Goal: Task Accomplishment & Management: Manage account settings

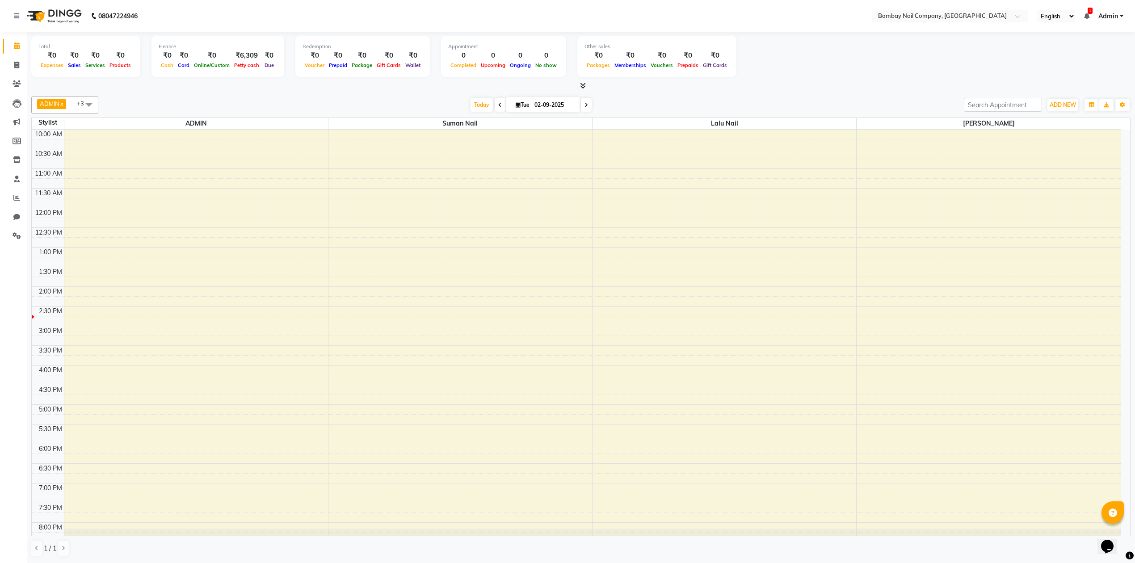
click at [640, 105] on div "[DATE] [DATE]" at bounding box center [531, 104] width 857 height 13
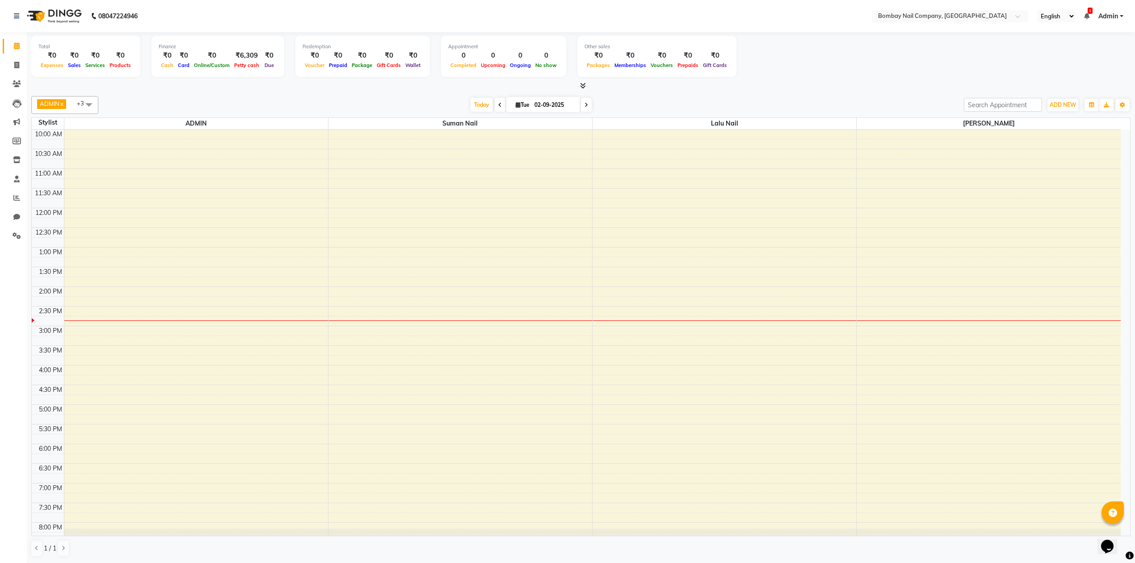
click at [899, 392] on div "10:00 AM 10:30 AM 11:00 AM 11:30 AM 12:00 PM 12:30 PM 1:00 PM 1:30 PM 2:00 PM 2…" at bounding box center [576, 365] width 1089 height 471
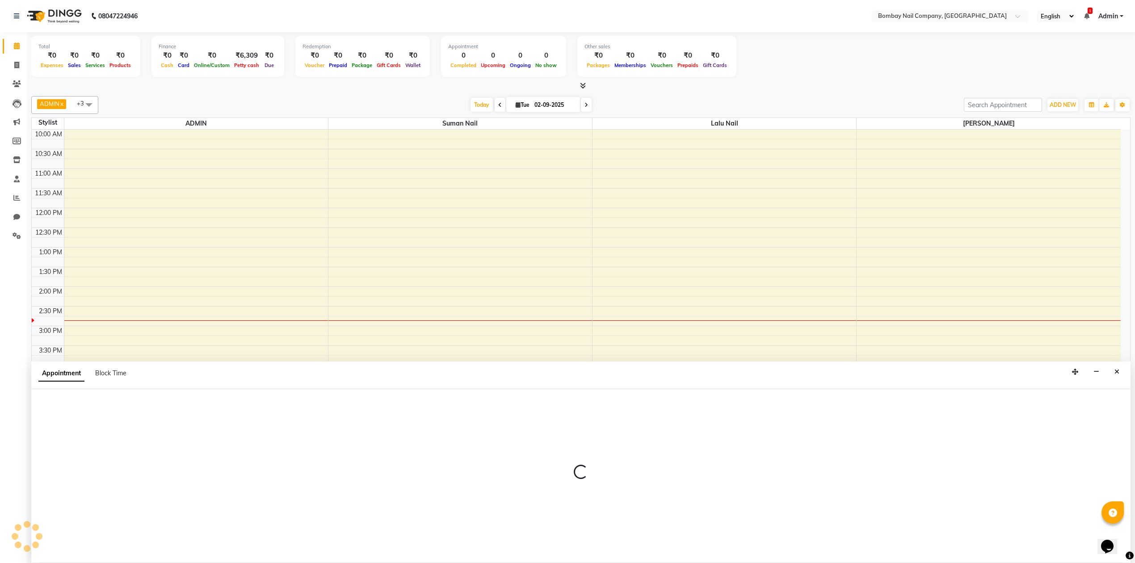
scroll to position [0, 0]
select select "90119"
select select "990"
select select "tentative"
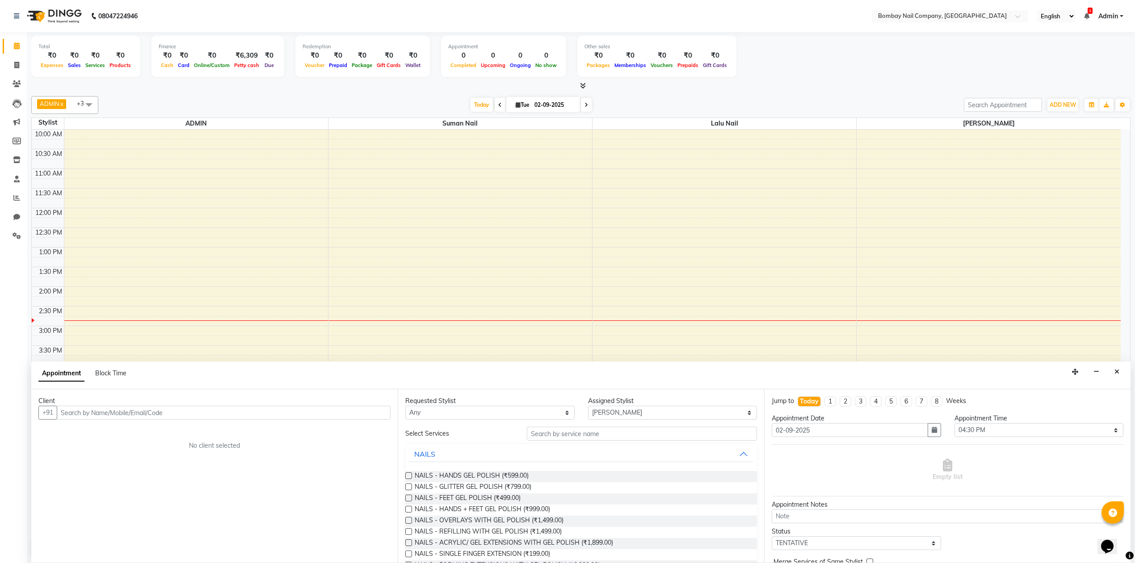
click at [86, 105] on span at bounding box center [89, 104] width 18 height 17
click at [42, 176] on div "Lalu Nail" at bounding box center [64, 177] width 57 height 9
checkbox input "false"
click at [113, 106] on div "[DATE] [DATE]" at bounding box center [531, 104] width 857 height 13
click at [187, 416] on input "text" at bounding box center [224, 413] width 334 height 14
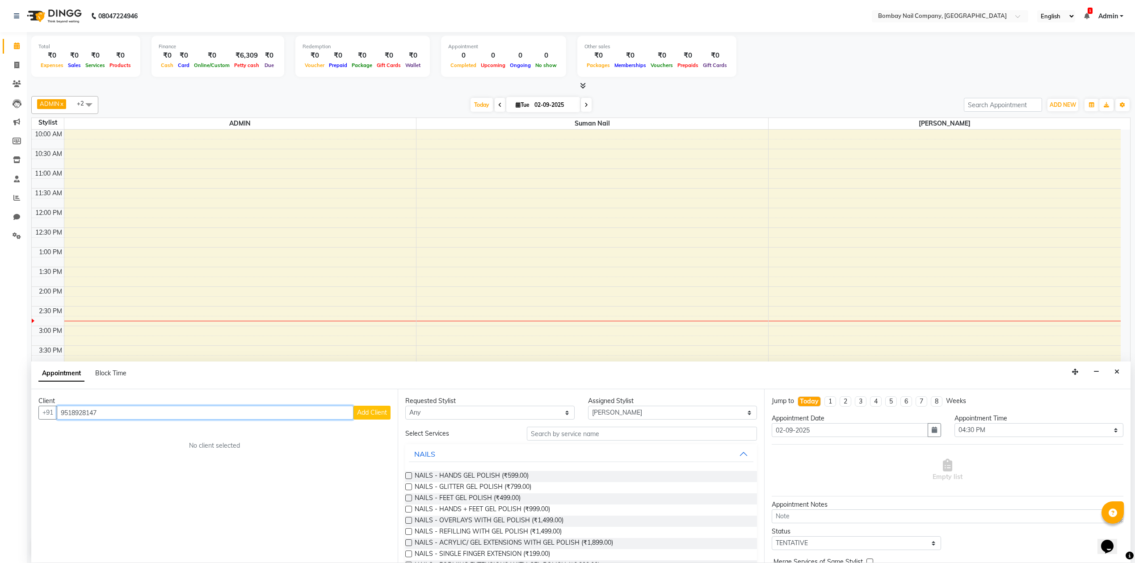
type input "9518928147"
click at [365, 412] on span "Add Client" at bounding box center [372, 412] width 30 height 8
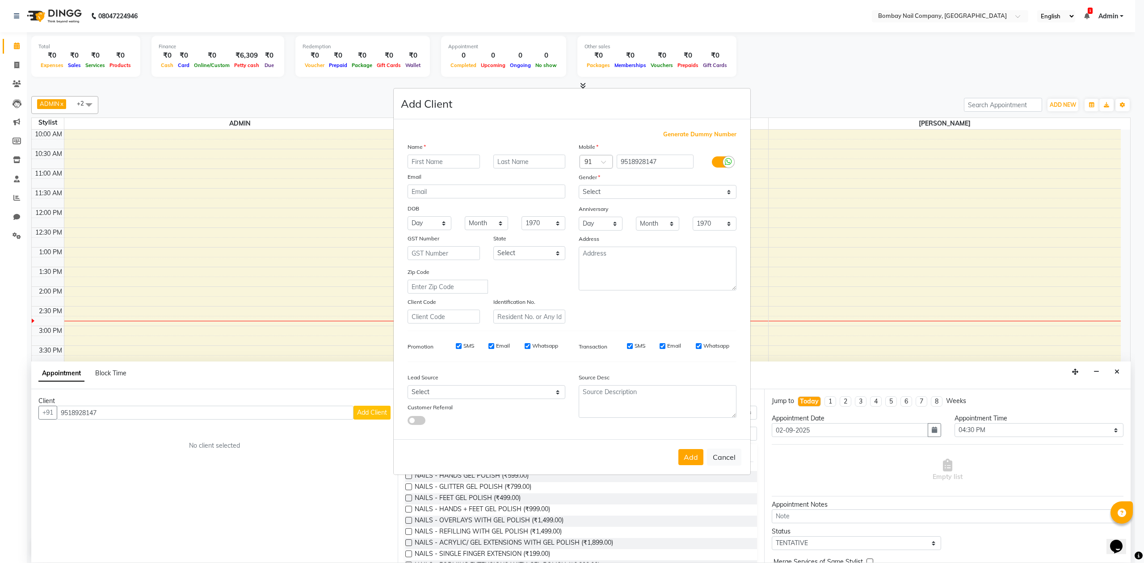
click at [460, 163] on input "text" at bounding box center [444, 162] width 72 height 14
type input "V"
type input "[PERSON_NAME]"
click at [501, 161] on input "text" at bounding box center [529, 162] width 72 height 14
type input "GULHANE"
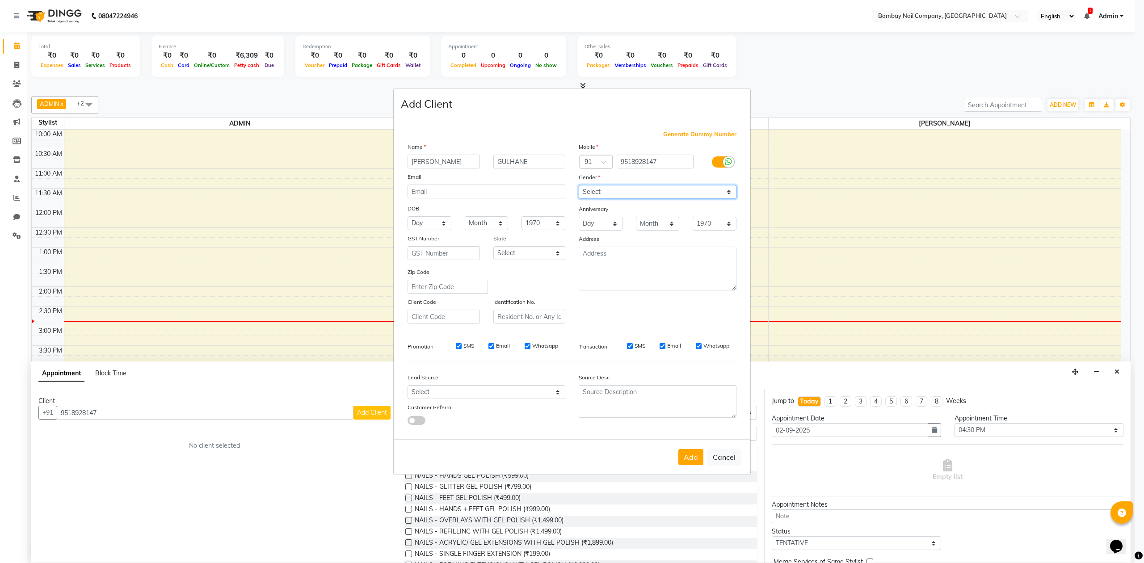
click at [644, 190] on select "Select [DEMOGRAPHIC_DATA] [DEMOGRAPHIC_DATA] Other Prefer Not To Say" at bounding box center [658, 192] width 158 height 14
select select "[DEMOGRAPHIC_DATA]"
click at [579, 186] on select "Select [DEMOGRAPHIC_DATA] [DEMOGRAPHIC_DATA] Other Prefer Not To Say" at bounding box center [658, 192] width 158 height 14
click at [685, 455] on button "Add" at bounding box center [690, 457] width 25 height 16
select select
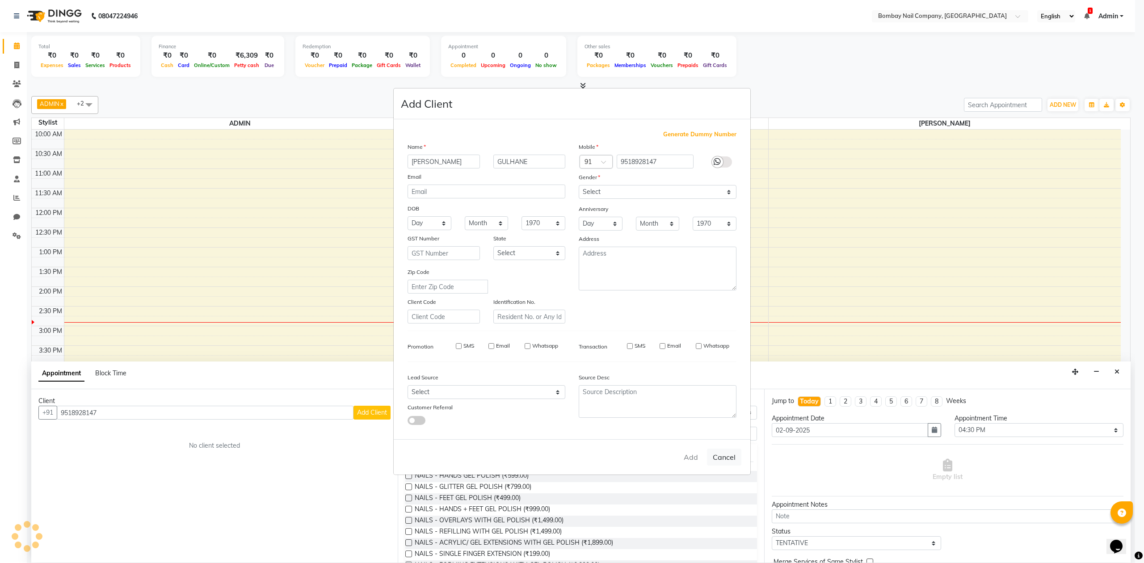
select select
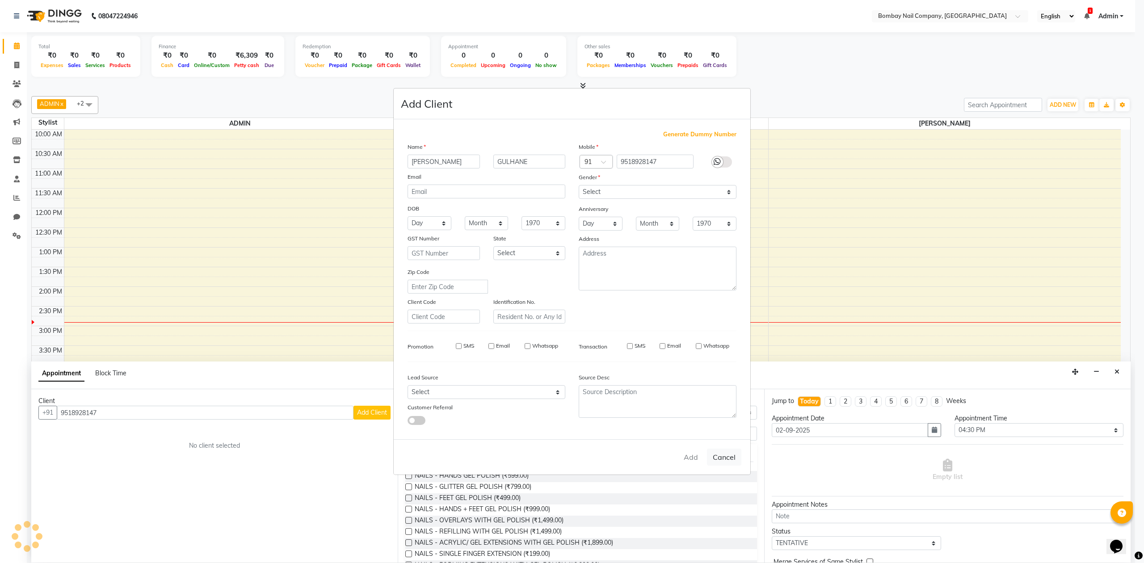
select select
checkbox input "false"
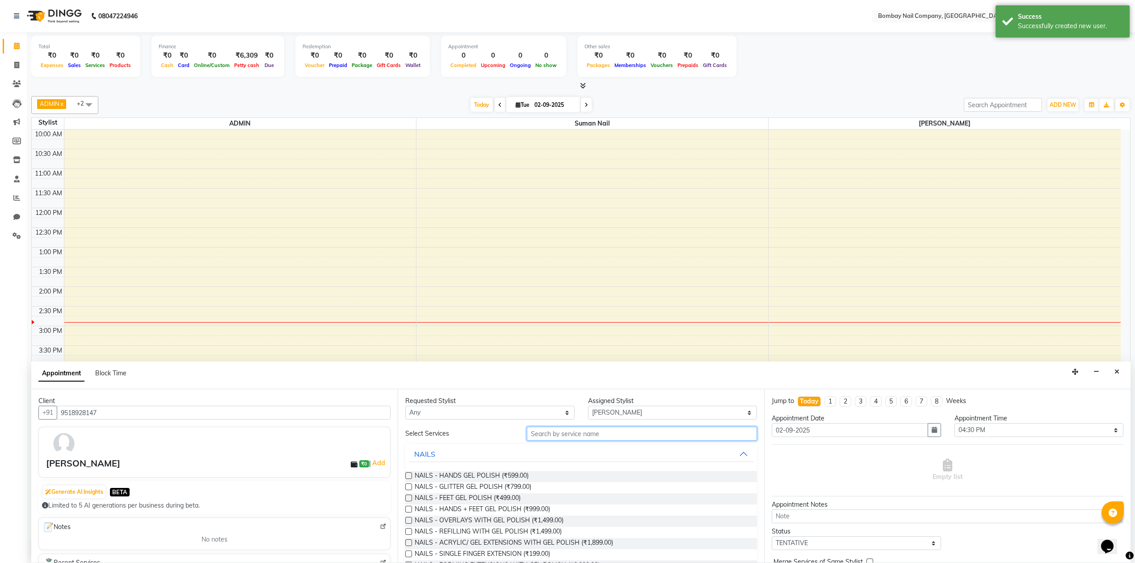
click at [577, 436] on input "text" at bounding box center [642, 434] width 230 height 14
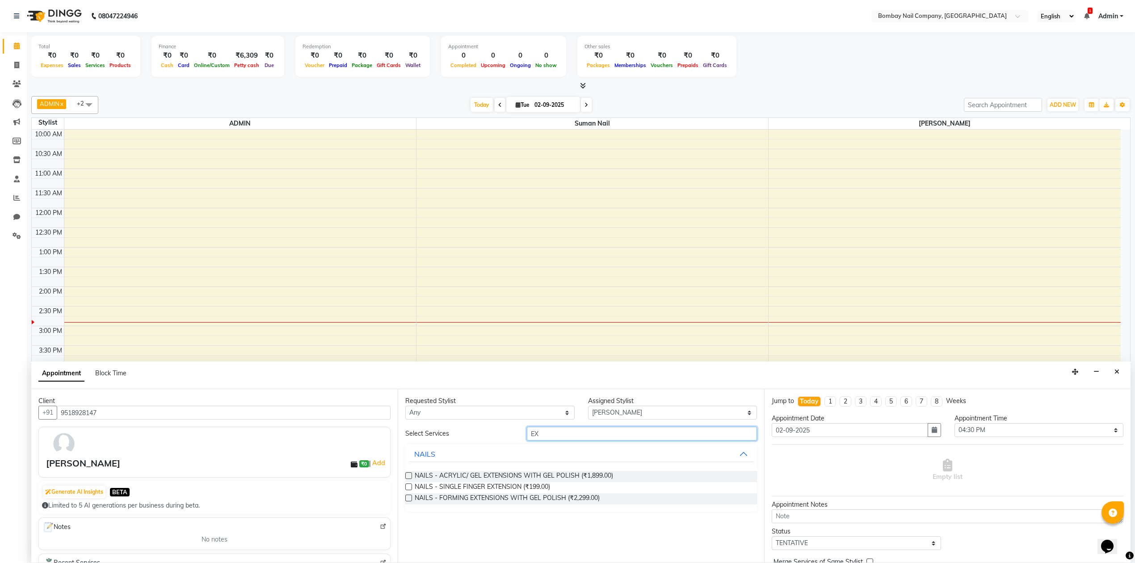
type input "E"
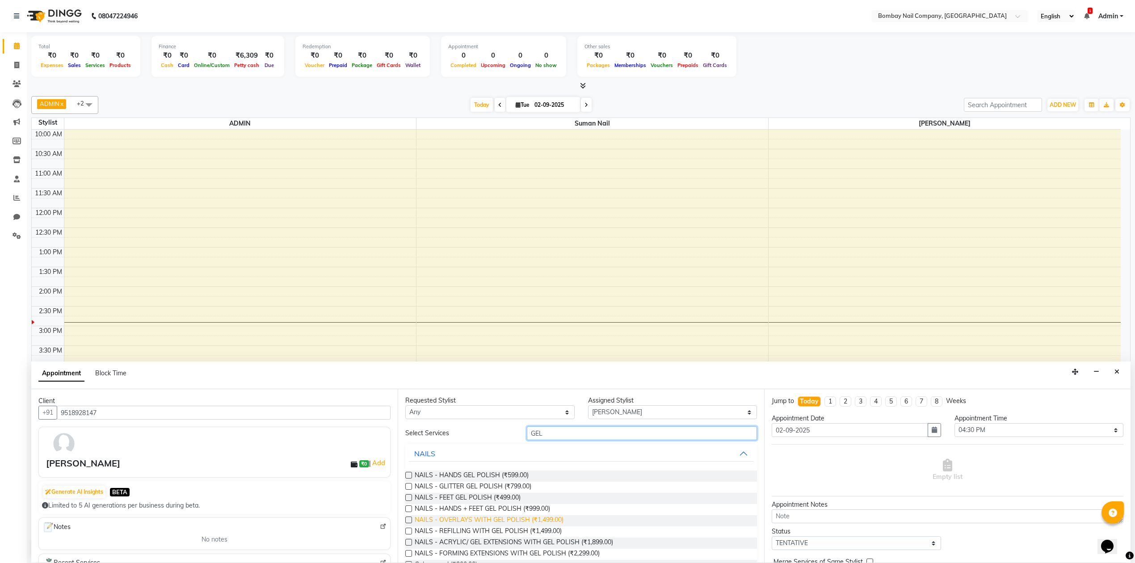
scroll to position [0, 0]
type input "GEL"
click at [409, 476] on label at bounding box center [408, 475] width 7 height 7
click at [409, 476] on input "checkbox" at bounding box center [408, 477] width 6 height 6
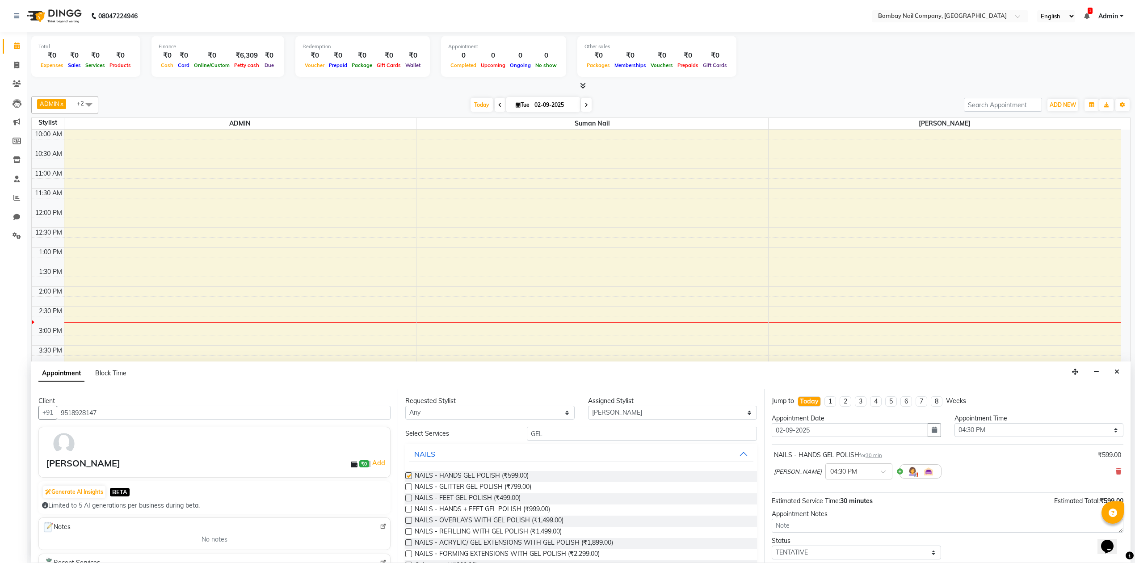
checkbox input "false"
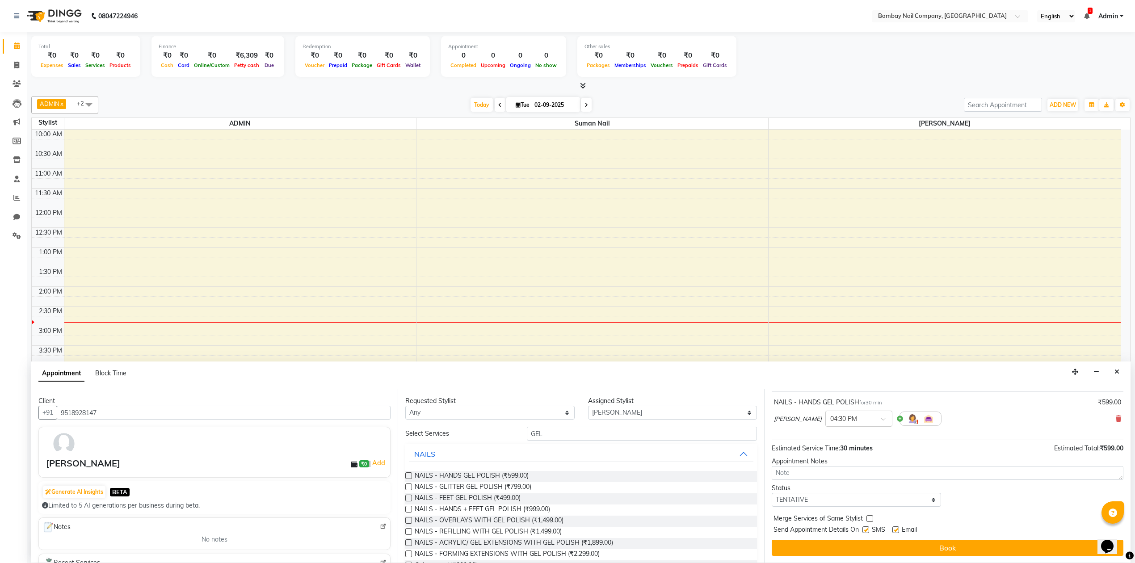
scroll to position [54, 0]
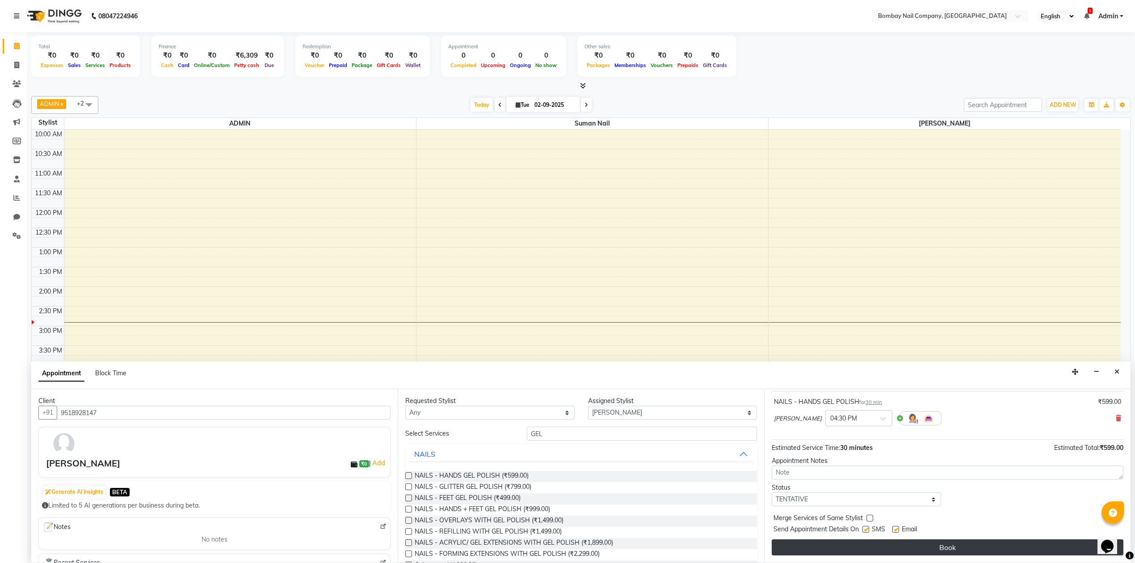
click at [888, 546] on button "Book" at bounding box center [948, 547] width 352 height 16
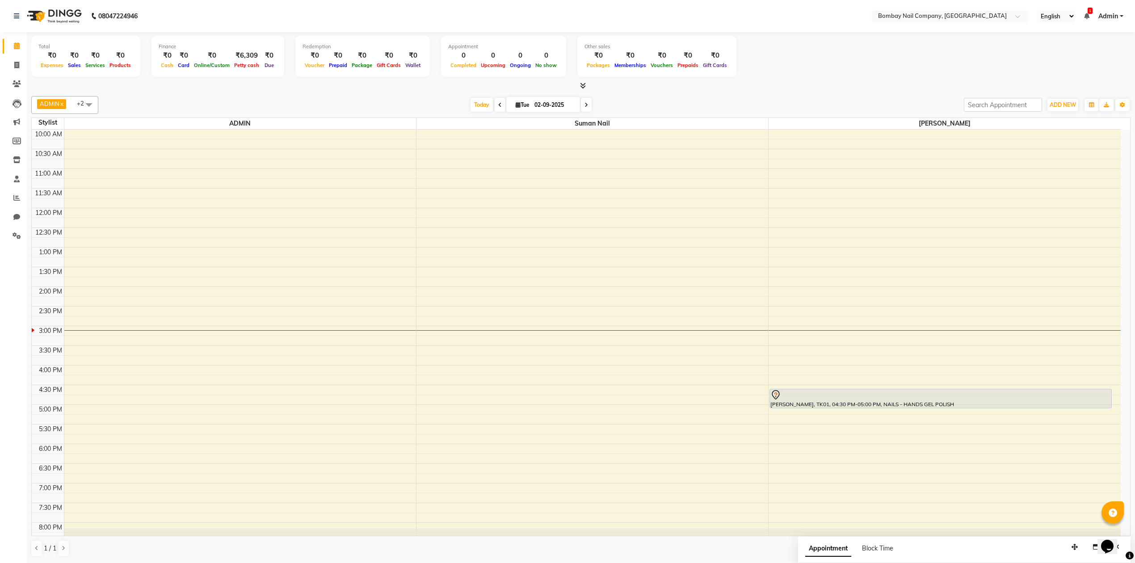
scroll to position [0, 0]
click at [16, 238] on icon at bounding box center [17, 235] width 8 height 7
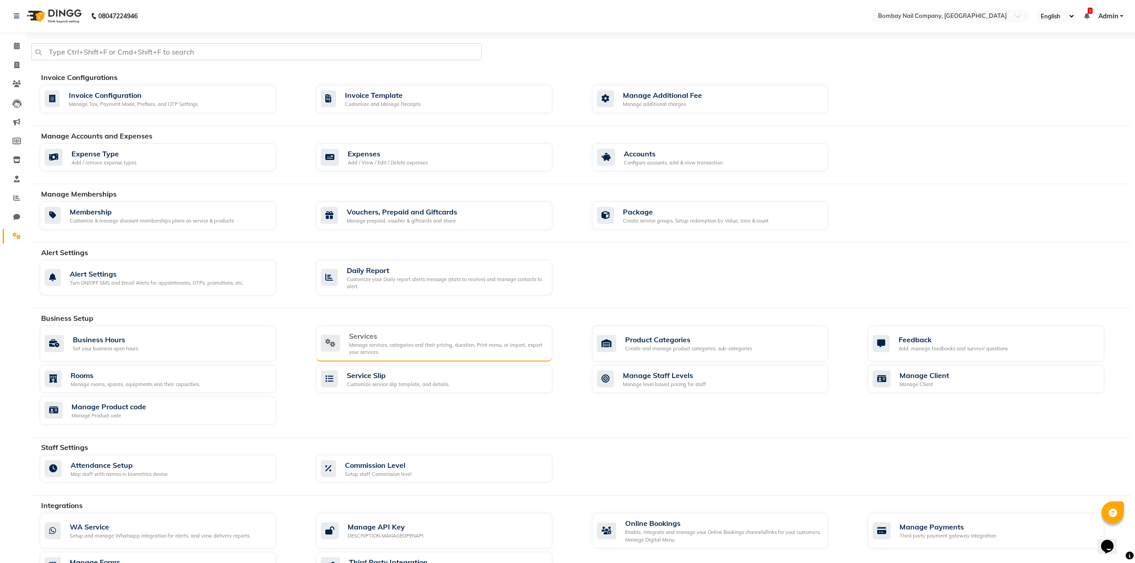
scroll to position [92, 0]
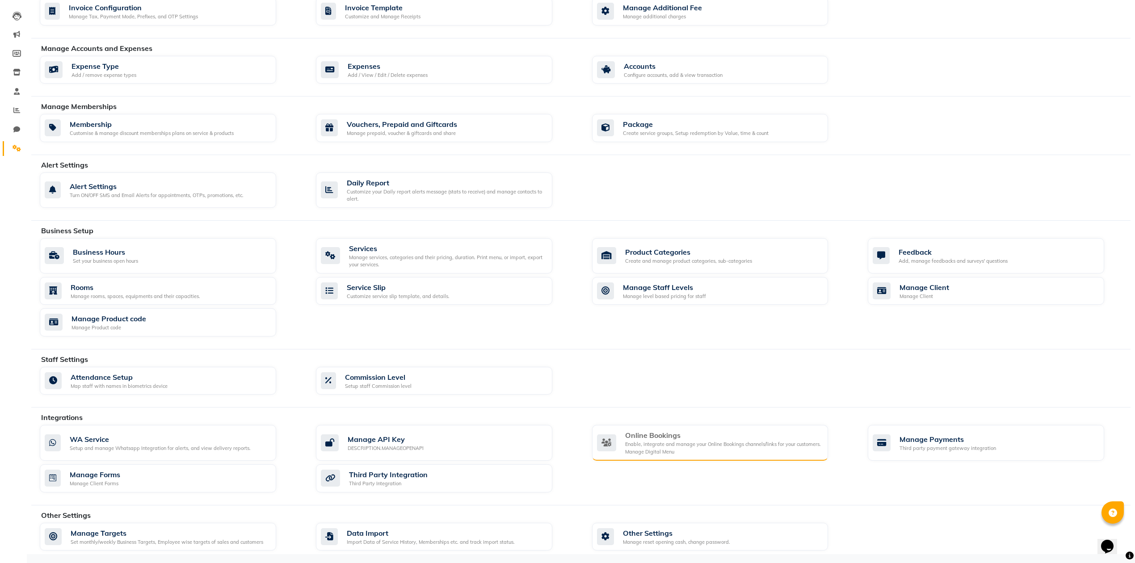
click at [630, 437] on div "Online Bookings" at bounding box center [723, 435] width 196 height 11
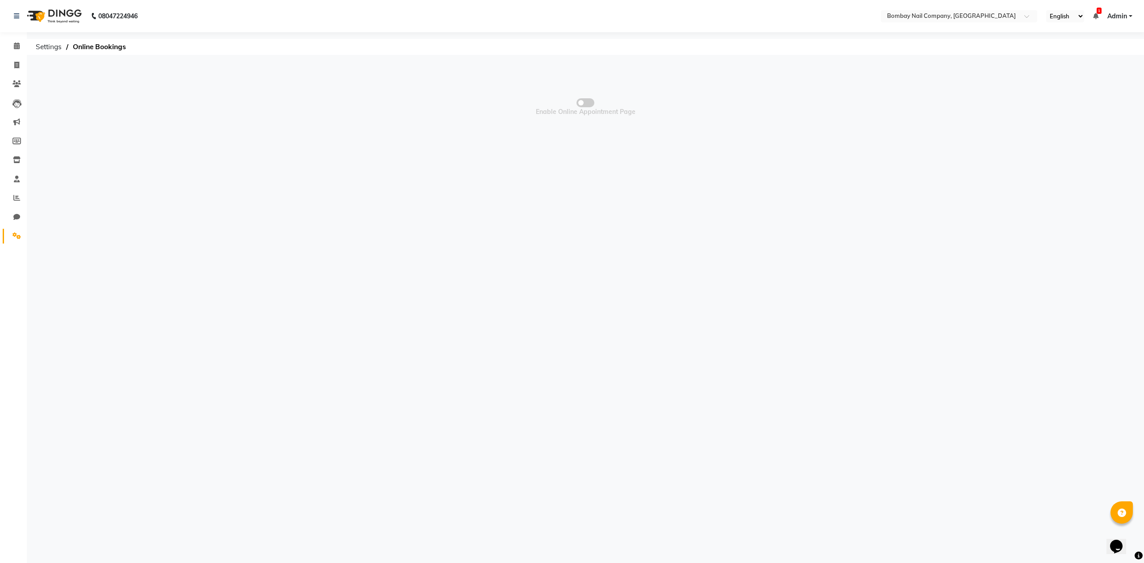
click at [588, 101] on span at bounding box center [586, 102] width 18 height 9
click at [585, 104] on input "checkbox" at bounding box center [585, 104] width 0 height 0
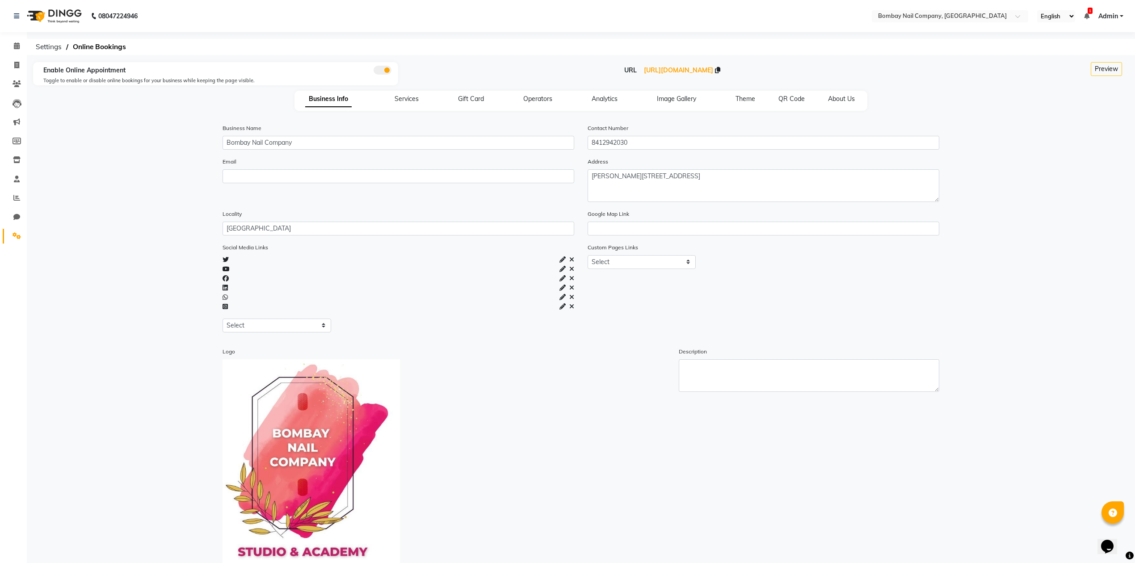
click at [767, 74] on div "URL [URL][DOMAIN_NAME]" at bounding box center [672, 70] width 535 height 9
click at [720, 71] on icon at bounding box center [717, 70] width 5 height 6
click at [306, 144] on input "Bombay Nail Company" at bounding box center [399, 143] width 352 height 14
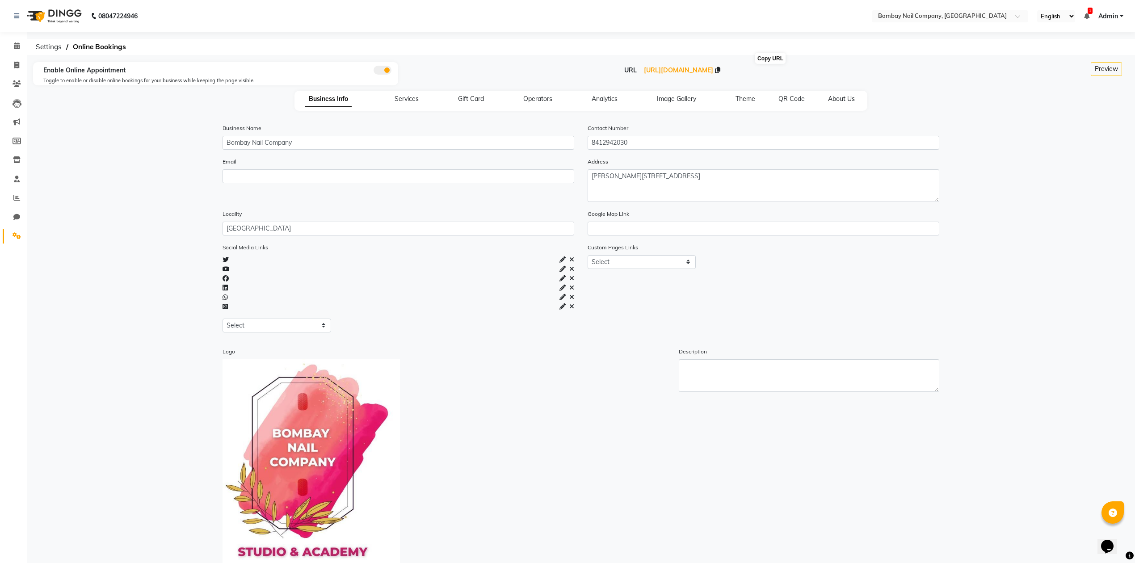
click at [720, 67] on icon at bounding box center [717, 70] width 5 height 6
click at [20, 46] on span at bounding box center [17, 46] width 16 height 10
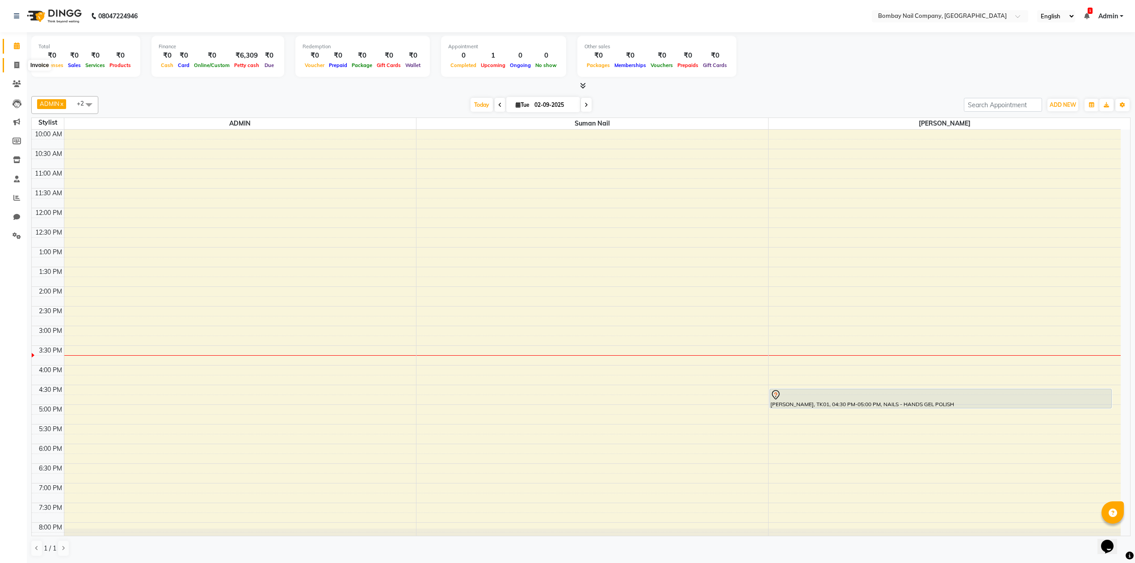
click at [14, 66] on icon at bounding box center [16, 65] width 5 height 7
select select "service"
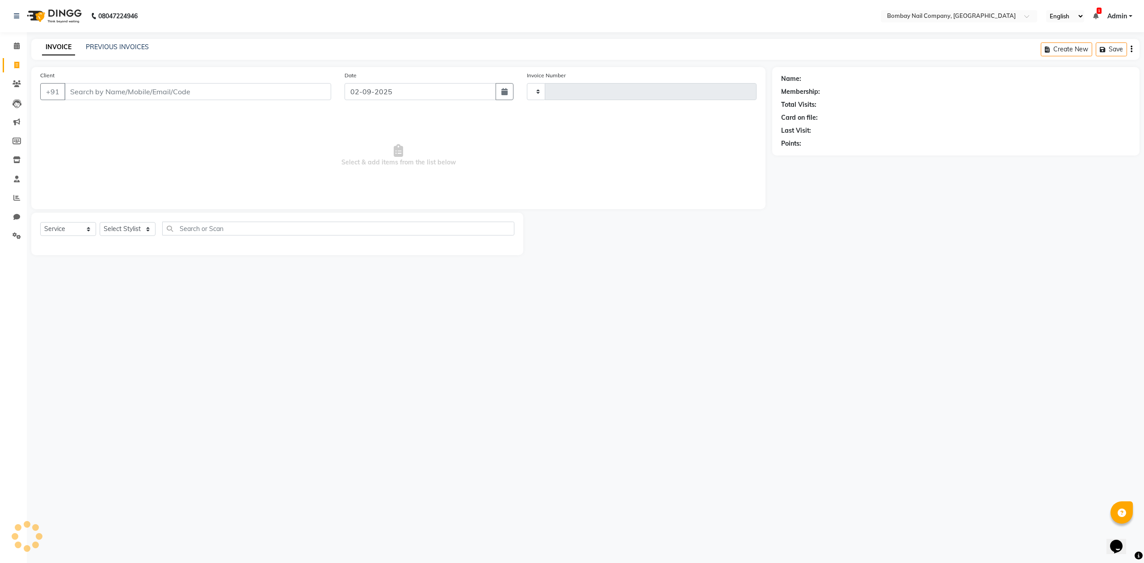
type input "0007"
select select "8782"
click at [14, 80] on icon at bounding box center [17, 83] width 8 height 7
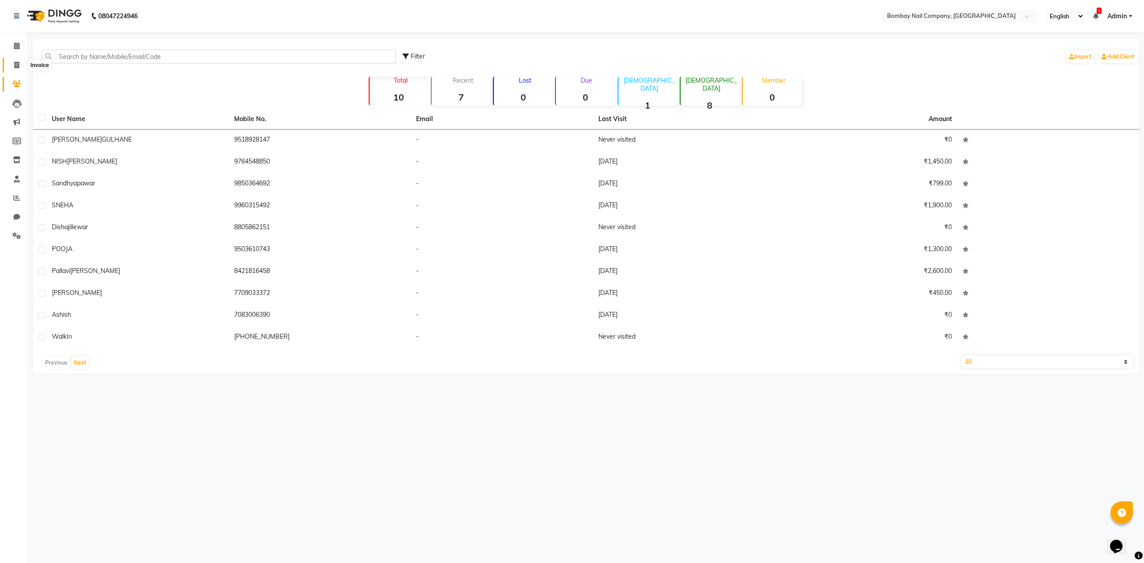
click at [22, 66] on span at bounding box center [17, 65] width 16 height 10
select select "service"
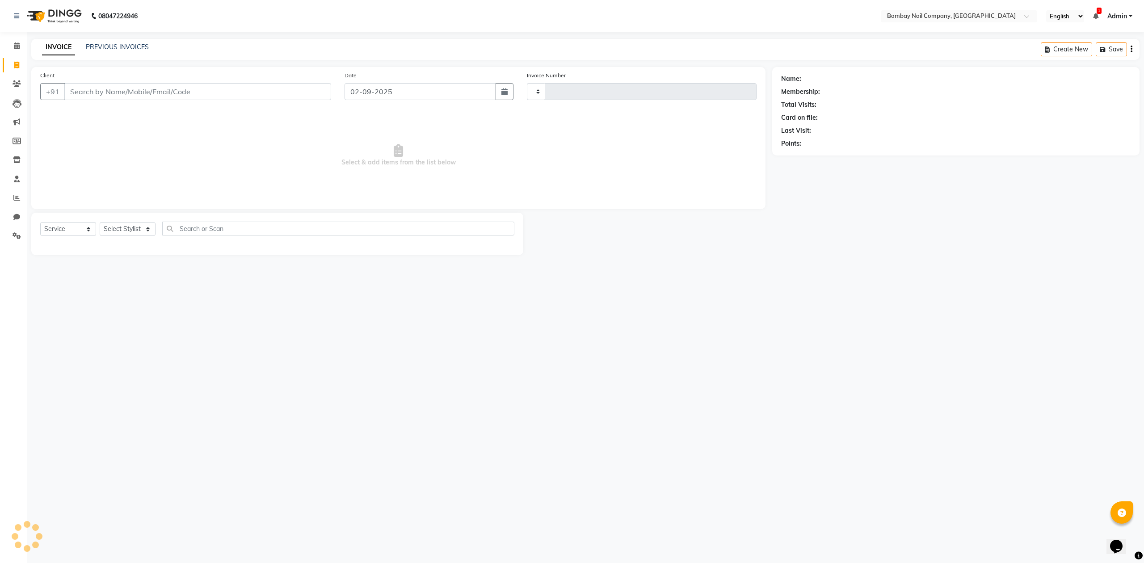
type input "0007"
select select "8782"
click at [17, 47] on icon at bounding box center [17, 45] width 6 height 7
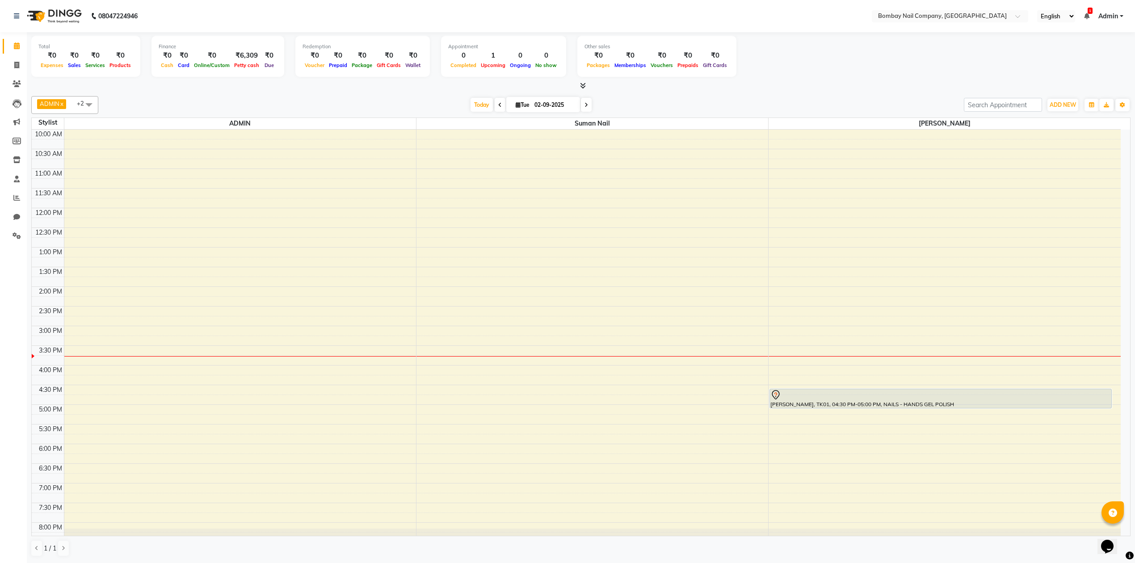
click at [792, 362] on div "10:00 AM 10:30 AM 11:00 AM 11:30 AM 12:00 PM 12:30 PM 1:00 PM 1:30 PM 2:00 PM 2…" at bounding box center [576, 365] width 1089 height 471
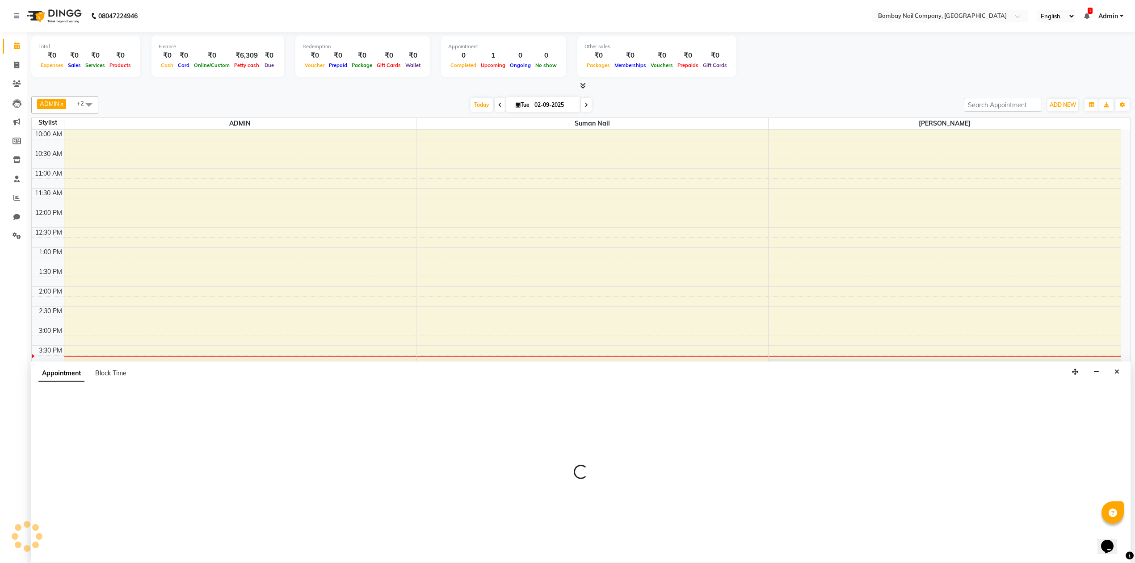
scroll to position [0, 0]
select select "90119"
select select "945"
select select "tentative"
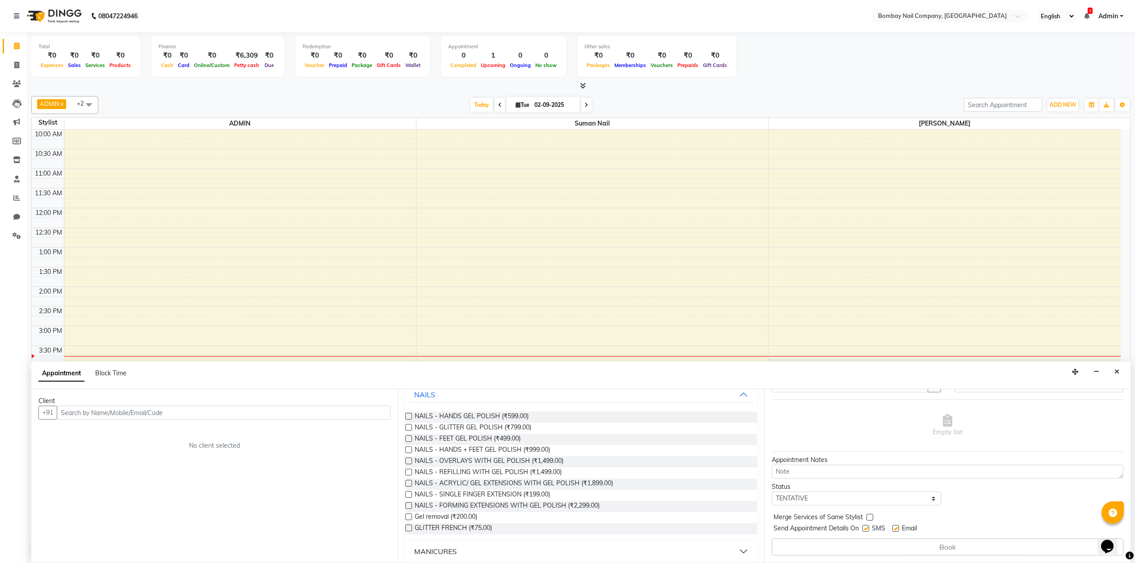
scroll to position [0, 0]
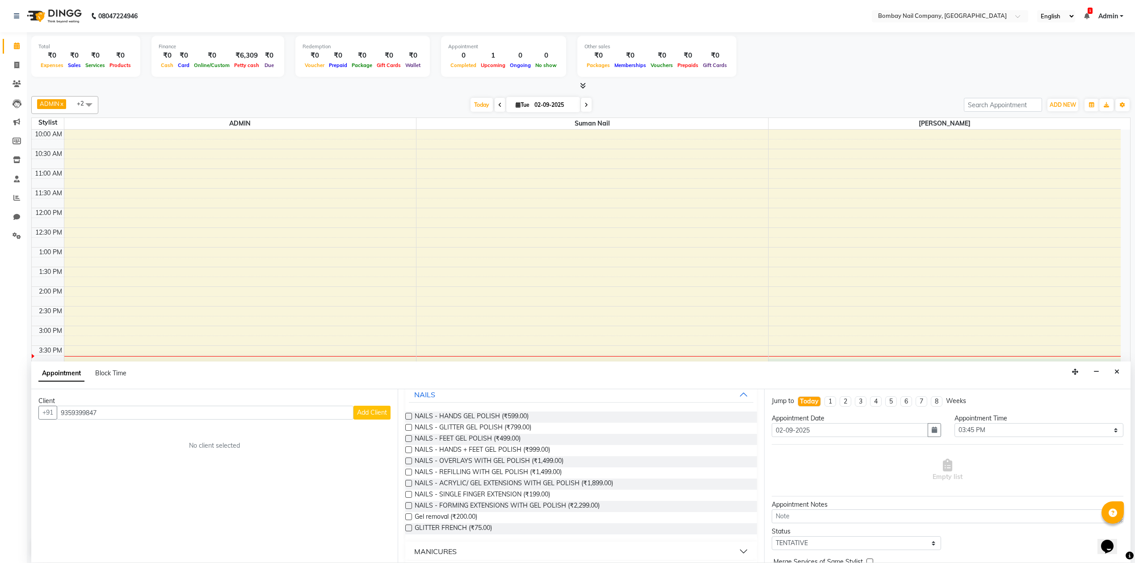
type input "9359399847"
click at [376, 413] on span "Add Client" at bounding box center [372, 412] width 30 height 8
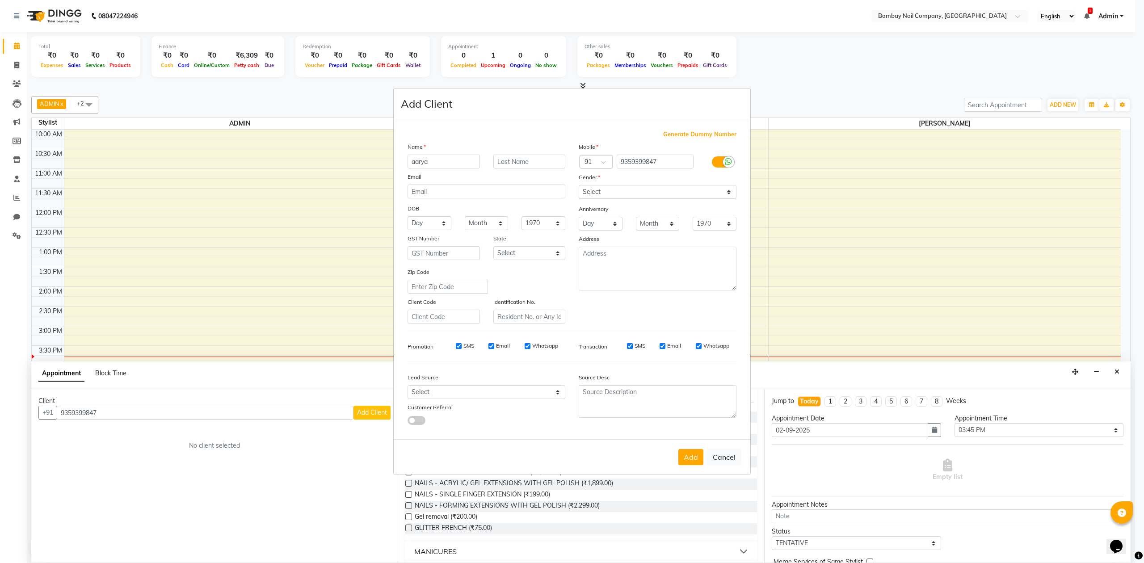
type input "aarya"
click at [515, 159] on input "text" at bounding box center [529, 162] width 72 height 14
click at [517, 164] on input "jhate" at bounding box center [529, 162] width 72 height 14
type input "[PERSON_NAME]"
click at [689, 453] on button "Add" at bounding box center [690, 457] width 25 height 16
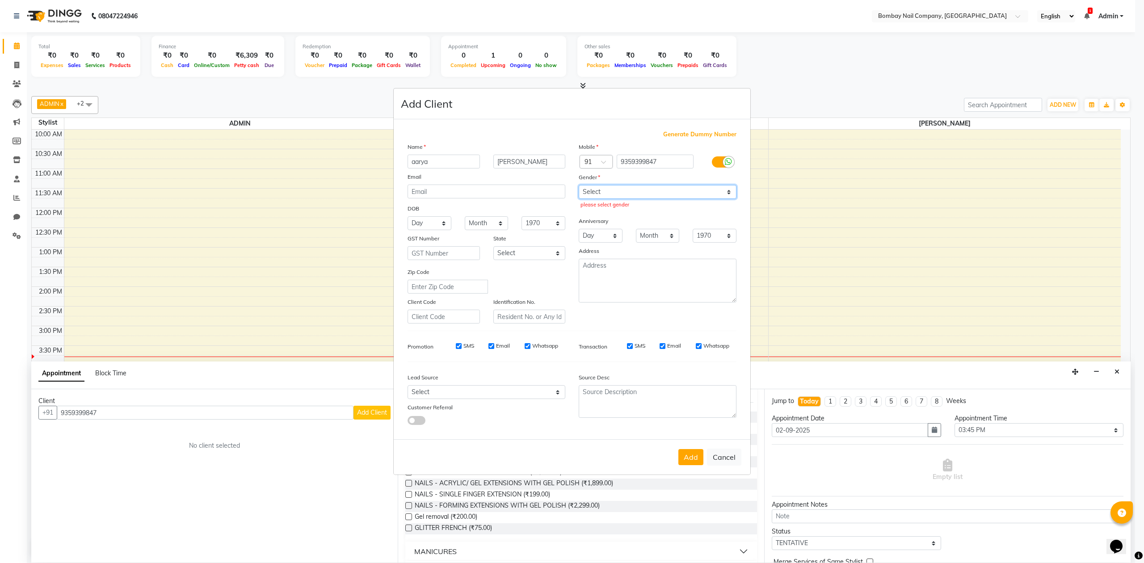
click at [616, 195] on select "Select [DEMOGRAPHIC_DATA] [DEMOGRAPHIC_DATA] Other Prefer Not To Say" at bounding box center [658, 192] width 158 height 14
select select "[DEMOGRAPHIC_DATA]"
click at [579, 186] on select "Select [DEMOGRAPHIC_DATA] [DEMOGRAPHIC_DATA] Other Prefer Not To Say" at bounding box center [658, 192] width 158 height 14
click at [692, 460] on button "Add" at bounding box center [690, 457] width 25 height 16
select select
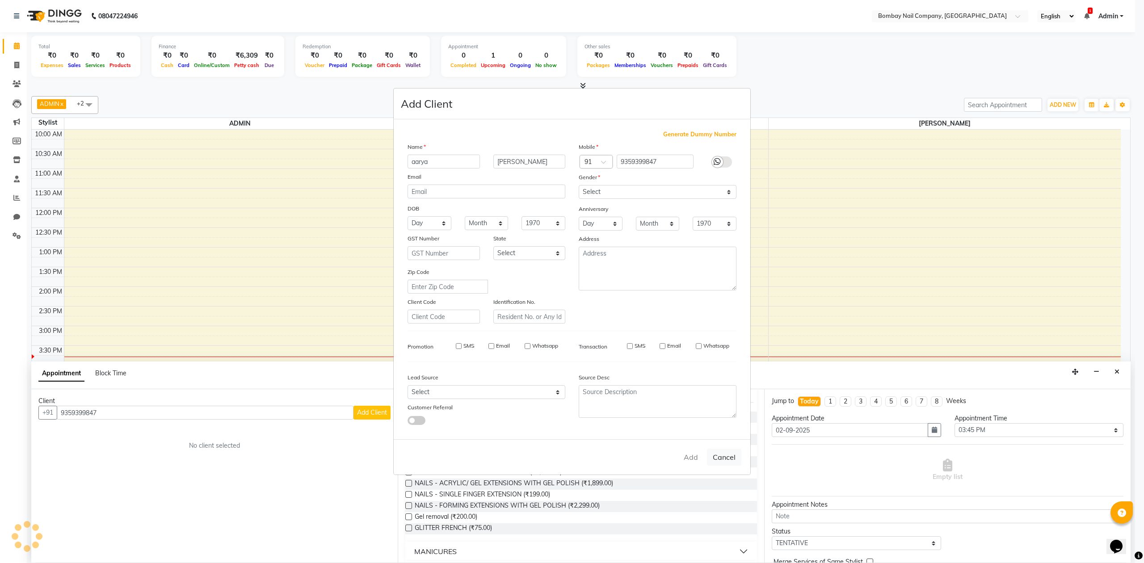
select select
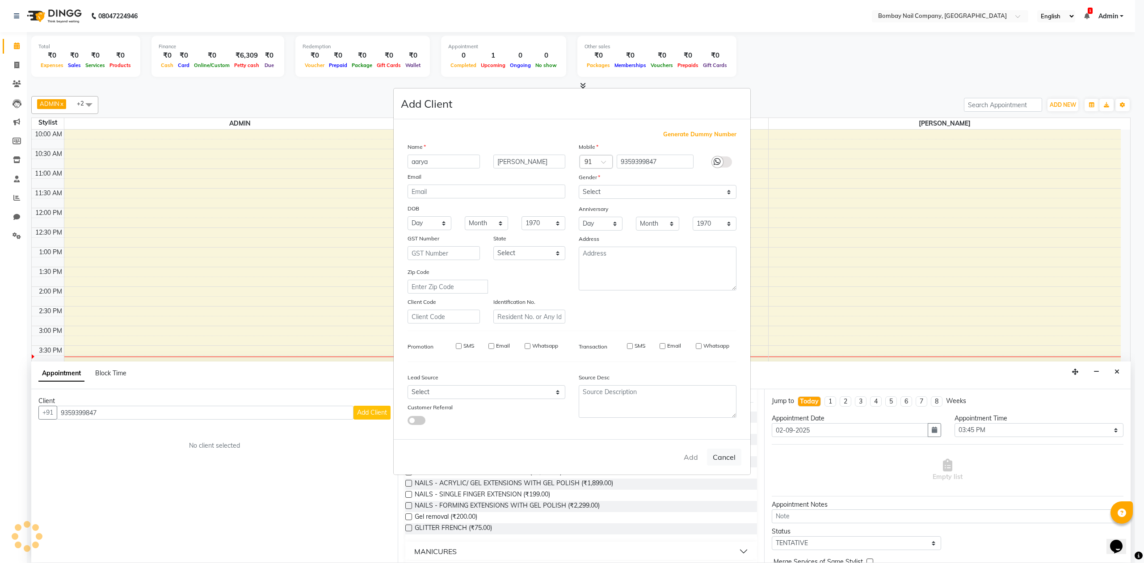
select select
checkbox input "false"
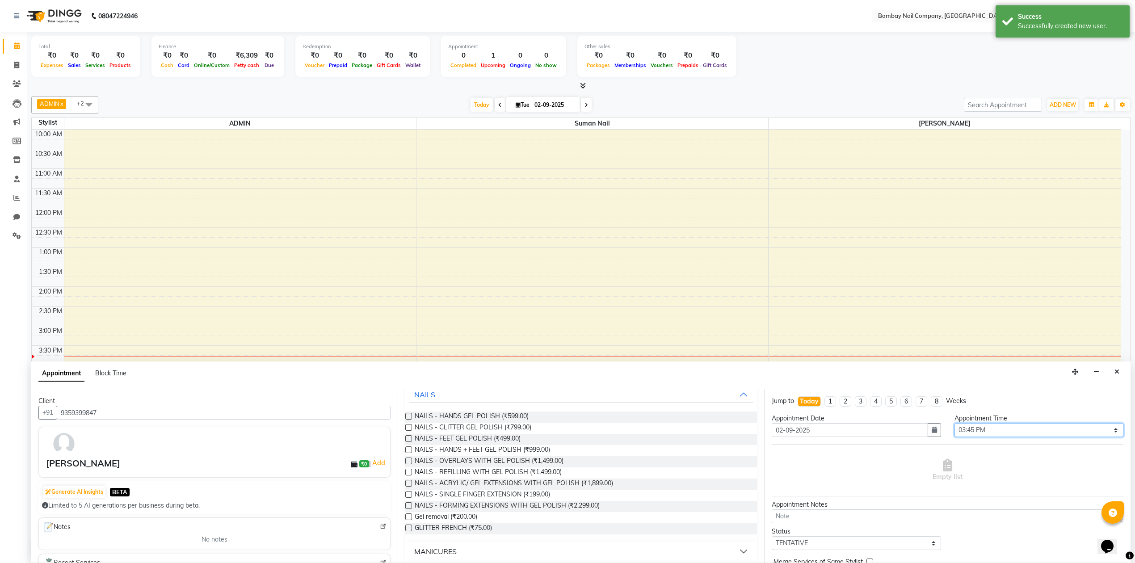
click at [973, 429] on select "Select 11:00 AM 11:15 AM 11:30 AM 11:45 AM 12:00 PM 12:15 PM 12:30 PM 12:45 PM …" at bounding box center [1039, 430] width 169 height 14
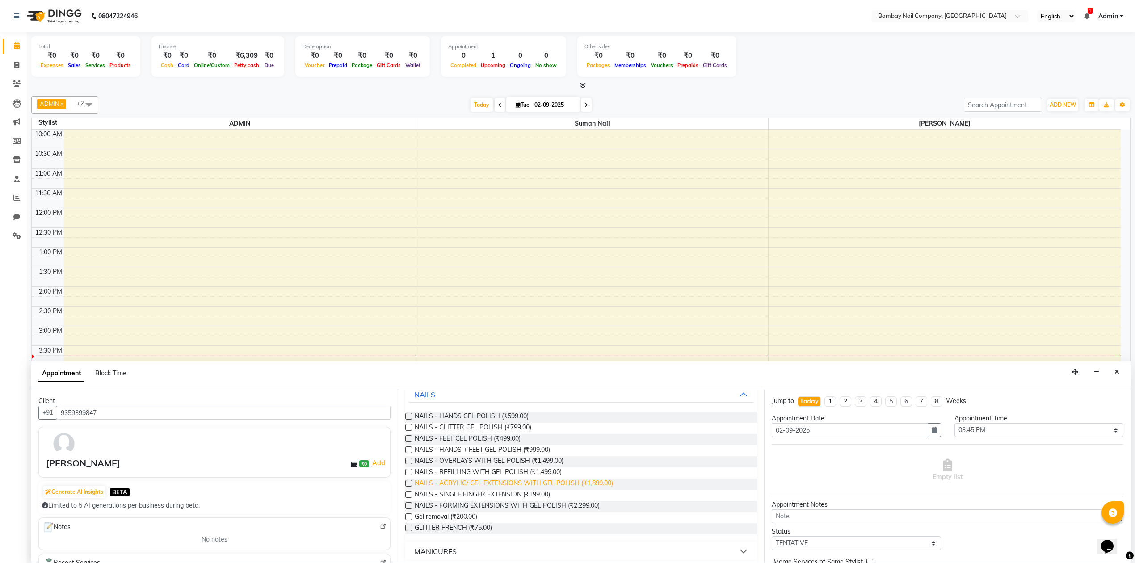
click at [467, 483] on span "NAILS - ACRYLIC/ GEL EXTENSIONS WITH GEL POLISH (₹1,899.00)" at bounding box center [514, 484] width 198 height 11
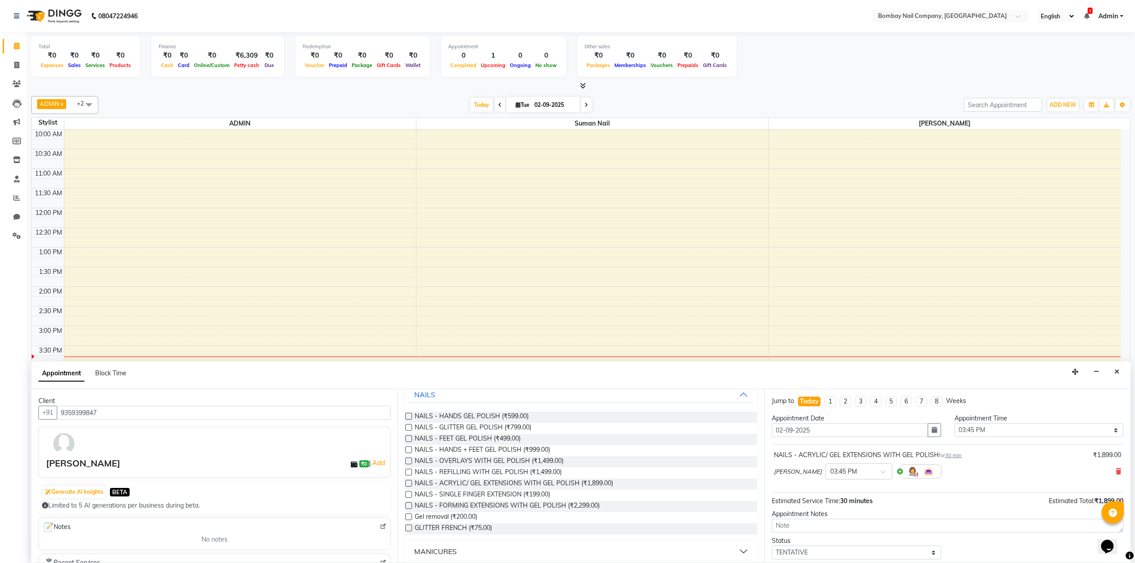
click at [408, 484] on label at bounding box center [408, 483] width 7 height 7
click at [408, 484] on input "checkbox" at bounding box center [408, 484] width 6 height 6
checkbox input "false"
click at [1116, 471] on icon at bounding box center [1118, 471] width 5 height 6
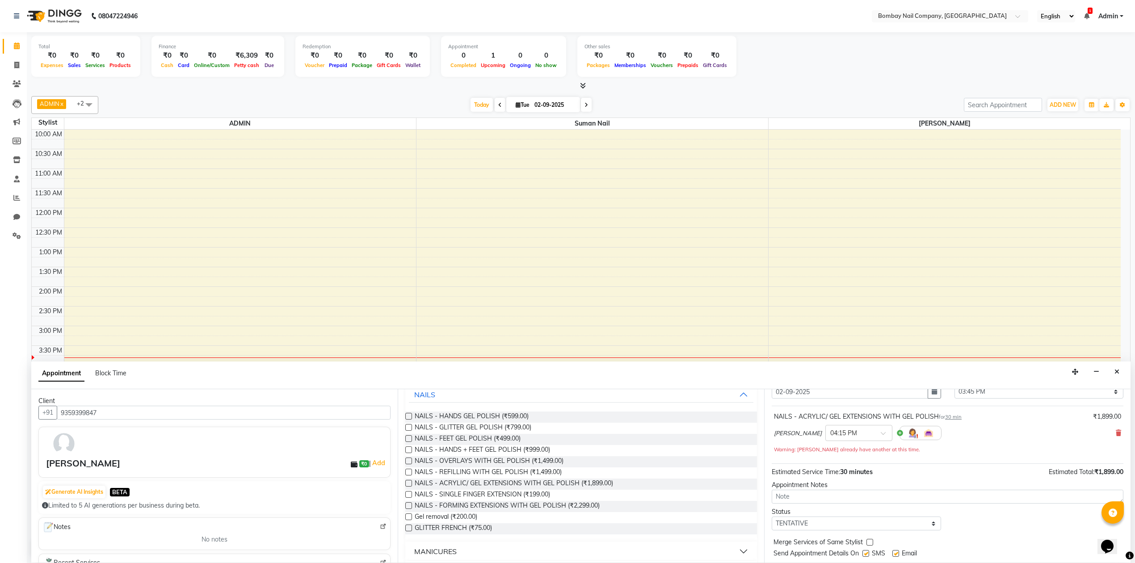
scroll to position [0, 0]
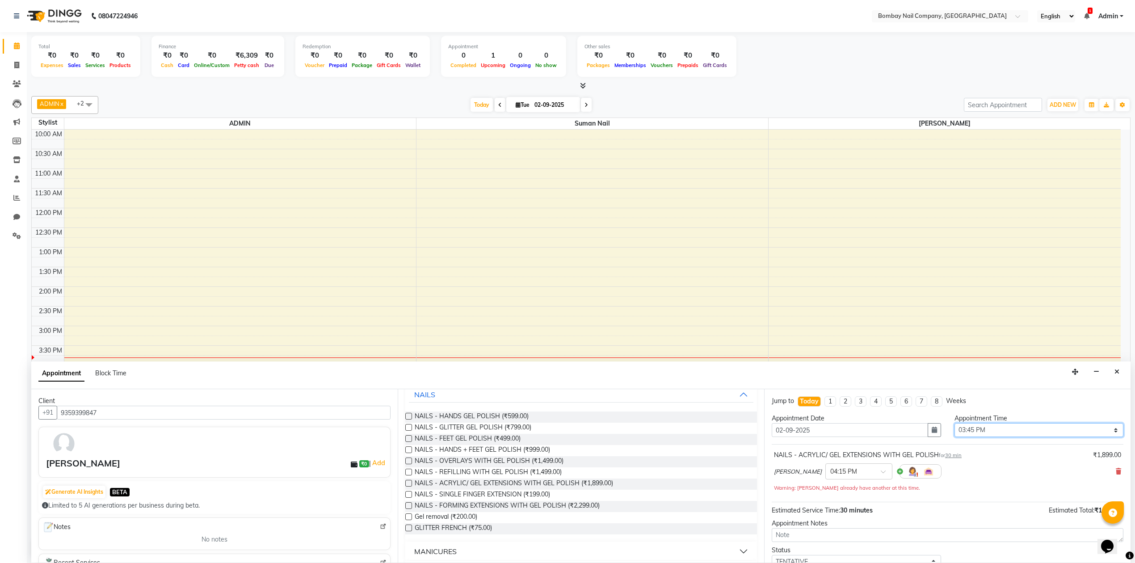
click at [998, 431] on select "Select 11:00 AM 11:15 AM 11:30 AM 11:45 AM 12:00 PM 12:15 PM 12:30 PM 12:45 PM …" at bounding box center [1039, 430] width 169 height 14
select select "915"
click at [955, 424] on select "Select 11:00 AM 11:15 AM 11:30 AM 11:45 AM 12:00 PM 12:15 PM 12:30 PM 12:45 PM …" at bounding box center [1039, 430] width 169 height 14
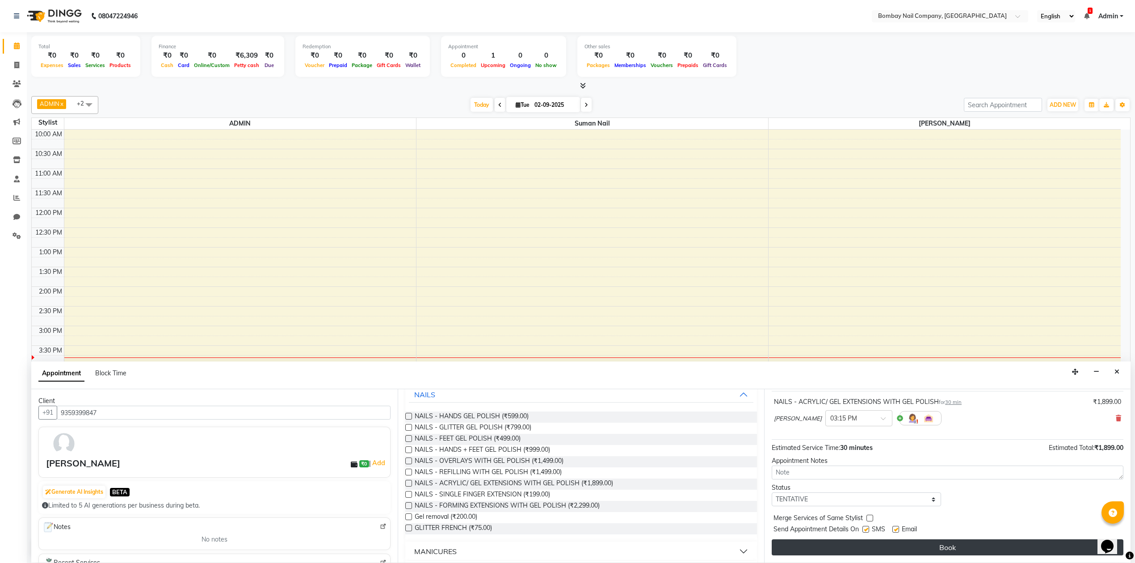
click at [946, 544] on button "Book" at bounding box center [948, 547] width 352 height 16
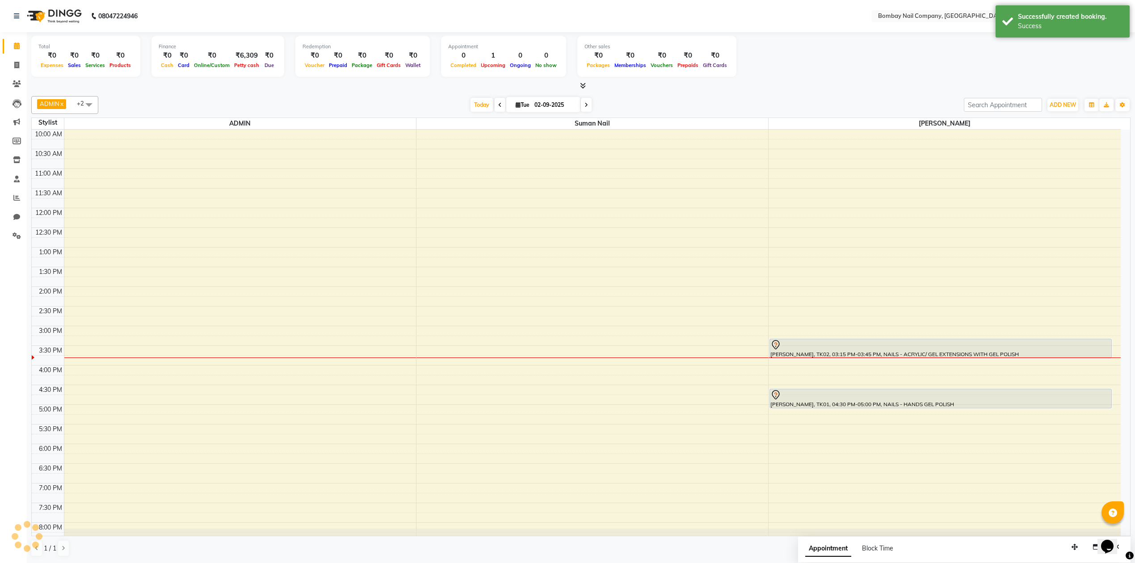
scroll to position [0, 0]
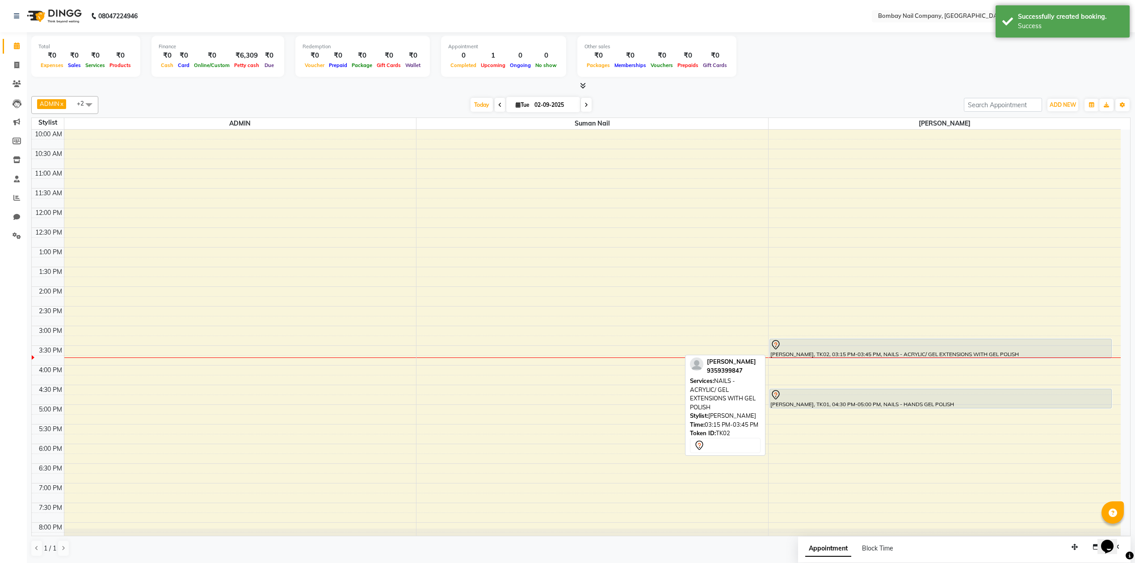
click at [804, 350] on div at bounding box center [940, 345] width 341 height 11
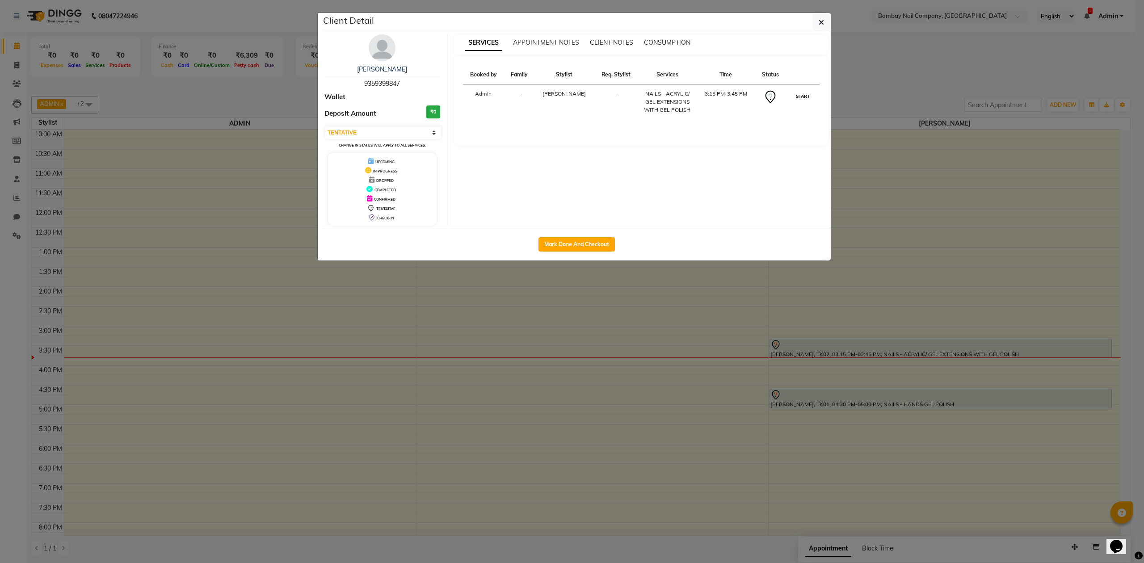
click at [808, 92] on button "START" at bounding box center [803, 96] width 18 height 11
select select "1"
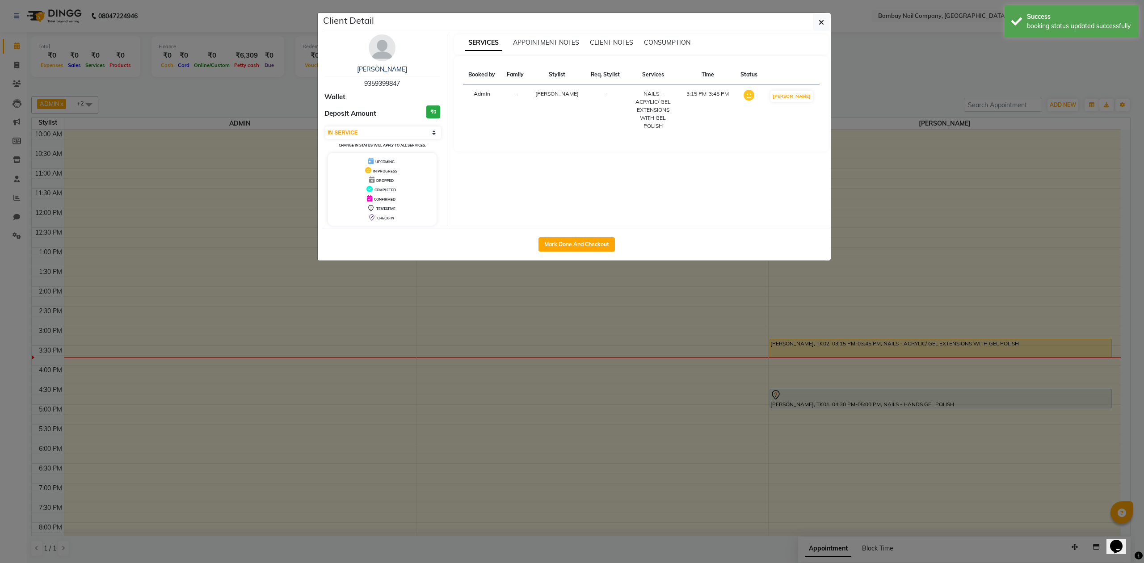
click at [862, 192] on ngb-modal-window "Client Detail [PERSON_NAME] 9359399847 Wallet Deposit Amount ₹0 Select IN SERVI…" at bounding box center [572, 281] width 1144 height 563
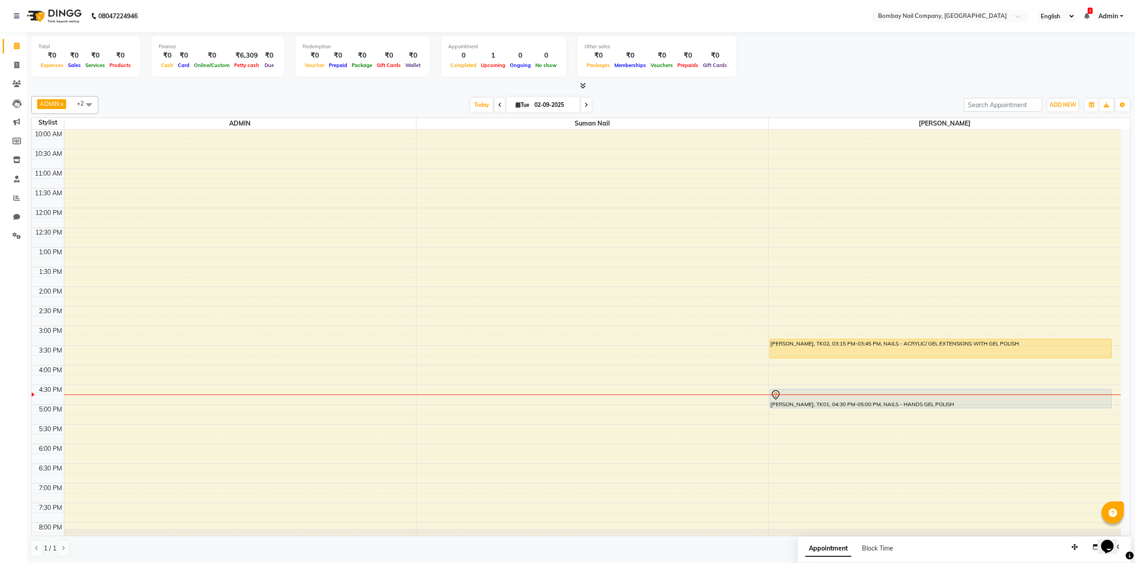
click at [918, 79] on div "Total ₹0 Expenses ₹0 Sales ₹0 Services ₹0 Products Finance ₹0 Cash ₹0 Card ₹0 O…" at bounding box center [580, 58] width 1099 height 44
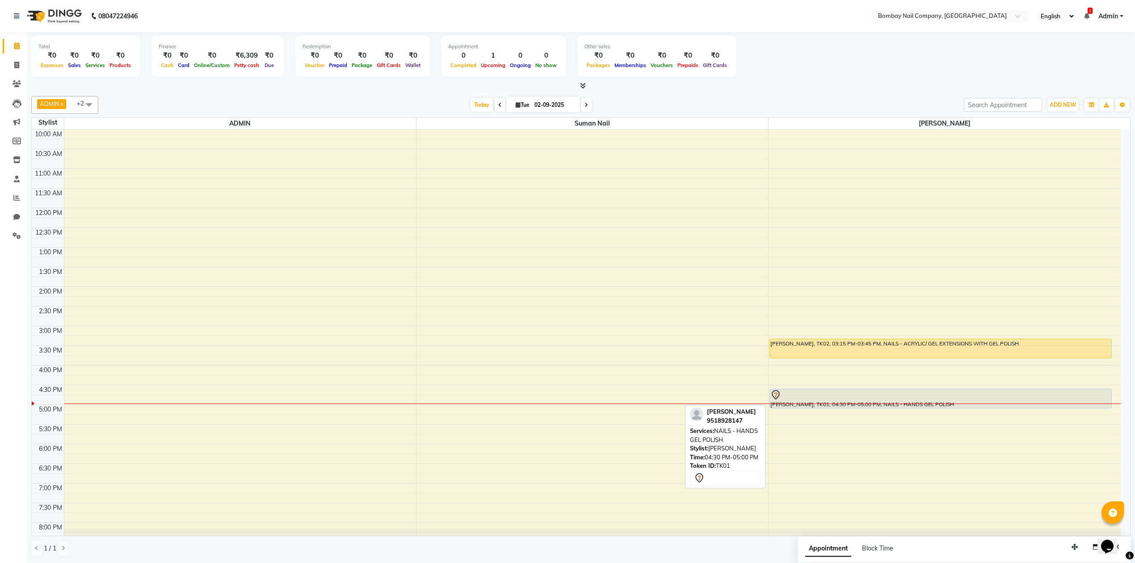
click at [828, 394] on div at bounding box center [940, 395] width 341 height 11
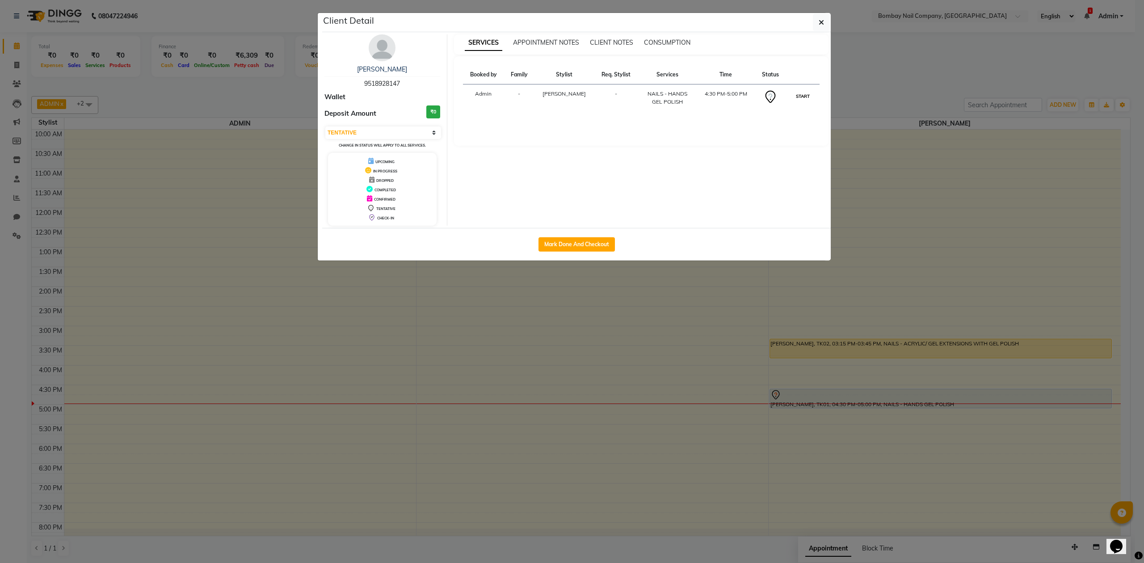
click at [807, 95] on button "START" at bounding box center [803, 96] width 18 height 11
select select "1"
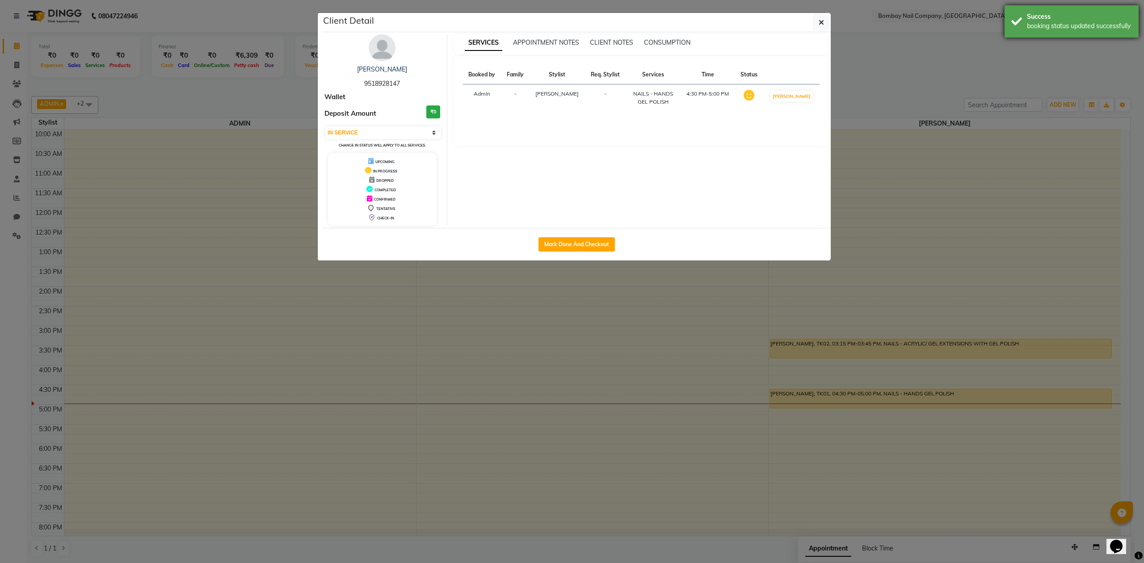
click at [1018, 19] on div "Success booking status updated successfully" at bounding box center [1072, 21] width 134 height 32
click at [823, 20] on icon "button" at bounding box center [821, 22] width 5 height 7
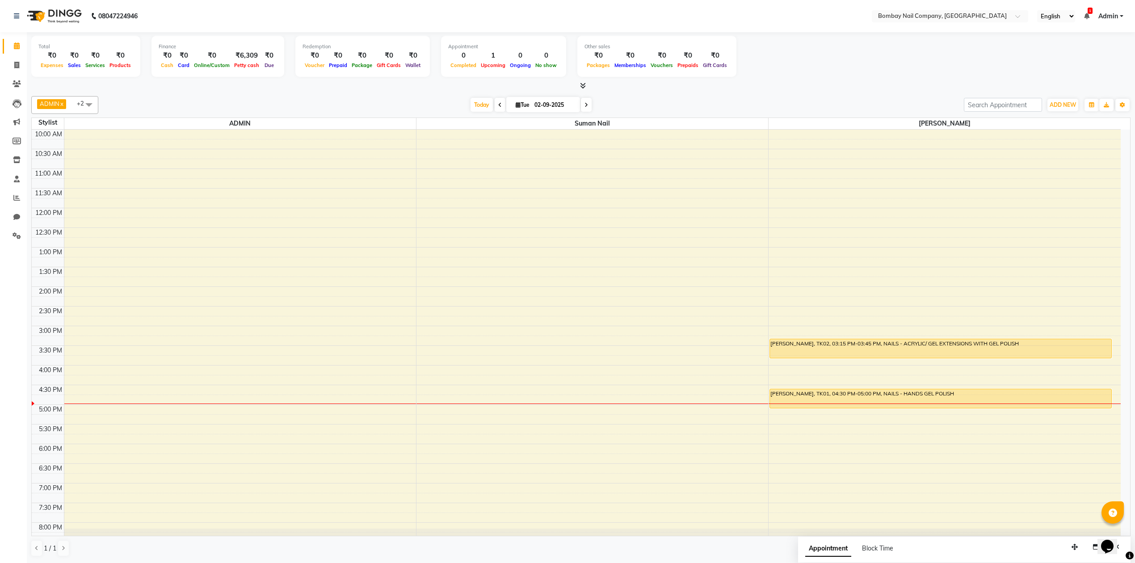
click at [830, 76] on div "Total ₹0 Expenses ₹0 Sales ₹0 Services ₹0 Products Finance ₹0 Cash ₹0 Card ₹0 O…" at bounding box center [580, 58] width 1099 height 44
click at [830, 75] on div "Total ₹0 Expenses ₹0 Sales ₹0 Services ₹0 Products Finance ₹0 Cash ₹0 Card ₹0 O…" at bounding box center [580, 58] width 1099 height 44
click at [885, 395] on div "[PERSON_NAME], TK01, 04:30 PM-05:00 PM, NAILS - HANDS GEL POLISH" at bounding box center [940, 398] width 341 height 19
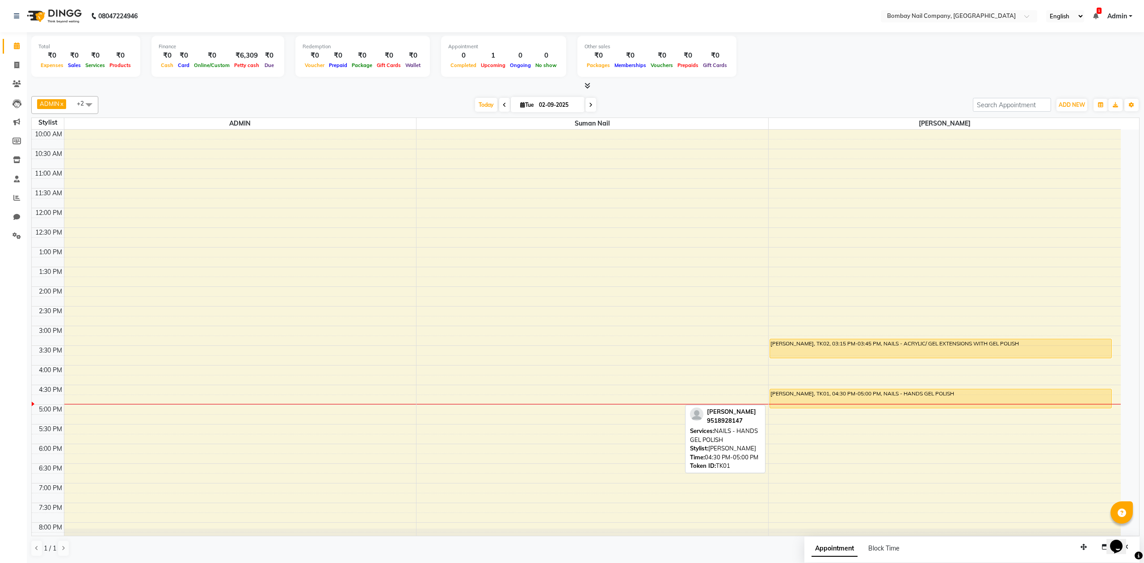
select select "1"
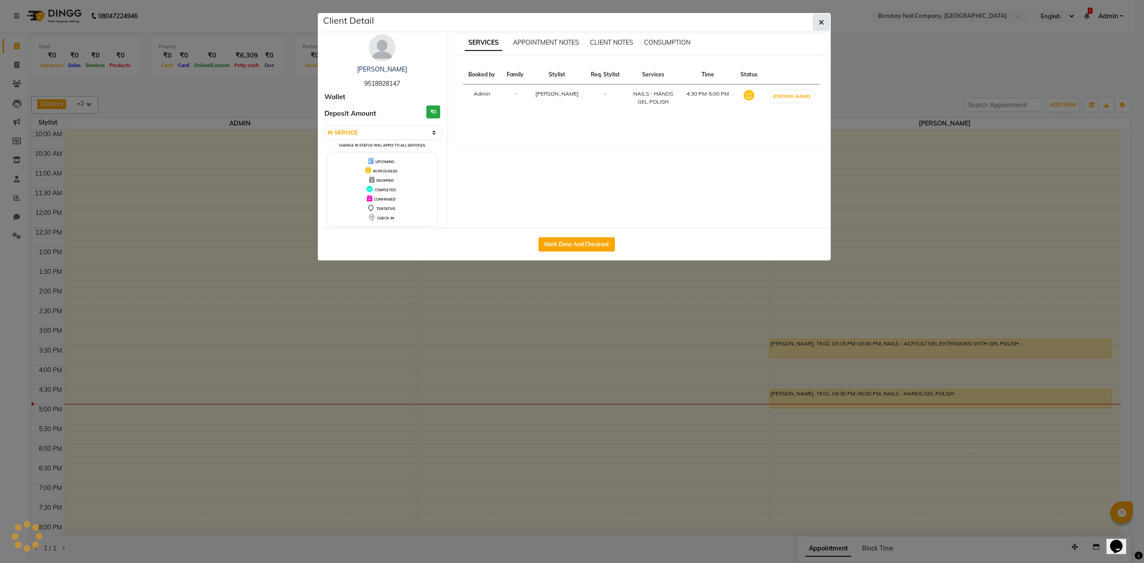
click at [825, 20] on button "button" at bounding box center [821, 22] width 17 height 17
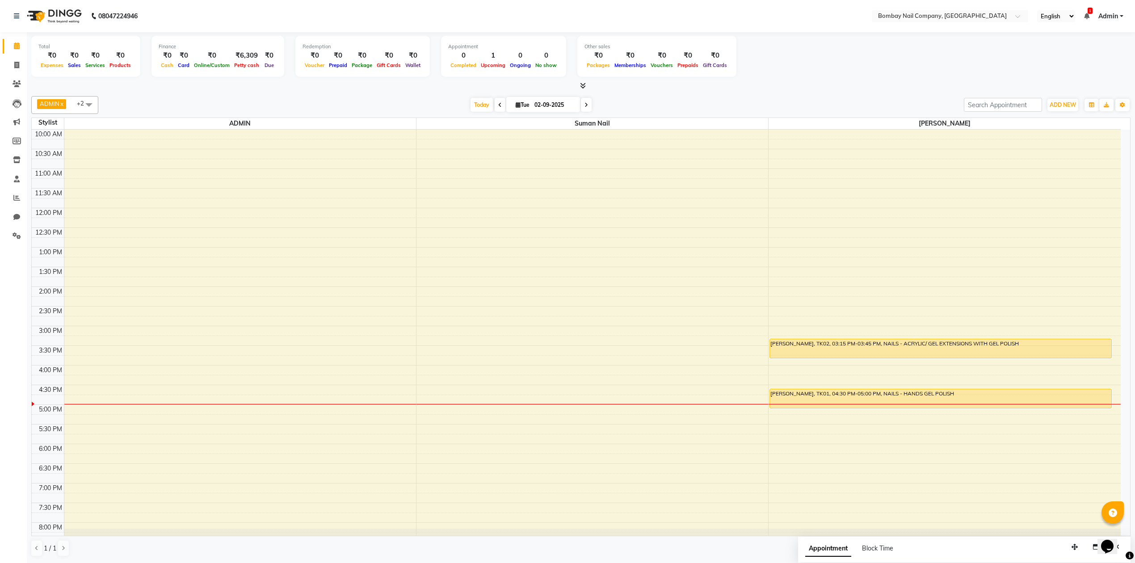
click at [88, 102] on span at bounding box center [89, 104] width 18 height 17
click at [39, 176] on div "Lalu Nail" at bounding box center [64, 177] width 57 height 9
checkbox input "true"
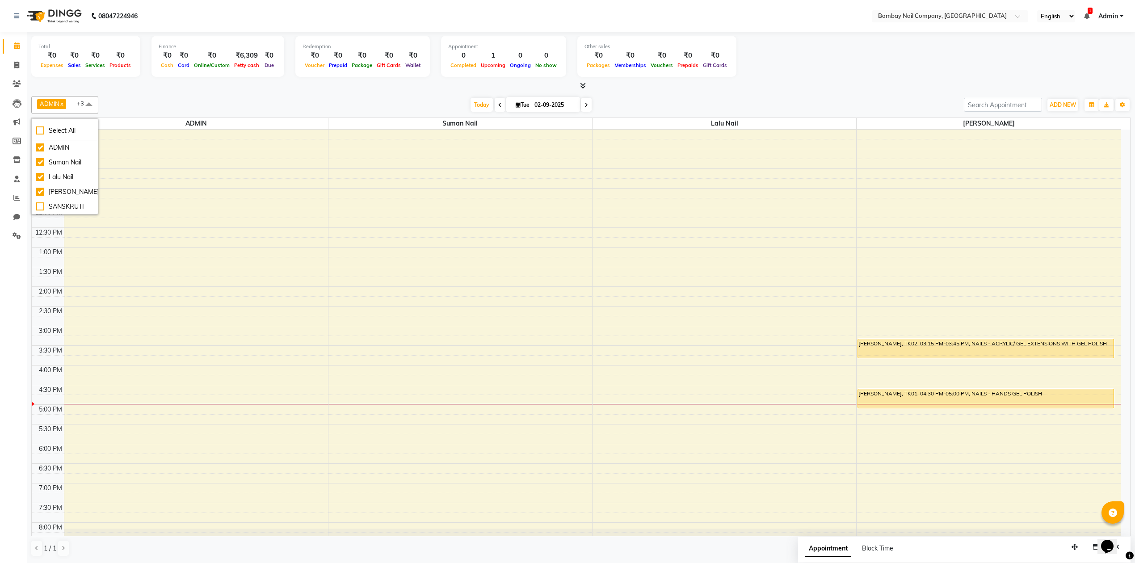
click at [199, 95] on div "ADMIN x Sanjay Nail x Suman Nail x Lalu Nail x +3 Select All ADMIN Suman Nail L…" at bounding box center [580, 327] width 1099 height 468
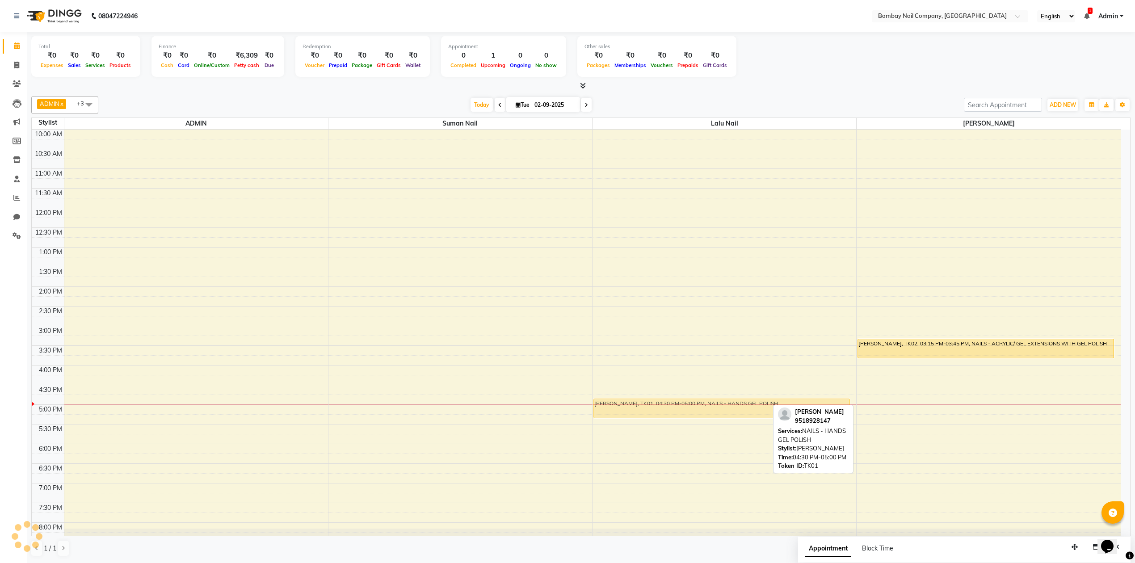
drag, startPoint x: 888, startPoint y: 399, endPoint x: 656, endPoint y: 413, distance: 231.9
click at [656, 413] on tr "[PERSON_NAME], TK01, 04:30 PM-05:00 PM, NAILS - HANDS GEL POLISH [PERSON_NAME],…" at bounding box center [576, 365] width 1089 height 471
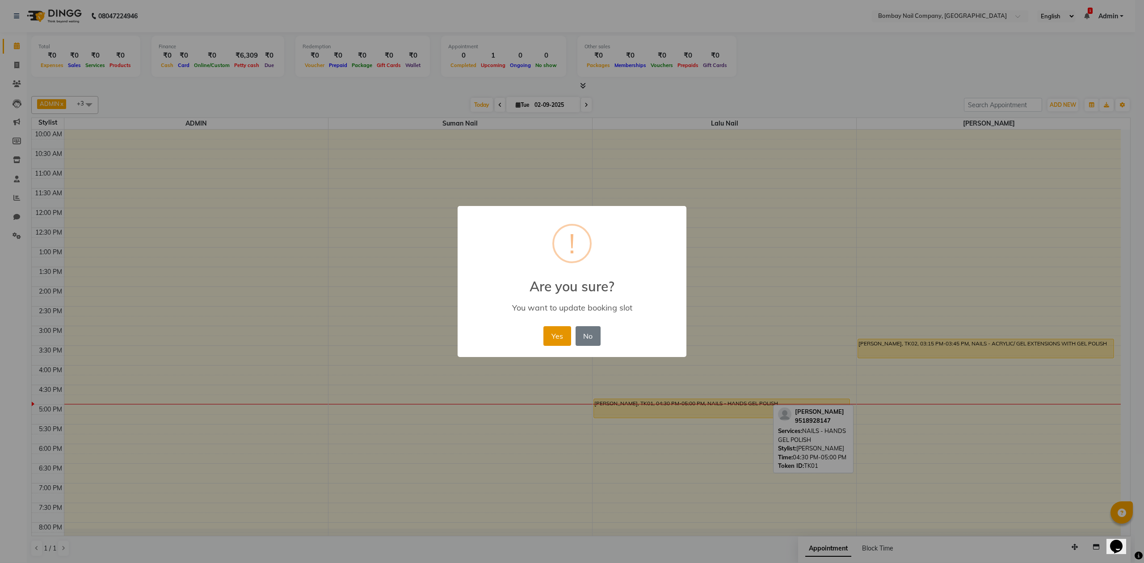
click at [561, 334] on button "Yes" at bounding box center [556, 336] width 27 height 20
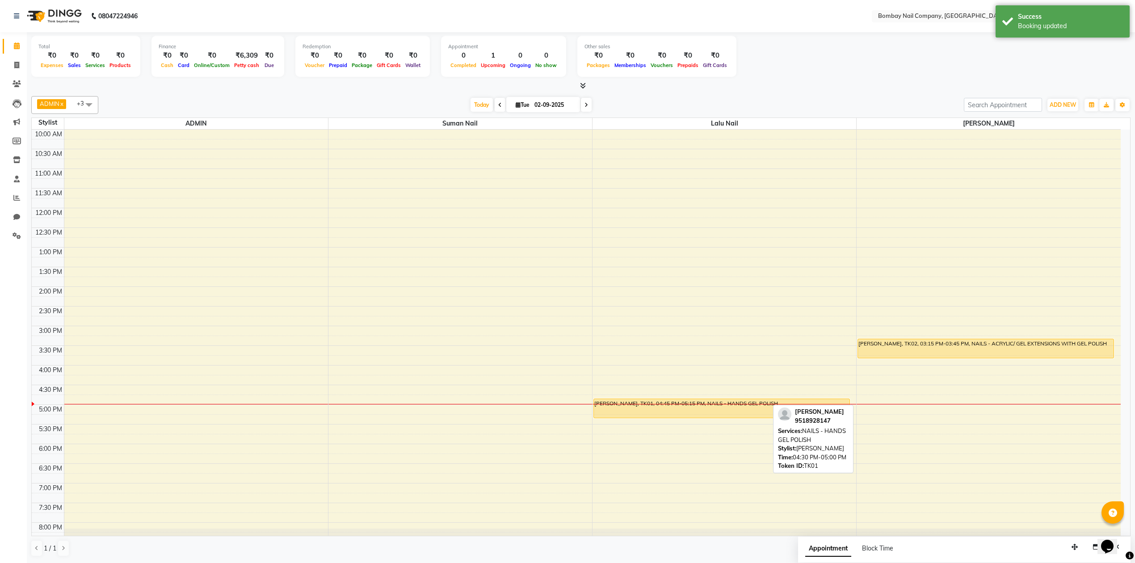
click at [789, 90] on div at bounding box center [580, 85] width 1099 height 9
click at [823, 88] on div at bounding box center [580, 85] width 1099 height 9
click at [304, 91] on div "Total ₹0 Expenses ₹0 Sales ₹0 Services ₹0 Products Finance ₹0 Cash ₹0 Card ₹0 O…" at bounding box center [581, 297] width 1108 height 530
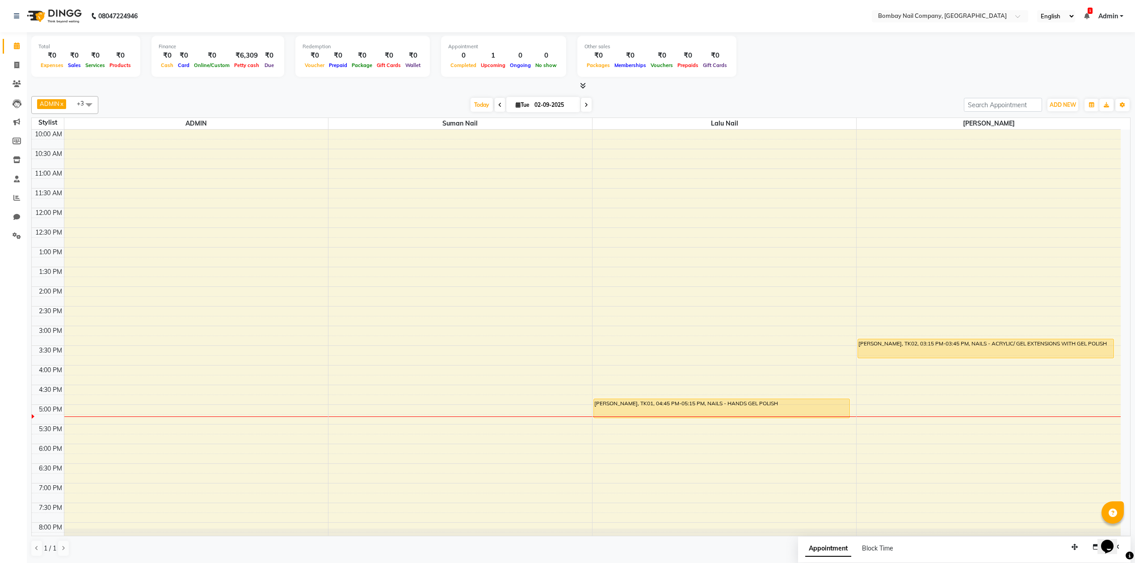
click at [821, 85] on div at bounding box center [580, 85] width 1099 height 9
click at [1055, 102] on span "ADD NEW" at bounding box center [1063, 104] width 26 height 7
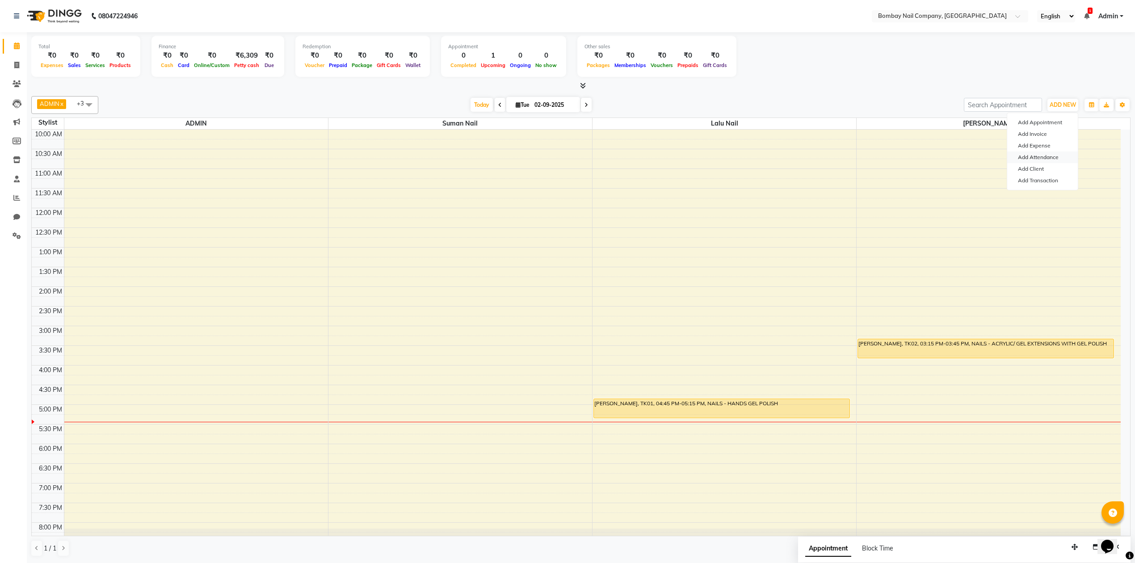
click at [1037, 161] on link "Add Attendance" at bounding box center [1042, 158] width 71 height 12
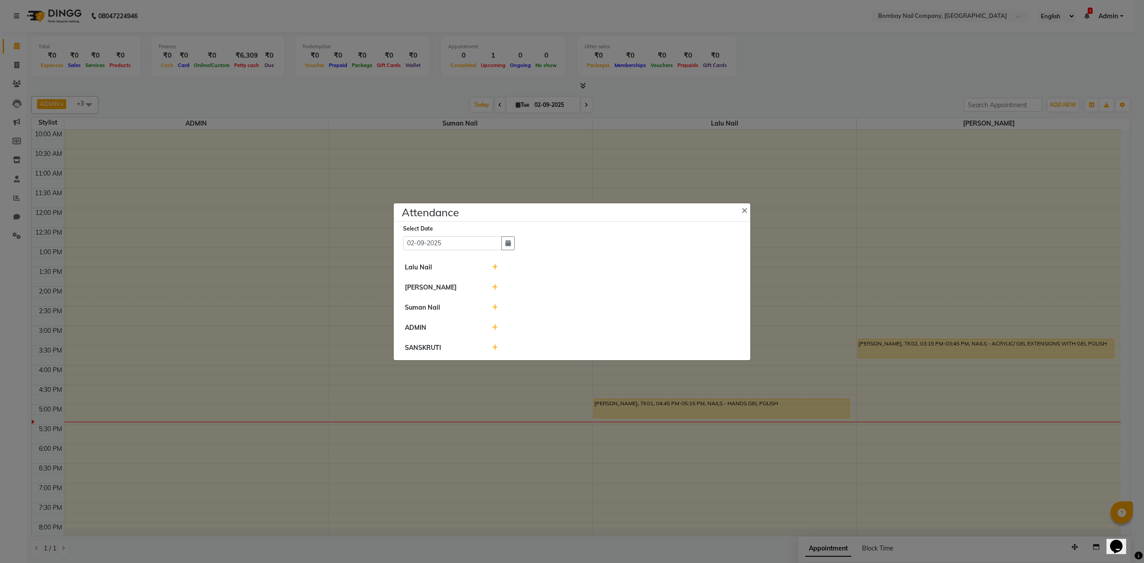
click at [494, 264] on icon at bounding box center [495, 267] width 6 height 6
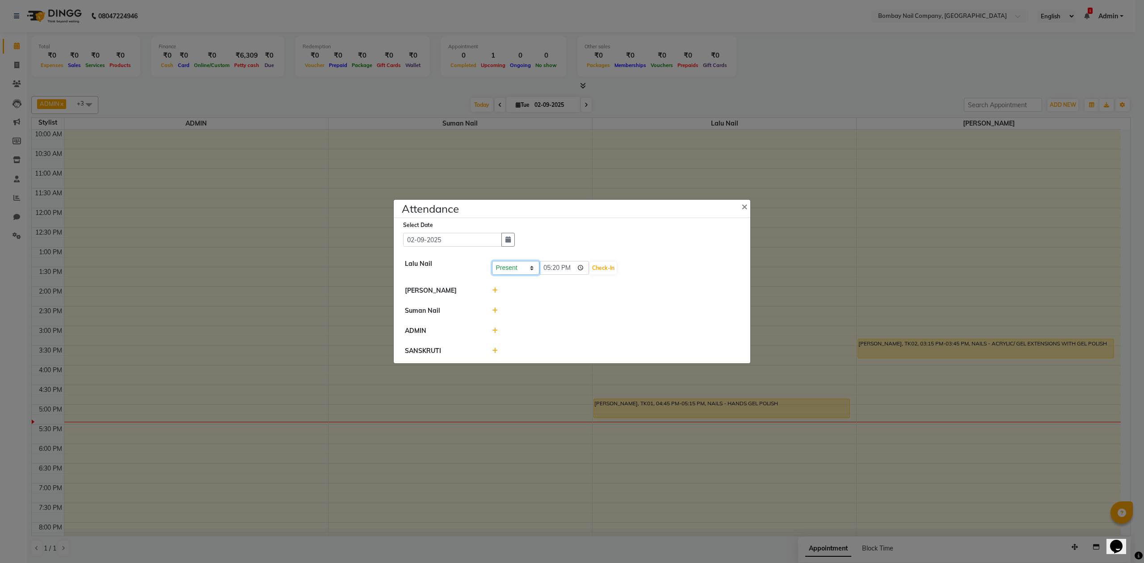
click at [533, 267] on select "Present Absent Late Half Day Weekly Off" at bounding box center [515, 268] width 47 height 14
select select "W"
click at [492, 261] on select "Present Absent Late Half Day Weekly Off" at bounding box center [515, 268] width 47 height 14
click at [556, 264] on button "Save" at bounding box center [548, 268] width 17 height 13
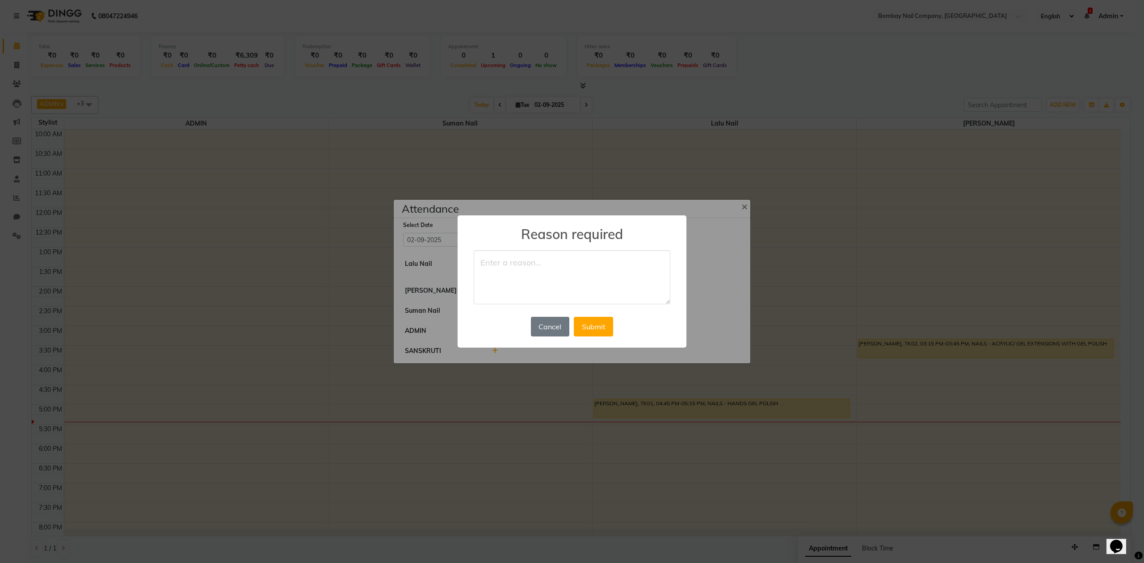
click at [543, 277] on textarea at bounding box center [572, 277] width 197 height 55
type textarea "WEEKLY OFF"
click at [599, 322] on button "Submit" at bounding box center [593, 327] width 39 height 20
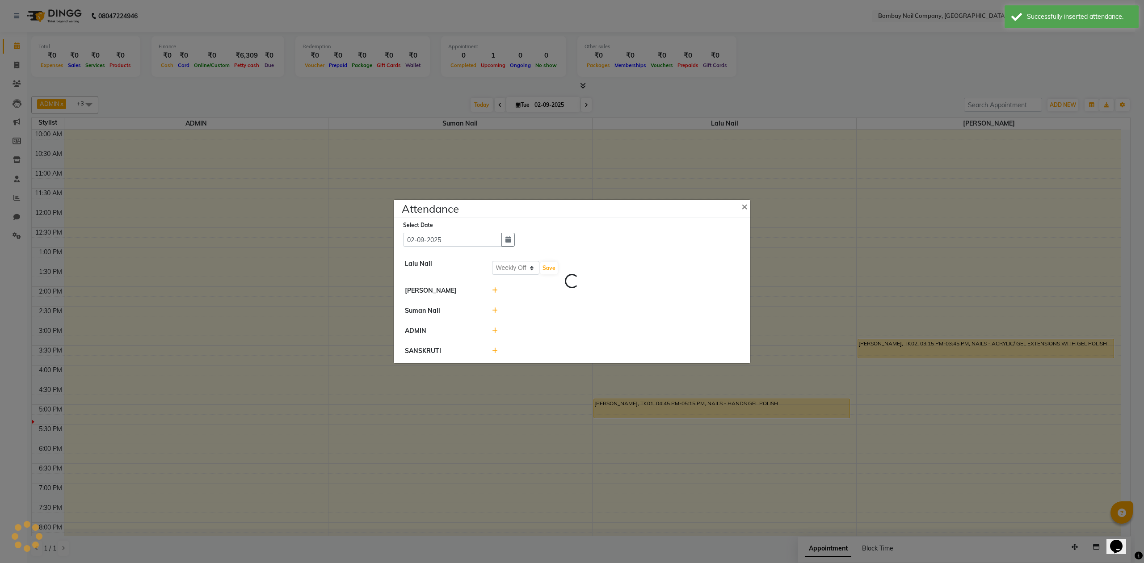
select select "W"
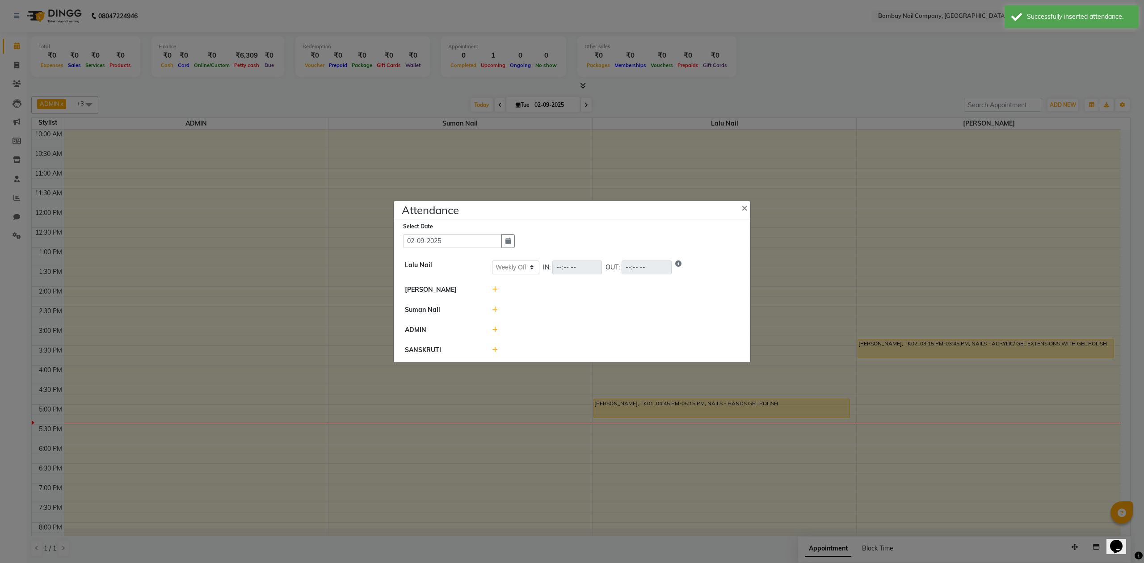
click at [494, 286] on icon at bounding box center [495, 289] width 6 height 6
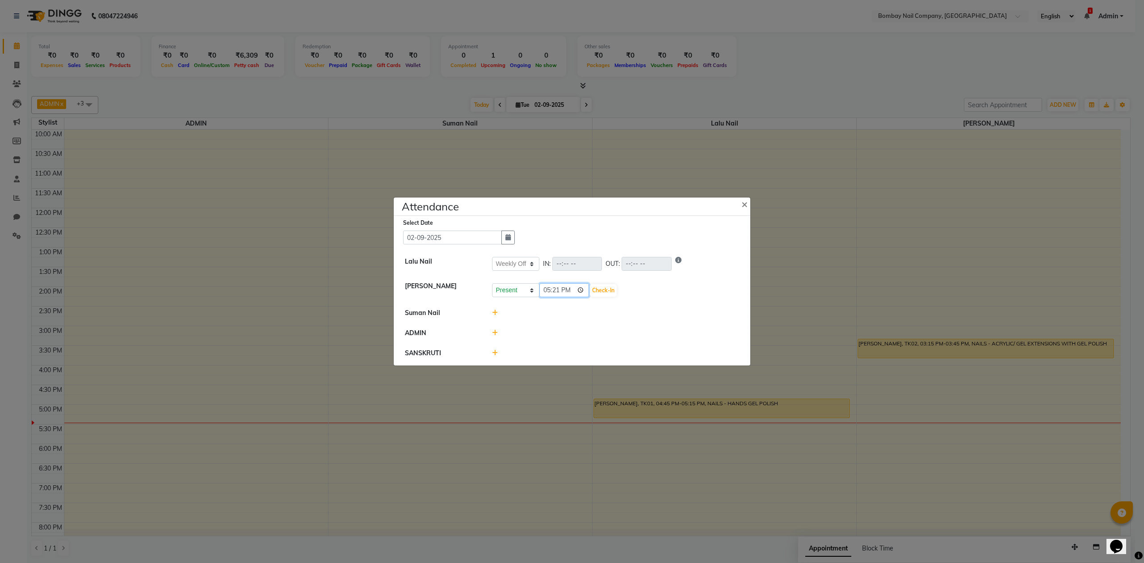
click at [567, 290] on input "17:21" at bounding box center [564, 290] width 50 height 14
type input "11:00"
click at [594, 292] on button "Check-In" at bounding box center [603, 290] width 27 height 13
select select "W"
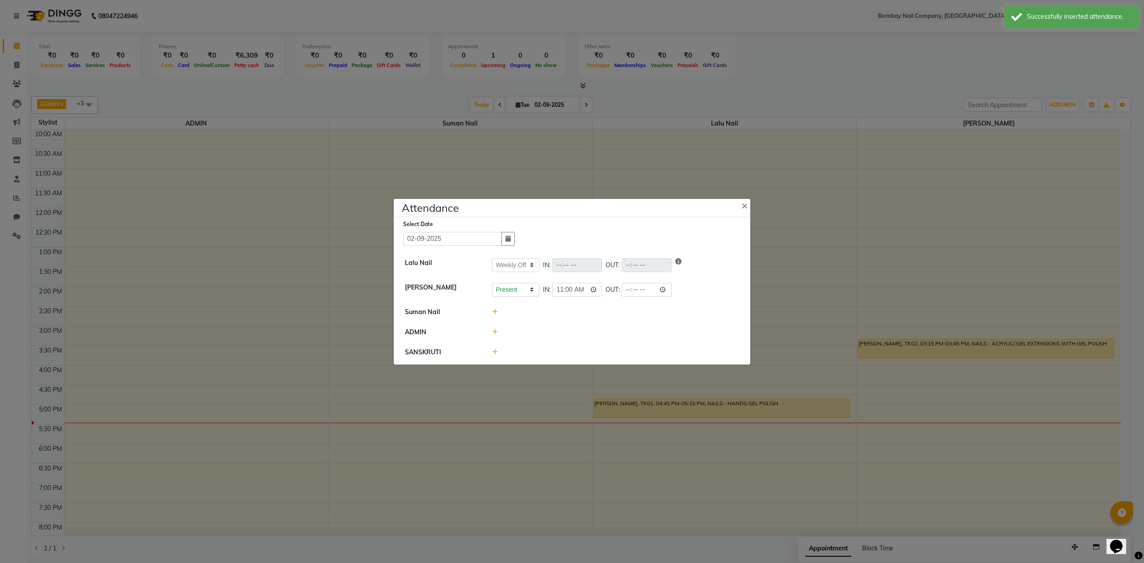
click at [495, 310] on icon at bounding box center [495, 312] width 6 height 6
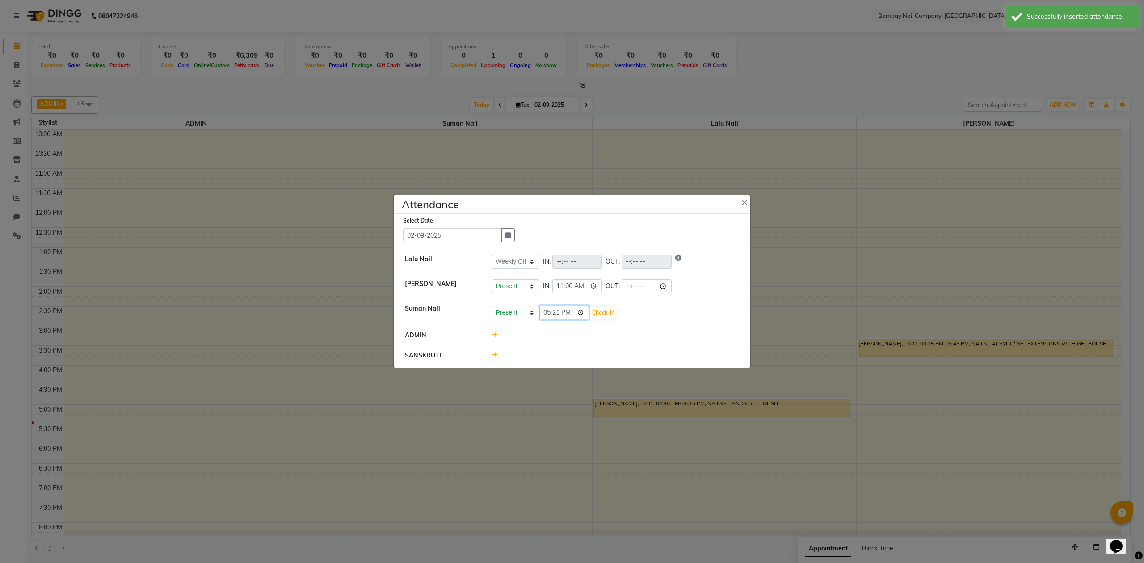
click at [567, 312] on input "17:21" at bounding box center [564, 313] width 50 height 14
type input "11:00"
click at [596, 313] on button "Check-In" at bounding box center [603, 313] width 27 height 13
select select "W"
click at [495, 354] on icon at bounding box center [495, 354] width 6 height 6
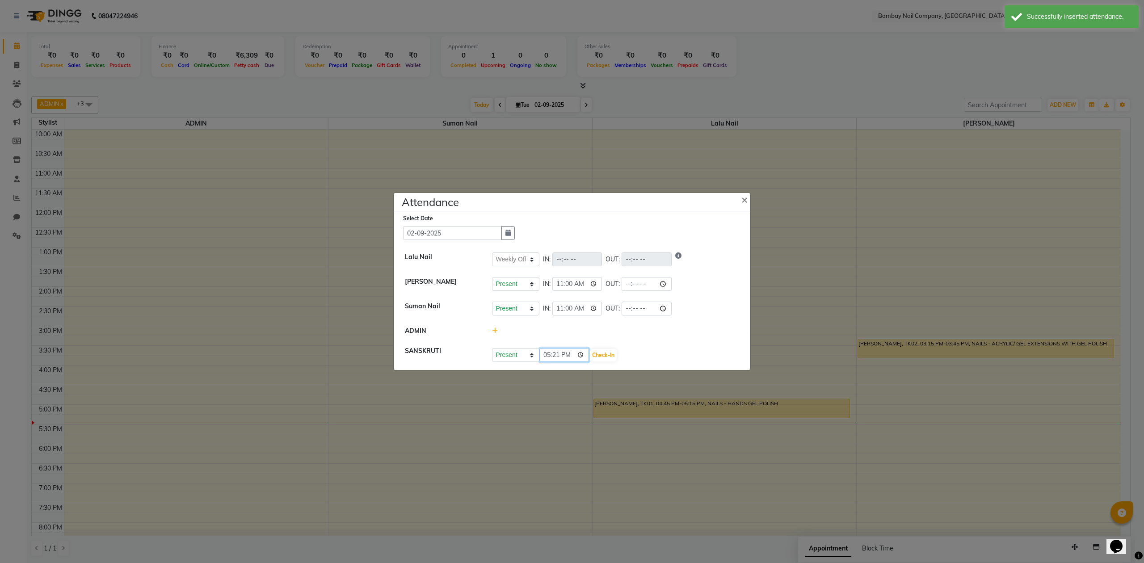
click at [570, 352] on input "17:21" at bounding box center [564, 355] width 50 height 14
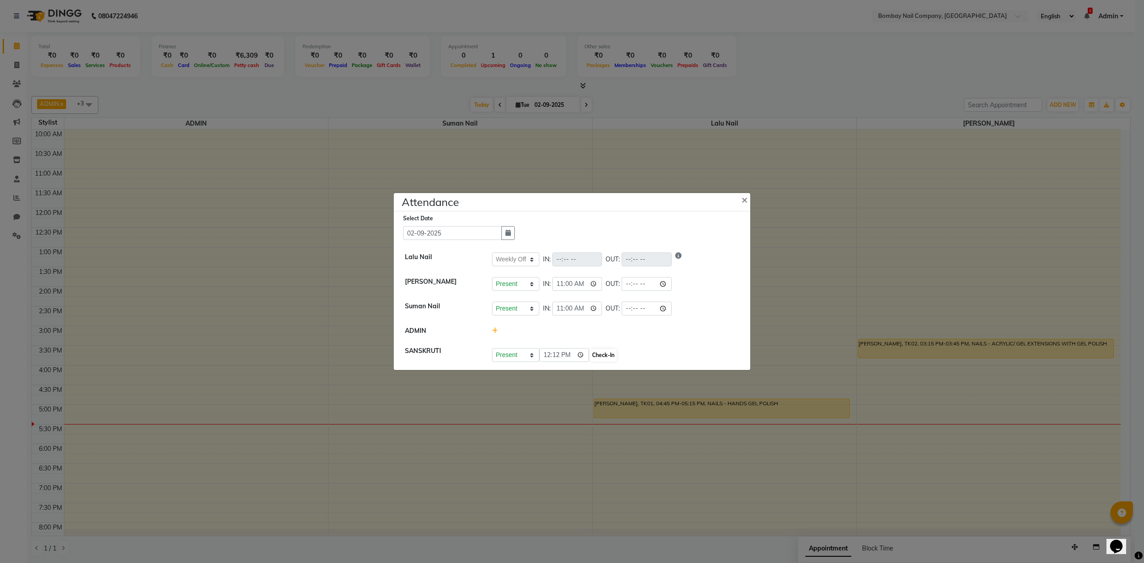
type input "12:12"
click at [597, 349] on button "Check-In" at bounding box center [603, 355] width 27 height 13
select select "W"
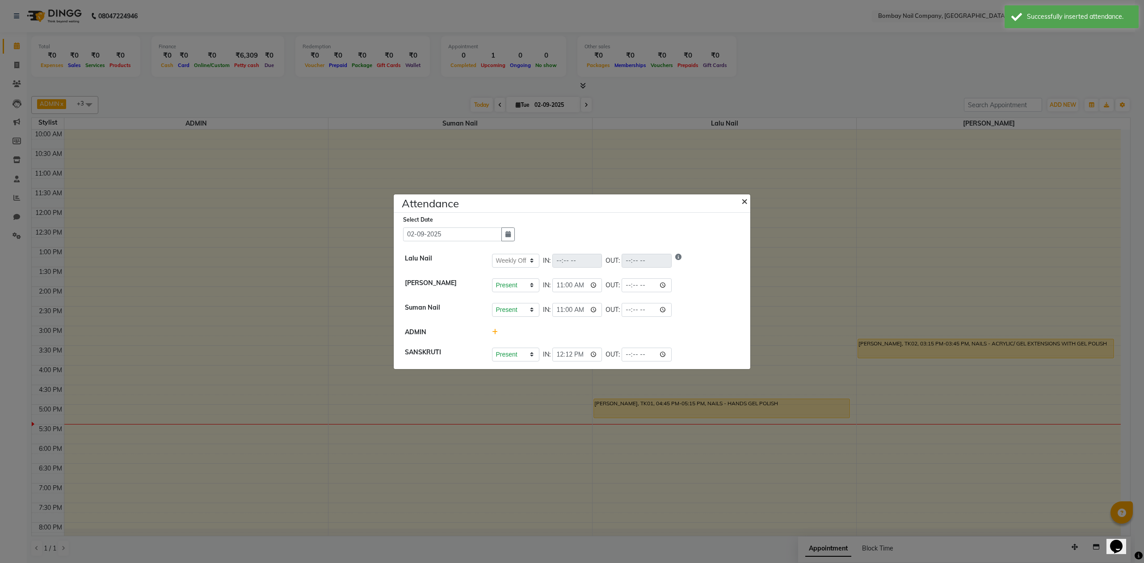
click at [749, 199] on button "×" at bounding box center [745, 200] width 22 height 25
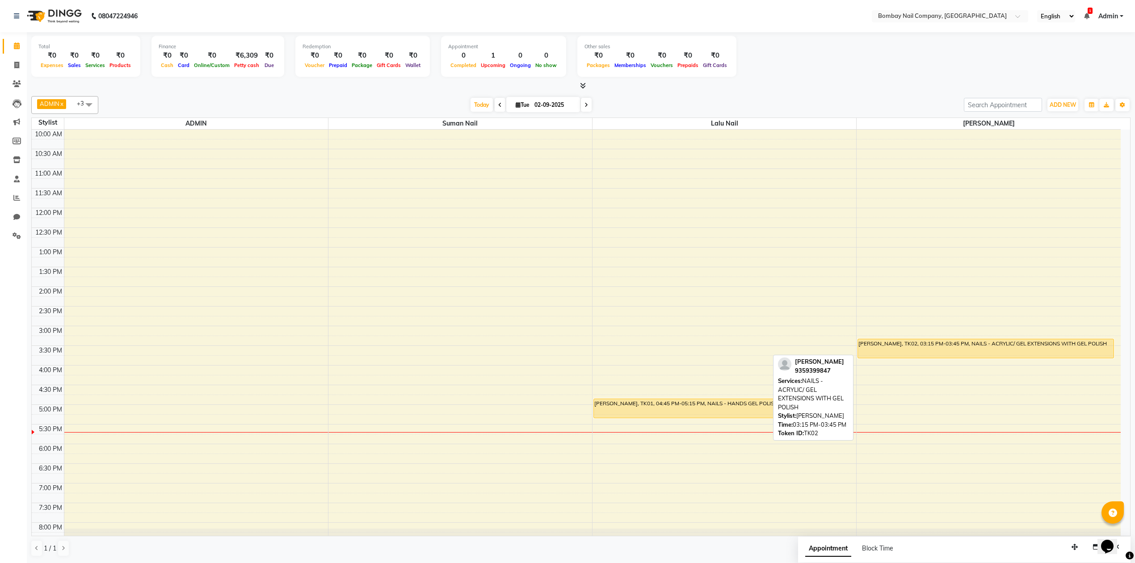
click at [908, 351] on div "[PERSON_NAME], TK02, 03:15 PM-03:45 PM, NAILS - ACRYLIC/ GEL EXTENSIONS WITH GE…" at bounding box center [986, 348] width 256 height 19
click at [900, 348] on div "[PERSON_NAME], TK02, 03:15 PM-03:45 PM, NAILS - ACRYLIC/ GEL EXTENSIONS WITH GE…" at bounding box center [986, 348] width 256 height 19
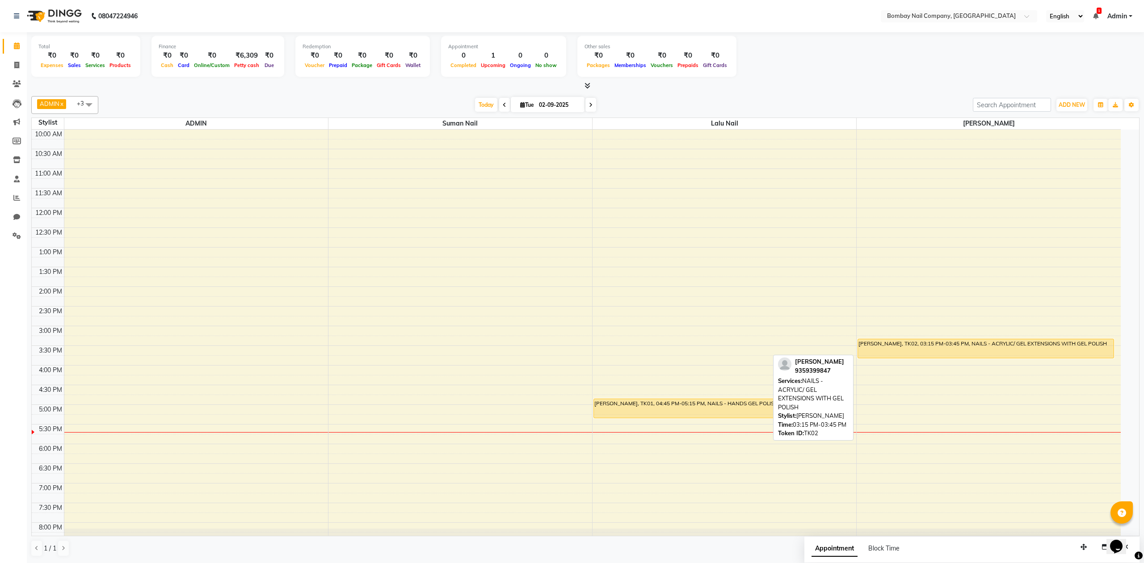
select select "1"
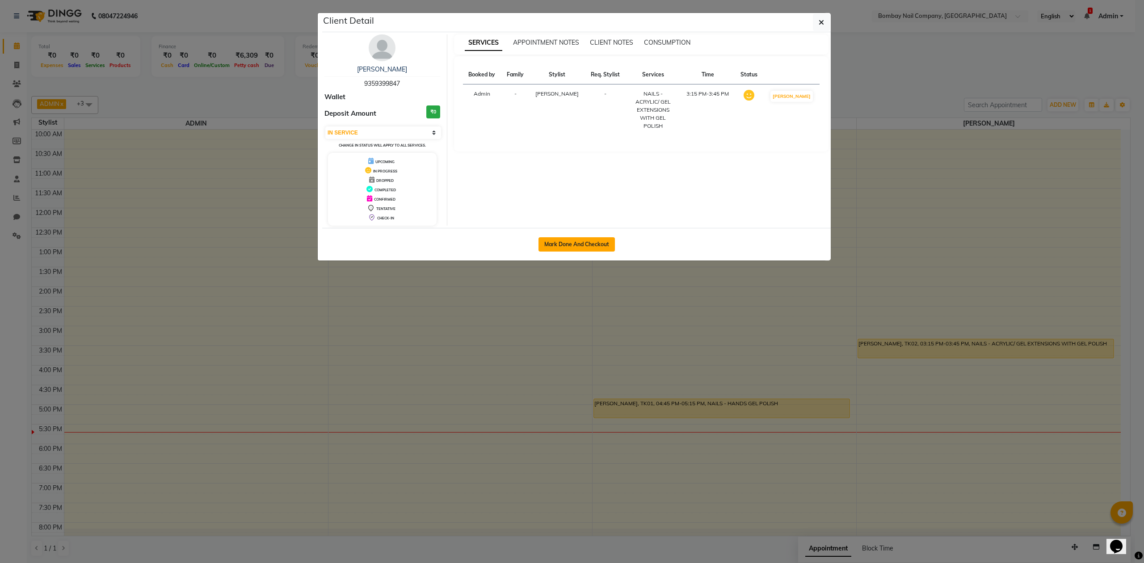
click at [574, 240] on button "Mark Done And Checkout" at bounding box center [577, 244] width 76 height 14
select select "service"
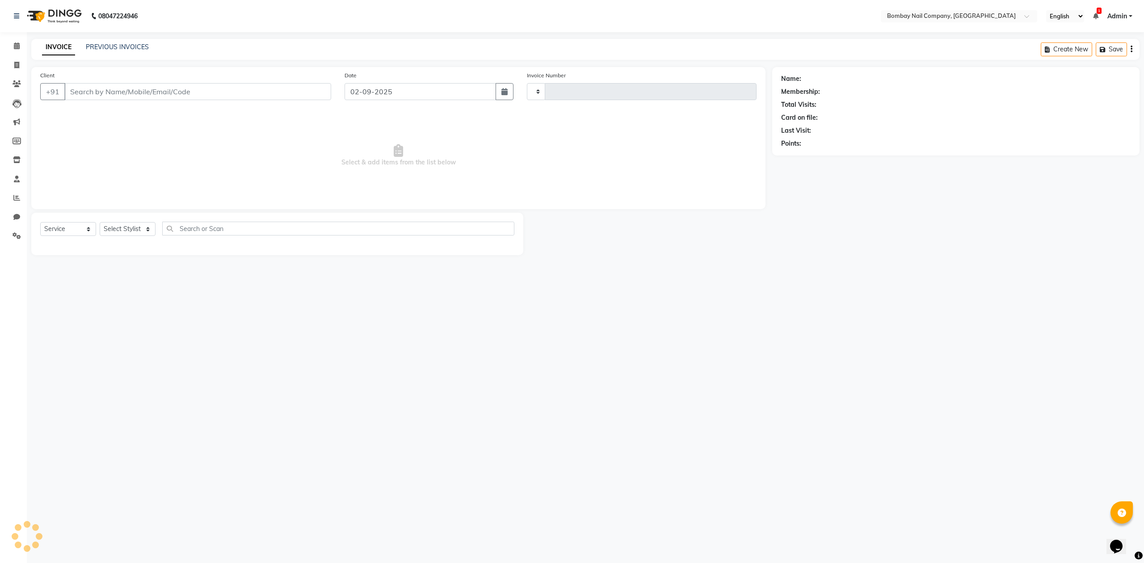
type input "0007"
select select "8782"
type input "9359399847"
select select "90119"
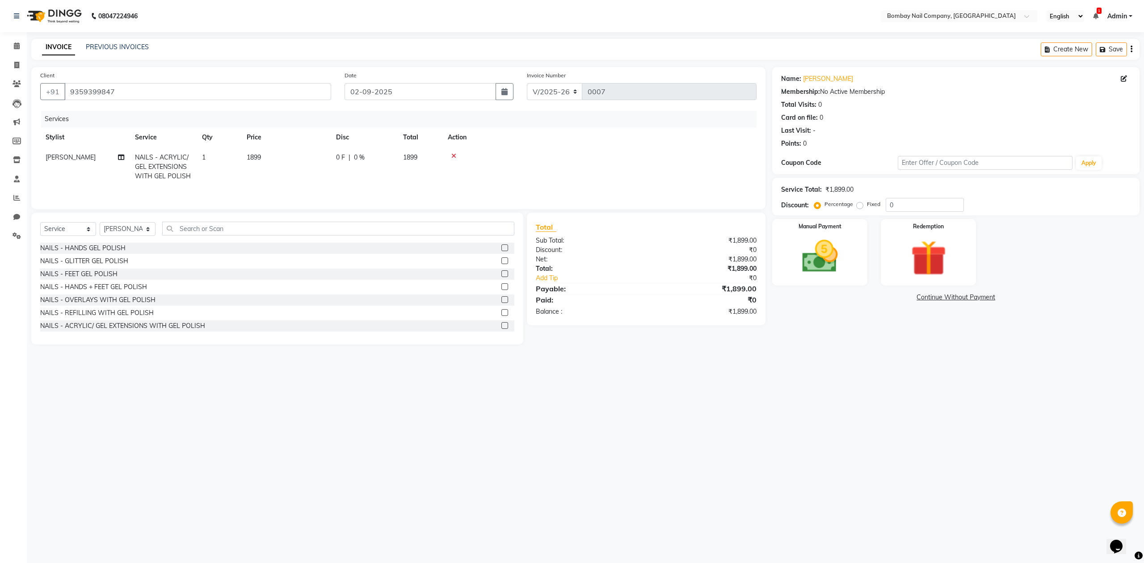
click at [261, 154] on span "1899" at bounding box center [254, 157] width 14 height 8
select select "90119"
click at [510, 153] on icon at bounding box center [511, 156] width 5 height 6
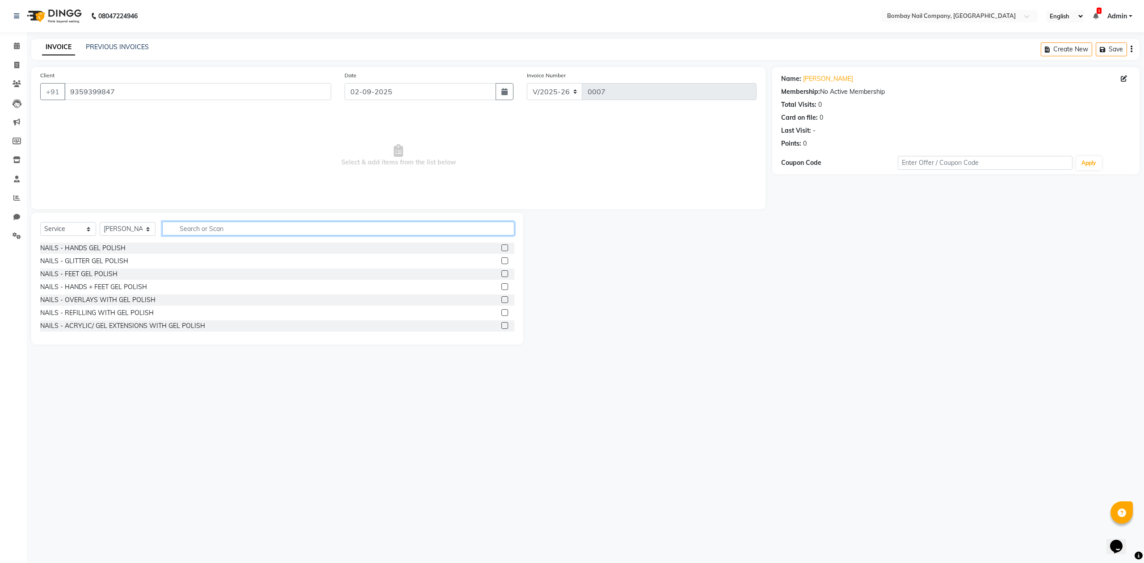
click at [274, 234] on input "text" at bounding box center [338, 229] width 352 height 14
click at [501, 324] on label at bounding box center [504, 325] width 7 height 7
click at [501, 324] on input "checkbox" at bounding box center [504, 326] width 6 height 6
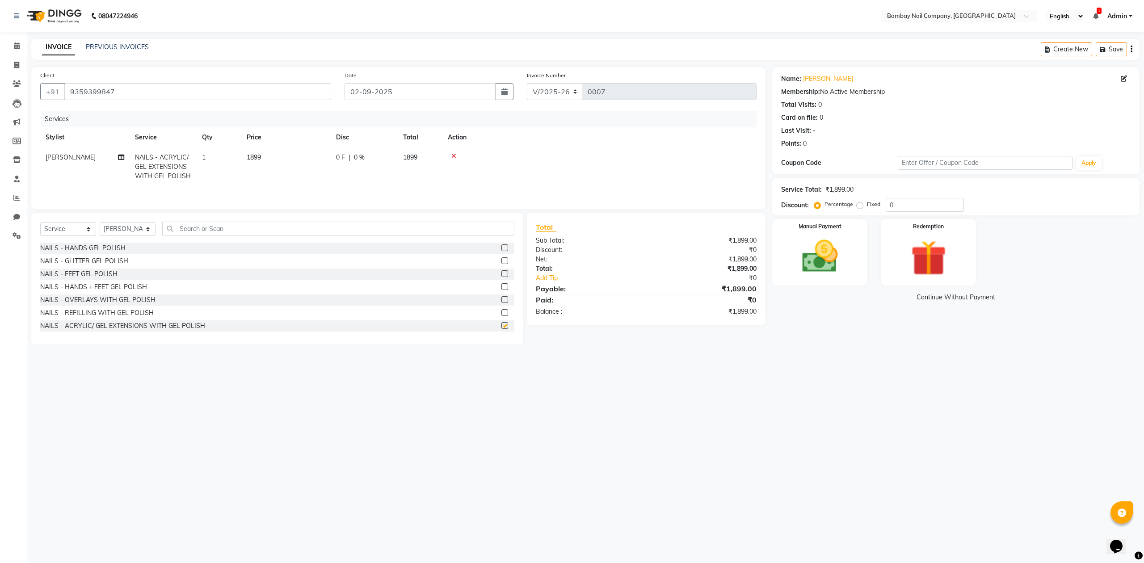
checkbox input "false"
click at [247, 155] on span "1899" at bounding box center [254, 157] width 14 height 8
select select "90119"
click at [304, 161] on input "1899" at bounding box center [328, 160] width 79 height 14
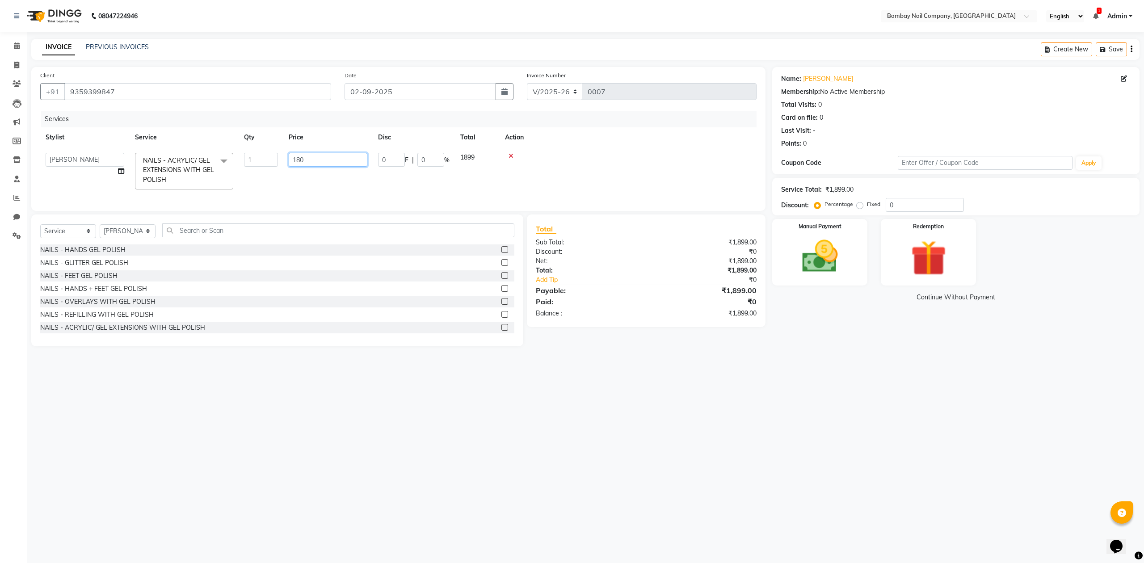
type input "1800"
click at [603, 168] on td at bounding box center [628, 170] width 257 height 47
click at [18, 46] on icon at bounding box center [17, 45] width 6 height 7
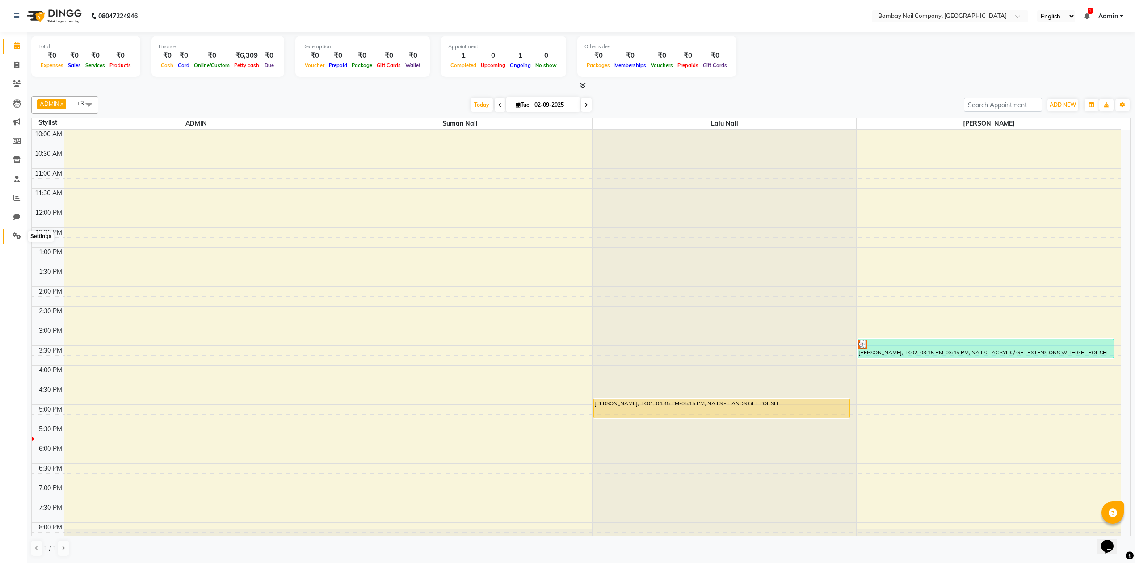
click at [13, 235] on icon at bounding box center [17, 235] width 8 height 7
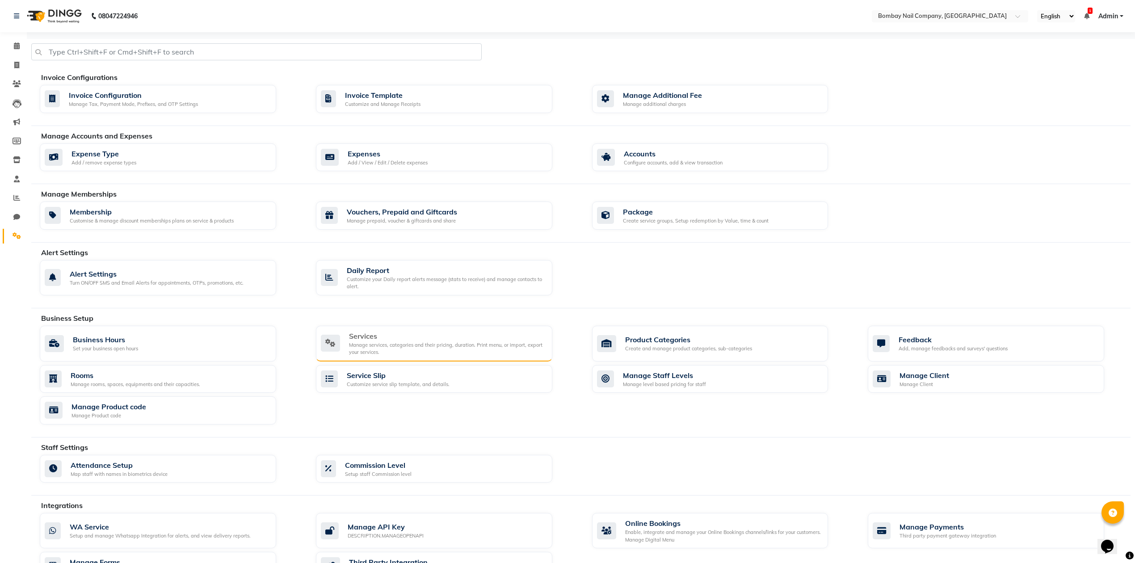
click at [401, 351] on div "Manage services, categories and their pricing, duration. Print menu, or import,…" at bounding box center [447, 348] width 196 height 15
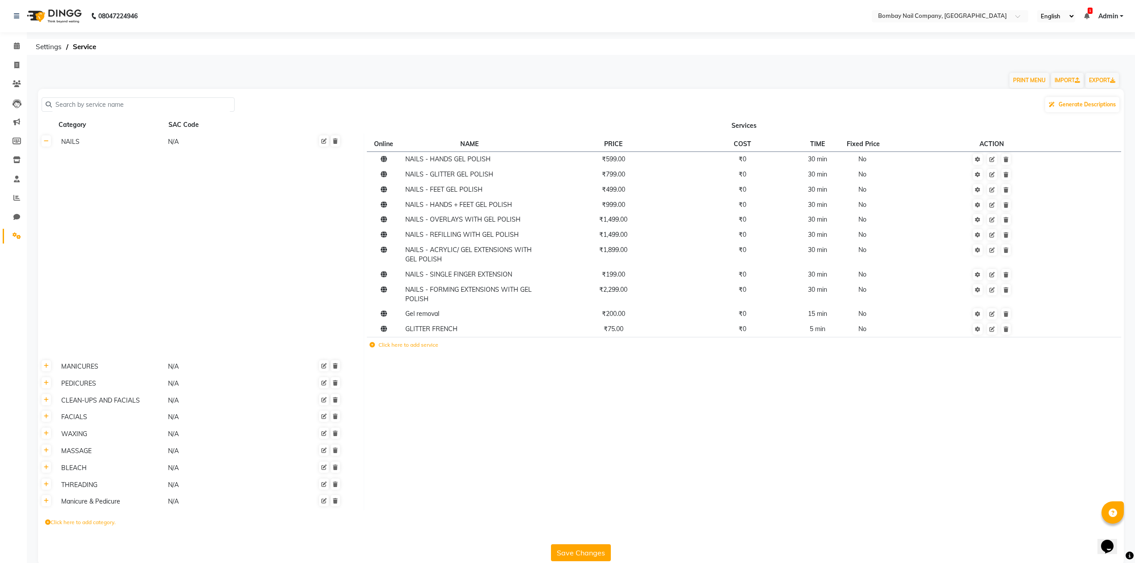
click at [393, 349] on td "Click here to add service" at bounding box center [581, 346] width 428 height 18
click at [385, 344] on label "Click here to add service" at bounding box center [404, 345] width 69 height 8
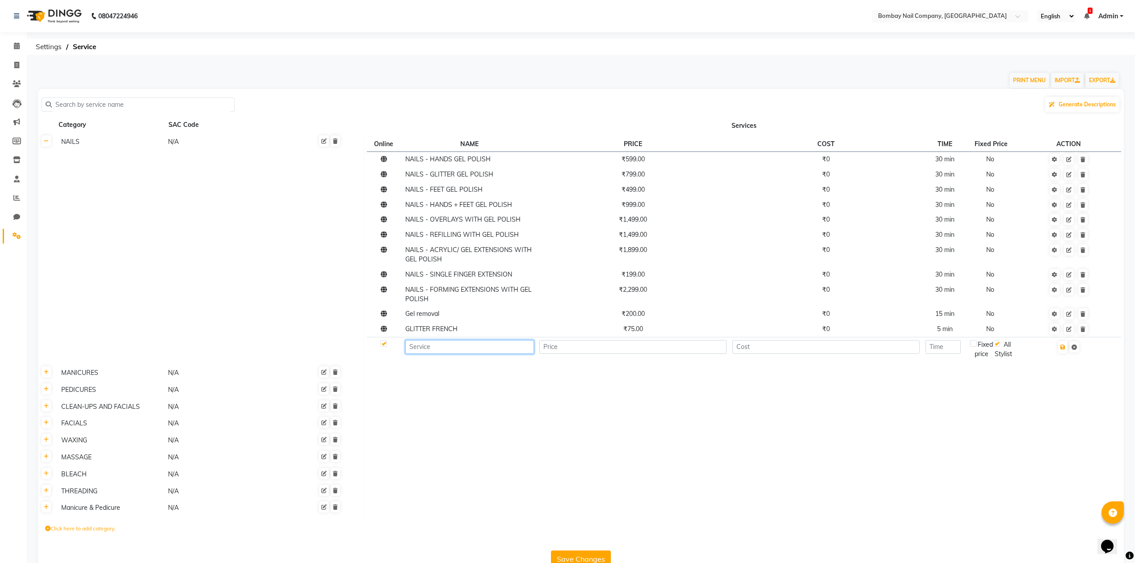
click at [431, 344] on input at bounding box center [469, 347] width 128 height 14
click at [15, 48] on icon at bounding box center [17, 45] width 6 height 7
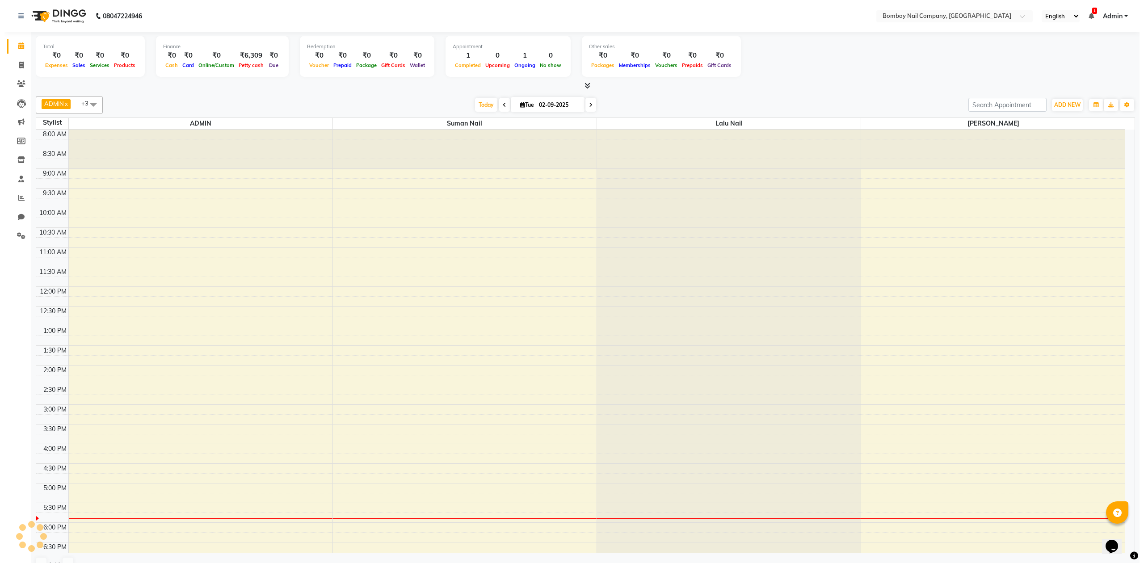
scroll to position [55, 0]
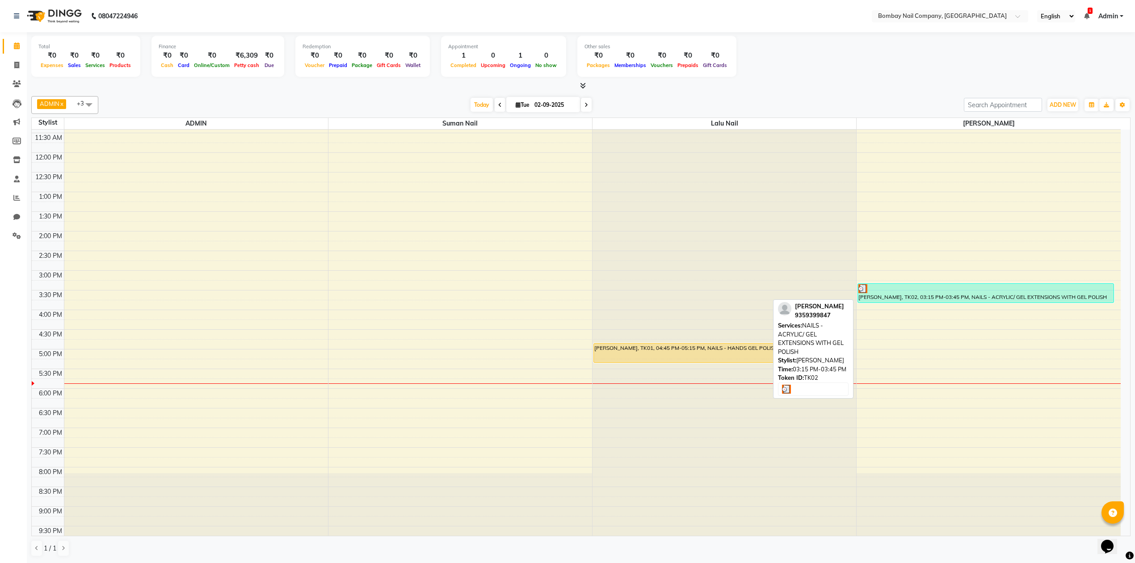
click at [936, 292] on div at bounding box center [986, 288] width 255 height 9
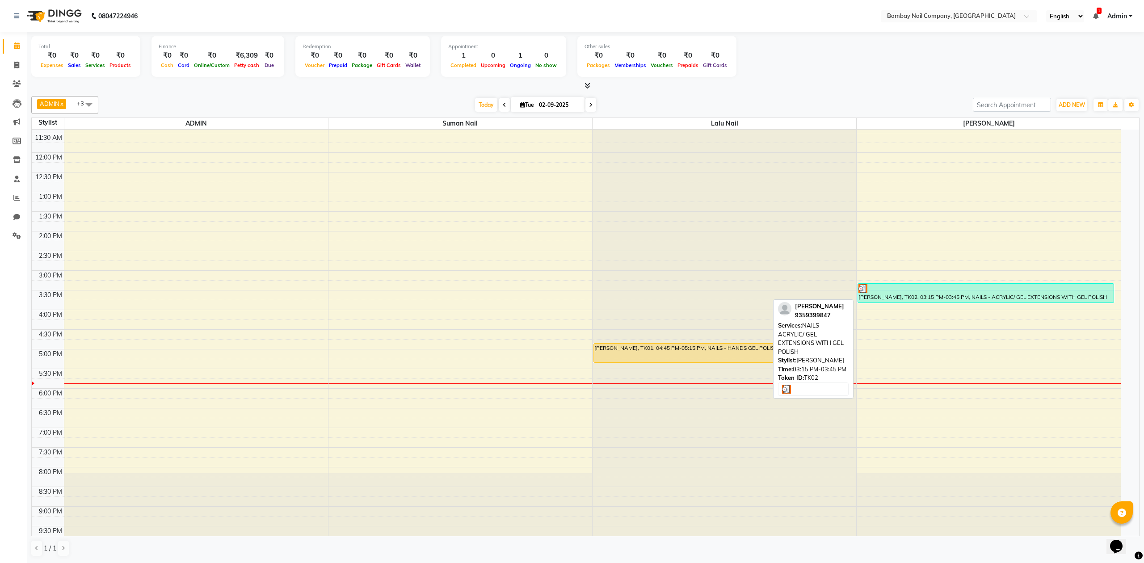
select select "3"
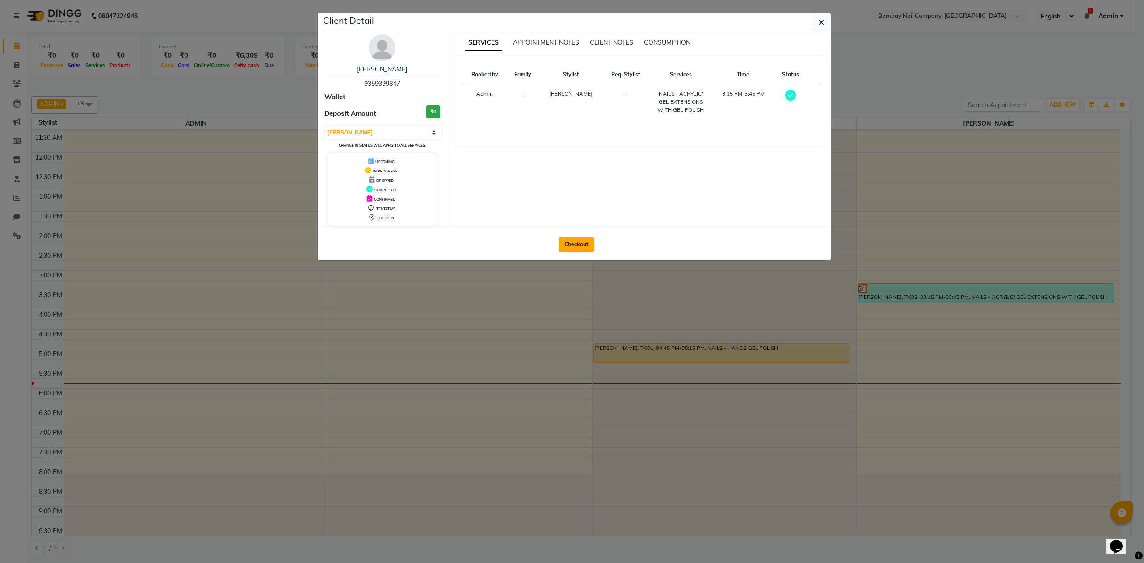
click at [568, 243] on button "Checkout" at bounding box center [577, 244] width 36 height 14
select select "service"
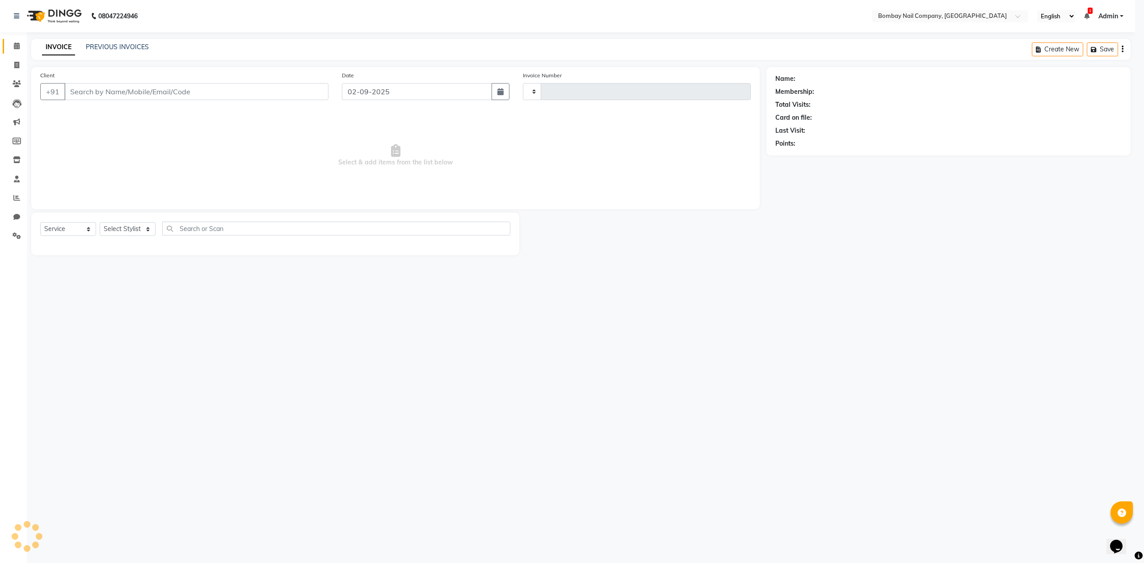
type input "0007"
select select "8782"
type input "9359399847"
select select "90119"
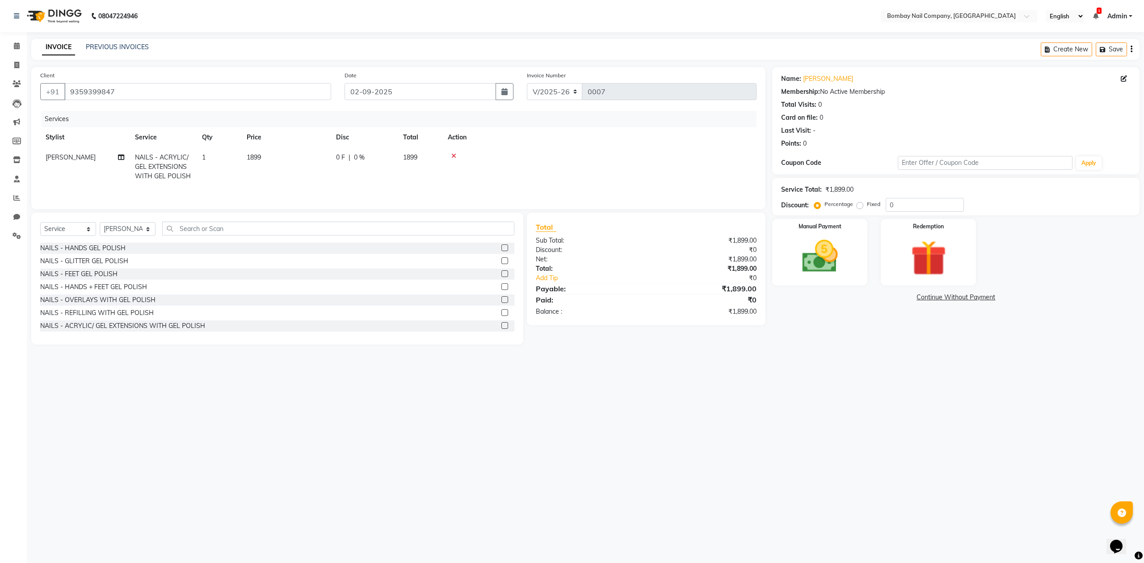
click at [258, 155] on span "1899" at bounding box center [254, 157] width 14 height 8
select select "90119"
click at [298, 156] on input "1899" at bounding box center [328, 160] width 79 height 14
type input "1800"
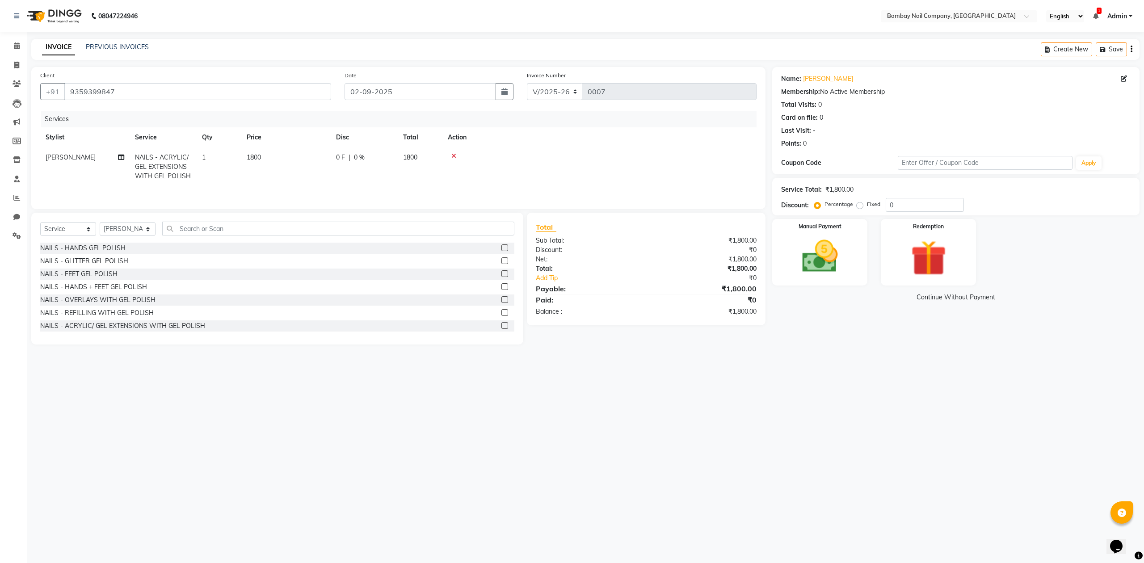
click at [605, 160] on td at bounding box center [599, 166] width 314 height 39
click at [834, 263] on img at bounding box center [820, 257] width 60 height 43
click at [867, 296] on span "CASH" at bounding box center [864, 298] width 19 height 10
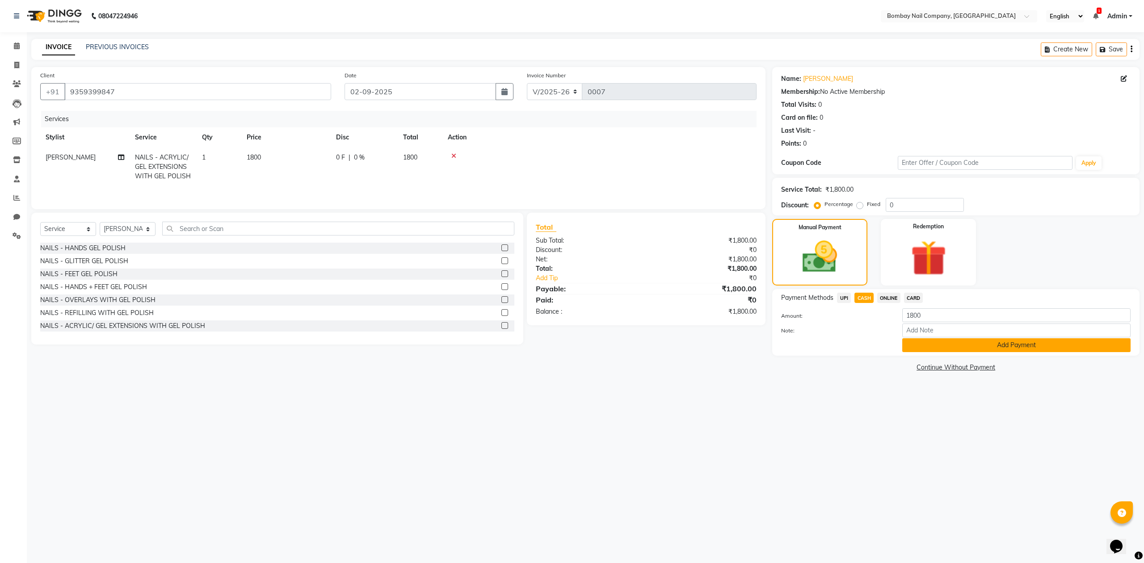
click at [953, 346] on button "Add Payment" at bounding box center [1016, 345] width 228 height 14
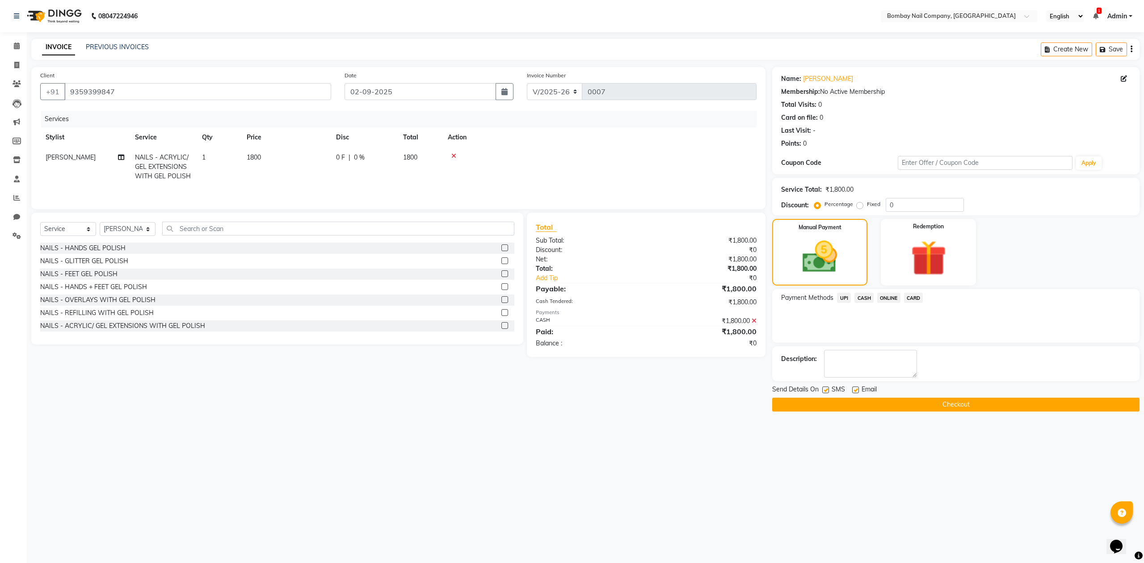
click at [956, 402] on button "Checkout" at bounding box center [955, 405] width 367 height 14
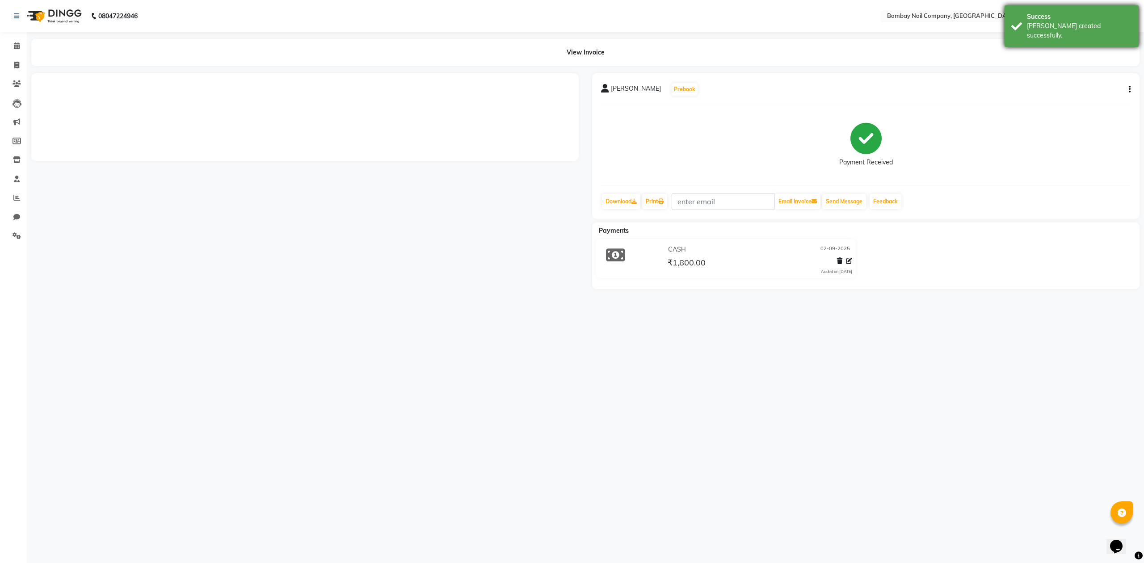
click at [1052, 26] on div "[PERSON_NAME] created successfully." at bounding box center [1079, 30] width 105 height 19
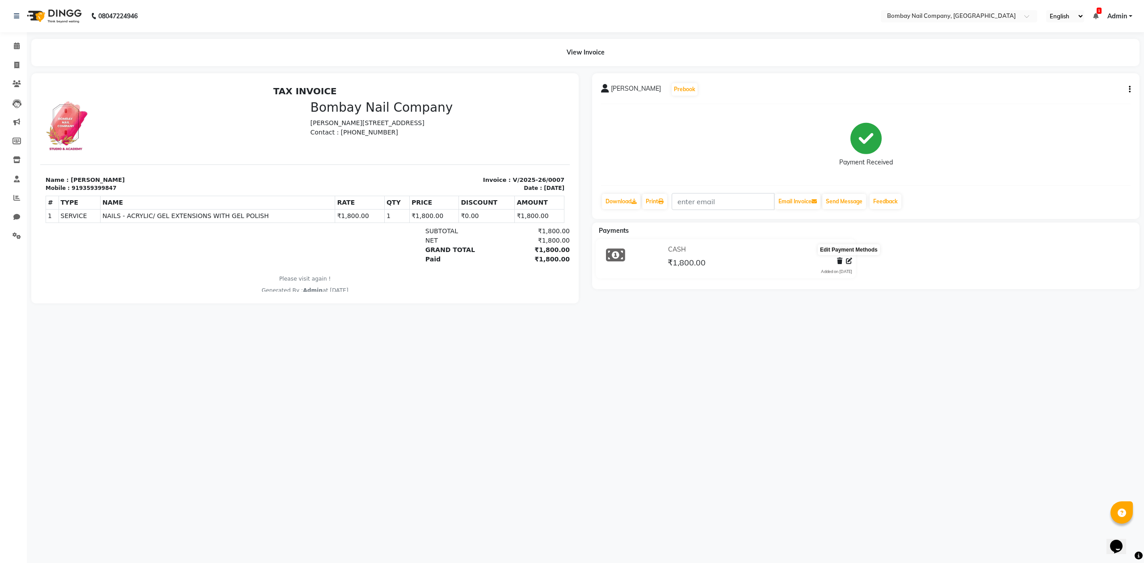
click at [848, 260] on icon at bounding box center [849, 261] width 6 height 6
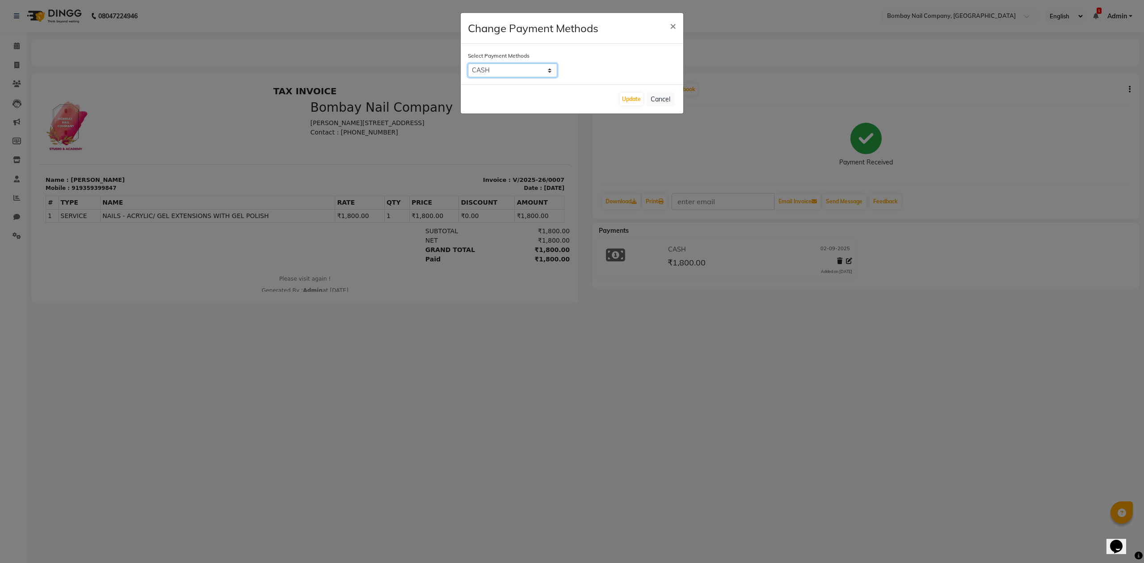
click at [544, 70] on select "UPI CASH ONLINE CARD" at bounding box center [512, 70] width 89 height 14
select select "8"
click at [468, 63] on select "UPI CASH ONLINE CARD" at bounding box center [512, 70] width 89 height 14
click at [627, 101] on button "Update" at bounding box center [631, 99] width 23 height 13
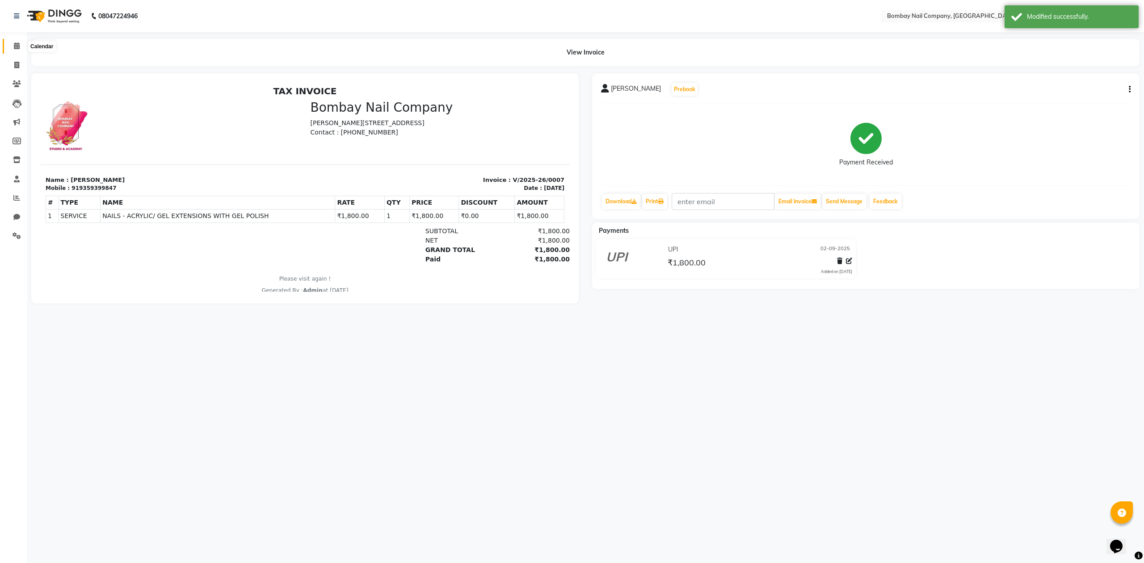
click at [18, 46] on icon at bounding box center [17, 45] width 6 height 7
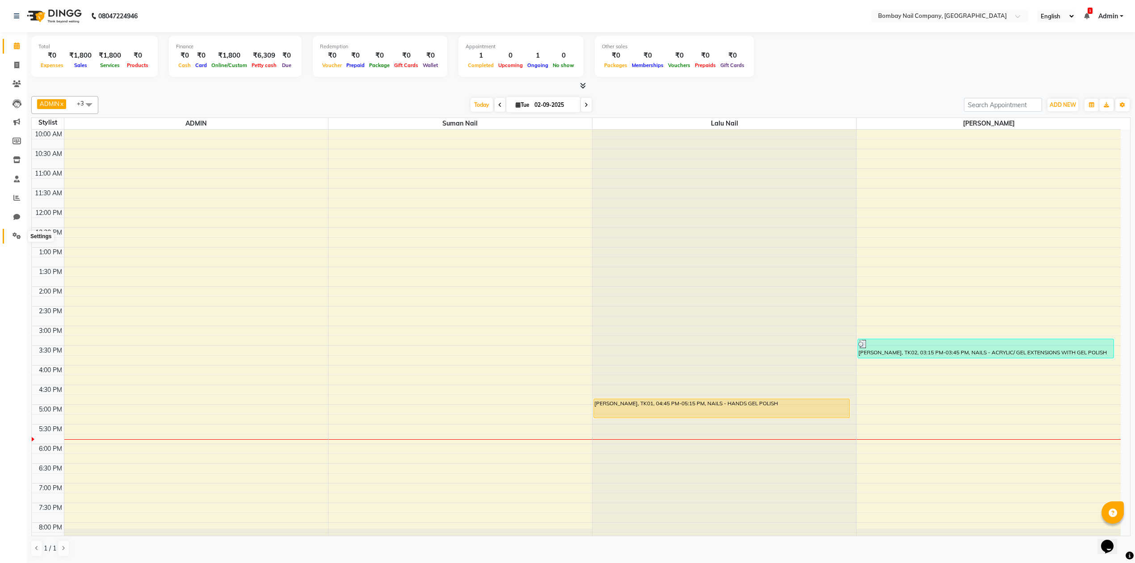
click at [18, 232] on span at bounding box center [17, 236] width 16 height 10
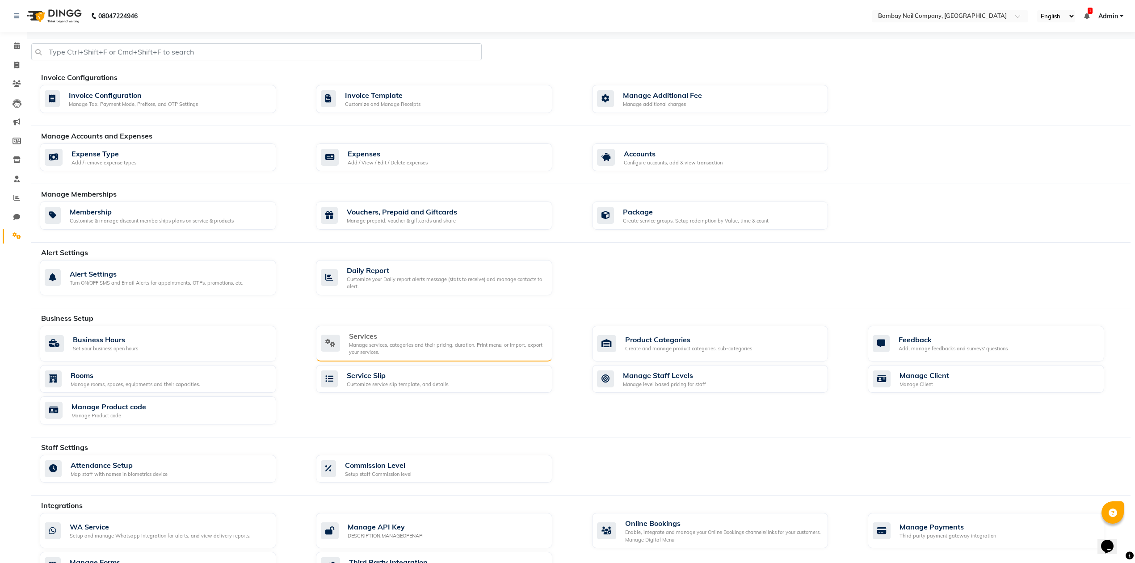
click at [363, 334] on div "Services" at bounding box center [447, 336] width 196 height 11
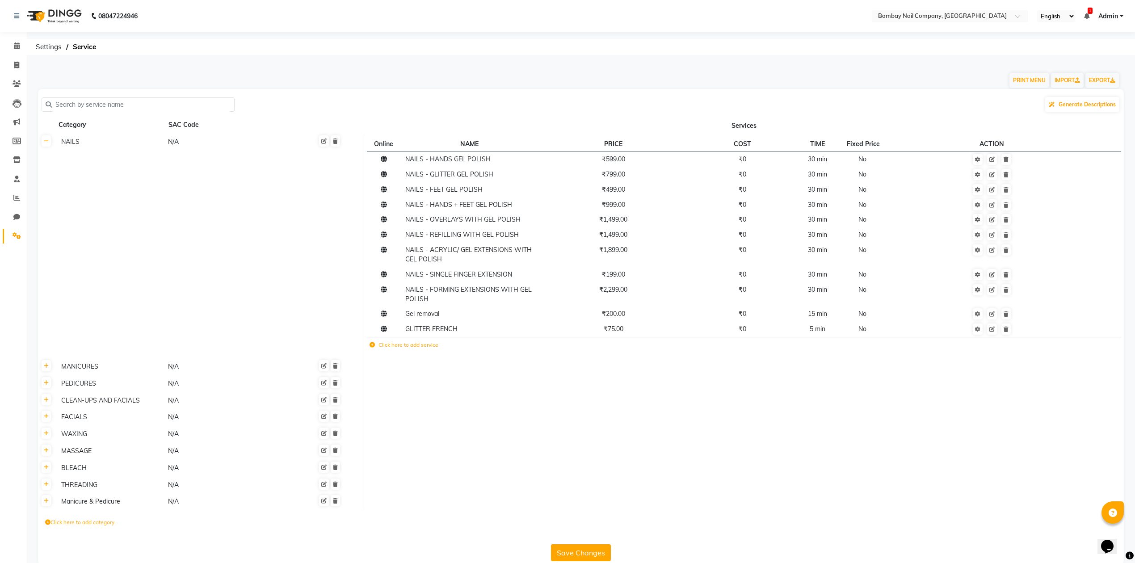
click at [387, 344] on label "Click here to add service" at bounding box center [404, 345] width 69 height 8
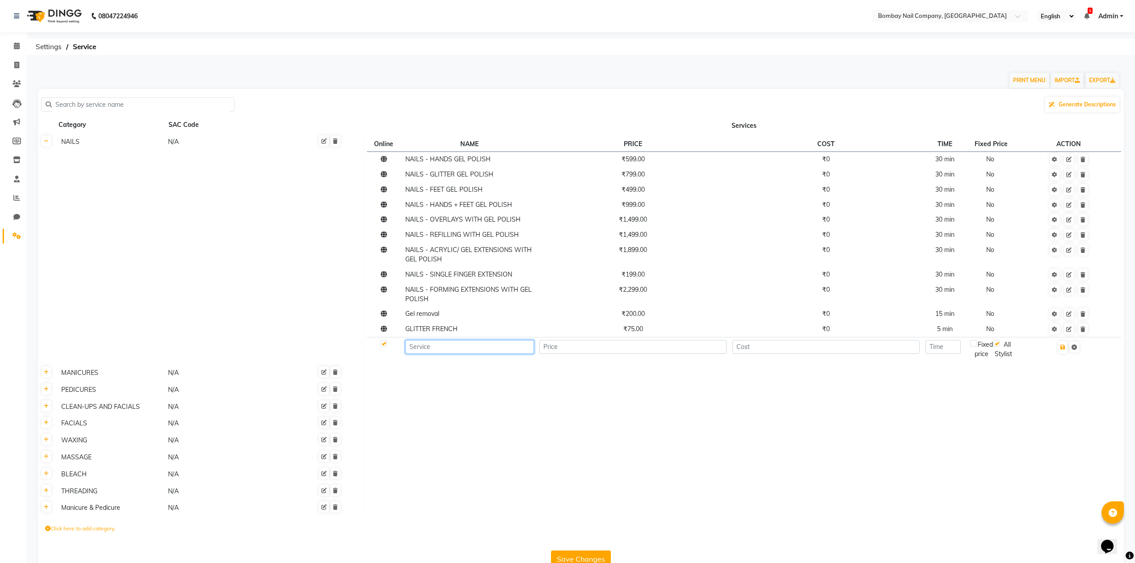
click at [419, 347] on input at bounding box center [469, 347] width 128 height 14
click at [1072, 316] on icon at bounding box center [1068, 314] width 5 height 5
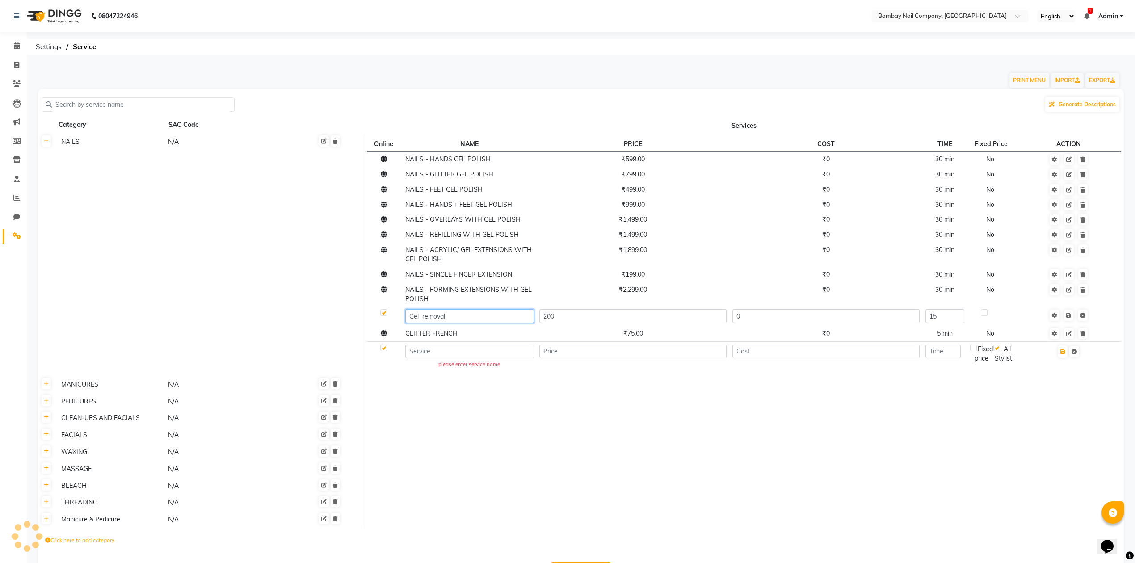
click at [442, 317] on input "Gel removal" at bounding box center [469, 316] width 128 height 14
click at [415, 315] on input "Gel REMOVAL" at bounding box center [469, 316] width 128 height 14
click at [416, 315] on input "Gel REMOVAL" at bounding box center [469, 316] width 128 height 14
click at [424, 314] on input "GEL REMOVAL" at bounding box center [469, 316] width 128 height 14
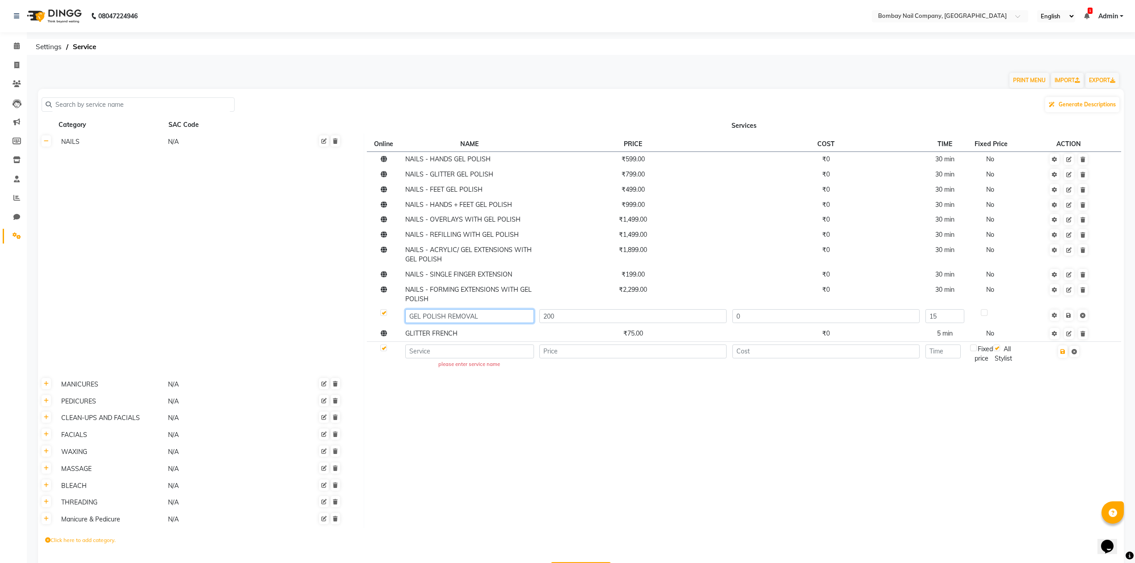
click at [409, 315] on input "GEL POLISH REMOVAL" at bounding box center [469, 316] width 128 height 14
type input "NAILS - GEL POLISH REMOVAL"
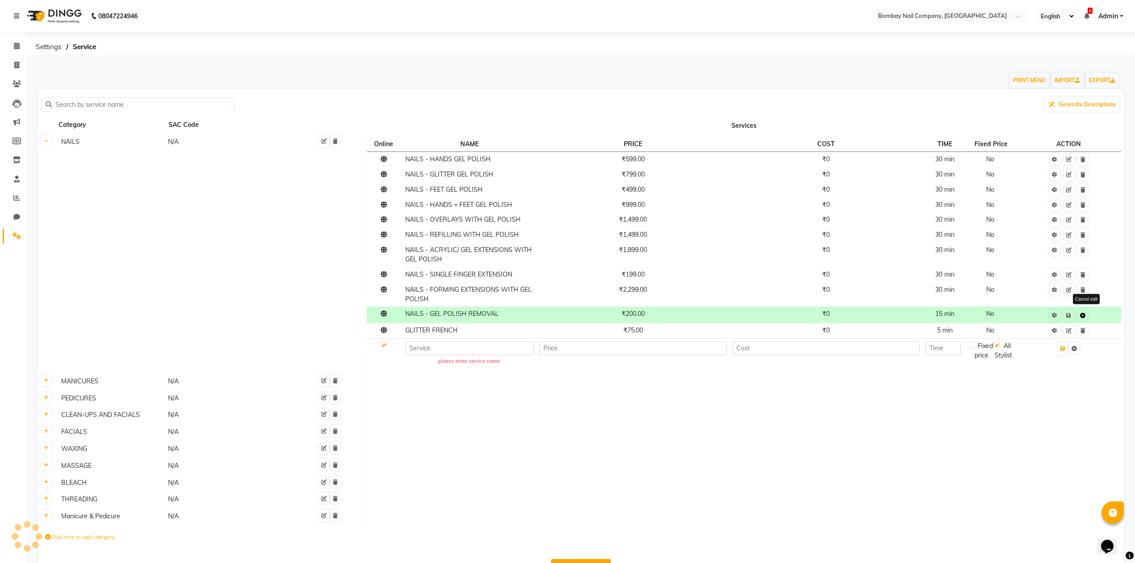
click at [1085, 316] on icon at bounding box center [1082, 315] width 5 height 5
click at [961, 450] on td at bounding box center [744, 449] width 760 height 17
click at [1070, 313] on icon at bounding box center [1068, 315] width 5 height 5
click at [1071, 313] on icon at bounding box center [1068, 315] width 5 height 5
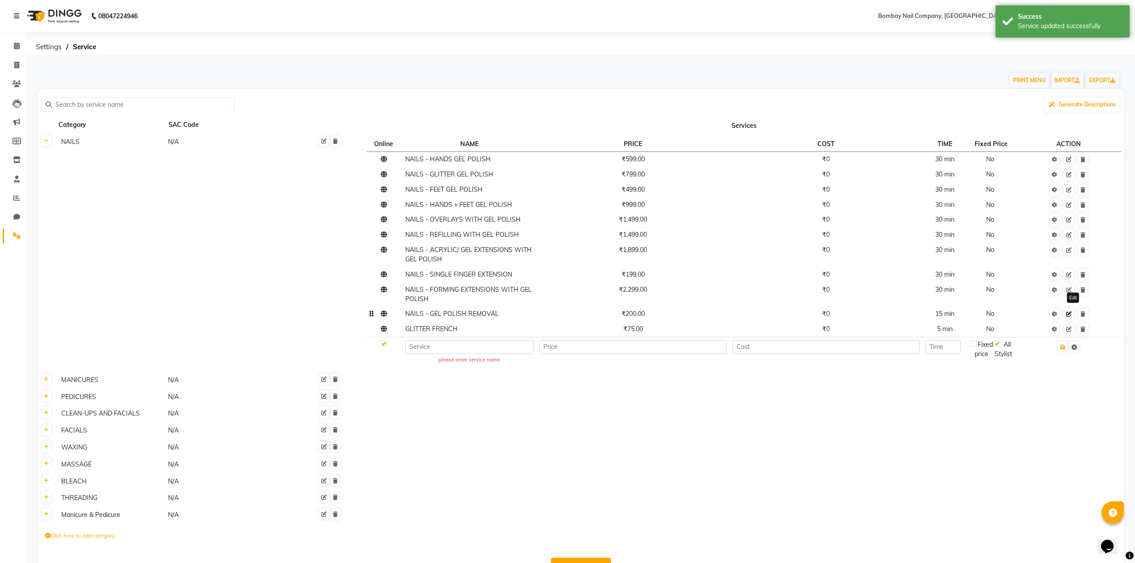
click at [1074, 310] on link at bounding box center [1069, 313] width 10 height 11
click at [918, 436] on td at bounding box center [744, 435] width 760 height 17
click at [802, 401] on td at bounding box center [744, 401] width 760 height 17
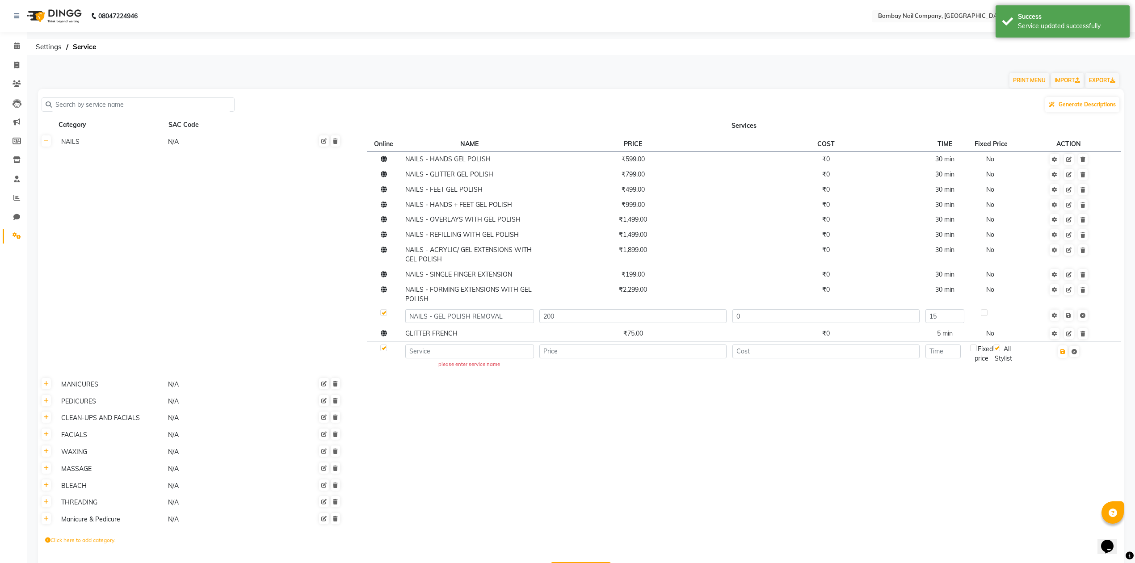
click at [802, 401] on td at bounding box center [744, 401] width 760 height 17
click at [1072, 333] on icon at bounding box center [1068, 333] width 5 height 5
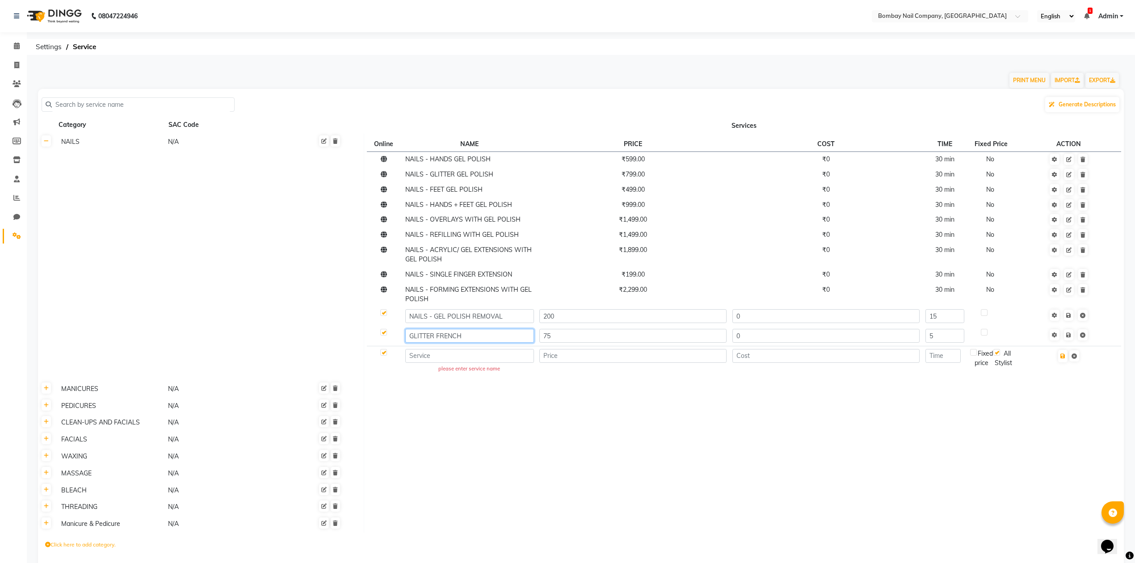
click at [408, 333] on input "GLITTER FRENCH" at bounding box center [469, 336] width 128 height 14
type input "NAILS - GLITTER FRENCH"
click at [496, 417] on td at bounding box center [744, 422] width 760 height 17
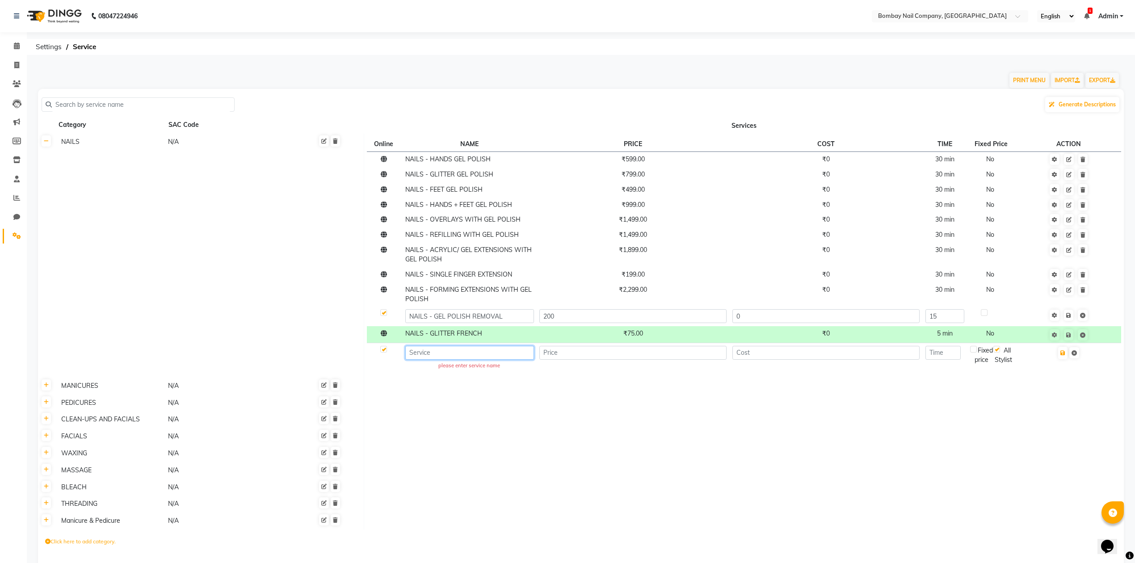
click at [455, 358] on input at bounding box center [469, 353] width 128 height 14
type input "NAILS - FRENCH"
click at [649, 353] on input "number" at bounding box center [632, 353] width 187 height 14
type input "50"
click at [462, 353] on input "NAILS - FRENCH" at bounding box center [469, 353] width 128 height 14
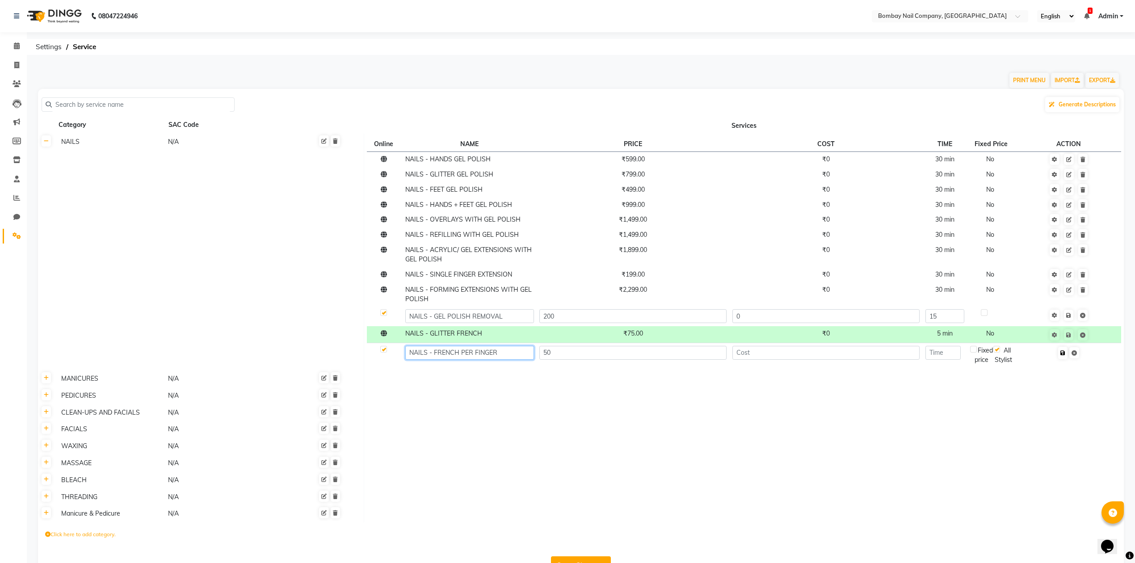
type input "NAILS - FRENCH PER FINGER"
click at [1065, 356] on icon "button" at bounding box center [1063, 352] width 5 height 5
click at [939, 354] on input "number" at bounding box center [943, 353] width 35 height 14
type input "15"
click at [1065, 352] on icon "button" at bounding box center [1063, 352] width 5 height 5
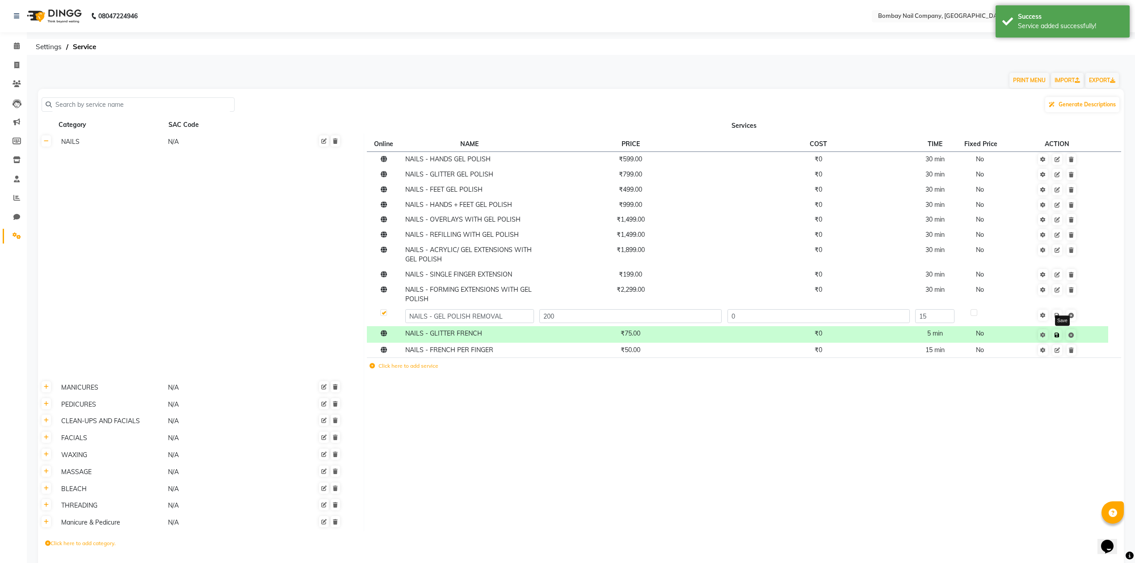
click at [1060, 337] on icon at bounding box center [1057, 335] width 5 height 5
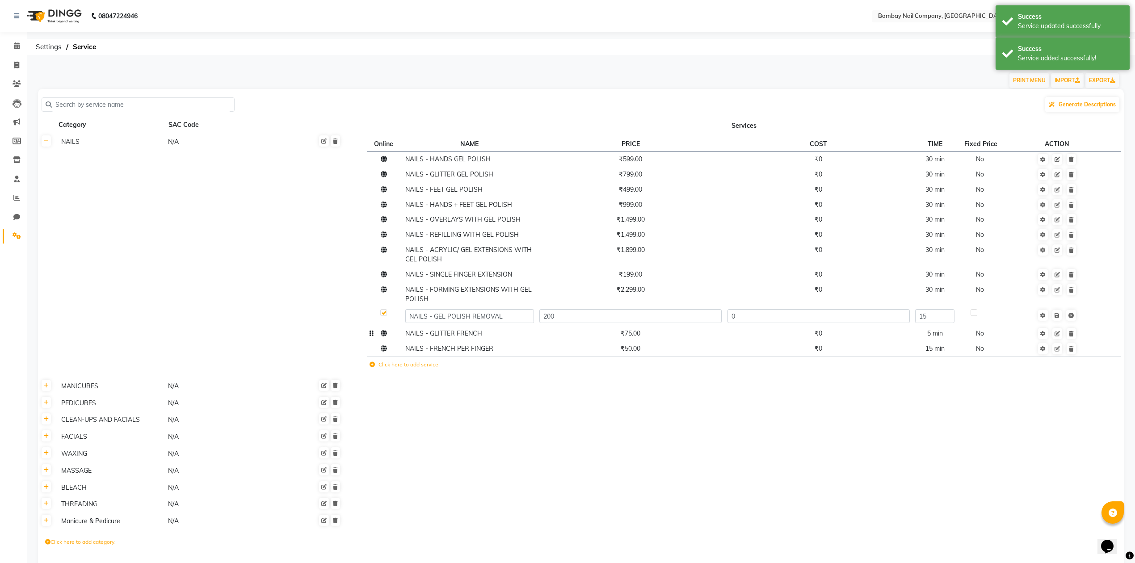
click at [521, 336] on td "NAILS - GLITTER FRENCH" at bounding box center [470, 333] width 134 height 15
click at [508, 336] on input "NAILS - GLITTER FRENCH" at bounding box center [469, 336] width 128 height 14
click at [495, 336] on input "NAILS - GLITTER FRENCH" at bounding box center [469, 336] width 128 height 14
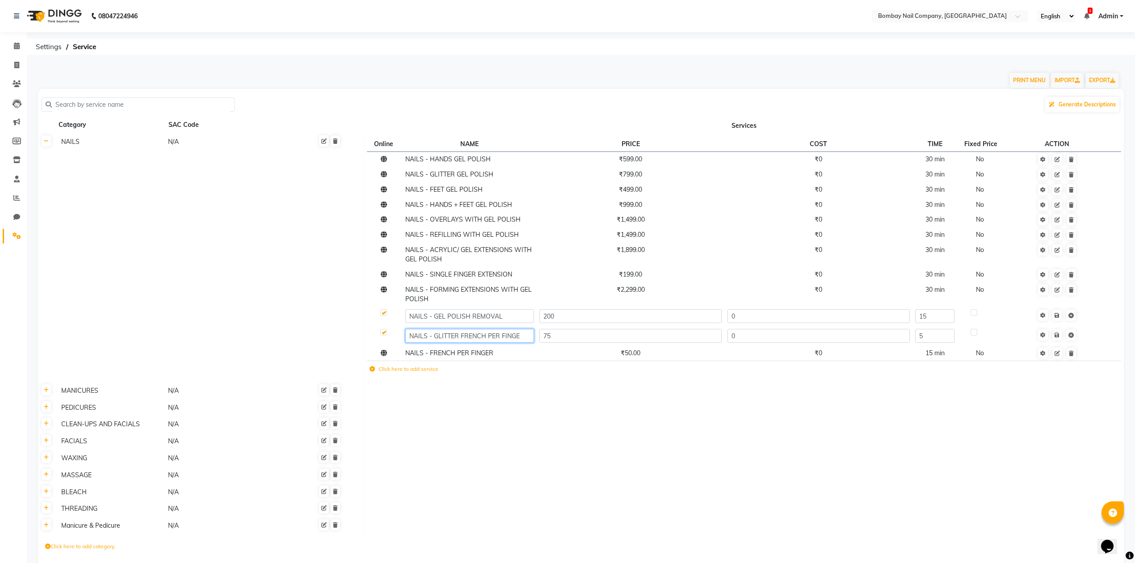
type input "NAILS - GLITTER FRENCH PER FINGER"
click at [574, 456] on td at bounding box center [744, 458] width 760 height 17
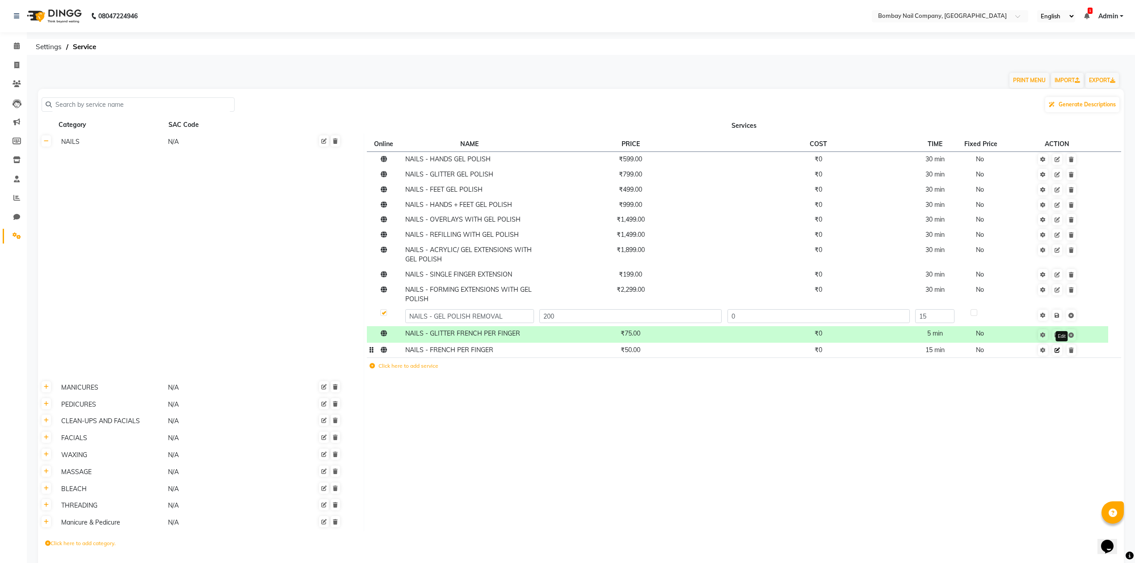
click at [1060, 351] on icon at bounding box center [1057, 350] width 5 height 5
click at [931, 353] on input "15" at bounding box center [934, 352] width 39 height 14
type input "10"
click at [1060, 352] on icon at bounding box center [1057, 351] width 5 height 5
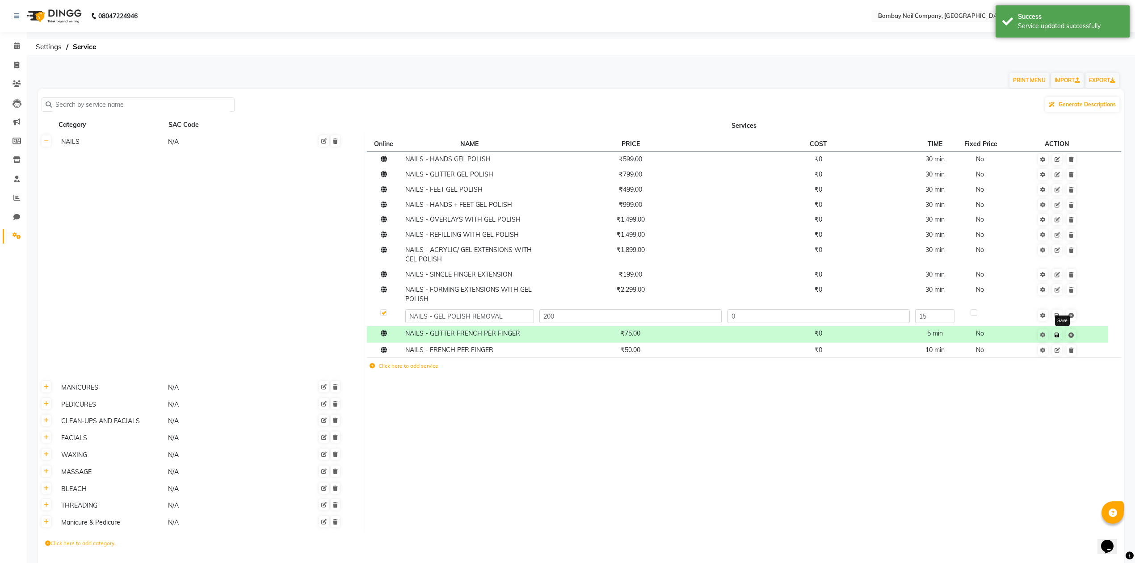
click at [1060, 336] on icon at bounding box center [1057, 335] width 5 height 5
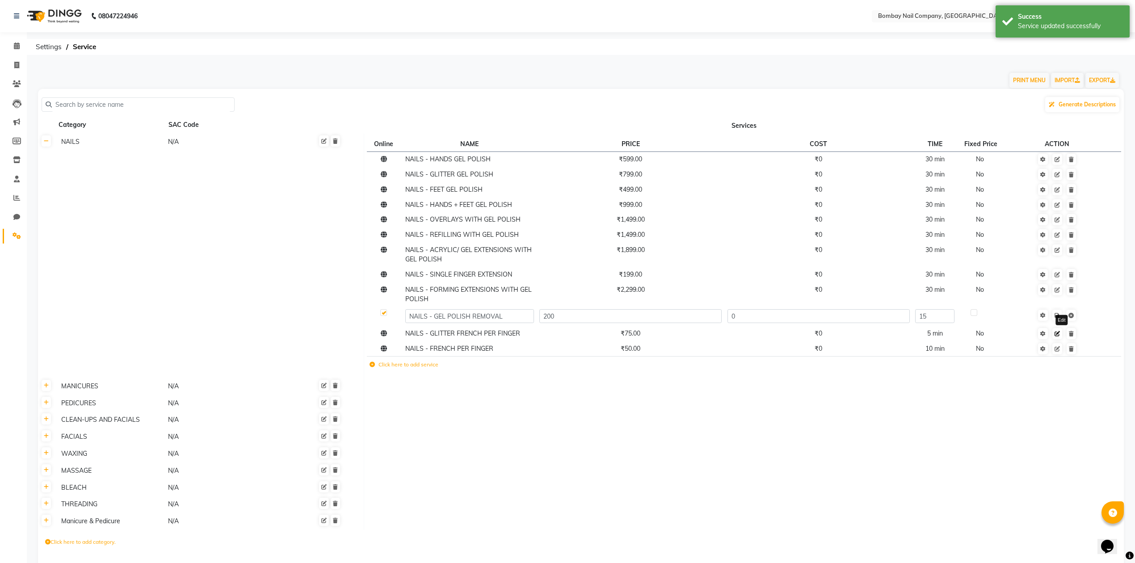
click at [1060, 332] on icon at bounding box center [1057, 333] width 5 height 5
click at [946, 339] on input "5" at bounding box center [934, 336] width 39 height 14
click at [924, 338] on input "5" at bounding box center [934, 336] width 39 height 14
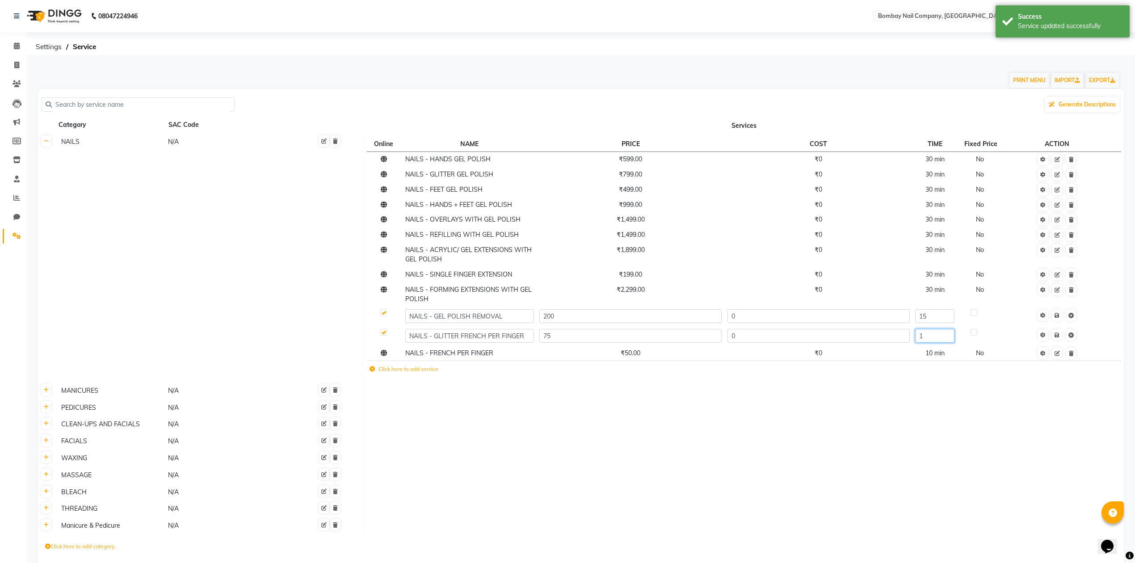
type input "10"
click at [945, 377] on td "Online NAME PRICE COST TIME Fixed Price ACTION NAILS - HANDS GEL POLISH ₹599.00…" at bounding box center [744, 258] width 760 height 249
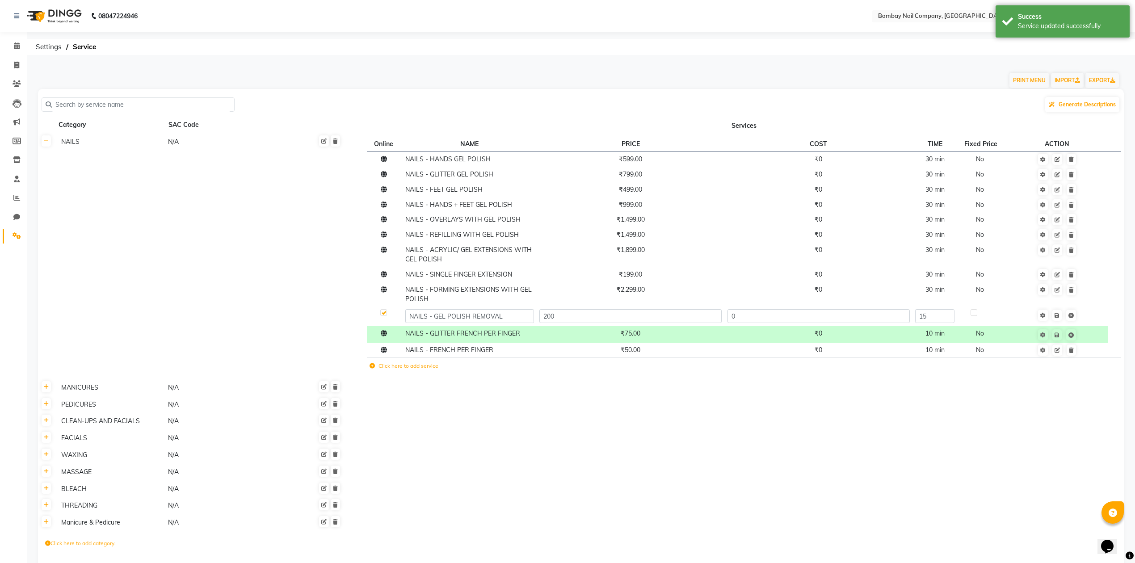
click at [1066, 335] on span at bounding box center [1063, 334] width 28 height 9
click at [1062, 336] on link at bounding box center [1056, 334] width 9 height 11
click at [1060, 336] on icon at bounding box center [1057, 335] width 5 height 5
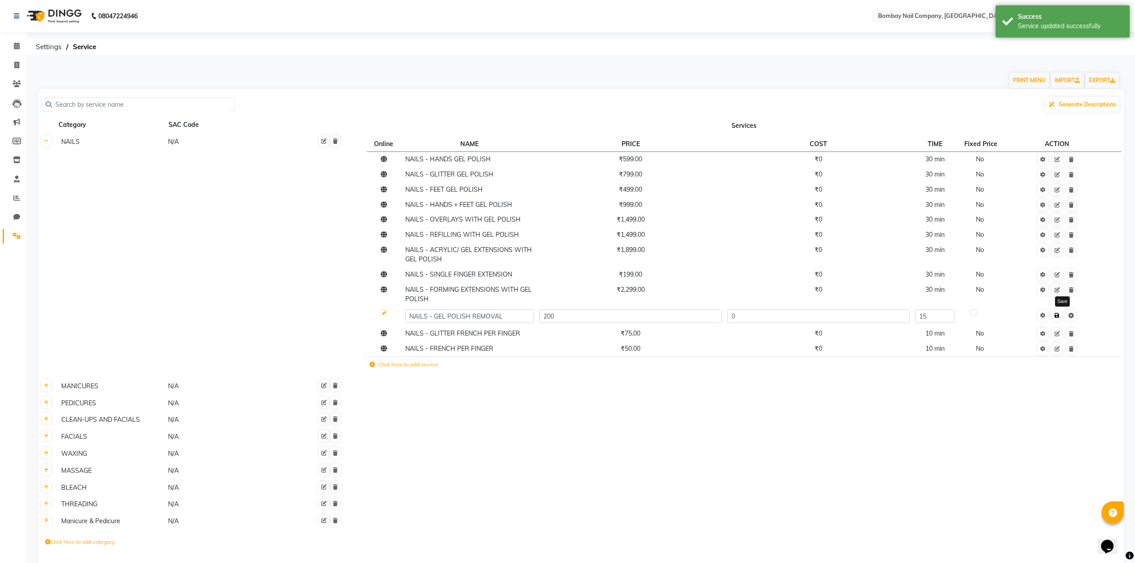
click at [1060, 315] on icon at bounding box center [1057, 315] width 5 height 5
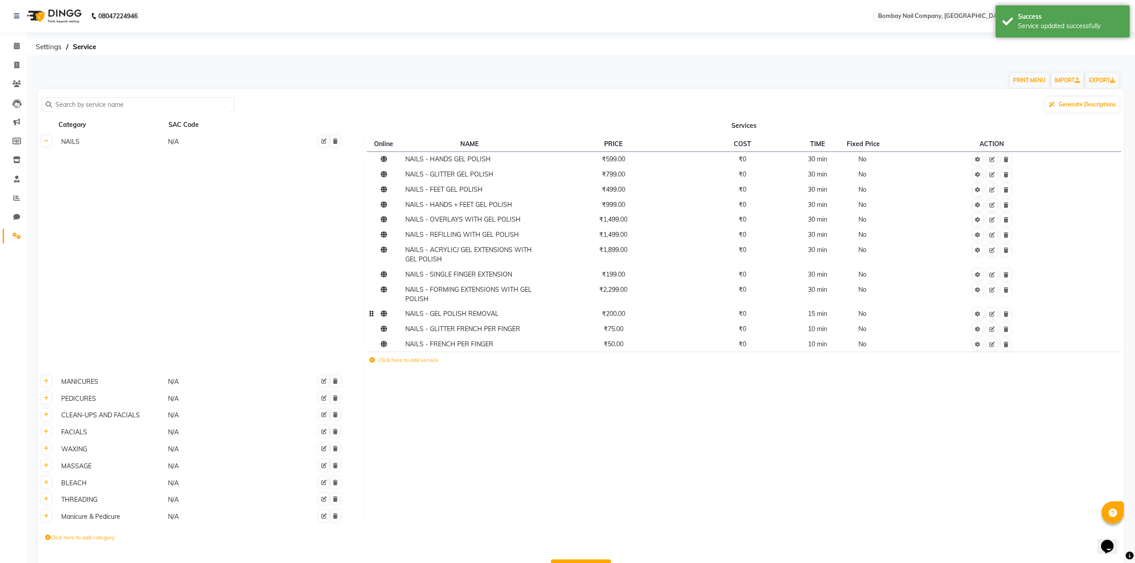
click at [950, 403] on td at bounding box center [744, 398] width 760 height 17
click at [412, 360] on label "Click here to add service" at bounding box center [404, 360] width 69 height 8
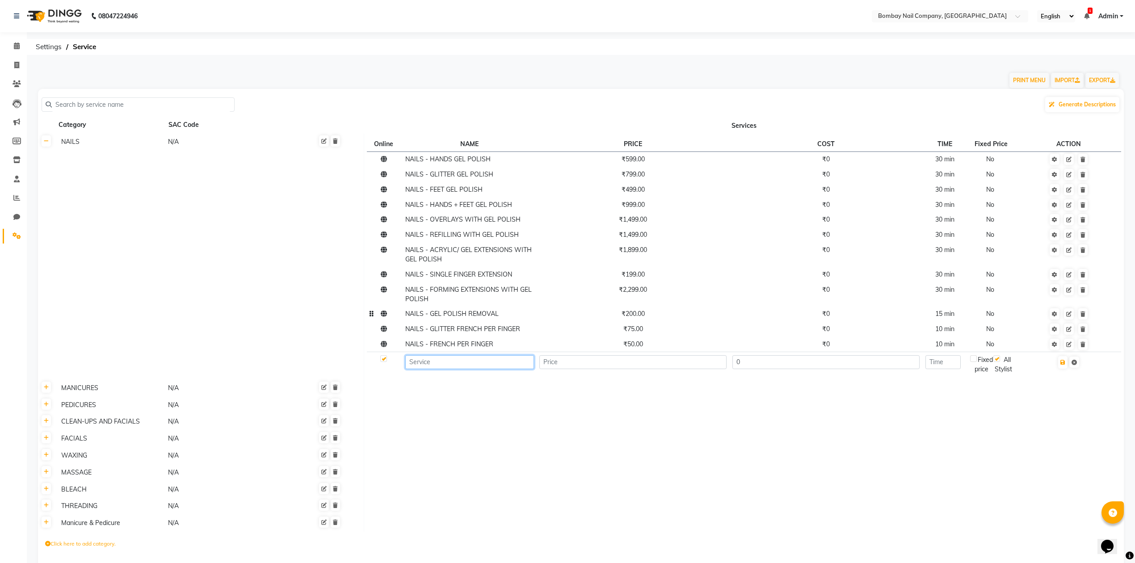
click at [437, 362] on input at bounding box center [469, 362] width 128 height 14
type input "NAILS - MATTE FINISH PER FINGER"
click at [681, 363] on input "number" at bounding box center [632, 362] width 187 height 14
type input "50"
click at [953, 364] on input "number" at bounding box center [943, 362] width 35 height 14
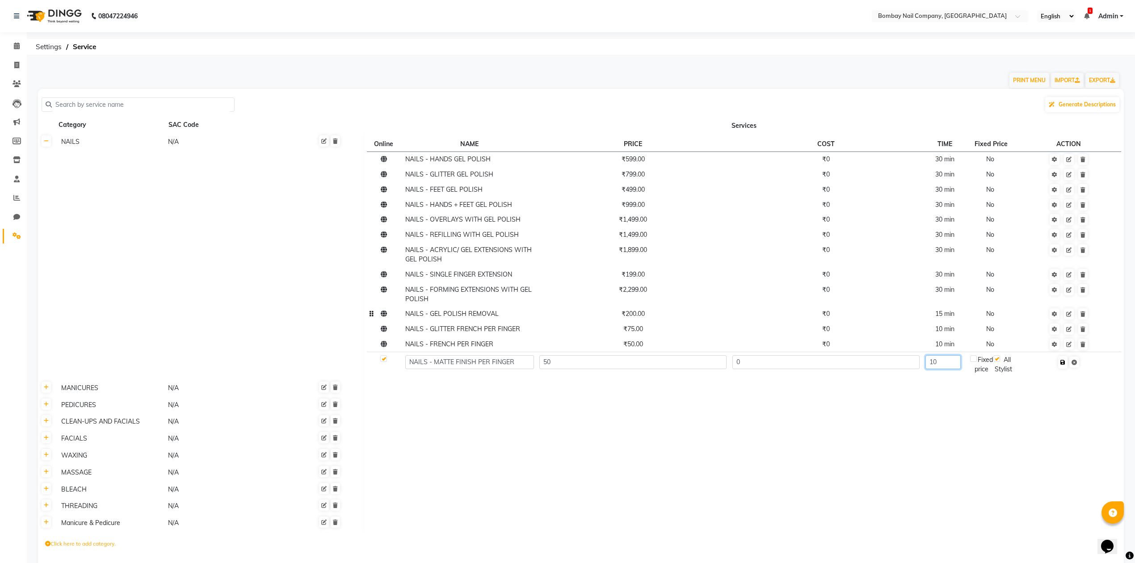
type input "10"
click at [1065, 363] on icon "button" at bounding box center [1063, 362] width 5 height 5
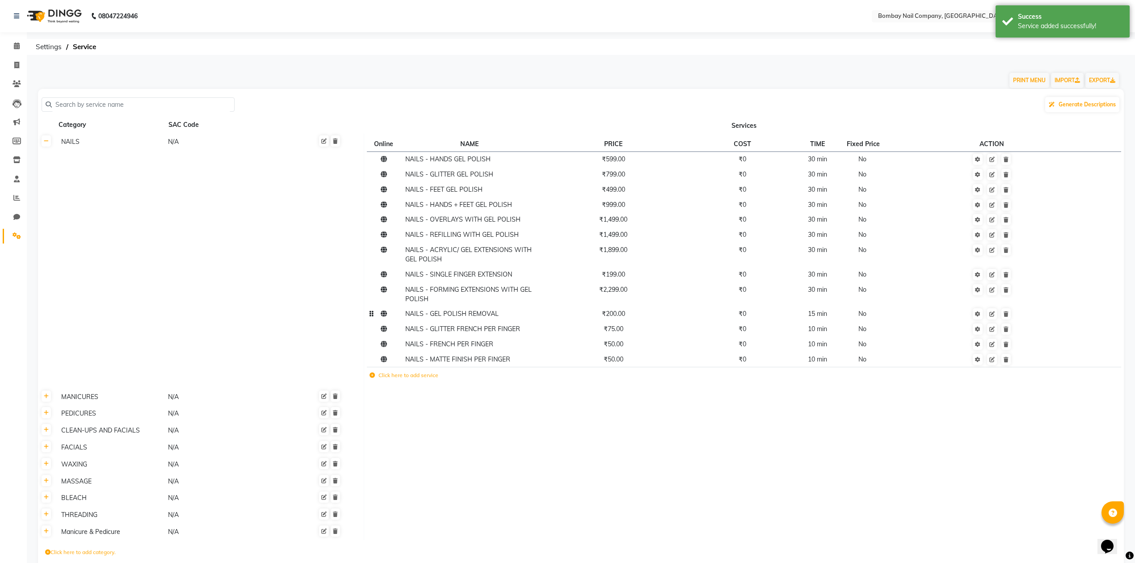
click at [401, 374] on label "Click here to add service" at bounding box center [404, 375] width 69 height 8
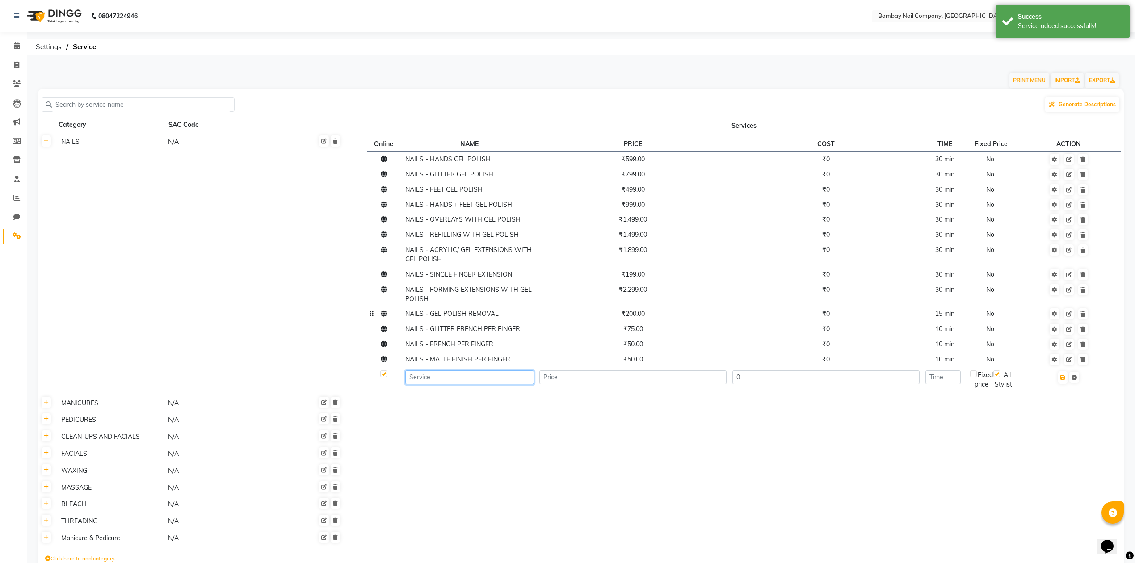
click at [432, 378] on input at bounding box center [469, 377] width 128 height 14
type input "NAILS - GLITTER POLISH PER FINGER"
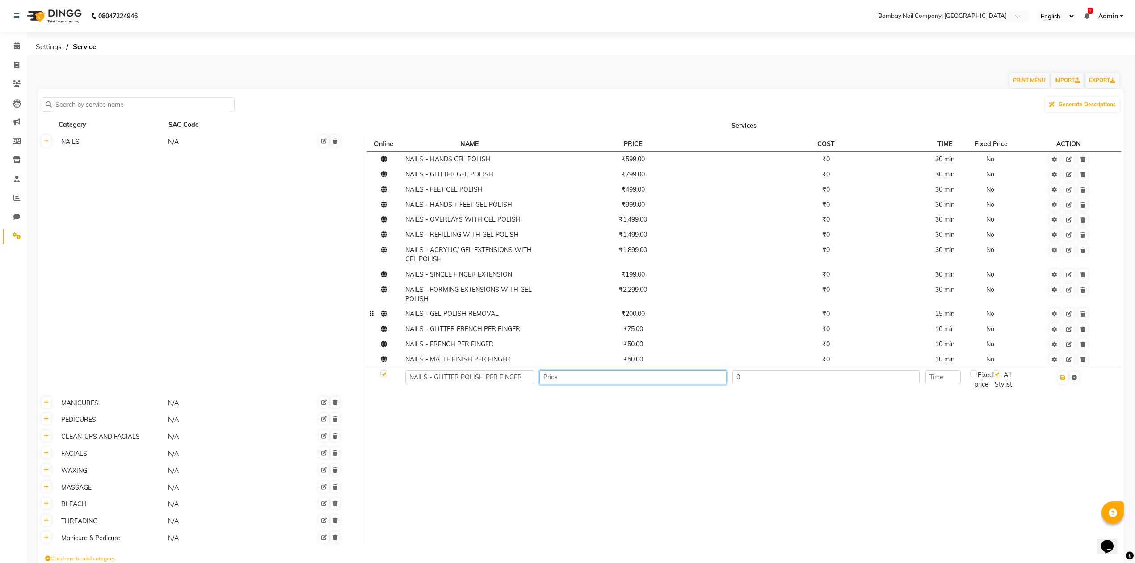
click at [603, 380] on input "number" at bounding box center [632, 377] width 187 height 14
type input "50"
click at [961, 379] on input "number" at bounding box center [943, 377] width 35 height 14
type input "10"
click at [1065, 379] on icon "button" at bounding box center [1063, 377] width 5 height 5
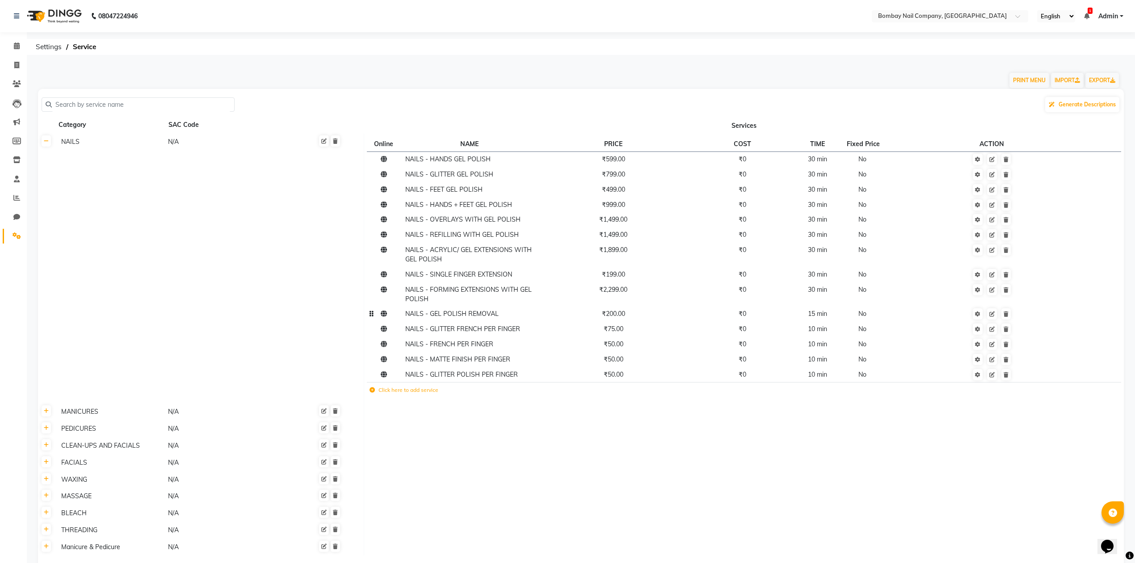
click at [425, 389] on label "Click here to add service" at bounding box center [404, 390] width 69 height 8
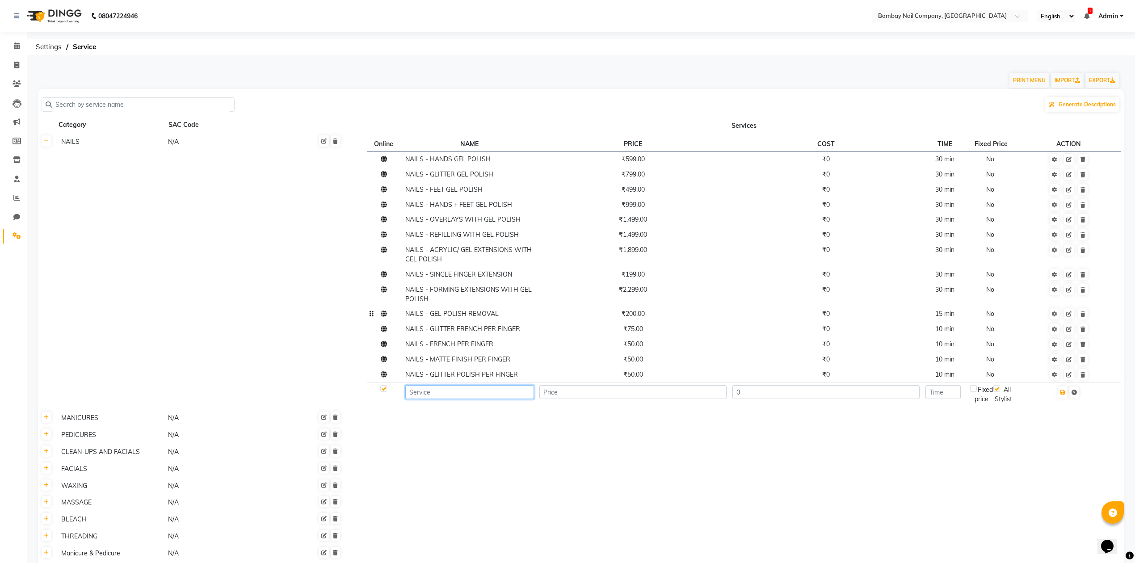
click at [425, 389] on input at bounding box center [469, 392] width 128 height 14
type input "NAILS - REFLECTIVE GEL POLISH PER FINGER"
click at [580, 393] on input "number" at bounding box center [632, 392] width 187 height 14
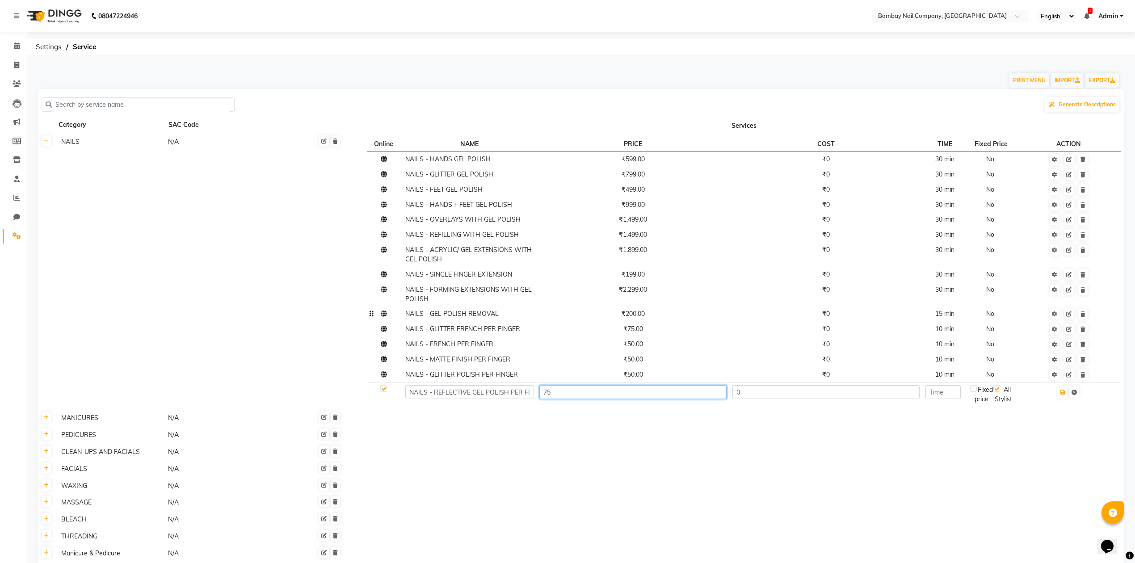
type input "75"
click at [945, 390] on input "number" at bounding box center [943, 392] width 35 height 14
type input "10"
click at [1063, 390] on button "button" at bounding box center [1062, 392] width 9 height 13
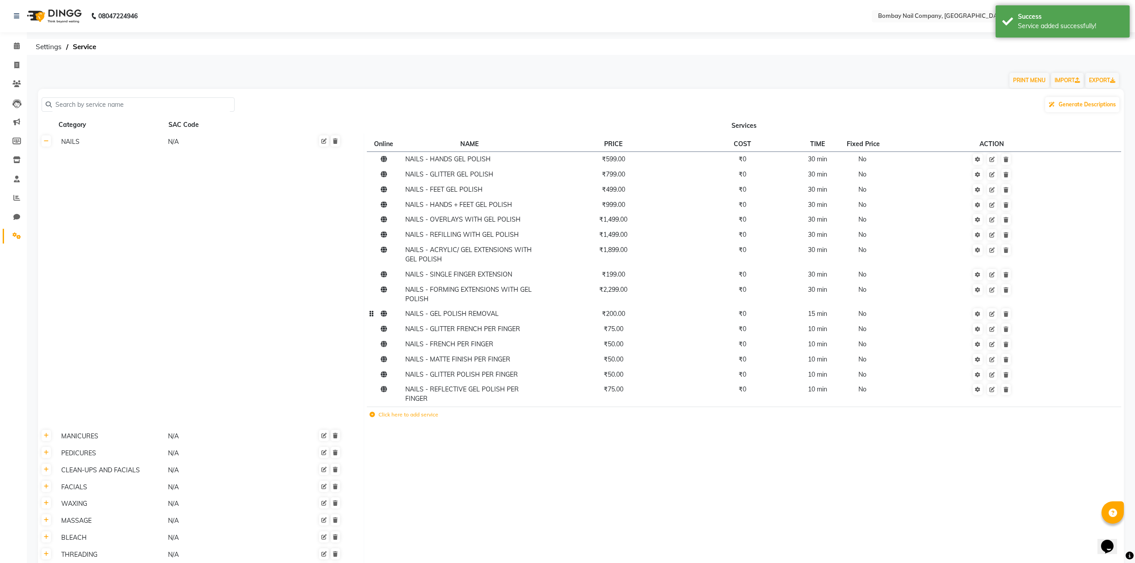
click at [419, 415] on label "Click here to add service" at bounding box center [404, 415] width 69 height 8
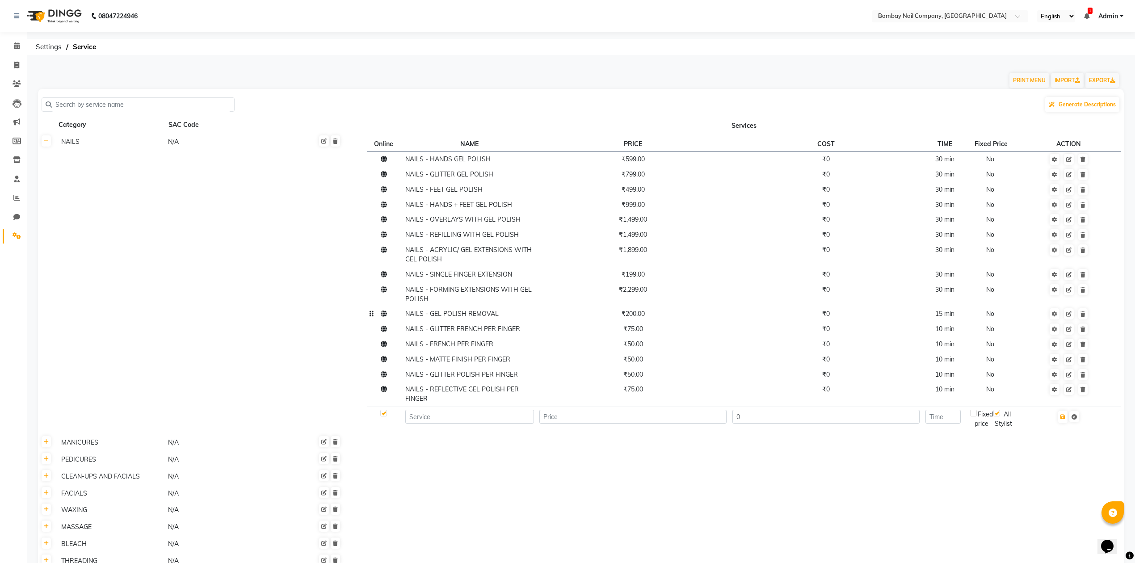
scroll to position [101, 0]
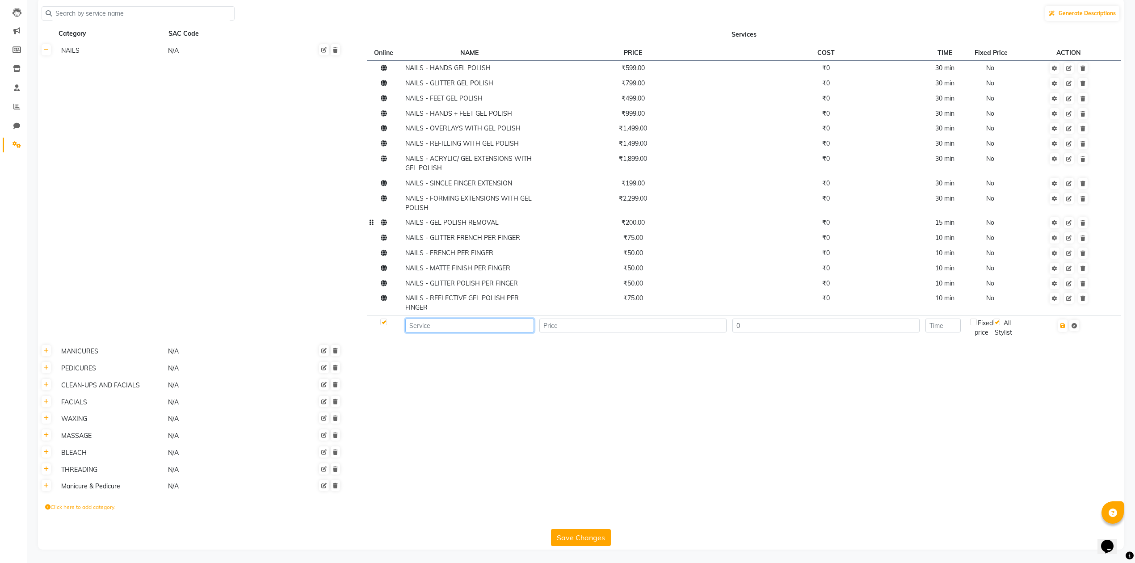
click at [468, 319] on input at bounding box center [469, 326] width 128 height 14
type input "NAILS - GLITTER POLISH OMBRE / REFLECTIVEGLITTER OMBRE"
click at [547, 319] on input "number" at bounding box center [632, 326] width 187 height 14
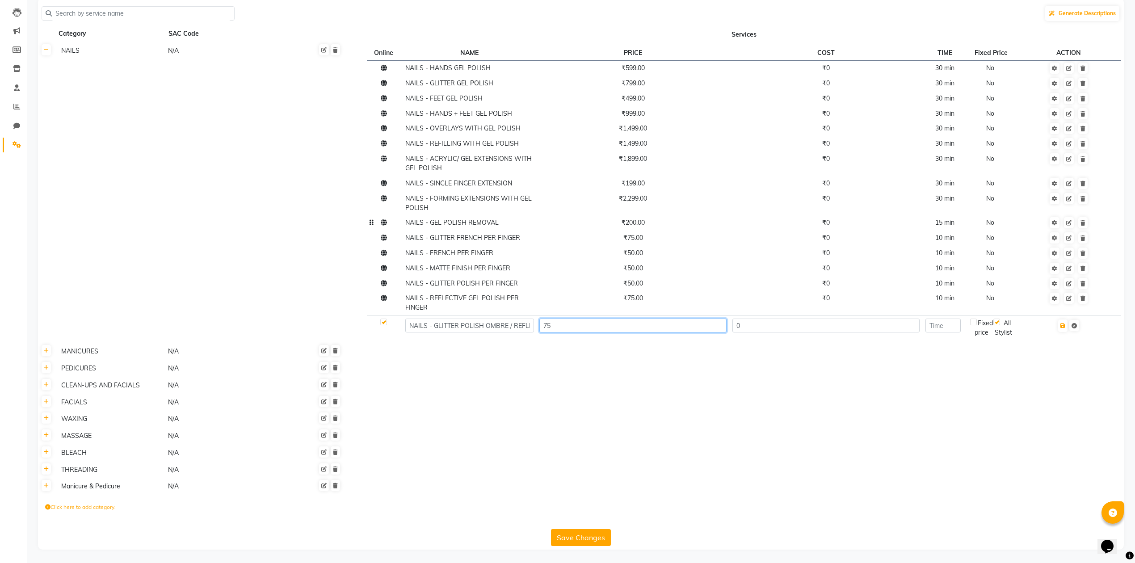
type input "75"
click at [951, 320] on input "number" at bounding box center [943, 326] width 35 height 14
type input "10"
click at [1065, 323] on icon "button" at bounding box center [1063, 325] width 5 height 5
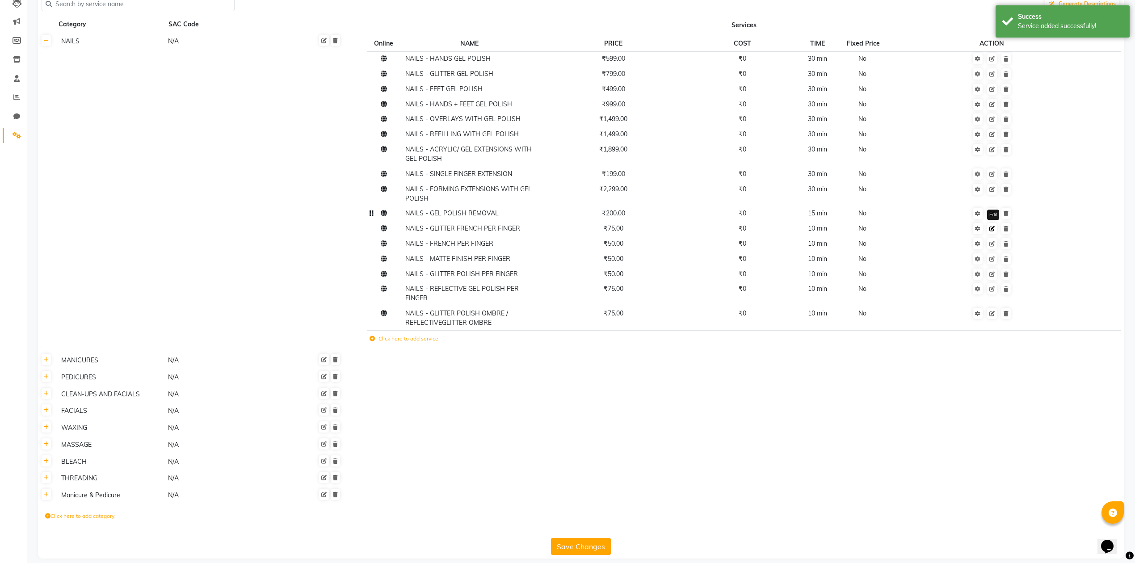
click at [991, 230] on icon at bounding box center [991, 228] width 5 height 5
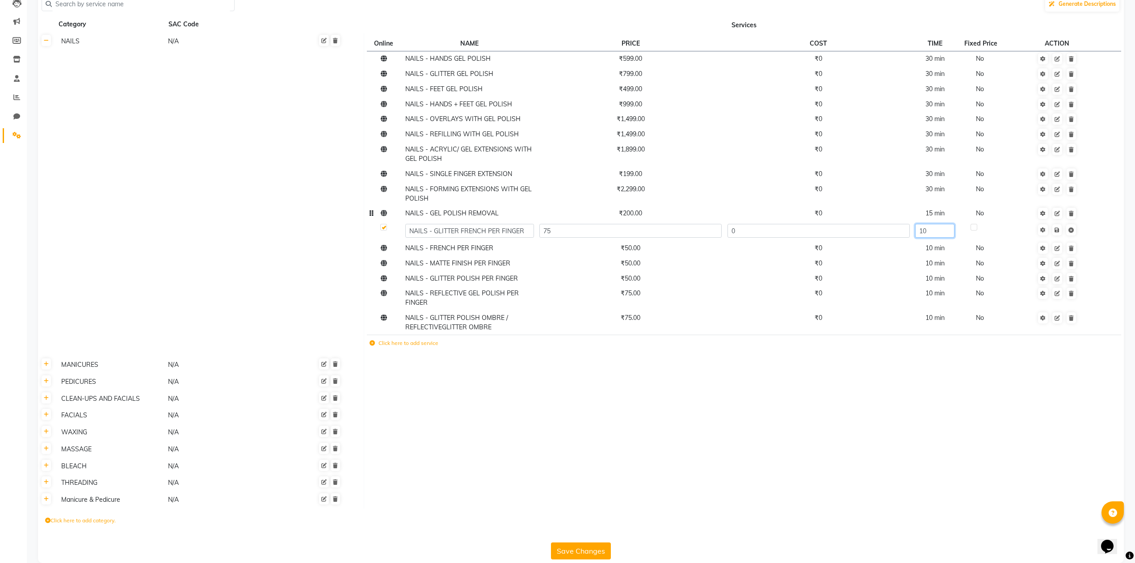
click at [931, 229] on input "10" at bounding box center [934, 231] width 39 height 14
type input "15"
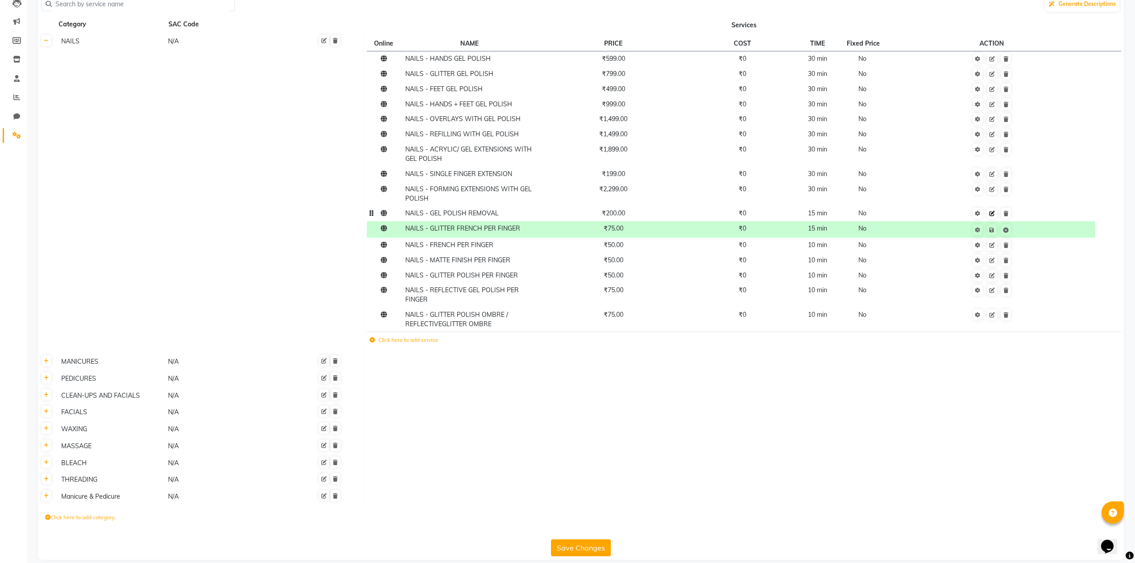
click at [1063, 213] on td "Edit" at bounding box center [992, 213] width 206 height 15
click at [995, 213] on icon at bounding box center [991, 213] width 5 height 5
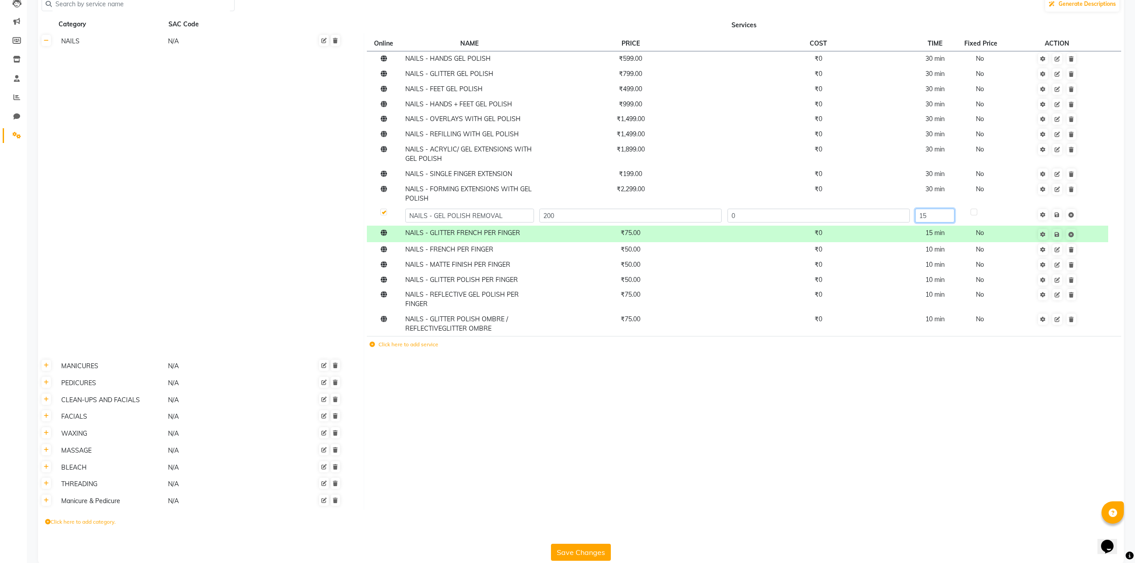
click at [930, 216] on input "15" at bounding box center [934, 216] width 39 height 14
type input "20"
click at [1012, 354] on tbody "NAILS N/A Online NAME PRICE COST TIME Fixed Price ACTION NAILS - HANDS GEL POLI…" at bounding box center [581, 271] width 1086 height 477
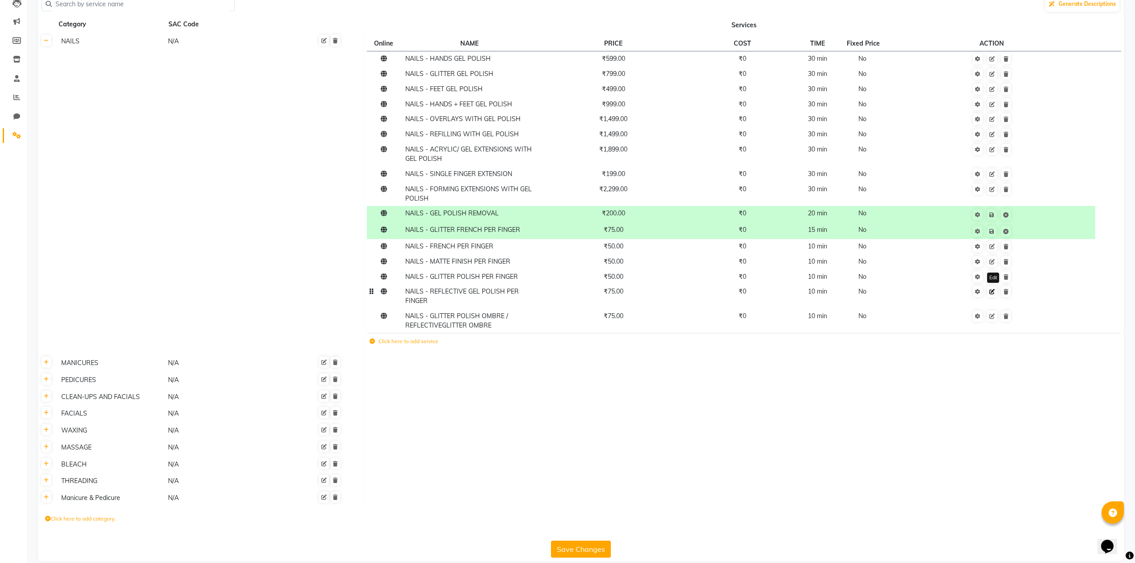
click at [993, 291] on icon at bounding box center [991, 291] width 5 height 5
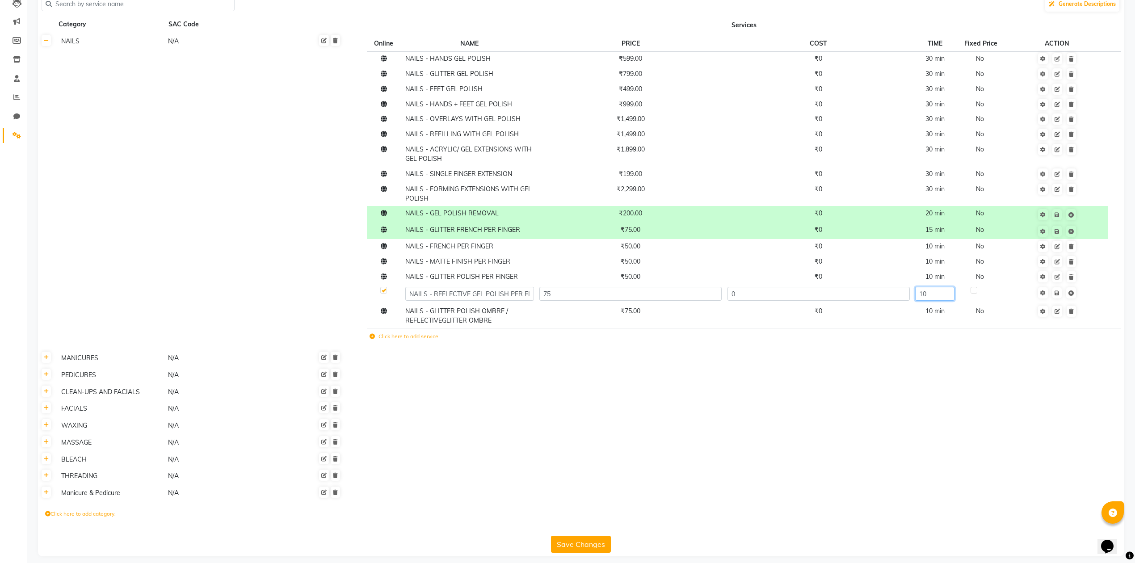
click at [932, 293] on input "10" at bounding box center [934, 294] width 39 height 14
type input "15"
click at [940, 310] on tr "NAILS - GLITTER POLISH OMBRE / REFLECTIVEGLITTER OMBRE ₹75.00 ₹0 10 min No" at bounding box center [744, 316] width 754 height 25
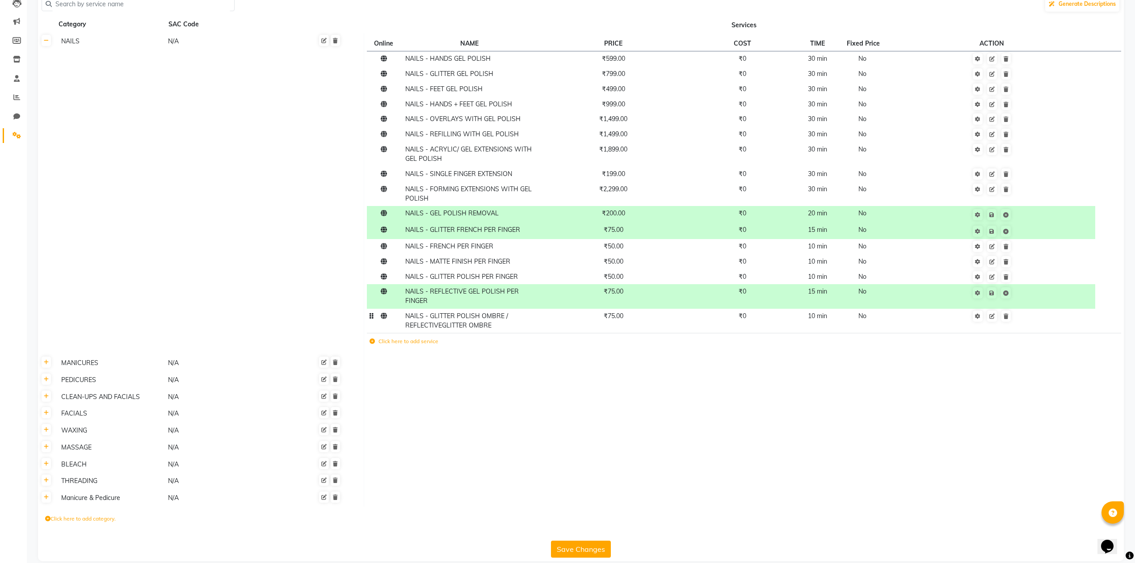
click at [825, 317] on span "10 min" at bounding box center [817, 316] width 19 height 8
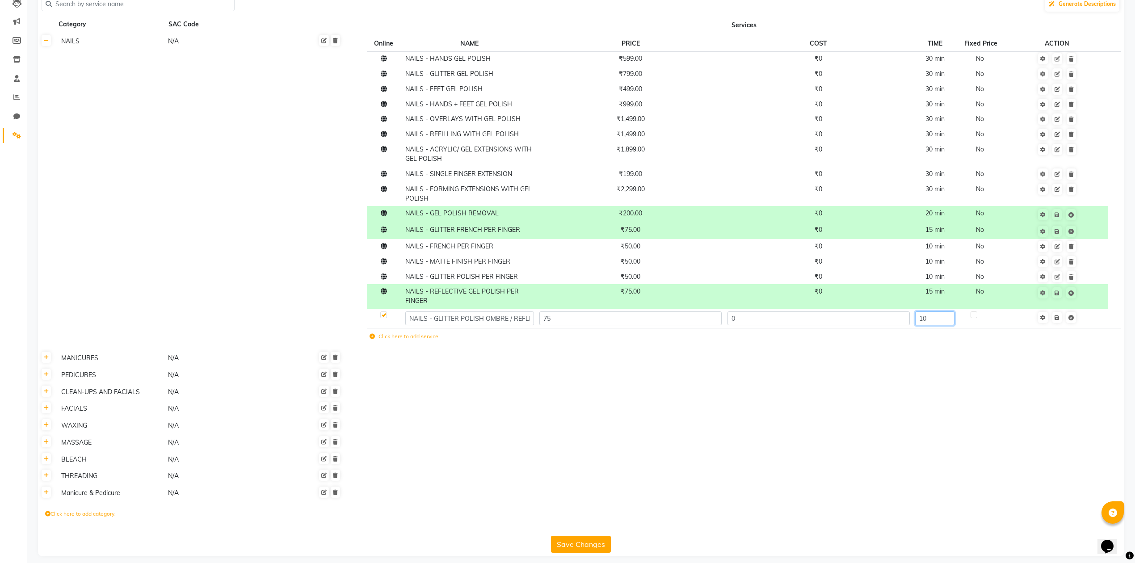
click at [931, 318] on input "10" at bounding box center [934, 319] width 39 height 14
type input "15"
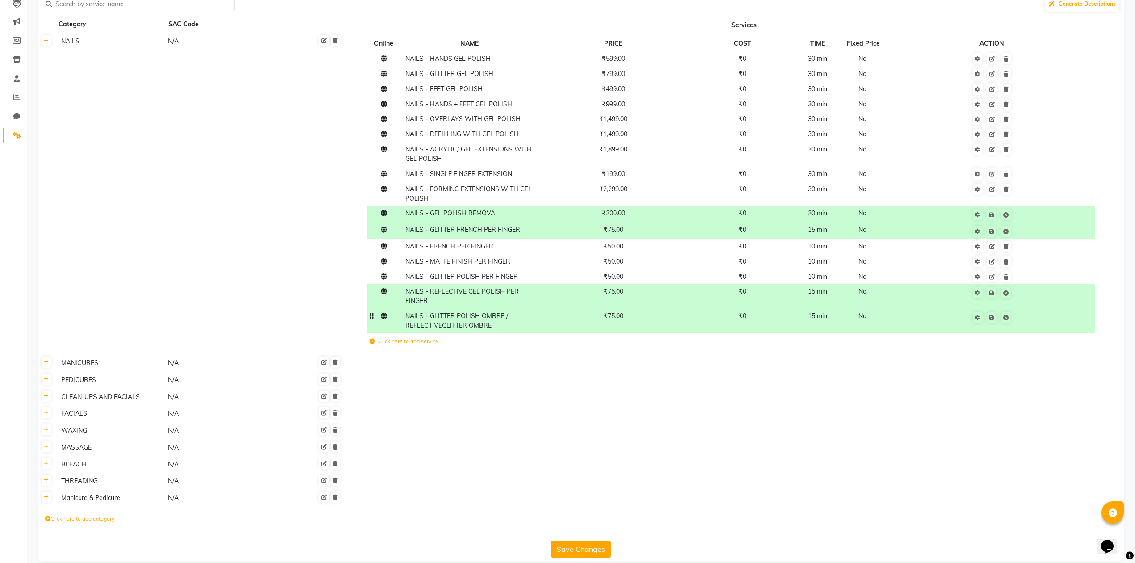
click at [911, 372] on td at bounding box center [744, 379] width 760 height 17
click at [528, 362] on td at bounding box center [744, 363] width 760 height 17
click at [993, 231] on icon at bounding box center [991, 231] width 5 height 5
click at [994, 213] on icon at bounding box center [991, 214] width 5 height 5
click at [993, 212] on icon at bounding box center [991, 214] width 5 height 5
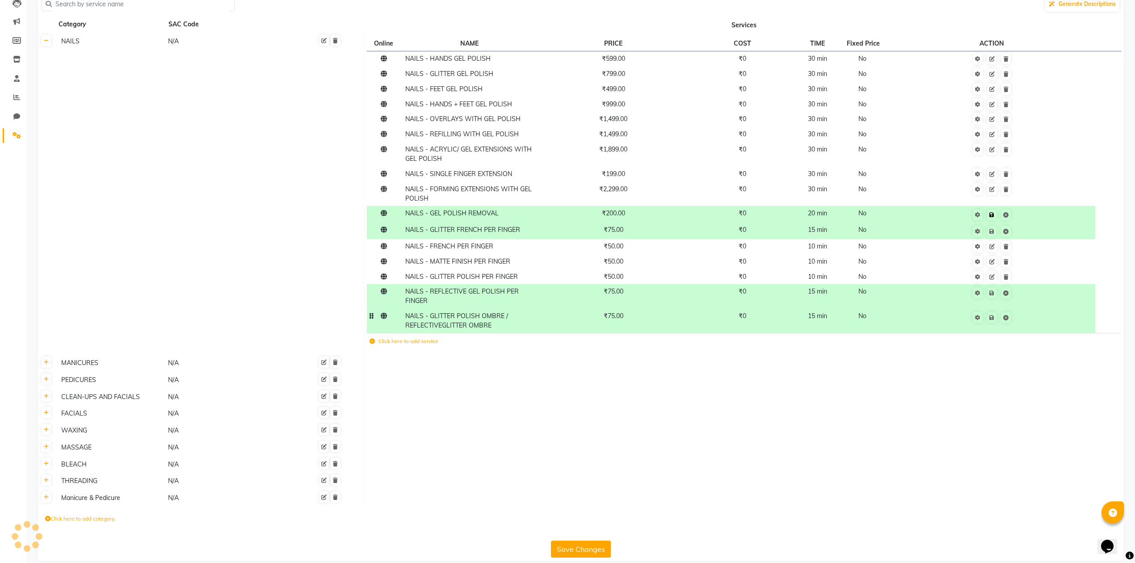
click at [993, 212] on icon at bounding box center [991, 214] width 5 height 5
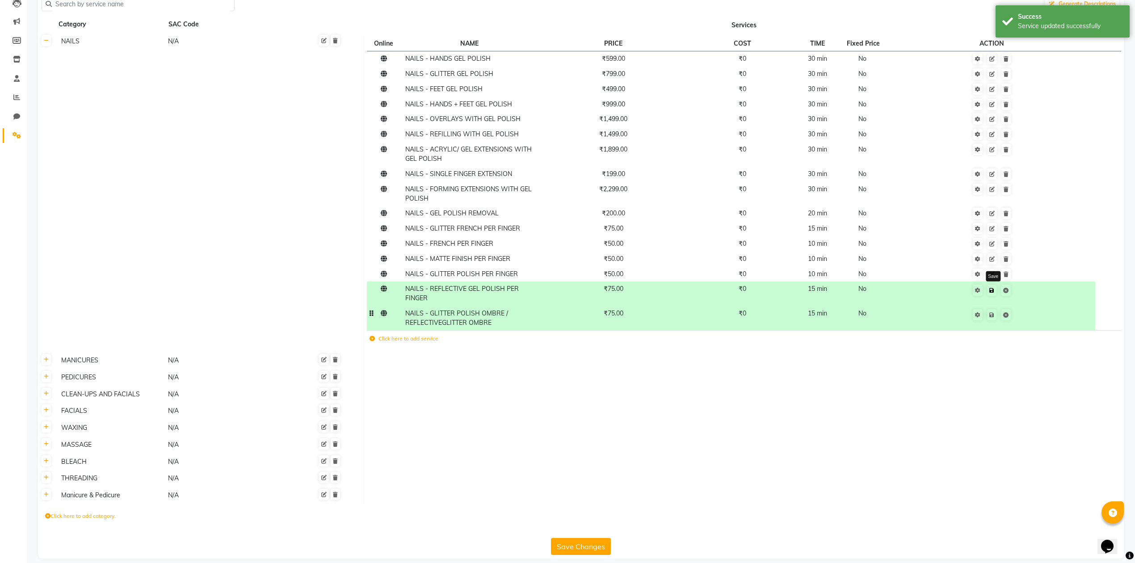
click at [993, 289] on icon at bounding box center [991, 290] width 5 height 5
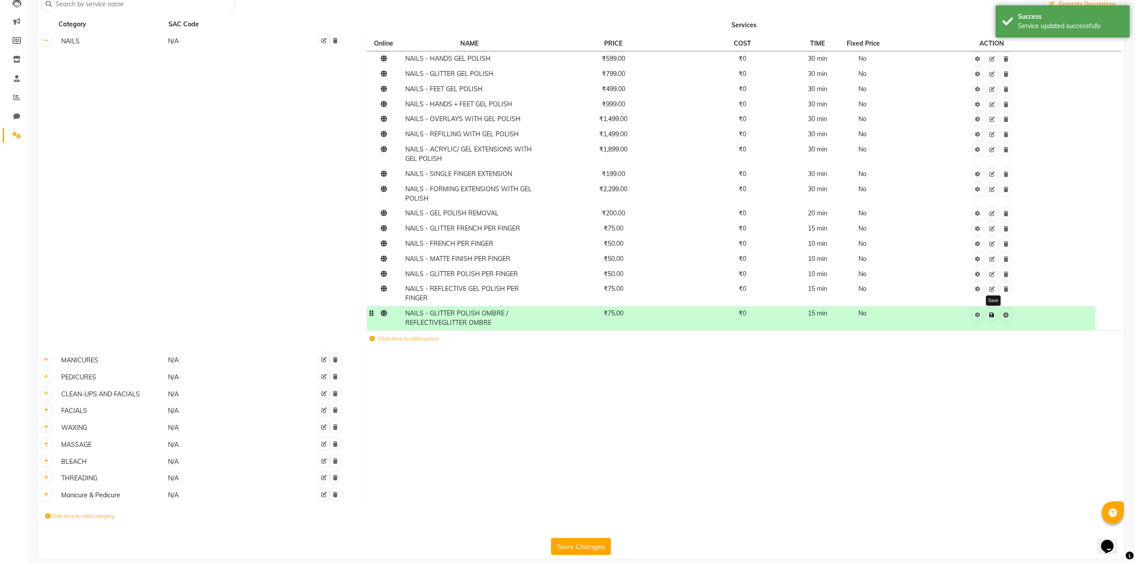
click at [994, 315] on icon at bounding box center [991, 314] width 5 height 5
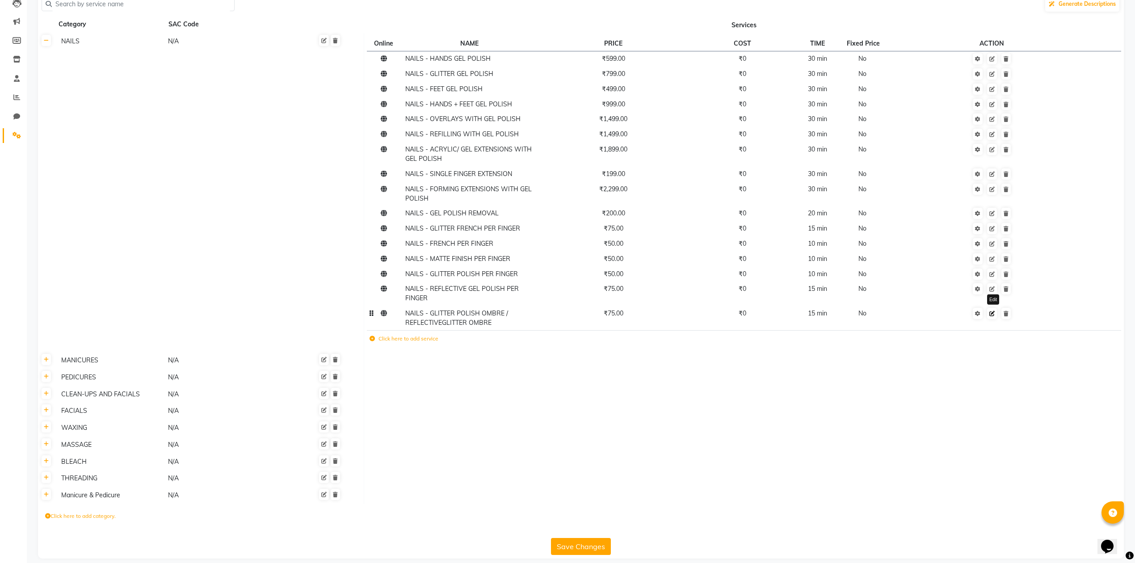
click at [994, 312] on icon at bounding box center [991, 313] width 5 height 5
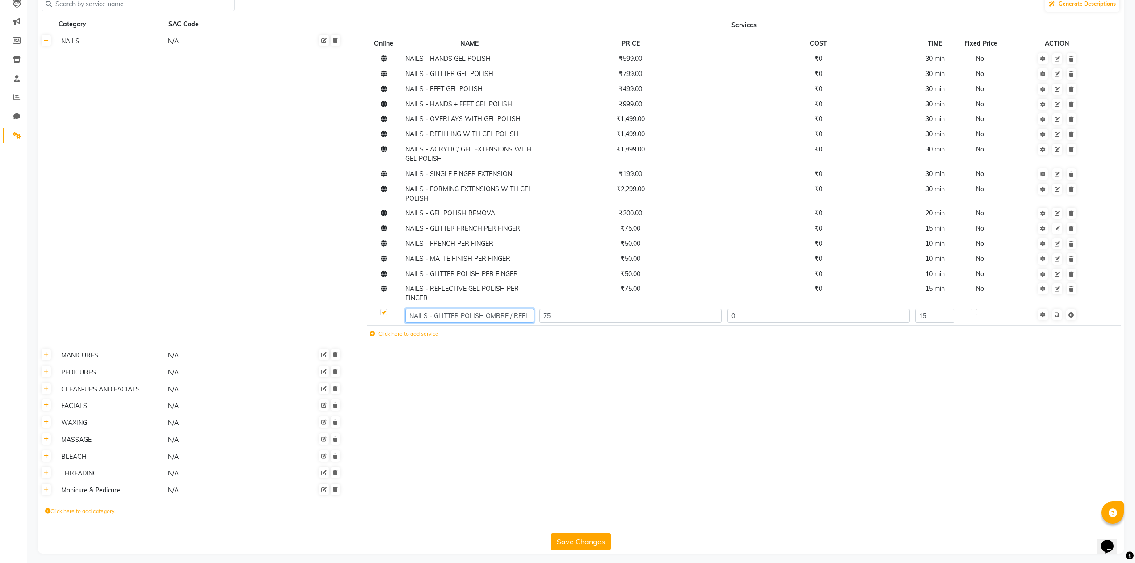
click at [522, 317] on input "NAILS - GLITTER POLISH OMBRE / REFLECTIVEGLITTER OMBRE" at bounding box center [469, 316] width 128 height 14
click at [522, 316] on input "NAILS - GLITTER POLISH OMBRE / REFLECTIVEGLITTER OMBRE" at bounding box center [469, 316] width 128 height 14
click at [528, 314] on input "NAILS - GLITTER POLISH OMBRE / REFLECTIVEGLITTER OMBRE" at bounding box center [469, 316] width 128 height 14
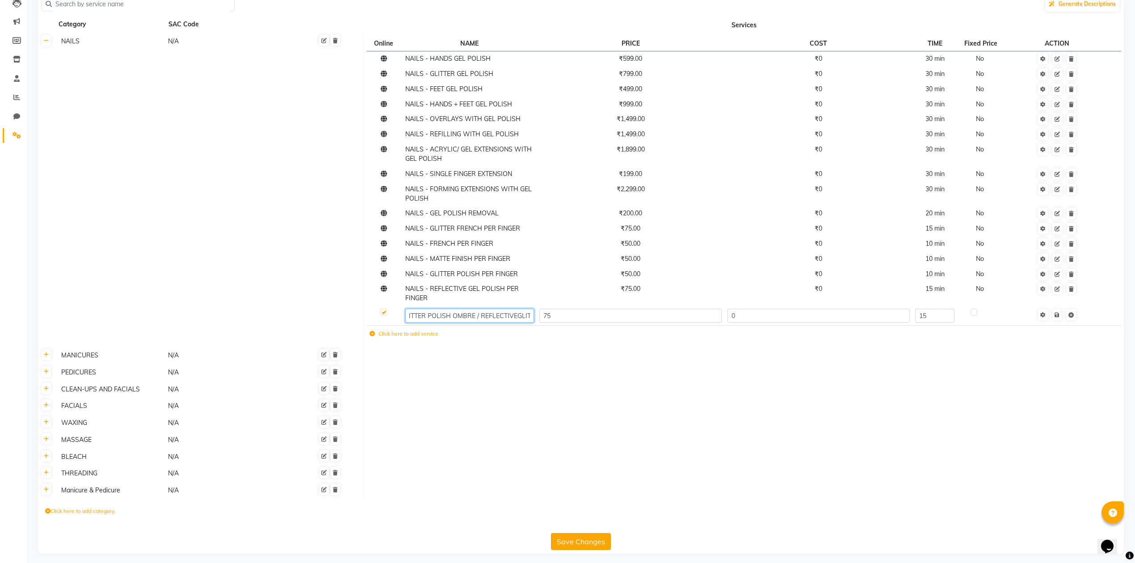
click at [528, 314] on input "NAILS - GLITTER POLISH OMBRE / REFLECTIVEGLITTER OMBRE" at bounding box center [469, 316] width 128 height 14
click at [521, 314] on input "NAILS - GLITTER POLISH OMBRE / REFLECTIVEGLITTER OMBRE" at bounding box center [469, 316] width 128 height 14
click at [528, 312] on input "NAILS - GLITTER POLISH OMBRE / REFLECTIVEGLITTER OMBRE" at bounding box center [469, 316] width 128 height 14
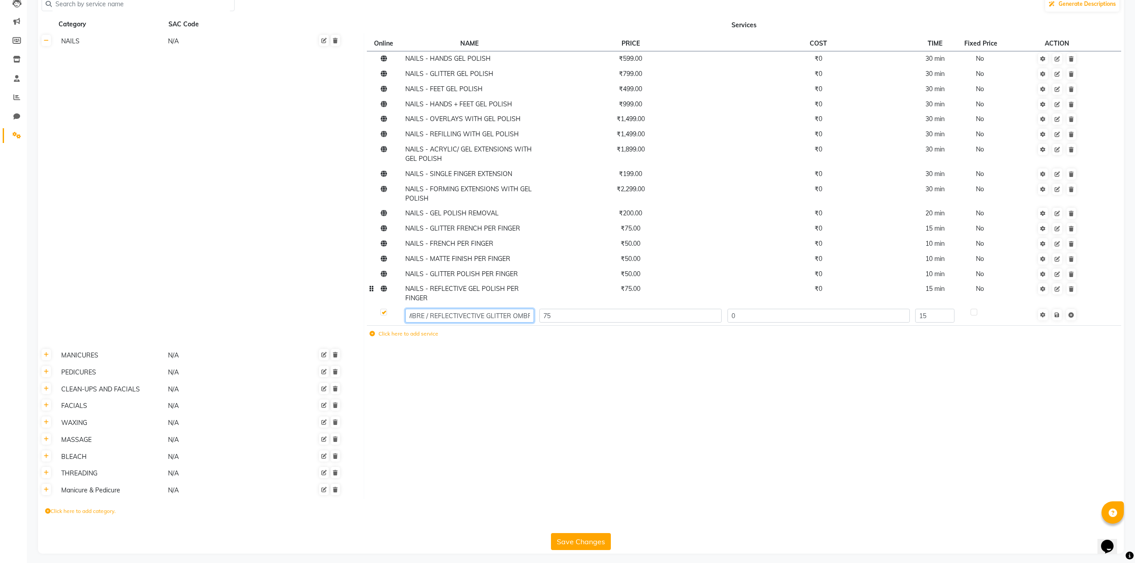
scroll to position [0, 88]
type input "NAILS - GLITTER POLISH OMBRE / REFLECTIVECTIVE GLITTER OMBRE TER OMBRE"
click at [516, 354] on tbody "NAILS N/A Online NAME PRICE COST TIME Fixed Price ACTION NAILS - HANDS GEL POLI…" at bounding box center [581, 266] width 1086 height 466
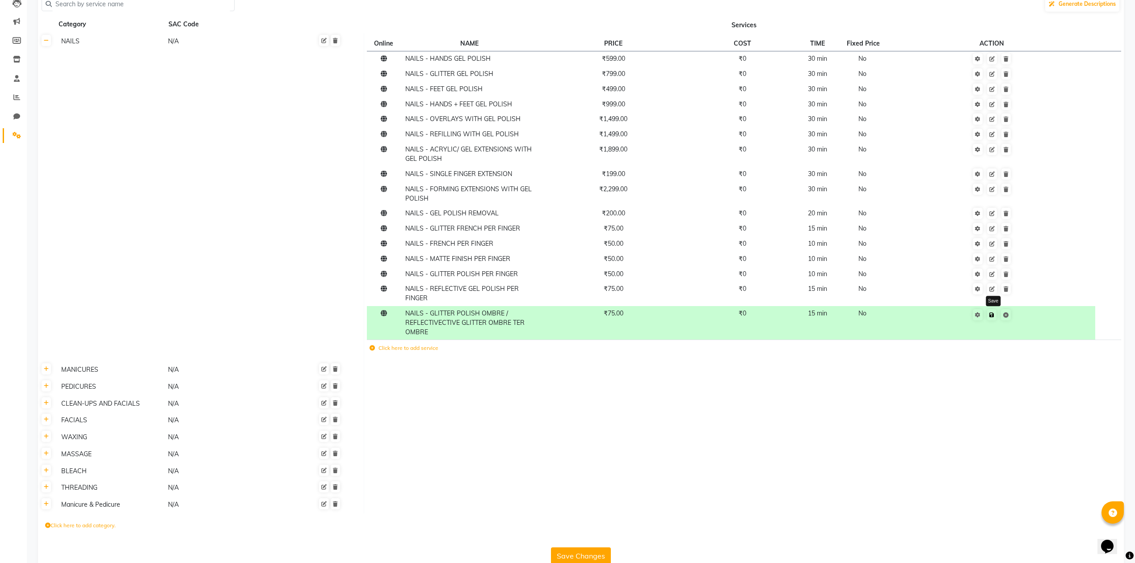
click at [994, 317] on icon at bounding box center [991, 314] width 5 height 5
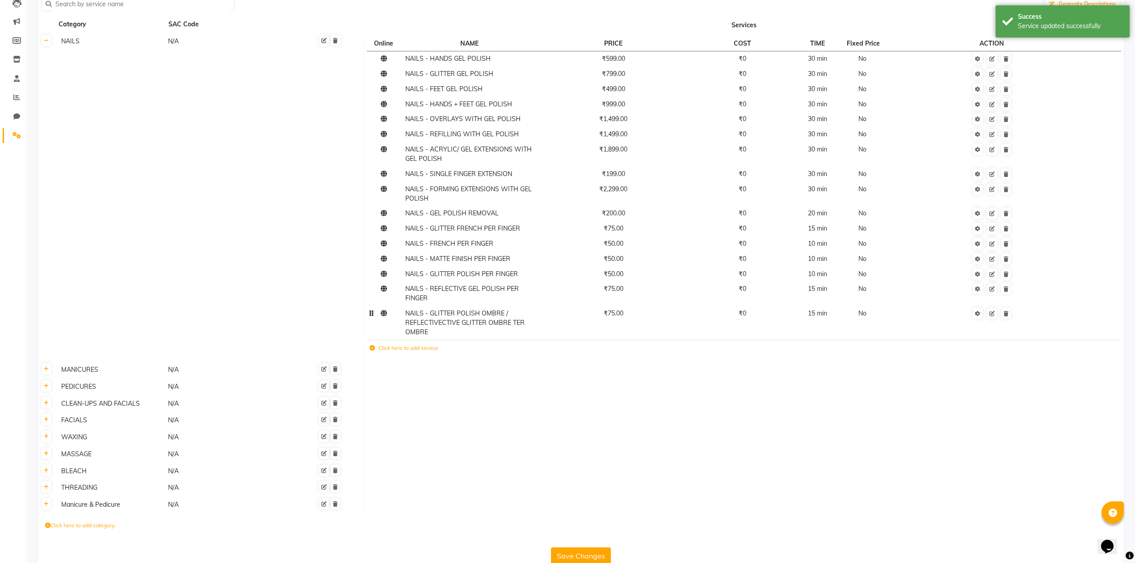
click at [450, 329] on td "NAILS - GLITTER POLISH OMBRE / REFLECTIVECTIVE GLITTER OMBRE TER OMBRE" at bounding box center [470, 323] width 134 height 34
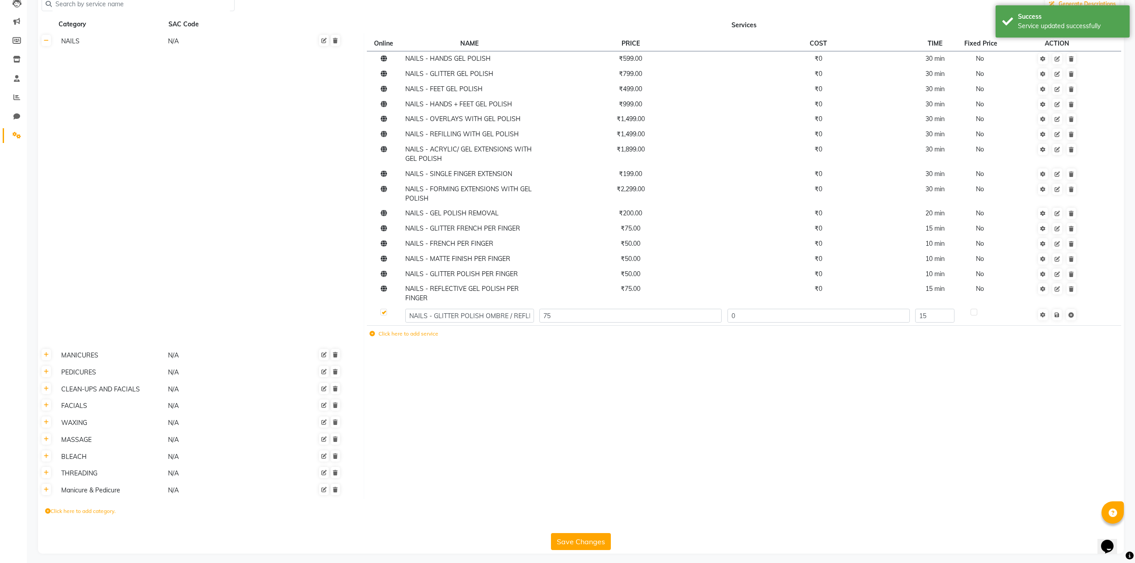
click at [450, 329] on td "Click here to add service" at bounding box center [640, 335] width 546 height 18
click at [501, 313] on input "NAILS - GLITTER POLISH OMBRE / REFLECTIVECTIVE GLITTER OMBRE TER OMBRE" at bounding box center [469, 316] width 128 height 14
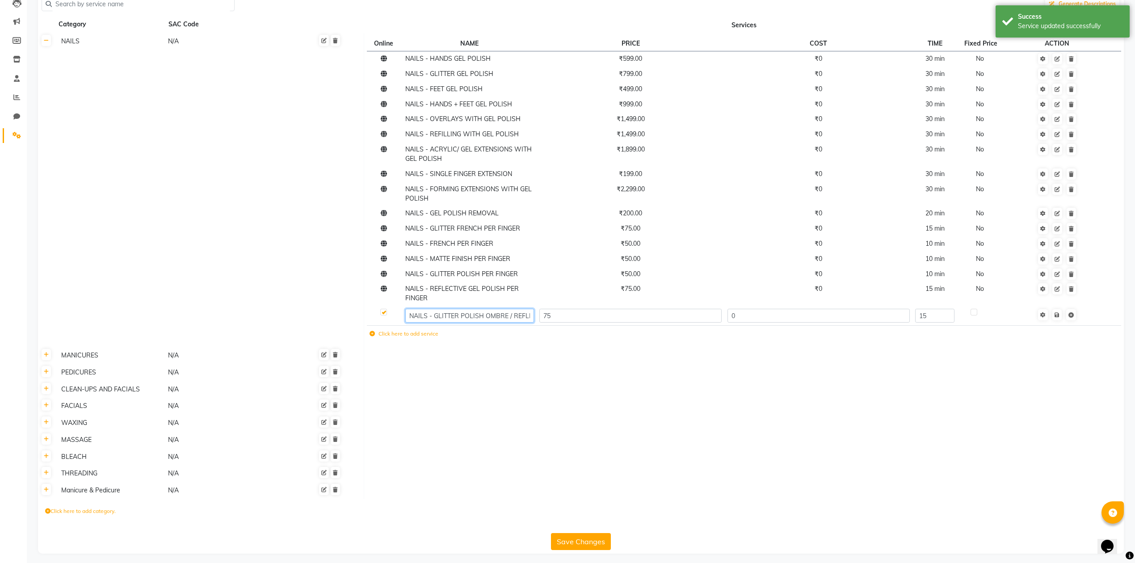
click at [501, 313] on input "NAILS - GLITTER POLISH OMBRE / REFLECTIVECTIVE GLITTER OMBRE TER OMBRE" at bounding box center [469, 316] width 128 height 14
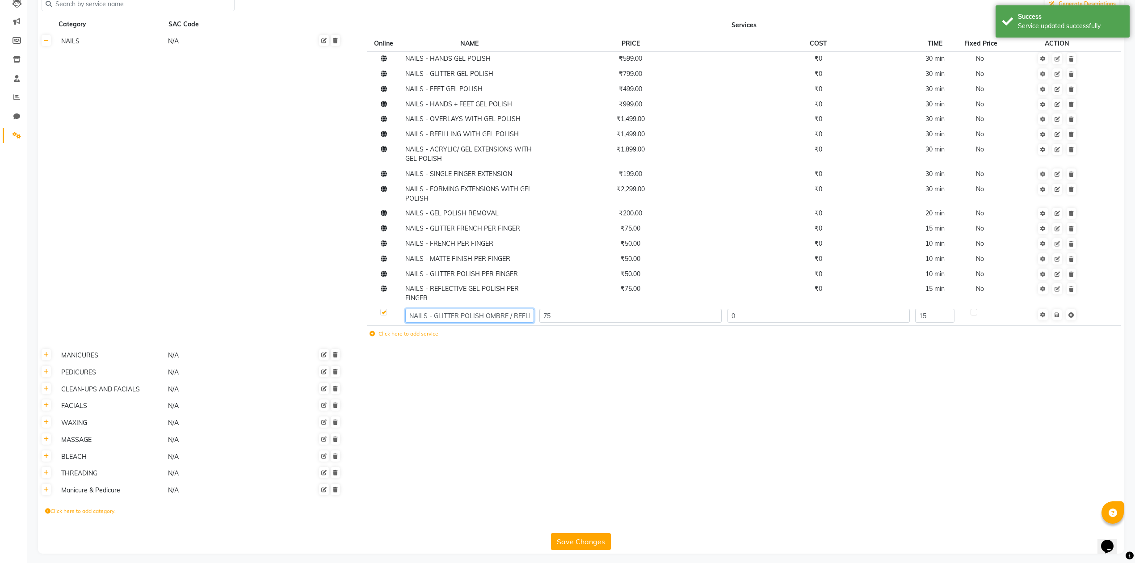
click at [521, 313] on input "NAILS - GLITTER POLISH OMBRE / REFLECTIVECTIVE GLITTER OMBRE TER OMBRE" at bounding box center [469, 316] width 128 height 14
click at [483, 316] on input "NAILS - GLITTER POLISH OMBRE / REFLECTIVECTIVE GLITTER OMBRE TER OMBRE" at bounding box center [469, 316] width 128 height 14
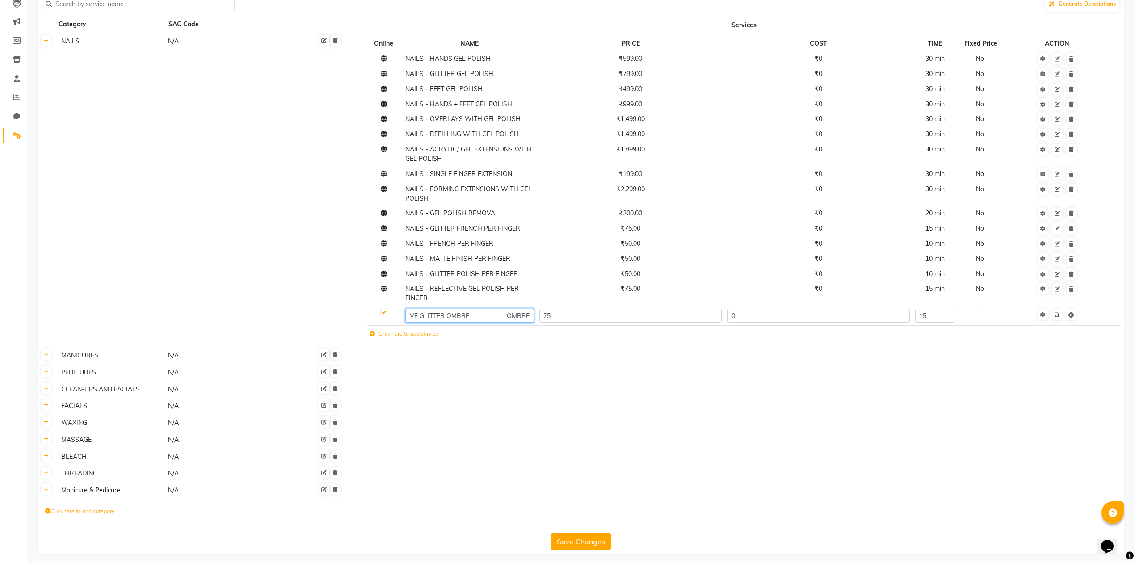
scroll to position [0, 164]
click at [500, 316] on input "NAILS - GLITTER POLISH OMBRE / REFLECTIVECTIVE GLITTER OMBRE OMBRE" at bounding box center [469, 316] width 128 height 14
click at [501, 316] on input "NAILS - GLITTER POLISH OMBRE / REFLECTIVECTIVE GLITTER OMBRE OMBRE" at bounding box center [469, 316] width 128 height 14
click at [482, 312] on input "NAILS - GLITTER POLISH OMBRE / REFLECTIVECTIVE GLITTER OMBRE" at bounding box center [469, 316] width 128 height 14
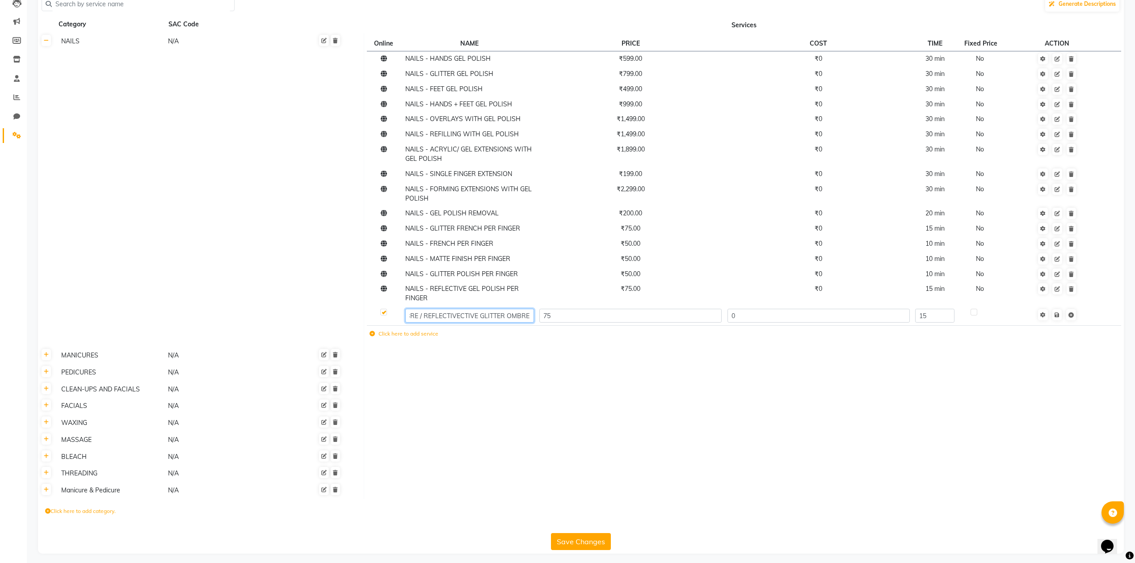
click at [476, 314] on input "NAILS - GLITTER POLISH OMBRE / REFLECTIVECTIVE GLITTER OMBRE" at bounding box center [469, 316] width 128 height 14
type input "NAILS - GLITTER POLISH OMBRE / REFLECTIVECTIVE GLITTER OMBRE PER FINGER"
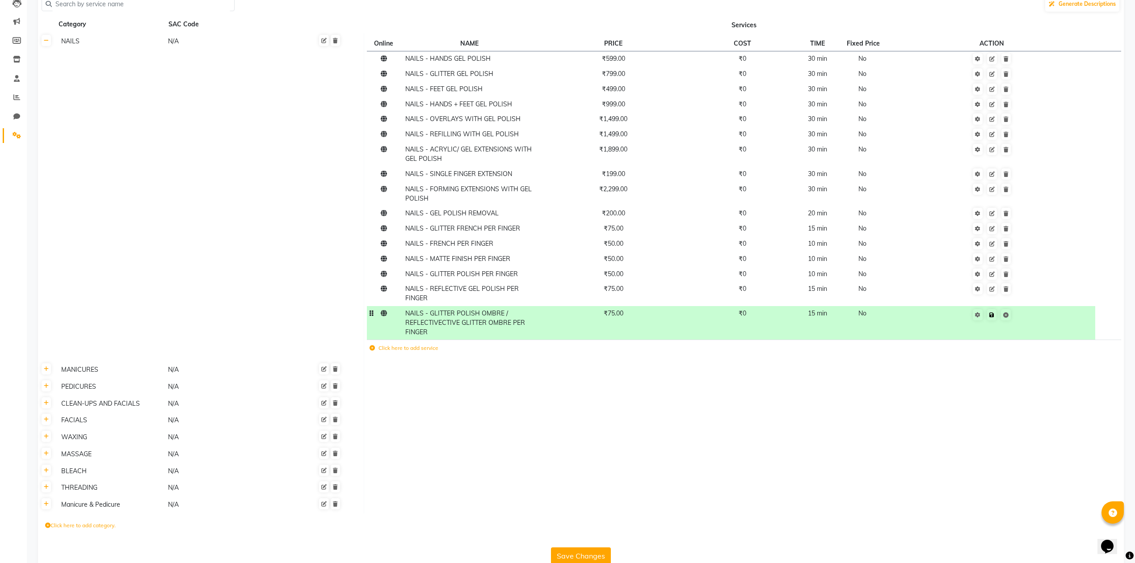
click at [1065, 316] on td "Save" at bounding box center [992, 323] width 206 height 34
click at [887, 389] on td at bounding box center [744, 386] width 760 height 17
click at [994, 316] on icon at bounding box center [991, 314] width 5 height 5
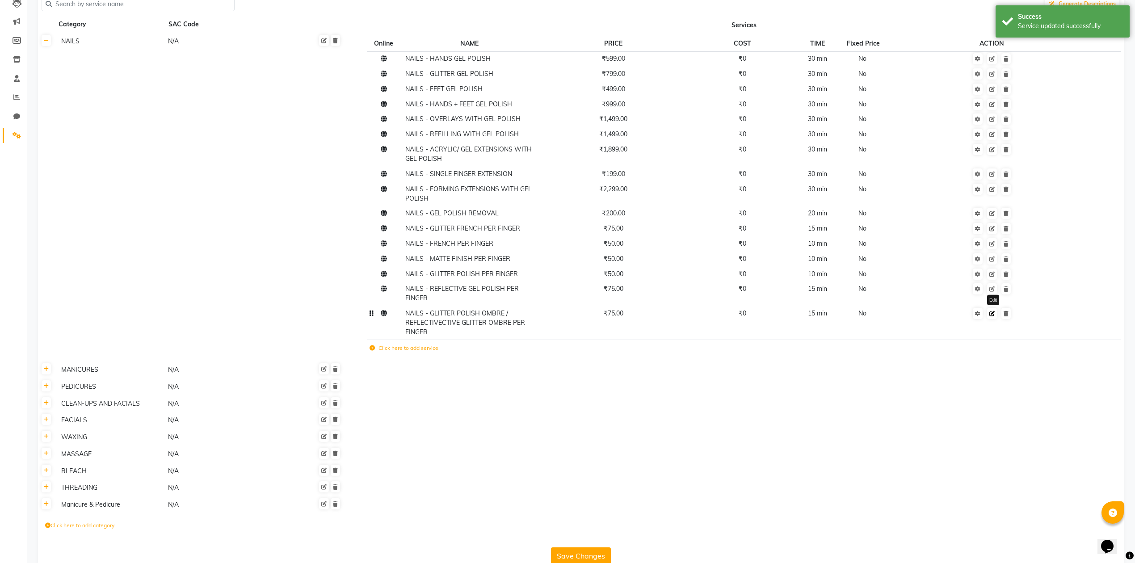
click at [989, 312] on link at bounding box center [992, 313] width 10 height 11
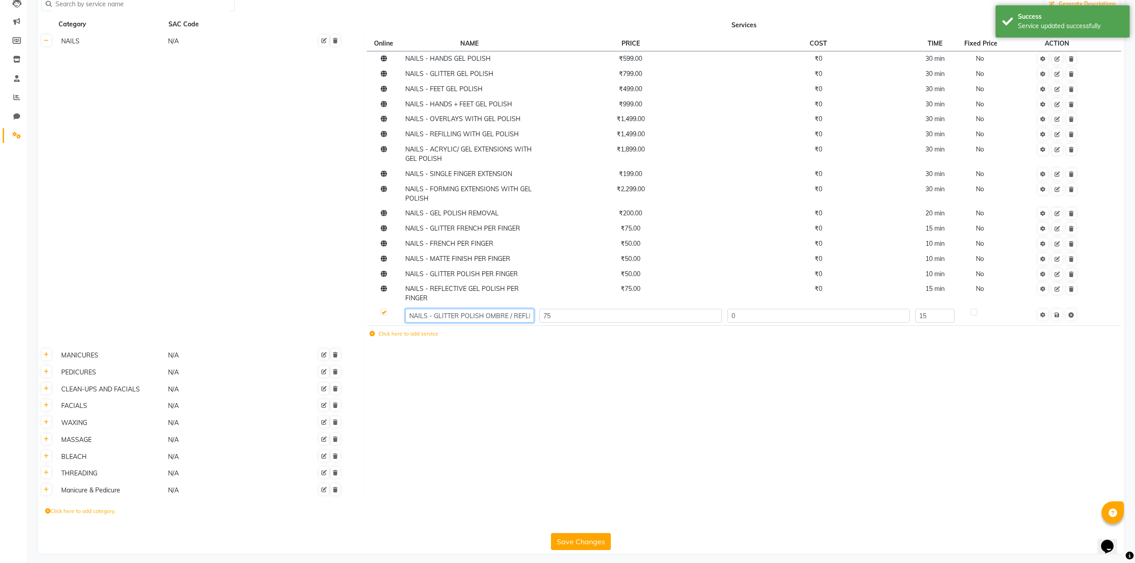
click at [528, 314] on input "NAILS - GLITTER POLISH OMBRE / REFLECTIVECTIVE GLITTER OMBRE PER FINGER" at bounding box center [469, 316] width 128 height 14
type input "NAILS - GLITTER POLISH OMBRE / REFLECTIVEGLITTER OMBRE PER FINGER"
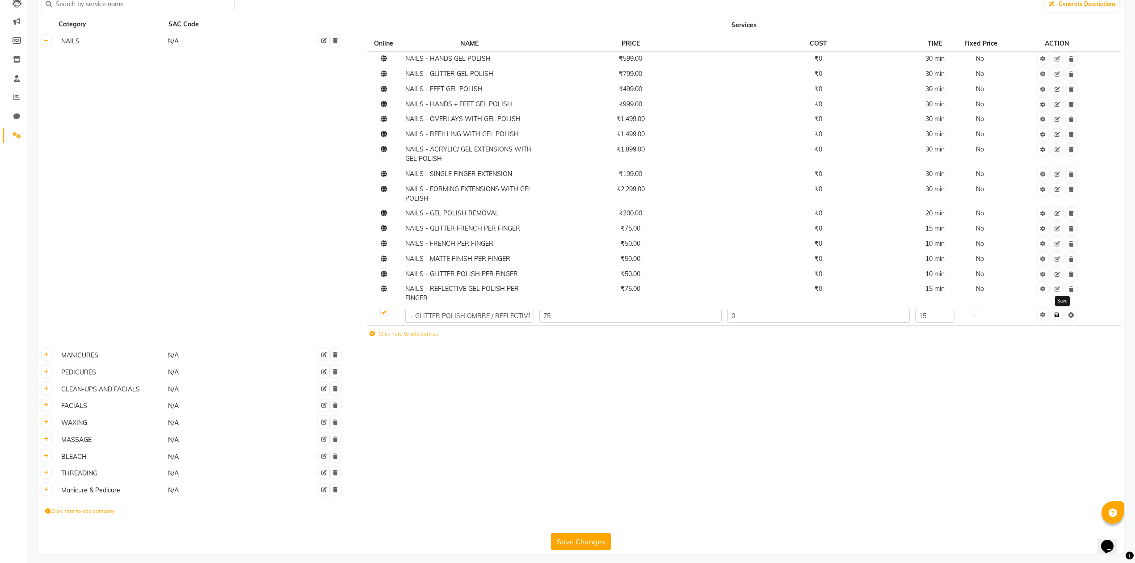
click at [1064, 315] on td "Save" at bounding box center [1057, 316] width 102 height 20
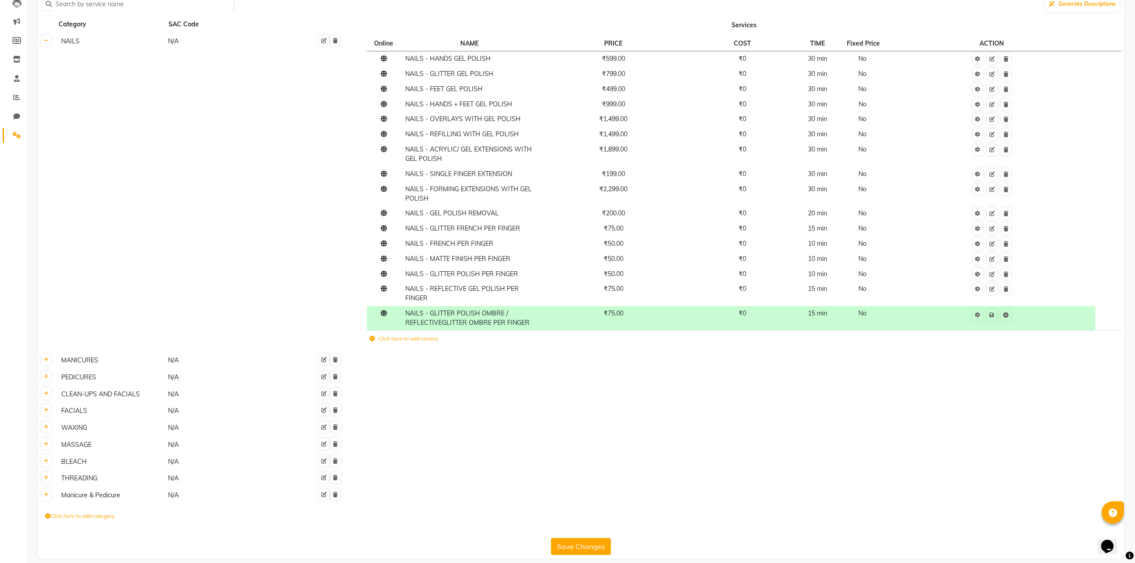
click at [929, 399] on td at bounding box center [744, 394] width 760 height 17
click at [994, 315] on icon at bounding box center [991, 314] width 5 height 5
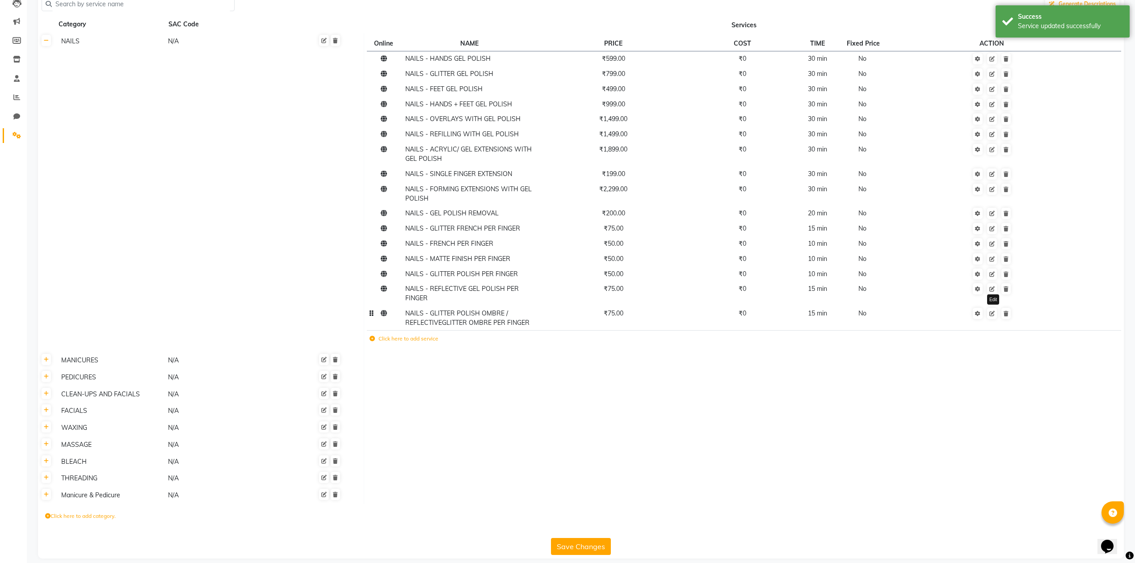
click at [991, 313] on icon at bounding box center [991, 313] width 5 height 5
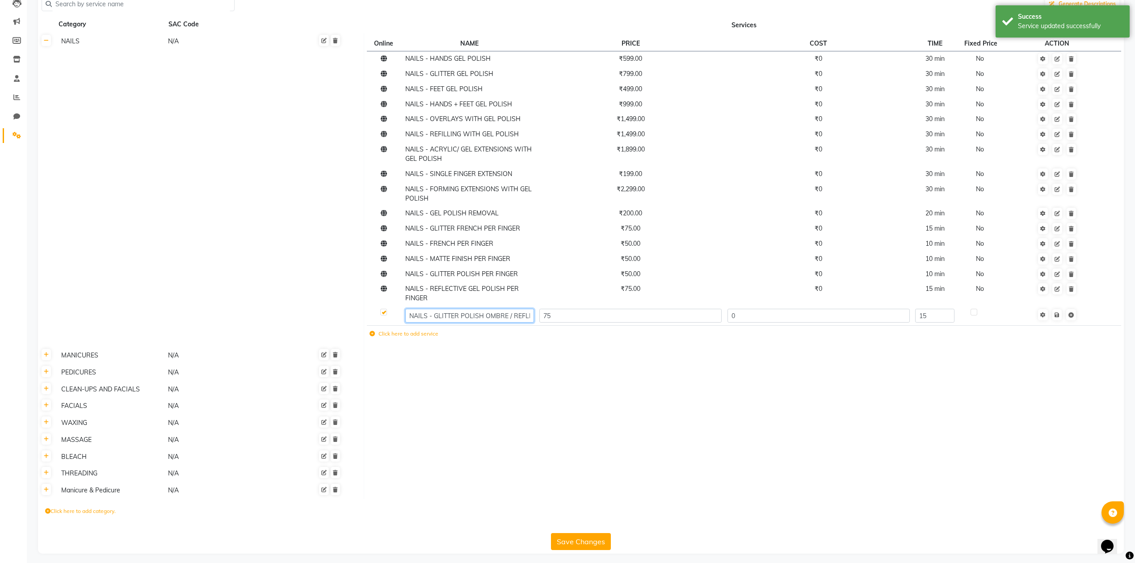
click at [526, 310] on input "NAILS - GLITTER POLISH OMBRE / REFLECTIVEGLITTER OMBRE PER FINGER" at bounding box center [469, 316] width 128 height 14
type input "NAILS - GLITTER POLISH OMBRE / REFLECTIVE GLITTER OMBRE PER FINGER"
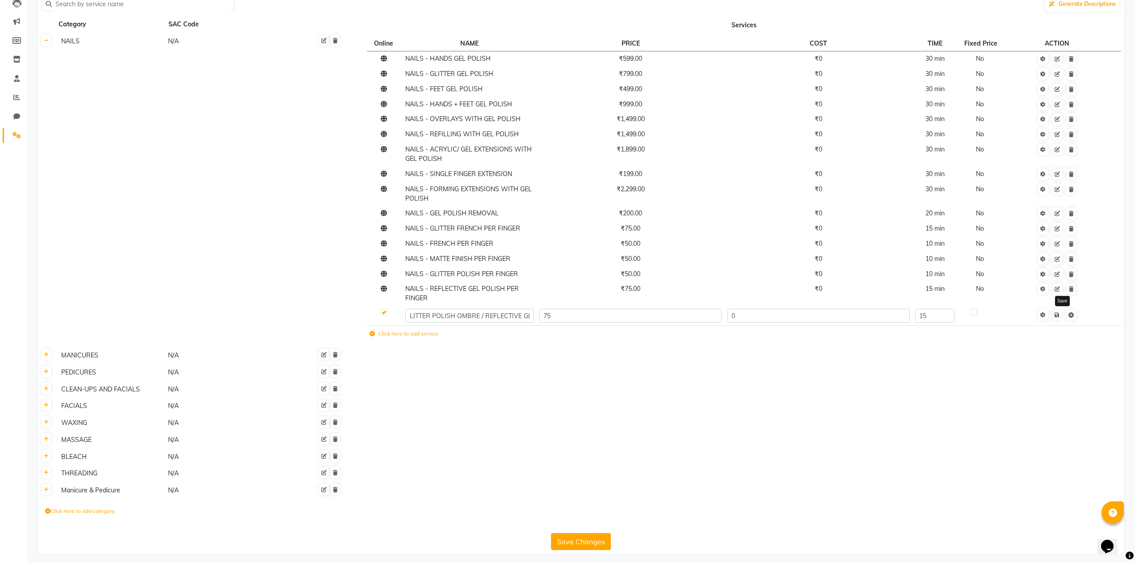
click at [1061, 315] on td "Save" at bounding box center [1057, 316] width 102 height 20
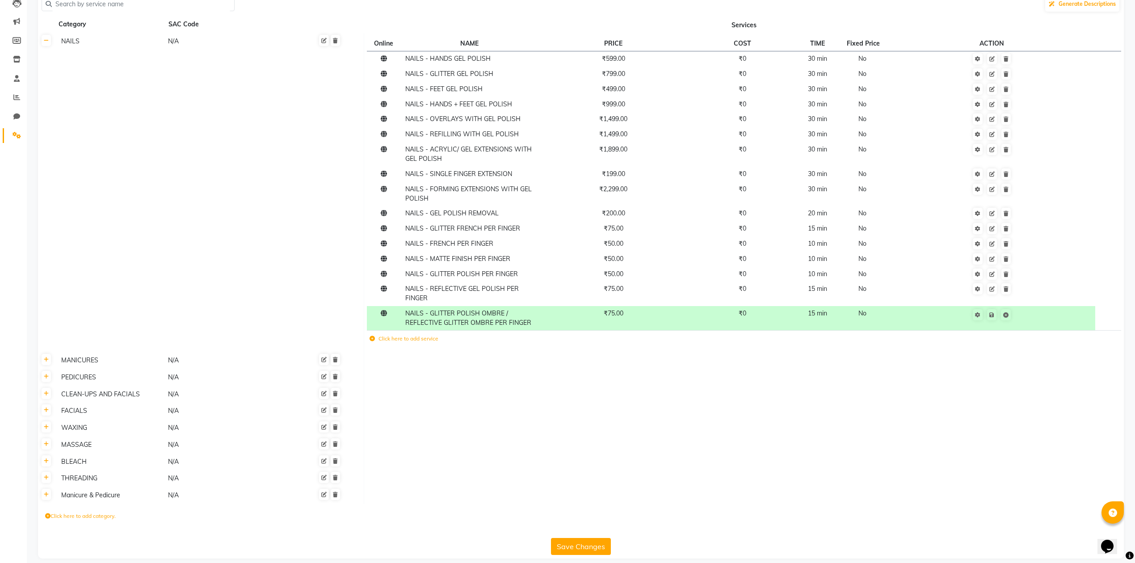
click at [718, 403] on td at bounding box center [744, 411] width 760 height 17
click at [421, 340] on label "Click here to add service" at bounding box center [404, 339] width 69 height 8
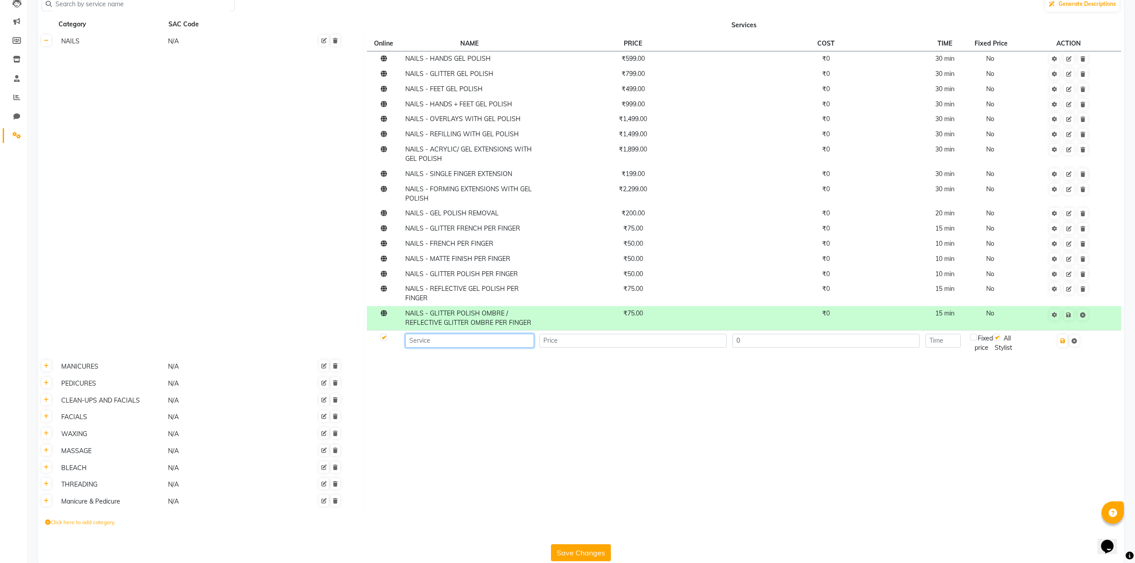
click at [423, 339] on input at bounding box center [469, 341] width 128 height 14
type input "NAILS - DRY GLITTER FULL OR OMBRE PER FINGER"
click at [562, 338] on input "number" at bounding box center [632, 341] width 187 height 14
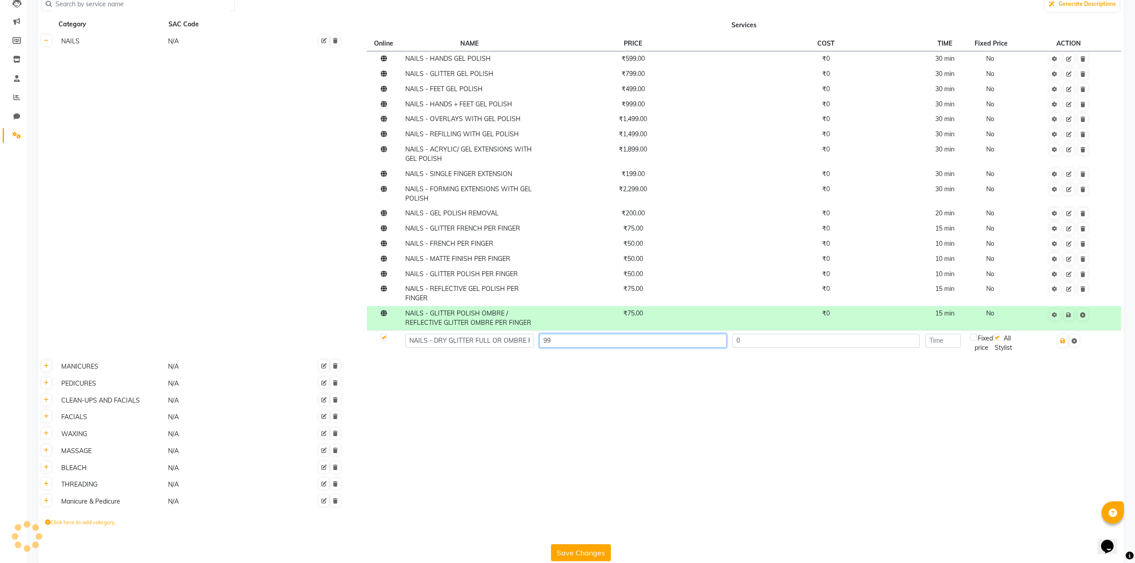
type input "99"
click at [948, 341] on input "number" at bounding box center [943, 341] width 35 height 14
type input "15"
click at [1068, 344] on button "button" at bounding box center [1062, 341] width 9 height 13
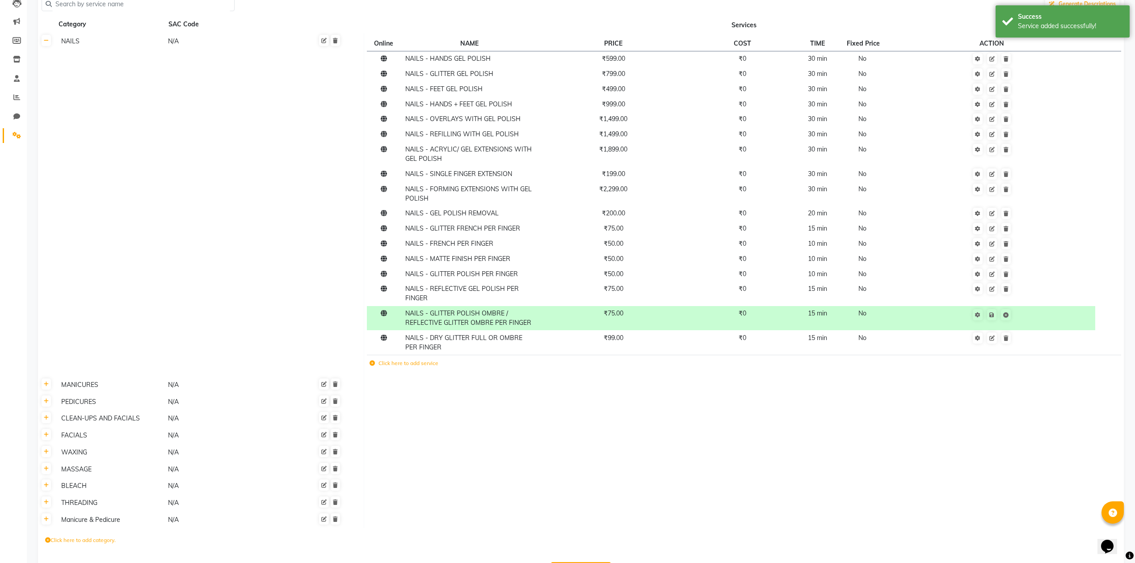
click at [380, 363] on label "Click here to add service" at bounding box center [404, 363] width 69 height 8
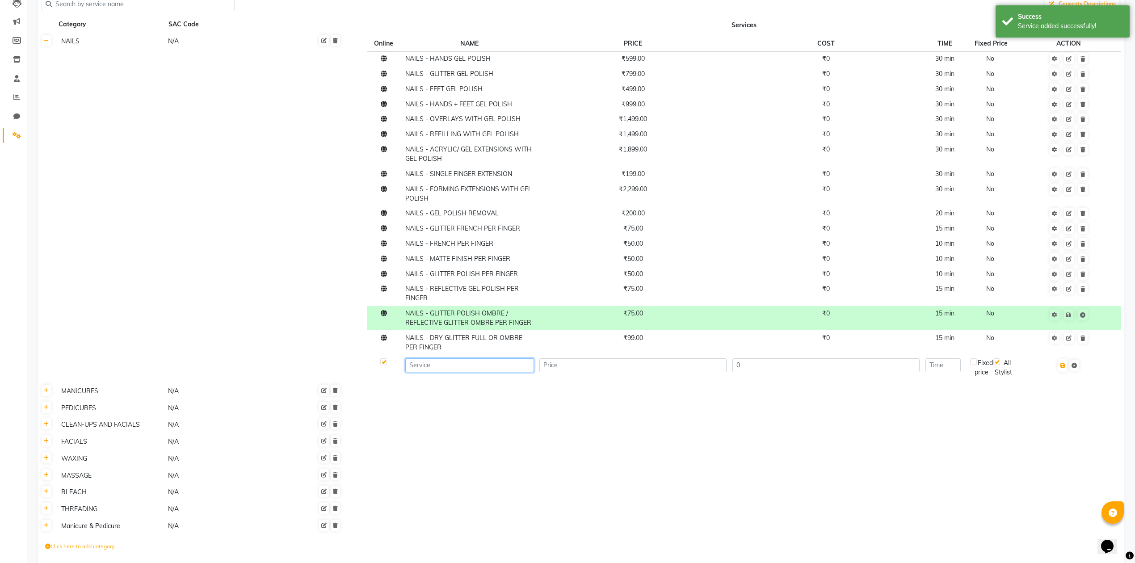
click at [434, 363] on input at bounding box center [469, 365] width 128 height 14
click at [439, 365] on input "NAILS - CROME" at bounding box center [469, 365] width 128 height 14
type input "NAILS - CHROME"
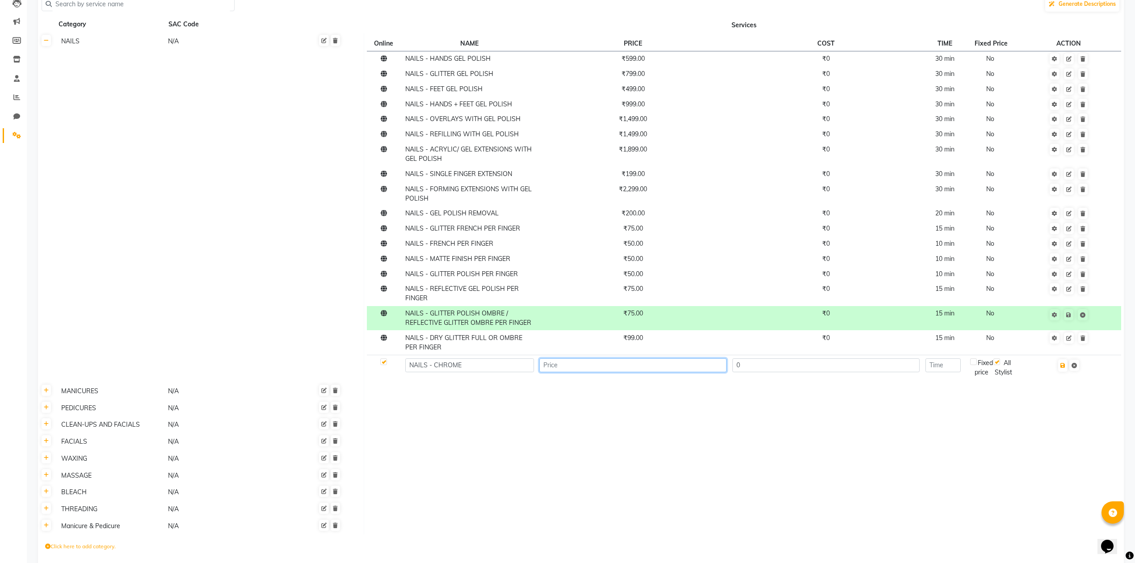
click at [637, 361] on input "number" at bounding box center [632, 365] width 187 height 14
type input "99"
click at [477, 366] on input "NAILS - CHROME" at bounding box center [469, 365] width 128 height 14
type input "NAILS - CHROME PER FINGER"
click at [947, 367] on input "number" at bounding box center [943, 365] width 35 height 14
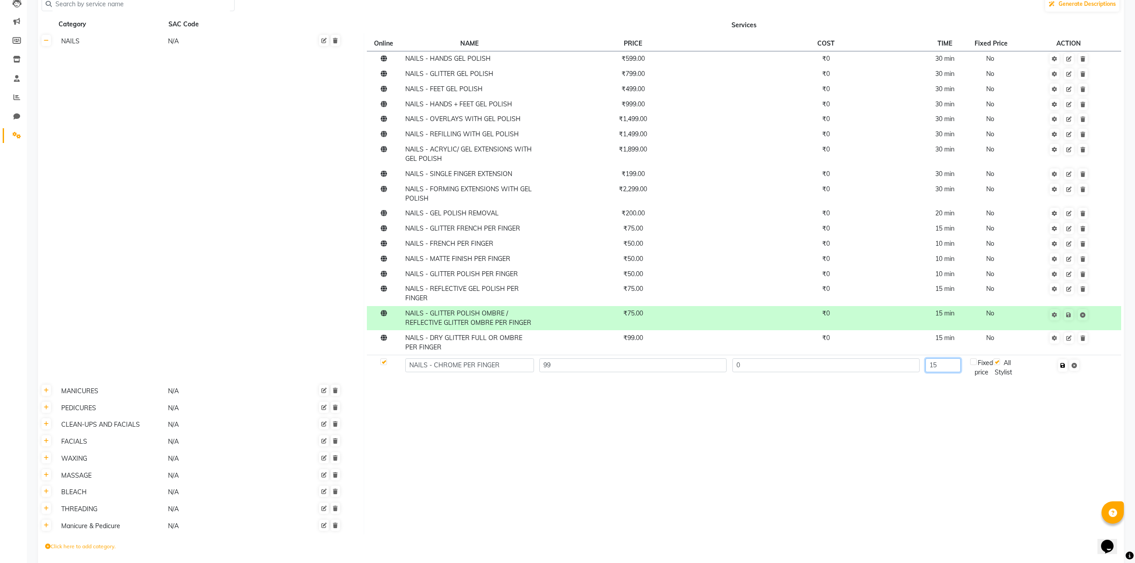
type input "15"
click at [1064, 365] on button "button" at bounding box center [1062, 365] width 9 height 13
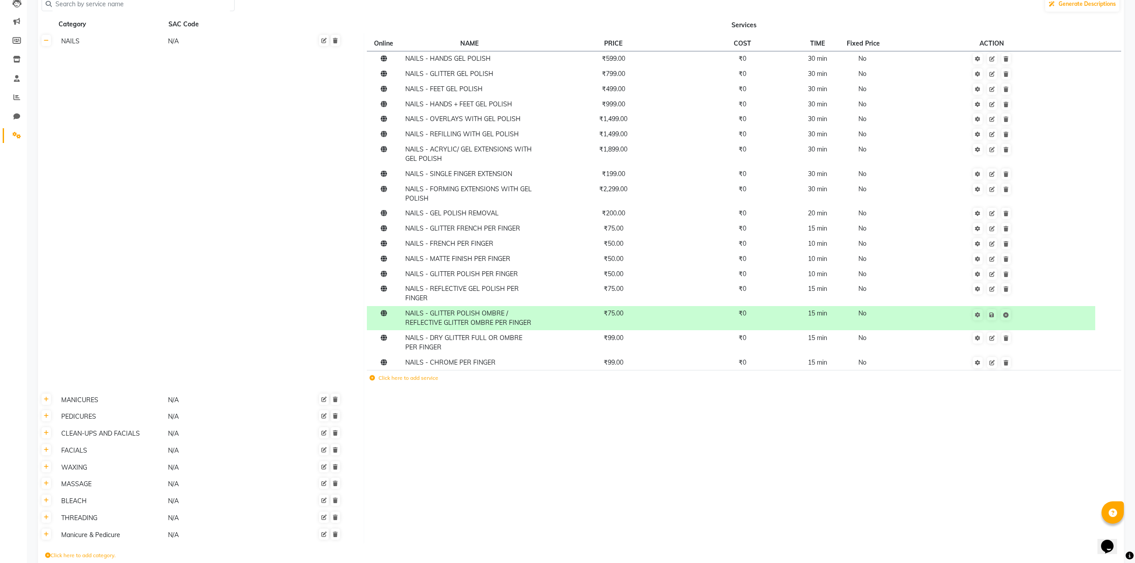
click at [434, 377] on label "Click here to add service" at bounding box center [404, 378] width 69 height 8
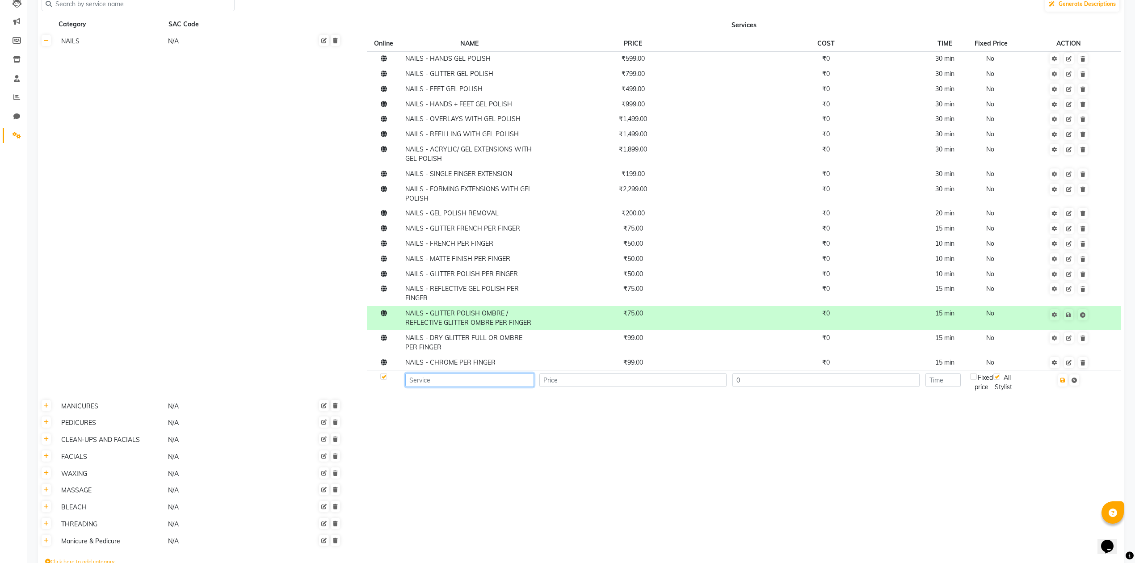
click at [435, 379] on input at bounding box center [469, 380] width 128 height 14
type input "NAILS - CATEEYE PER FINGER"
click at [550, 380] on input "number" at bounding box center [632, 380] width 187 height 14
type input "99"
click at [945, 381] on input "number" at bounding box center [943, 380] width 35 height 14
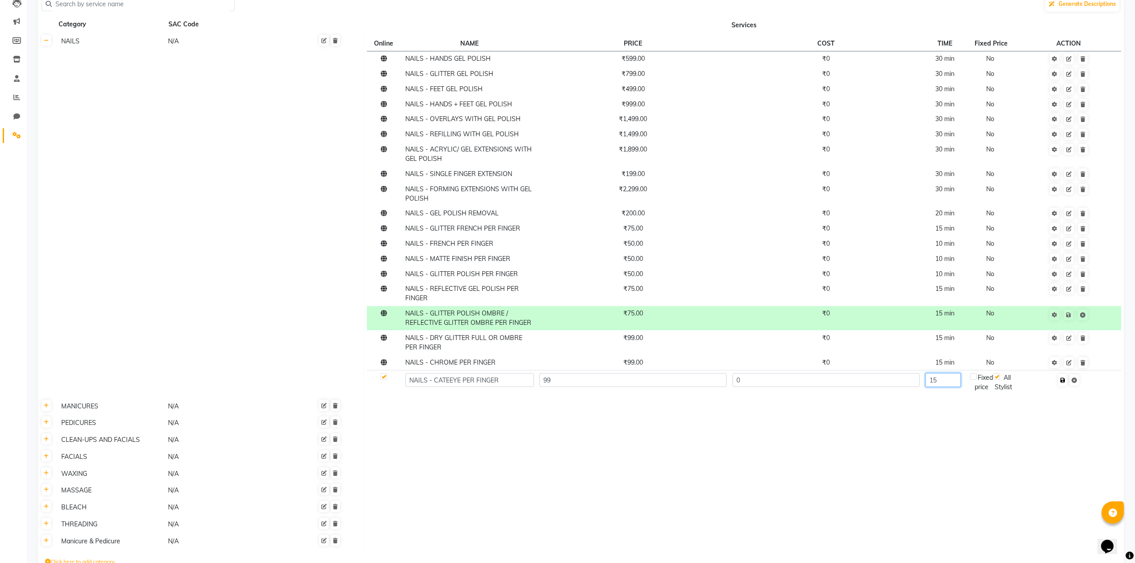
type input "15"
click at [1065, 381] on icon "button" at bounding box center [1063, 380] width 5 height 5
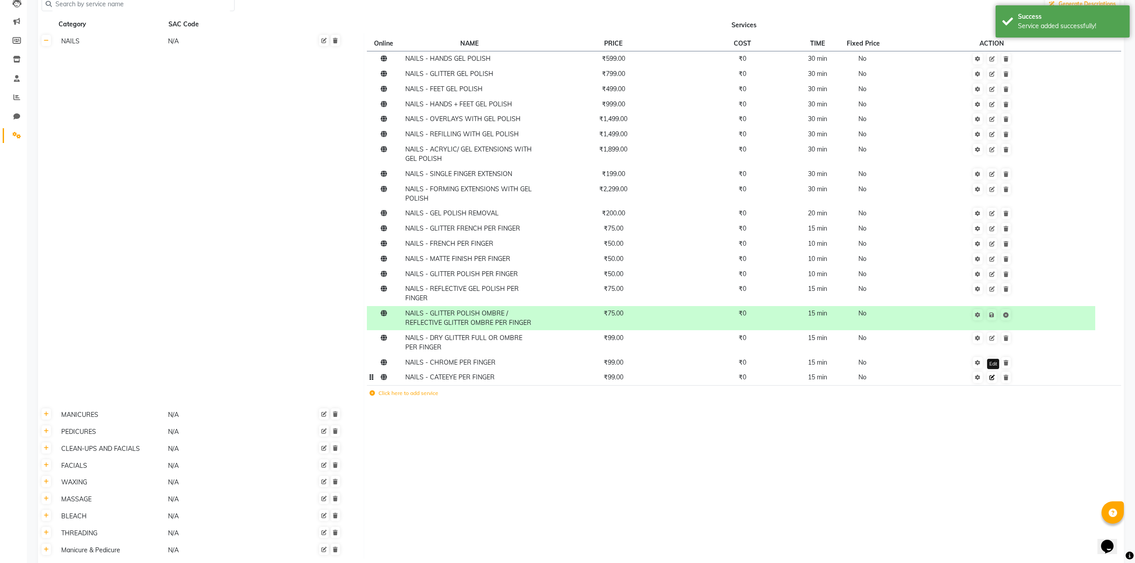
click at [991, 376] on icon at bounding box center [991, 377] width 5 height 5
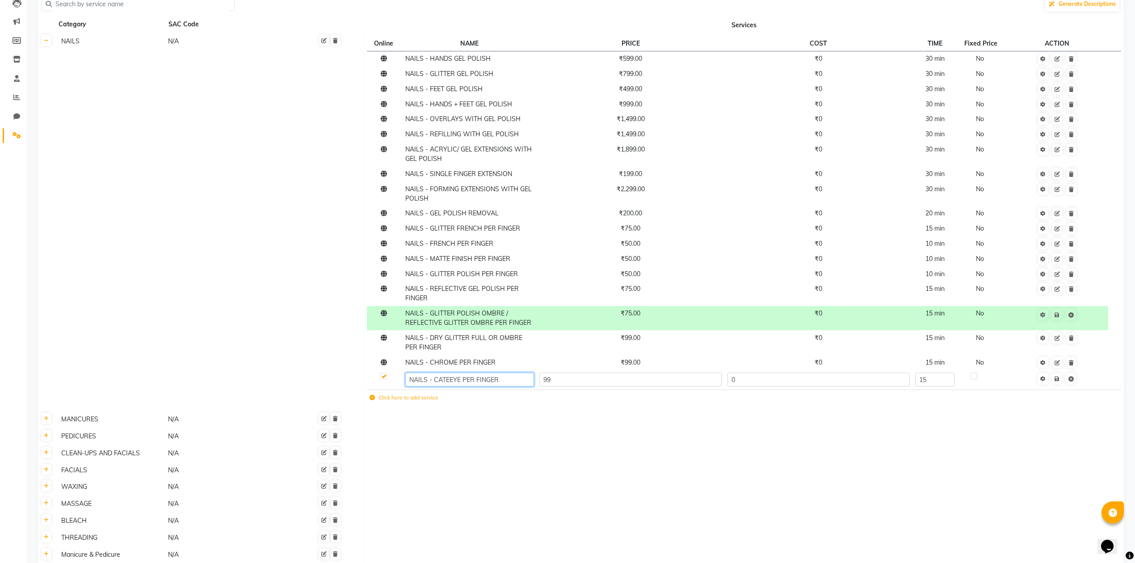
click at [449, 376] on input "NAILS - CATEEYE PER FINGER" at bounding box center [469, 380] width 128 height 14
type input "NAILS - CATEYE PER FINGER"
click at [449, 417] on td at bounding box center [744, 419] width 760 height 17
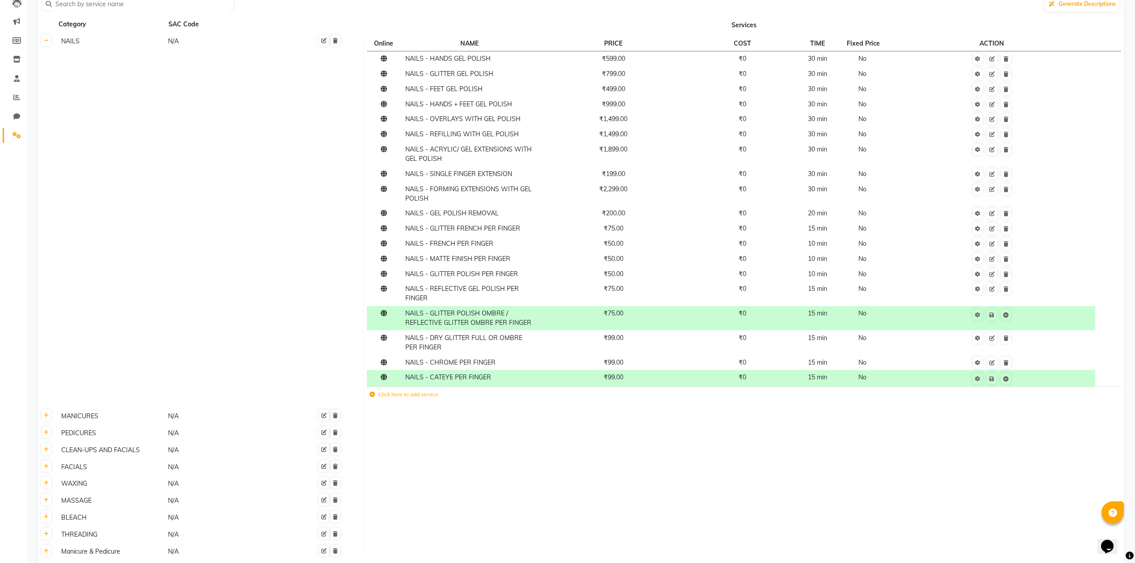
click at [504, 419] on td at bounding box center [744, 416] width 760 height 17
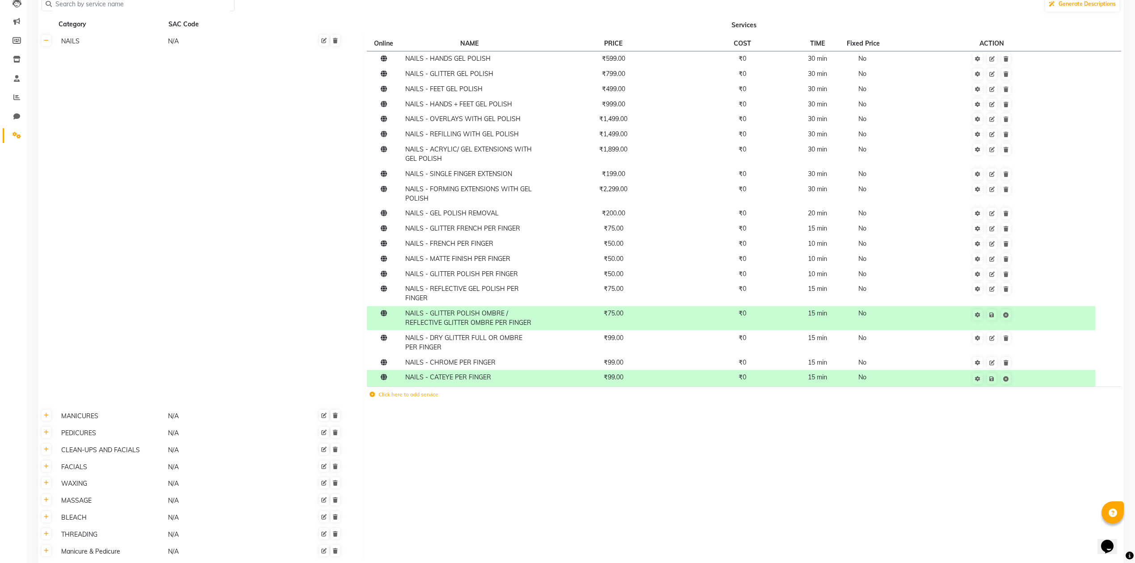
click at [417, 393] on label "Click here to add service" at bounding box center [404, 395] width 69 height 8
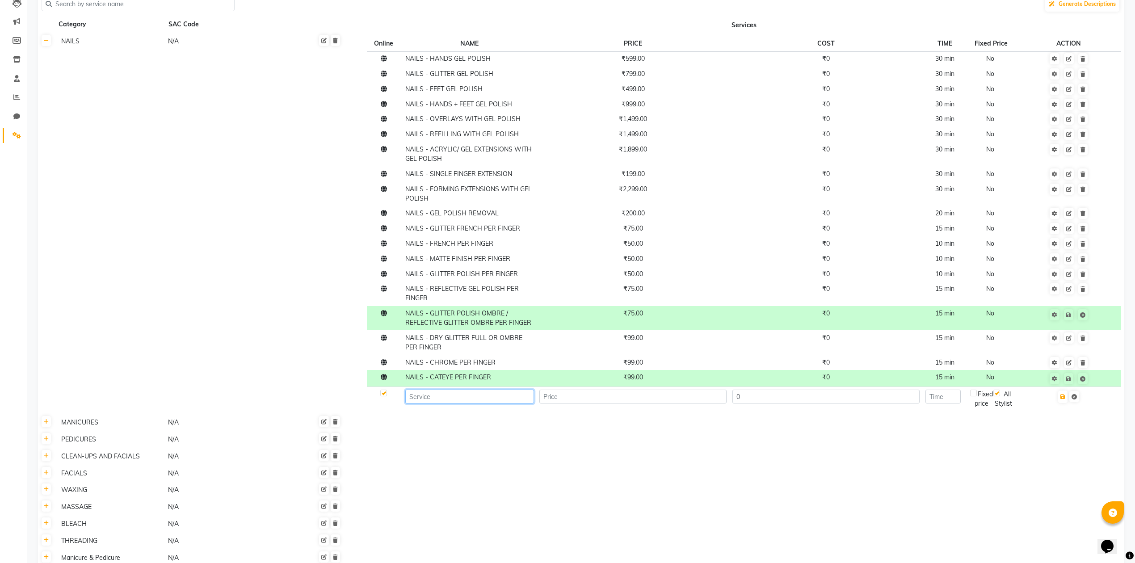
click at [417, 393] on input at bounding box center [469, 397] width 128 height 14
type input "NAILS - BRUSH ART PER FINGER"
click at [590, 397] on input "number" at bounding box center [632, 397] width 187 height 14
type input "100"
click at [943, 399] on input "number" at bounding box center [943, 397] width 35 height 14
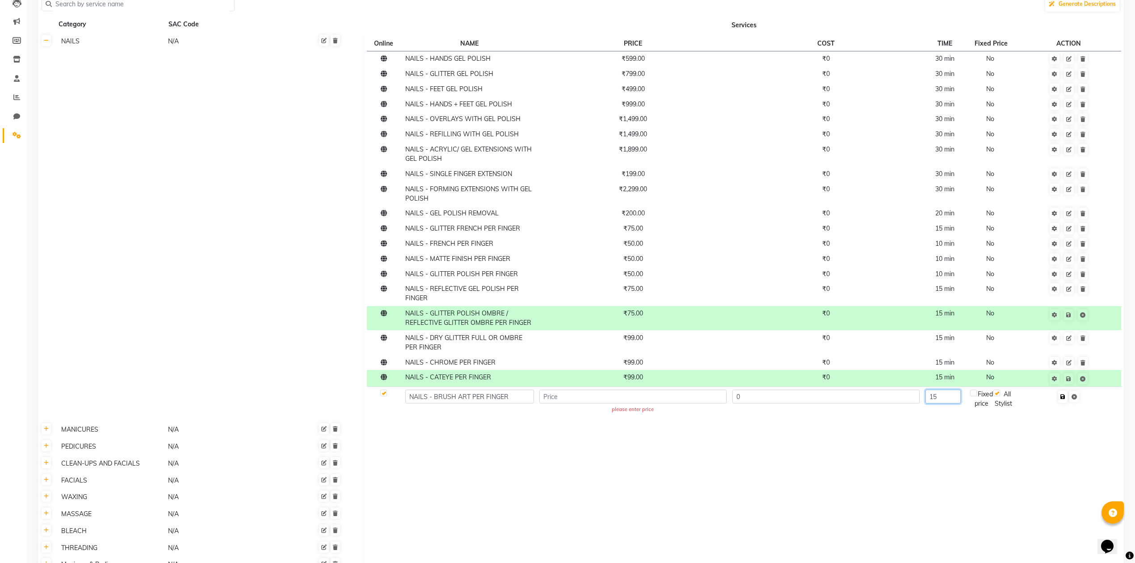
type input "15"
click at [1064, 398] on icon "button" at bounding box center [1063, 396] width 5 height 5
click at [1065, 398] on icon "button" at bounding box center [1063, 396] width 5 height 5
click at [555, 396] on input "number" at bounding box center [632, 397] width 187 height 14
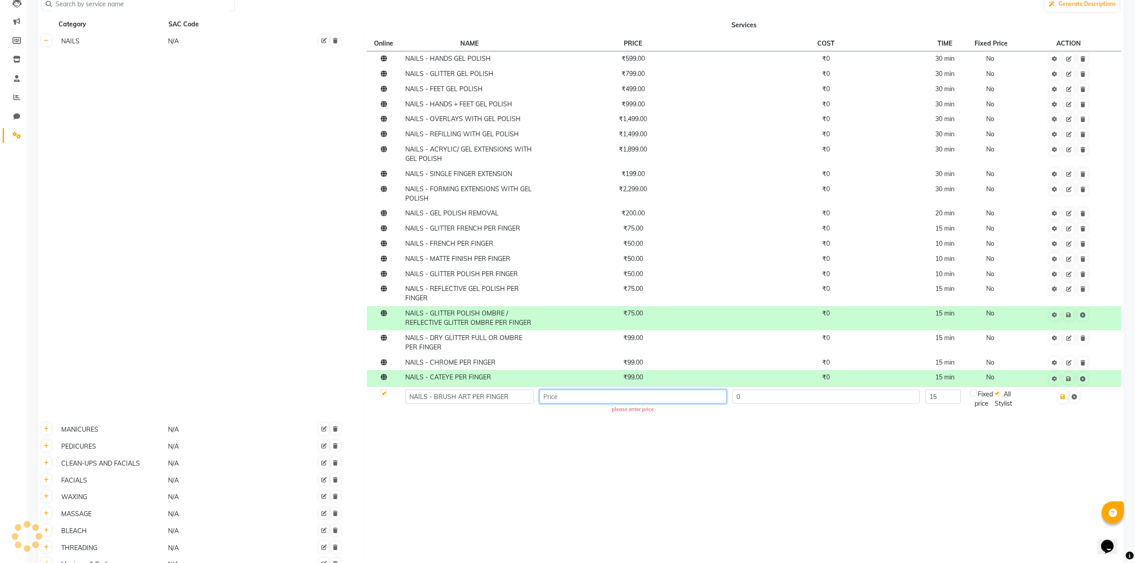
click at [546, 397] on input "number" at bounding box center [632, 397] width 187 height 14
click at [571, 395] on input "number" at bounding box center [632, 397] width 187 height 14
type input "1"
type input "200"
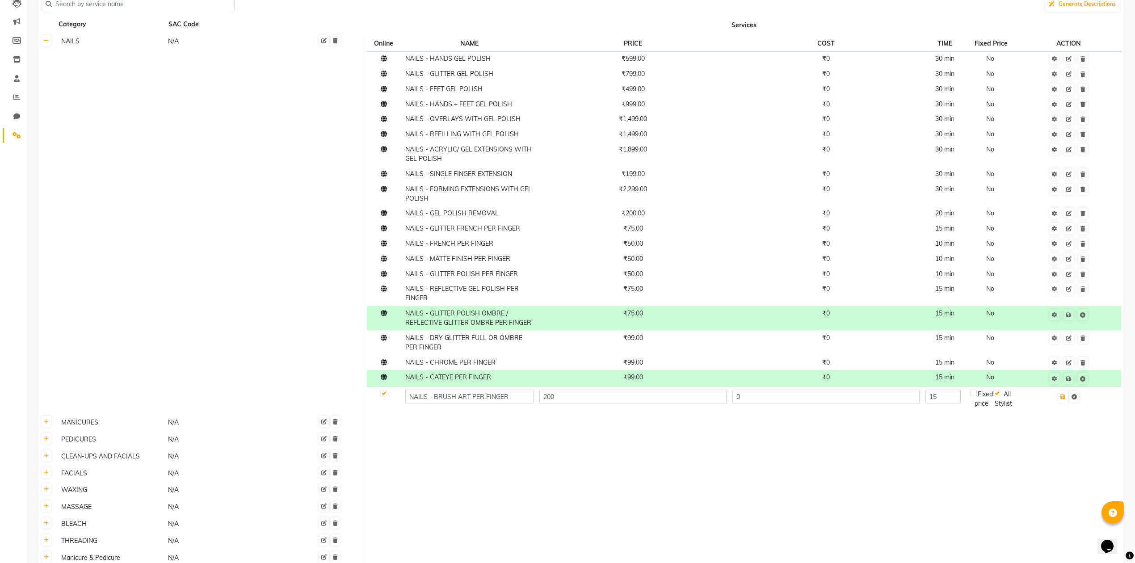
click at [1066, 404] on td at bounding box center [1069, 399] width 105 height 25
click at [1068, 401] on button "button" at bounding box center [1062, 397] width 9 height 13
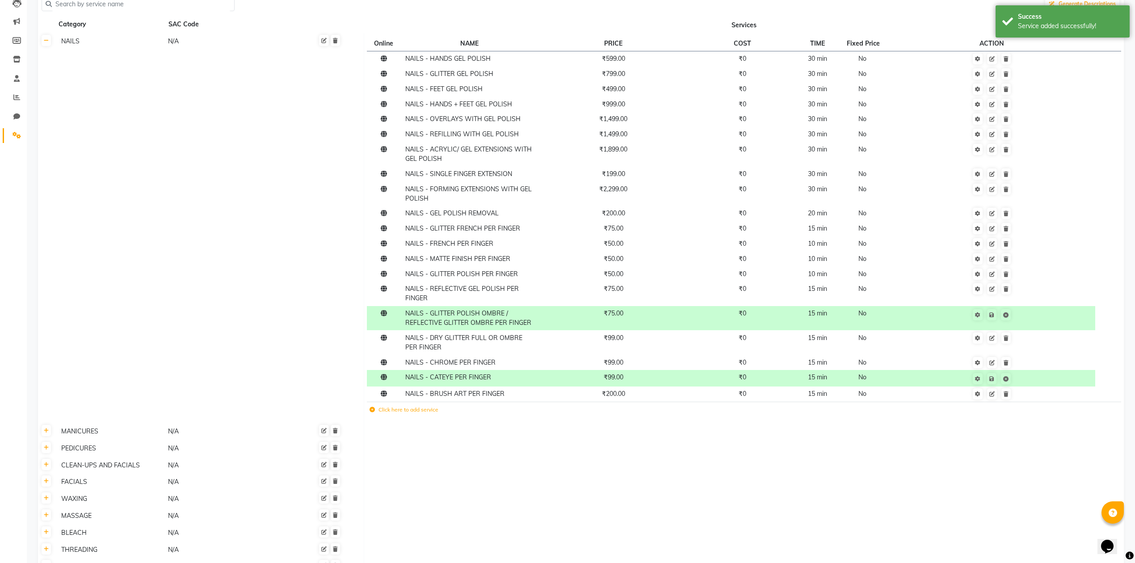
click at [417, 409] on label "Click here to add service" at bounding box center [404, 410] width 69 height 8
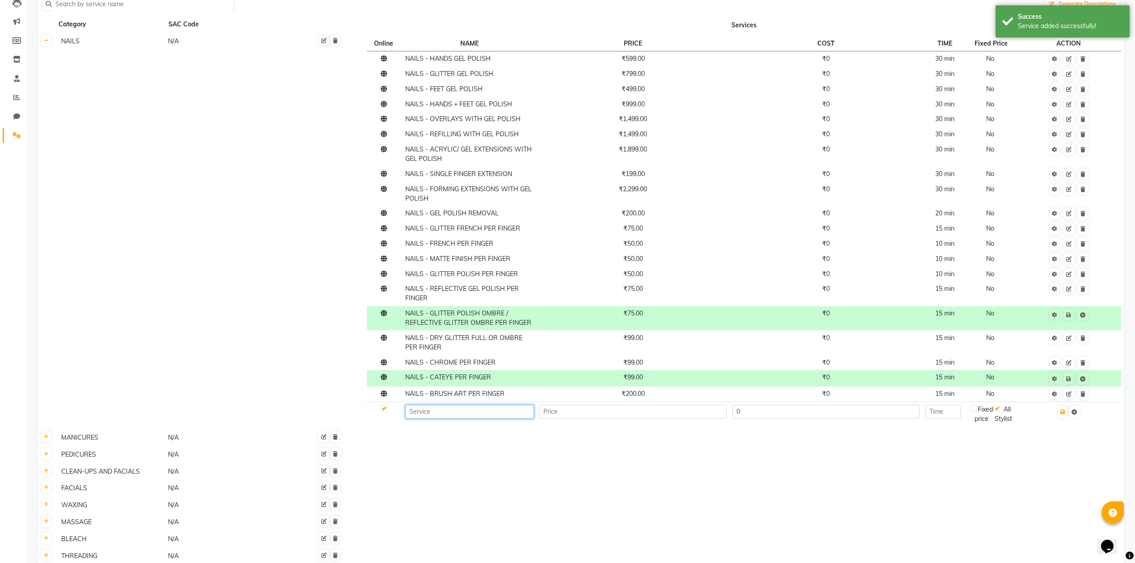
click at [436, 412] on input at bounding box center [469, 412] width 128 height 14
type input "NAILS - 3D ART"
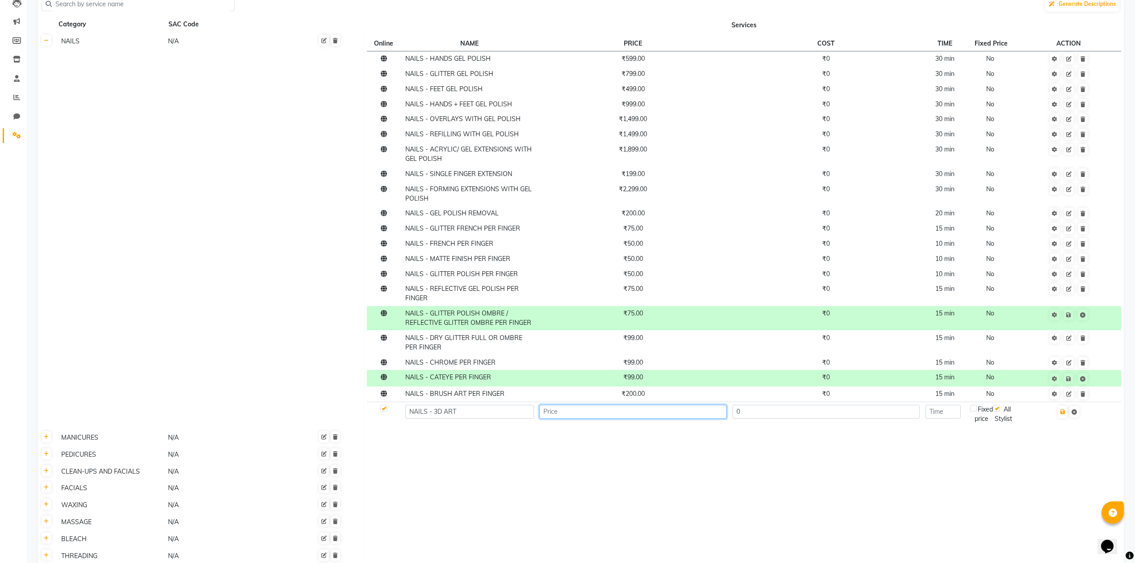
click at [547, 417] on input "number" at bounding box center [632, 412] width 187 height 14
type input "250"
click at [961, 413] on input "number" at bounding box center [943, 412] width 35 height 14
type input "15"
click at [1068, 412] on button "button" at bounding box center [1062, 412] width 9 height 13
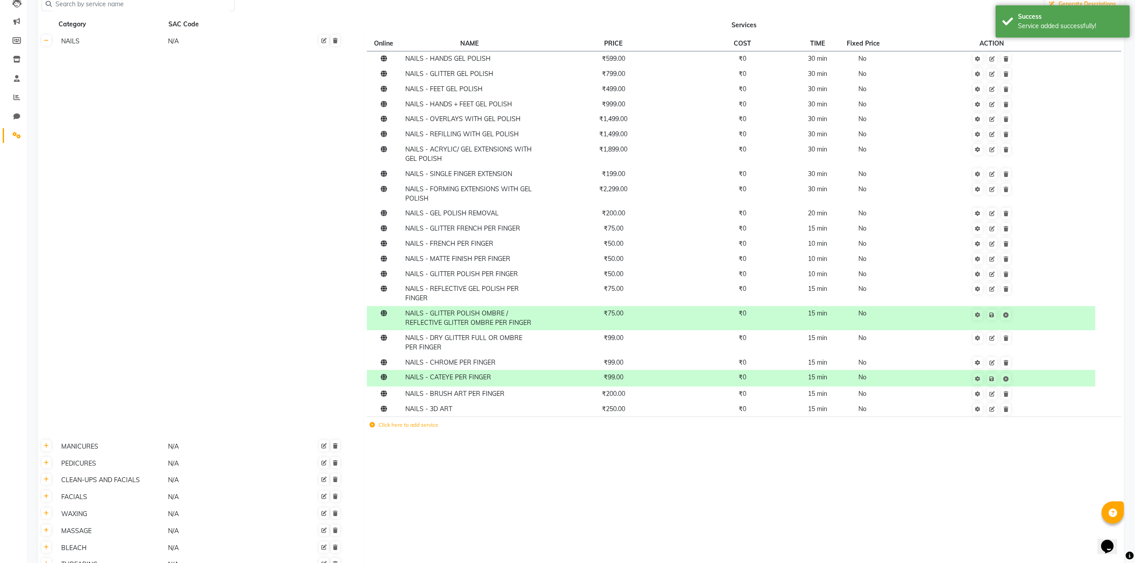
click at [426, 424] on label "Click here to add service" at bounding box center [404, 425] width 69 height 8
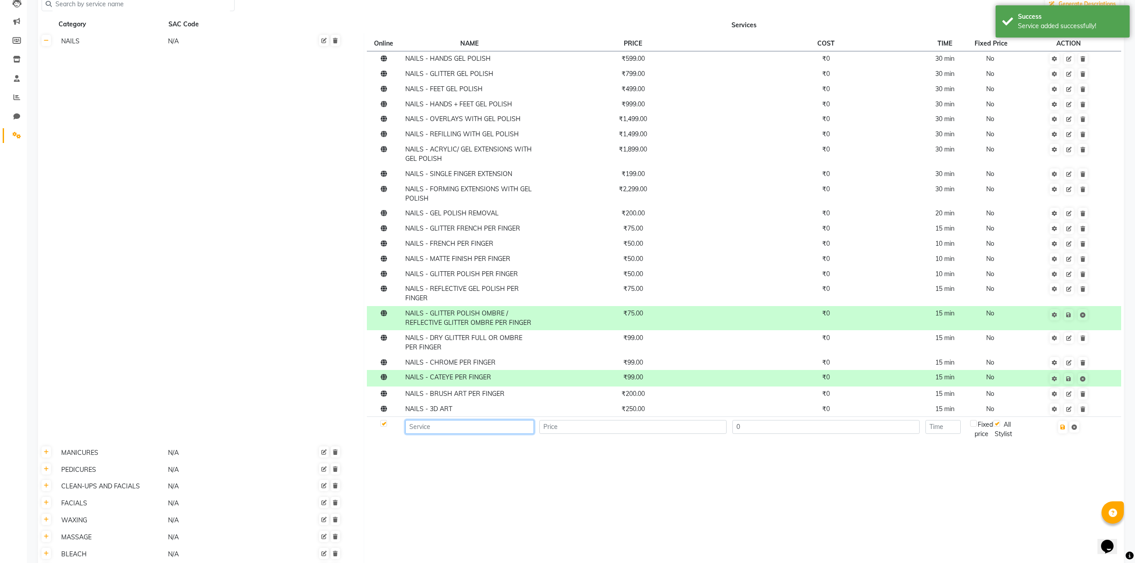
click at [431, 426] on input at bounding box center [469, 427] width 128 height 14
type input "NAILS - DIAMOND"
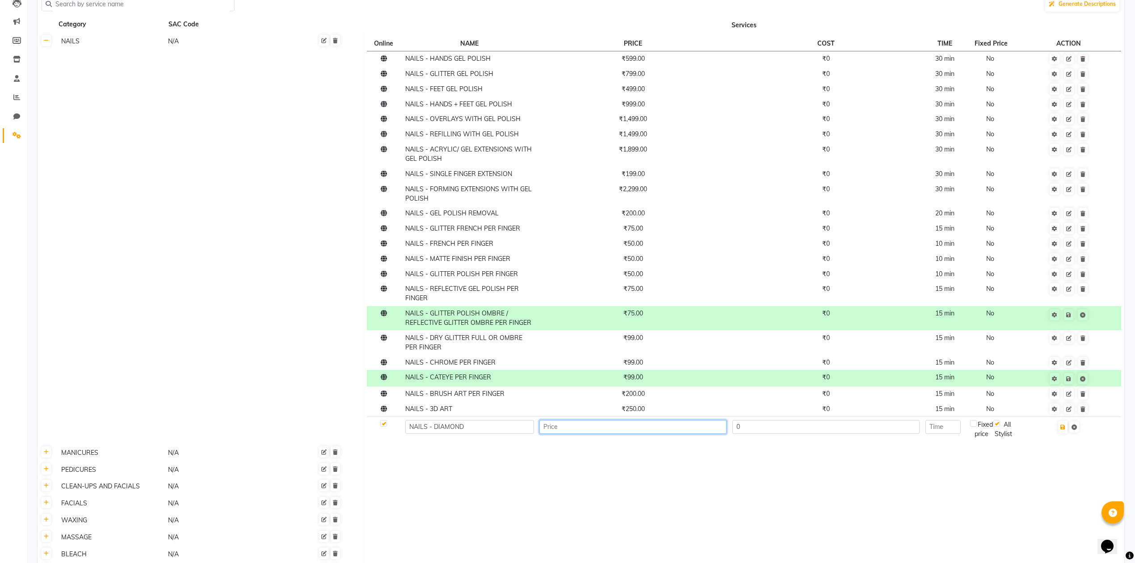
click at [610, 429] on input "number" at bounding box center [632, 427] width 187 height 14
type input "20"
click at [471, 422] on input "NAILS - DIAMOND" at bounding box center [469, 427] width 128 height 14
type input "NAILS - DIAMOND PER PIECE"
click at [950, 428] on input "number" at bounding box center [943, 427] width 35 height 14
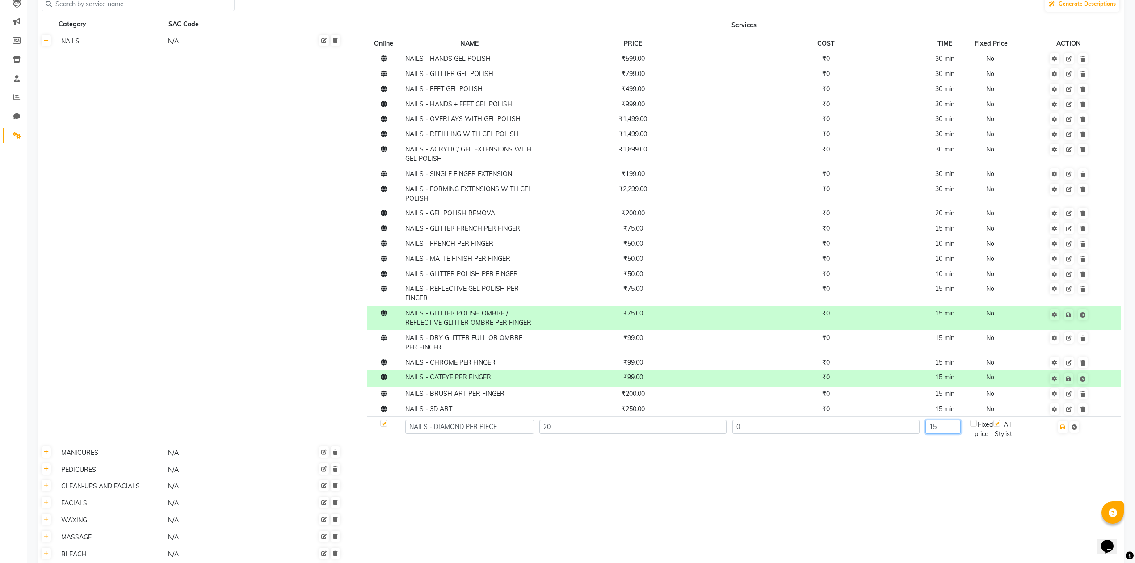
type input "15"
click at [1067, 434] on td at bounding box center [1069, 429] width 105 height 25
click at [1065, 427] on icon "button" at bounding box center [1063, 427] width 5 height 5
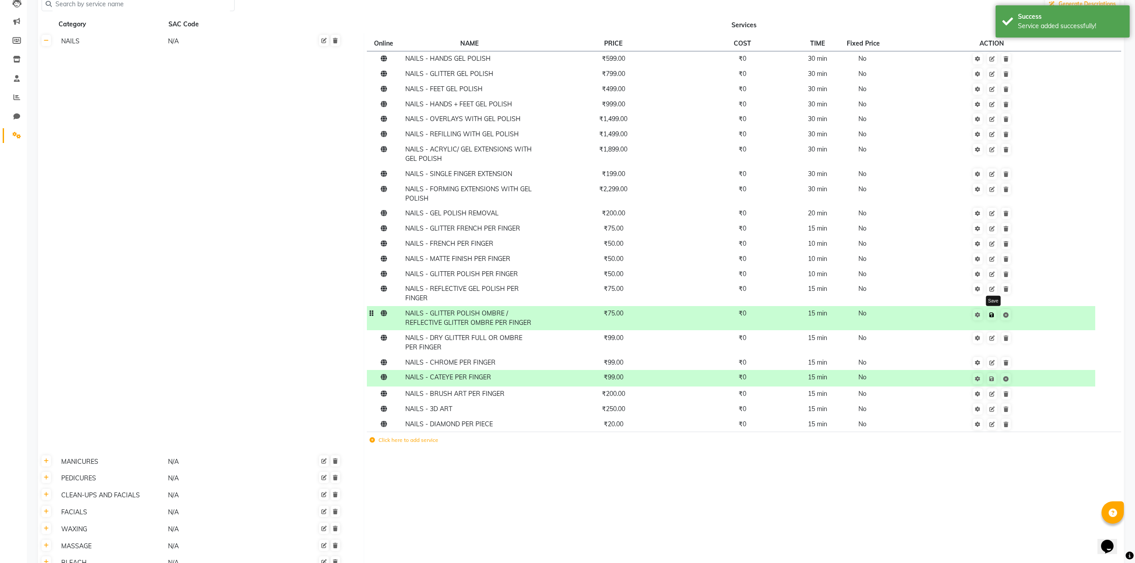
click at [992, 313] on icon at bounding box center [991, 314] width 5 height 5
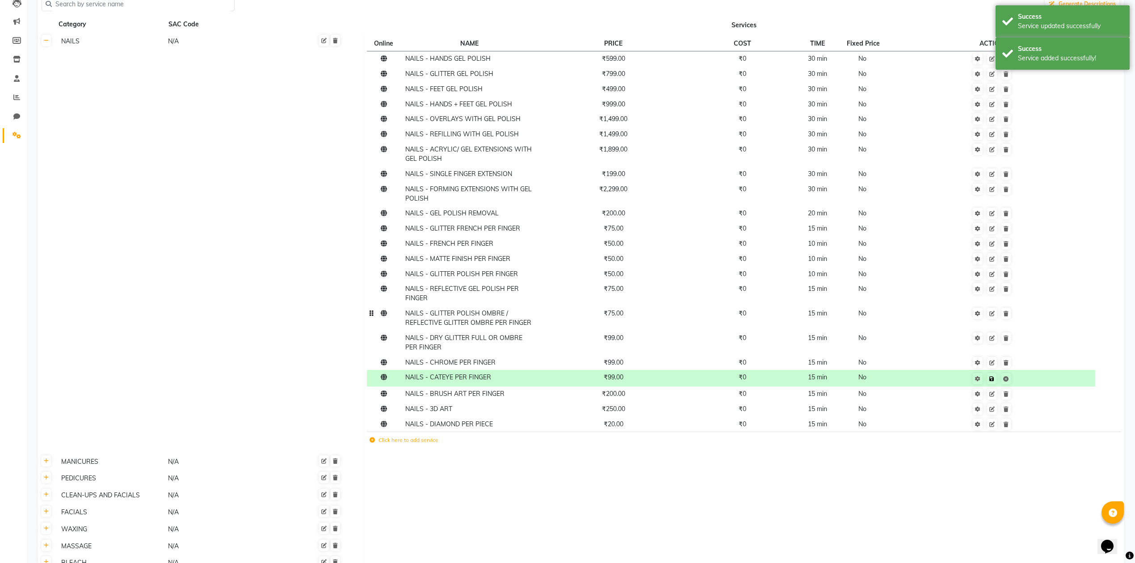
click at [991, 378] on icon at bounding box center [991, 378] width 5 height 5
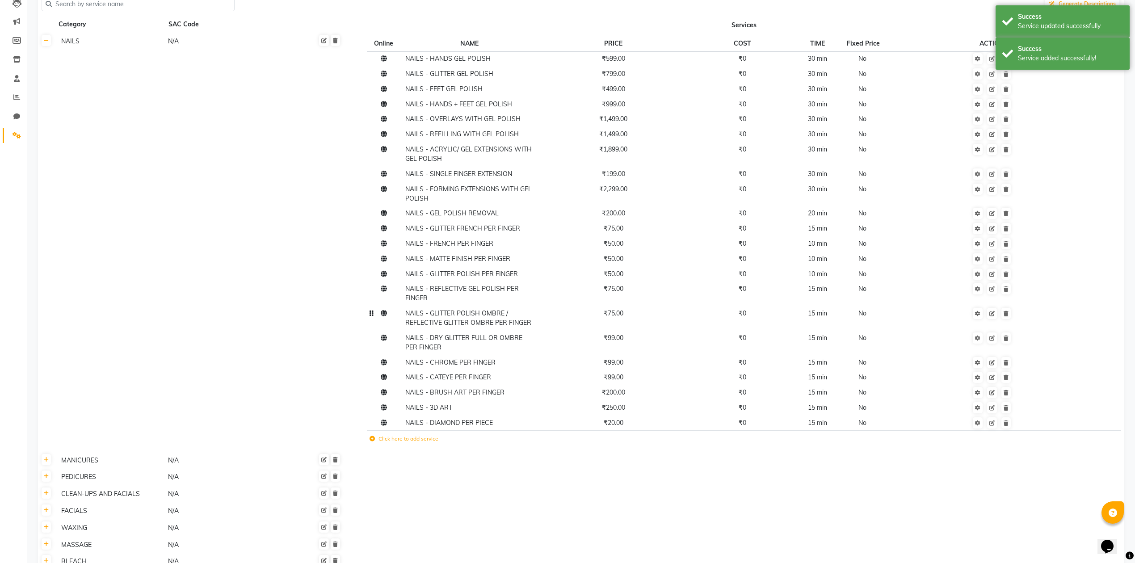
click at [964, 473] on td at bounding box center [744, 477] width 760 height 17
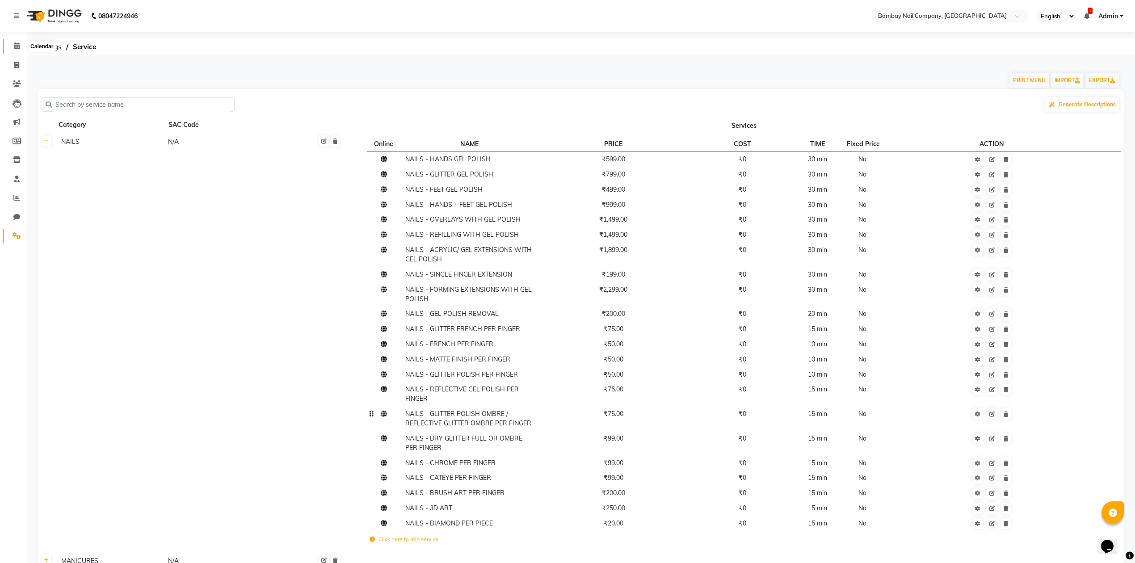
click at [17, 44] on icon at bounding box center [17, 45] width 6 height 7
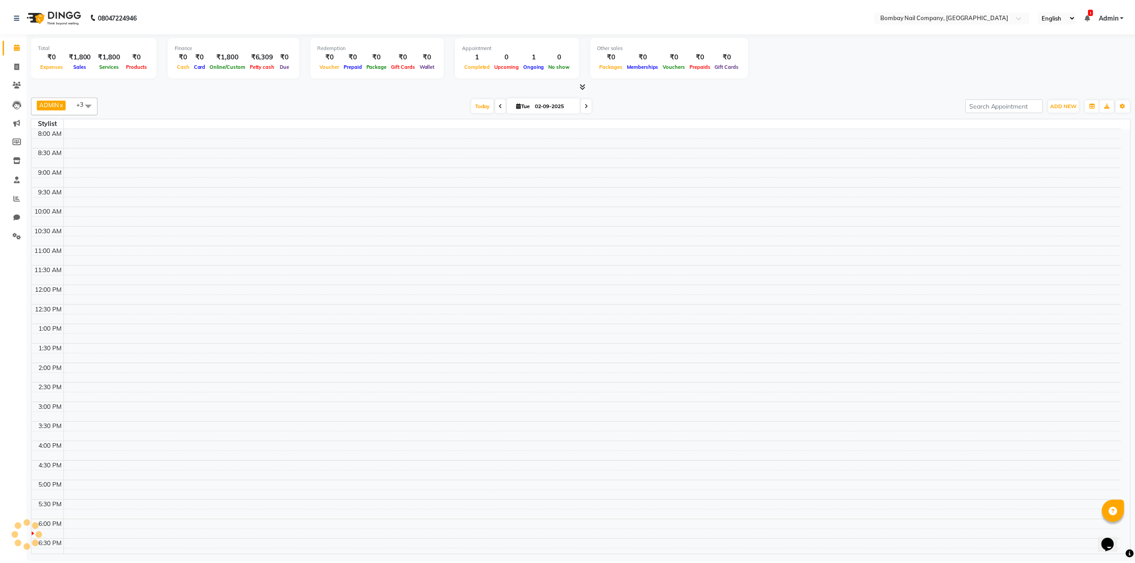
scroll to position [55, 0]
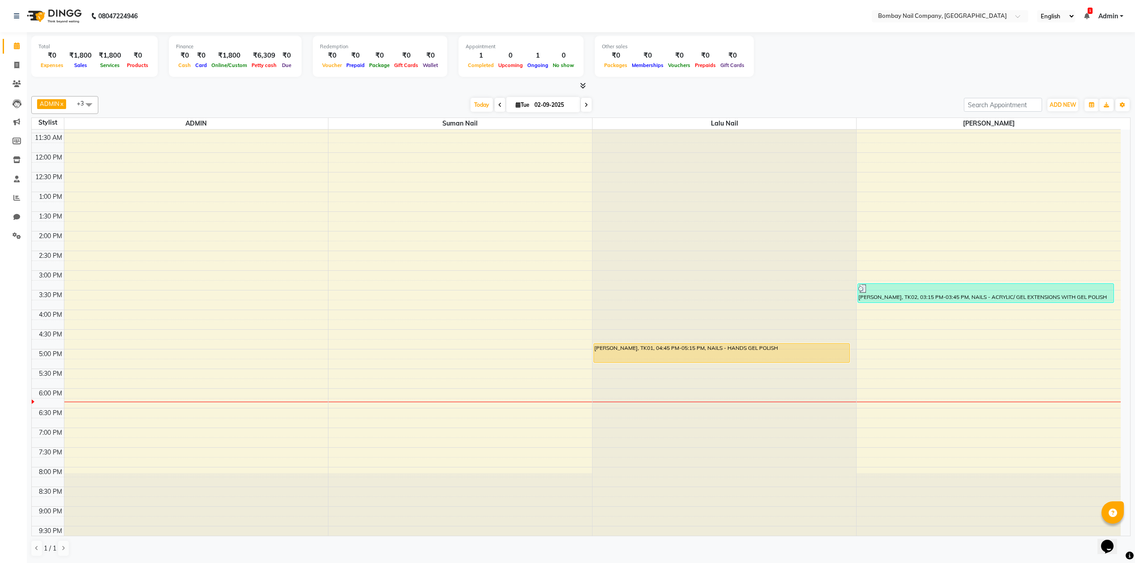
click at [683, 93] on div "ADMIN x Sanjay Nail x Suman Nail x Lalu Nail x +3 Select All ADMIN Suman Nail L…" at bounding box center [580, 327] width 1099 height 468
click at [784, 85] on div at bounding box center [580, 85] width 1099 height 9
click at [1058, 105] on span "ADD NEW" at bounding box center [1063, 104] width 26 height 7
click at [1040, 145] on link "Add Expense" at bounding box center [1042, 146] width 71 height 12
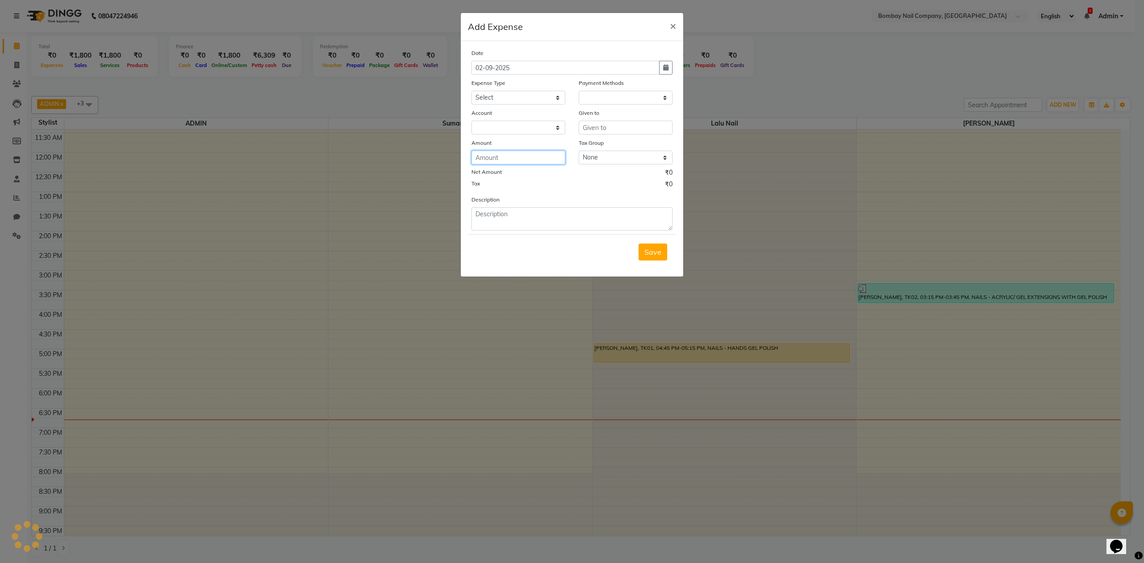
click at [518, 156] on input "number" at bounding box center [518, 158] width 94 height 14
select select "1"
select select "8089"
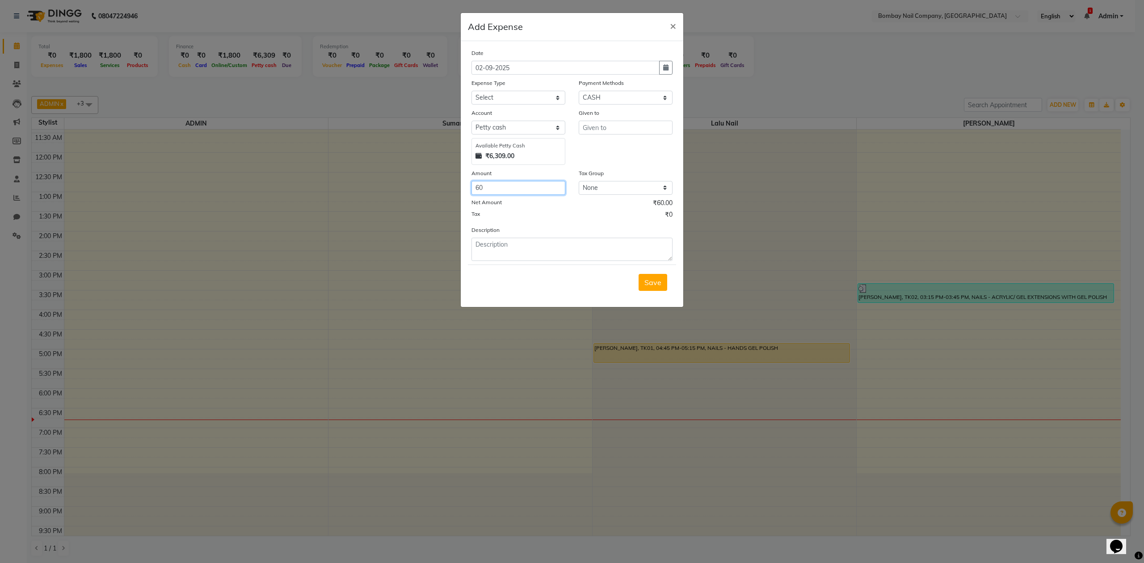
type input "6"
click at [533, 185] on input "number" at bounding box center [518, 188] width 94 height 14
type input "60"
click at [522, 93] on select "Select Advance Salary Bank charges Car maintenance Cash transfer to bank Cash t…" at bounding box center [518, 98] width 94 height 14
select select "17"
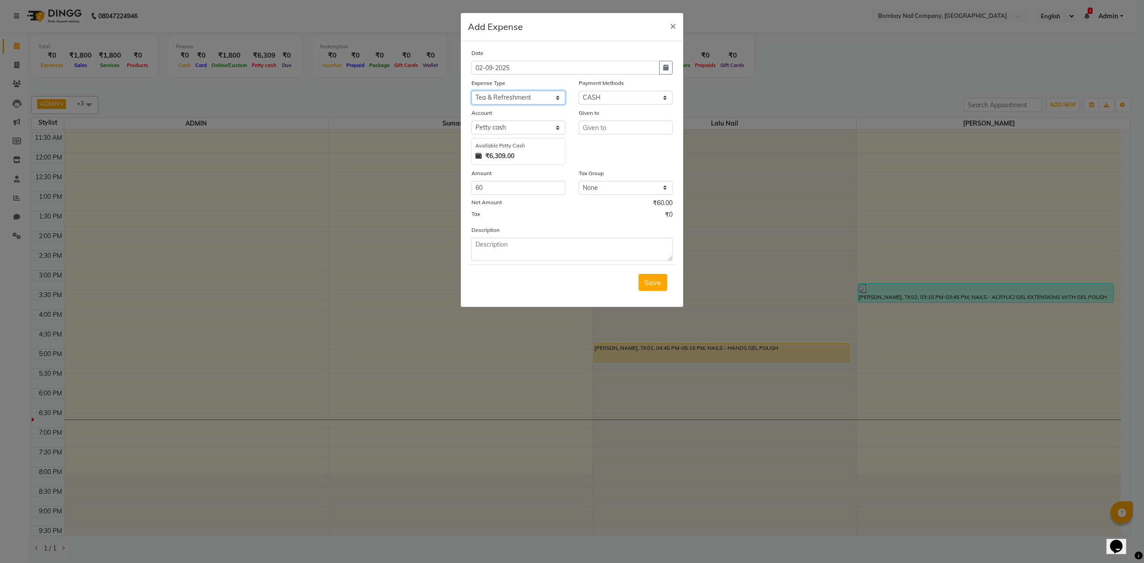
click at [471, 91] on select "Select Advance Salary Bank charges Car maintenance Cash transfer to bank Cash t…" at bounding box center [518, 98] width 94 height 14
click at [610, 123] on input "text" at bounding box center [626, 128] width 94 height 14
click at [626, 144] on ngb-highlight "[PERSON_NAME]" at bounding box center [608, 146] width 37 height 9
type input "[PERSON_NAME]"
click at [611, 244] on textarea at bounding box center [571, 249] width 201 height 23
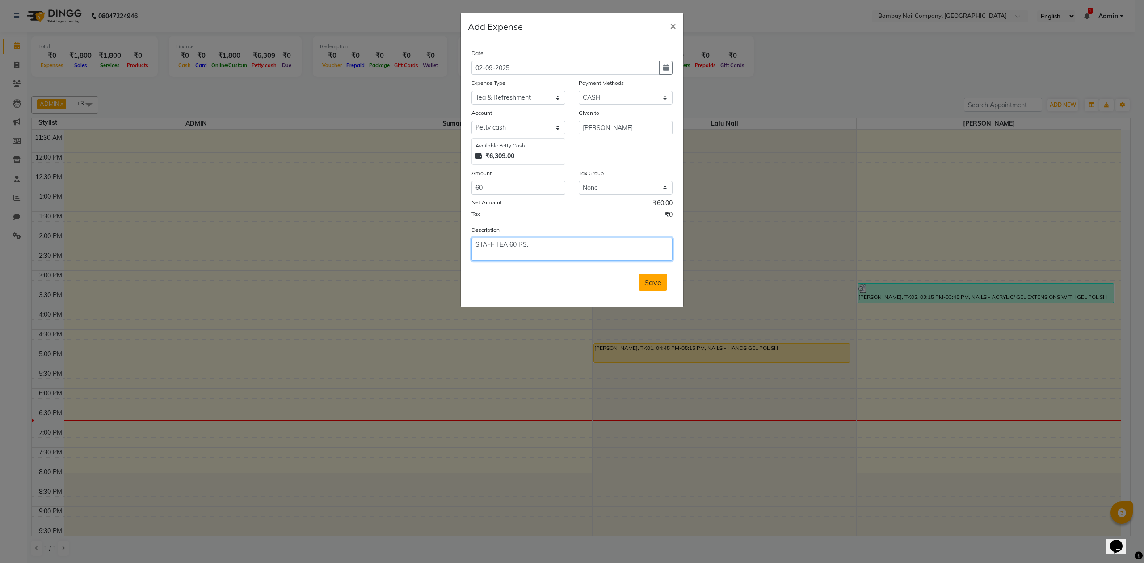
type textarea "STAFF TEA 60 RS."
click at [657, 284] on span "Save" at bounding box center [652, 282] width 17 height 9
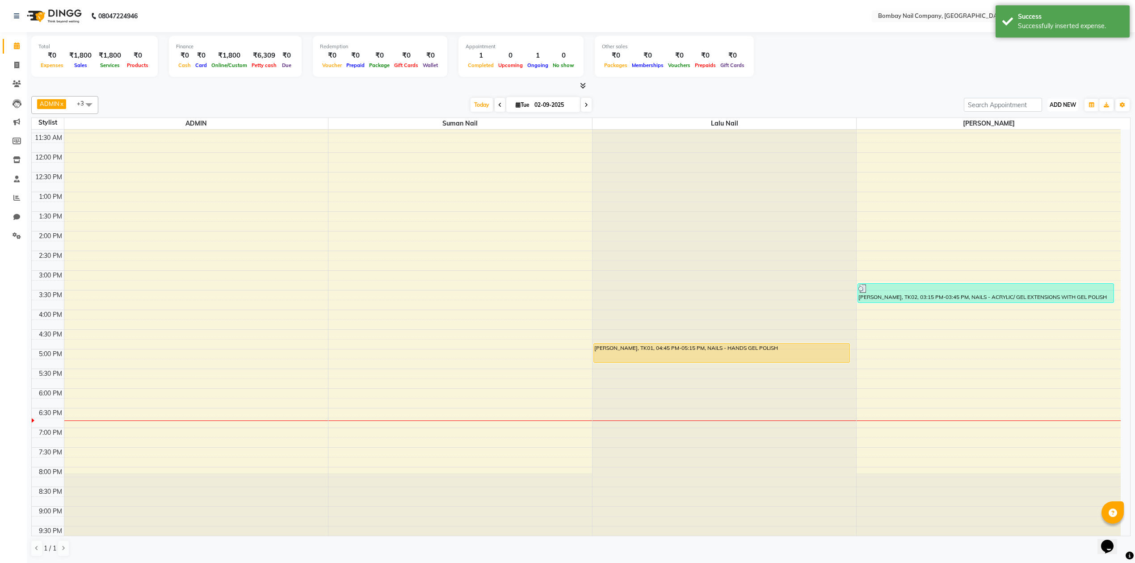
click at [1068, 104] on span "ADD NEW" at bounding box center [1063, 104] width 26 height 7
click at [1039, 145] on link "Add Expense" at bounding box center [1042, 146] width 71 height 12
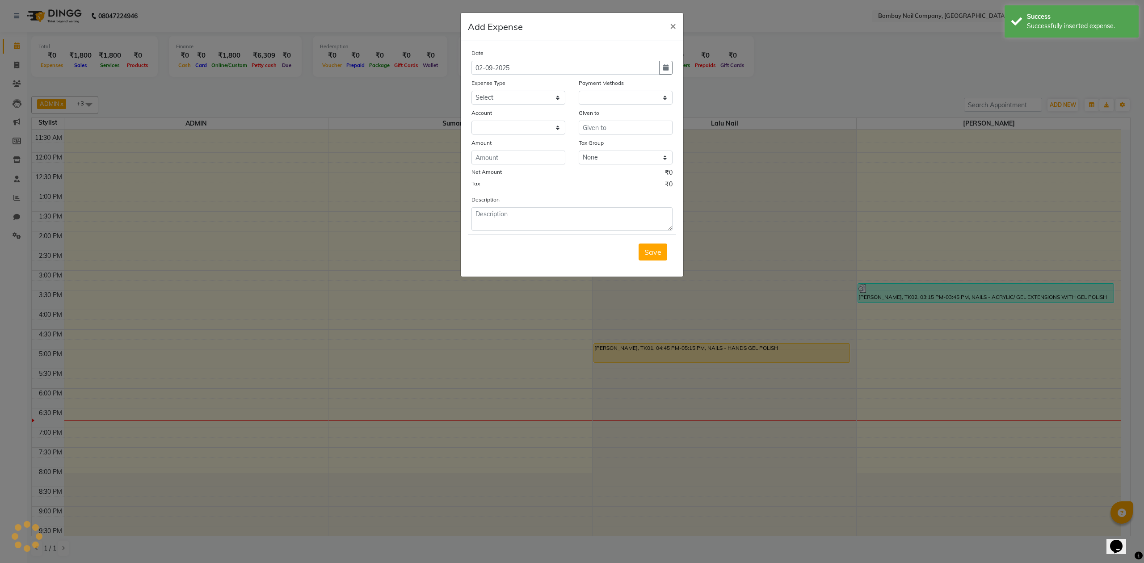
select select "1"
select select "8089"
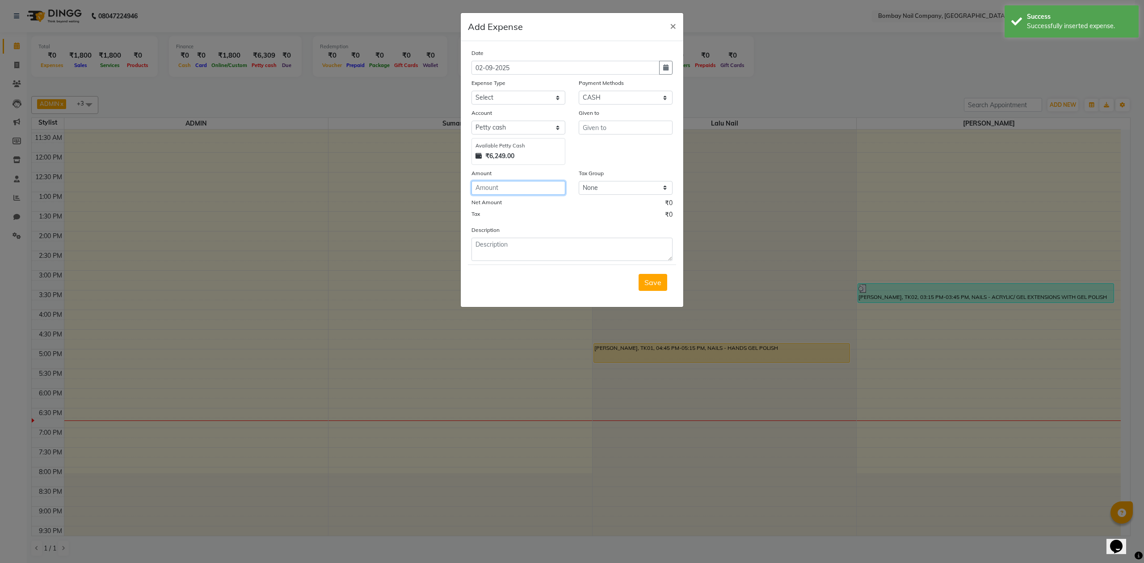
click at [539, 183] on input "number" at bounding box center [518, 188] width 94 height 14
type input "10"
click at [606, 122] on input "text" at bounding box center [626, 128] width 94 height 14
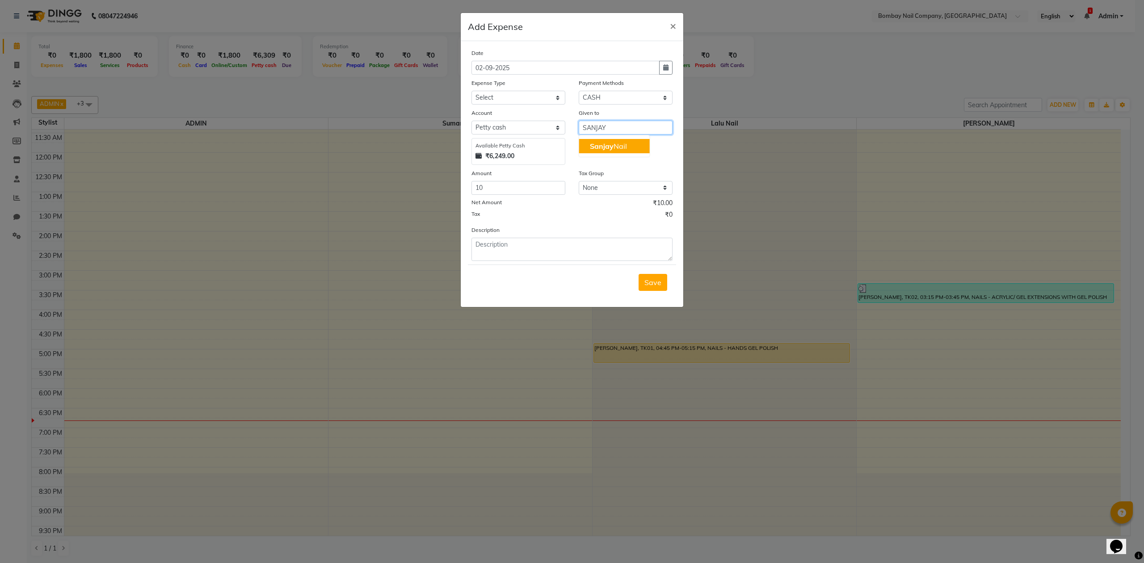
click at [619, 147] on ngb-highlight "[PERSON_NAME]" at bounding box center [608, 146] width 37 height 9
type input "[PERSON_NAME]"
drag, startPoint x: 522, startPoint y: 96, endPoint x: 493, endPoint y: 96, distance: 29.5
click at [522, 96] on select "Select Advance Salary Bank charges Car maintenance Cash transfer to bank Cash t…" at bounding box center [518, 98] width 94 height 14
click at [526, 97] on select "Select Advance Salary Bank charges Car maintenance Cash transfer to bank Cash t…" at bounding box center [518, 98] width 94 height 14
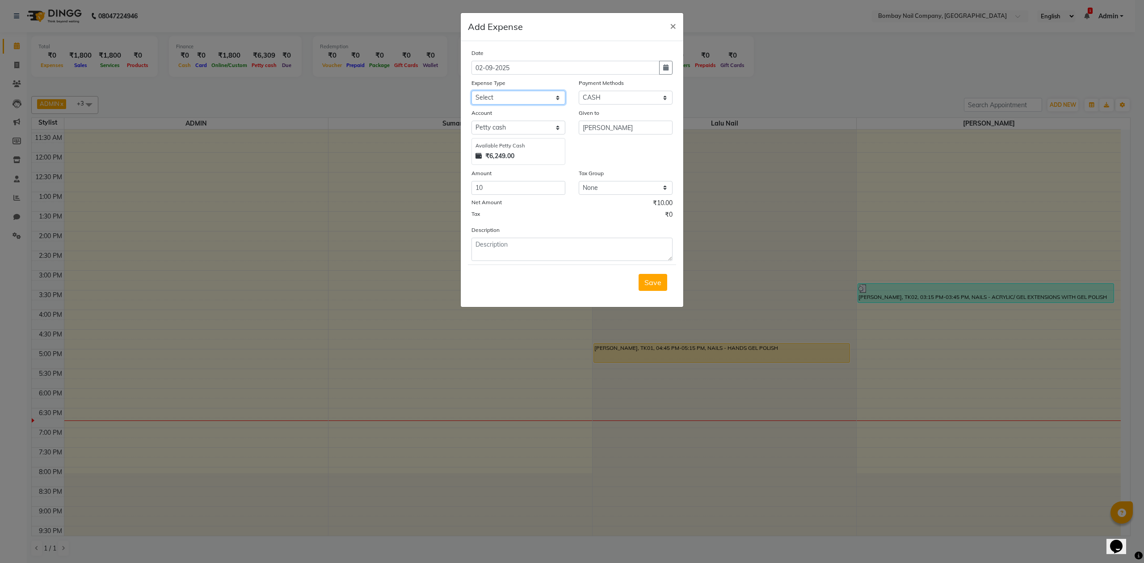
select select "17"
click at [471, 91] on select "Select Advance Salary Bank charges Car maintenance Cash transfer to bank Cash t…" at bounding box center [518, 98] width 94 height 14
click at [525, 245] on textarea at bounding box center [571, 249] width 201 height 23
type textarea "C"
click at [512, 241] on textarea "TEA FOR CLIENT" at bounding box center [571, 249] width 201 height 23
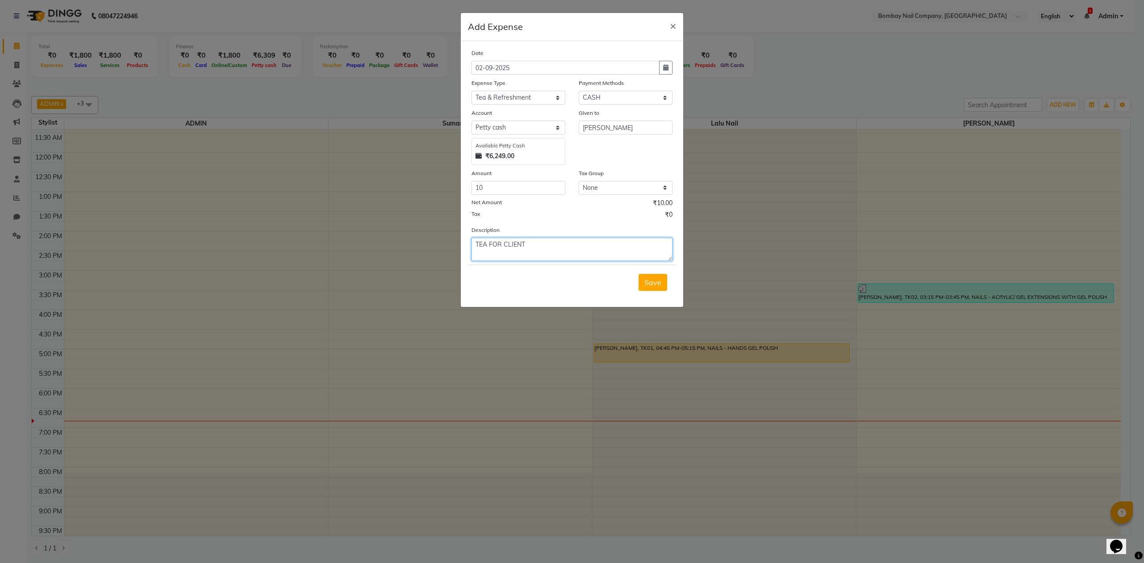
click at [512, 241] on textarea "TEA FOR CLIENT" at bounding box center [571, 249] width 201 height 23
click at [515, 242] on textarea "TEA FOR CLEINT" at bounding box center [571, 249] width 201 height 23
type textarea "TEA FOR CLIENT 10."
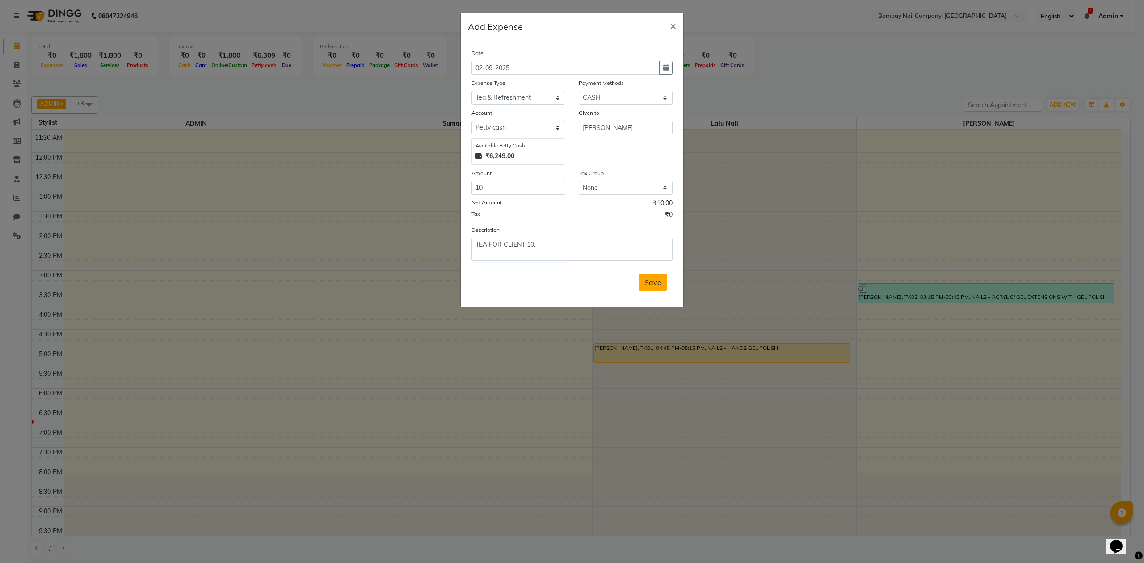
click at [656, 282] on span "Save" at bounding box center [652, 282] width 17 height 9
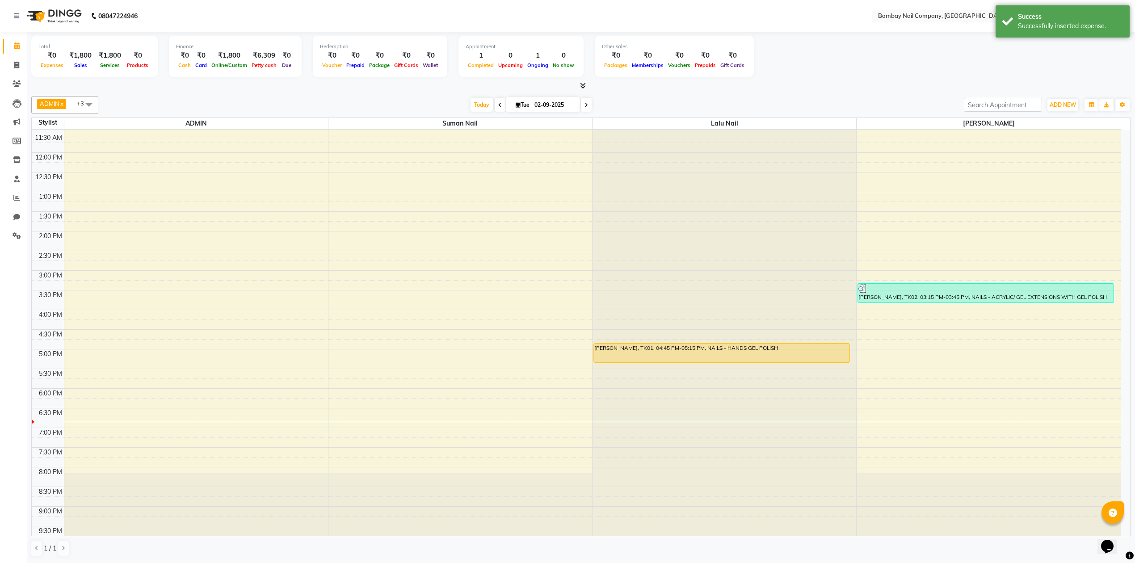
drag, startPoint x: 785, startPoint y: 76, endPoint x: 796, endPoint y: 71, distance: 12.2
click at [786, 76] on div "Total ₹0 Expenses ₹1,800 Sales ₹1,800 Services ₹0 Products Finance ₹0 Cash ₹0 C…" at bounding box center [580, 58] width 1099 height 44
click at [1097, 9] on div "Success Successfully inserted expense." at bounding box center [1063, 21] width 134 height 32
click at [846, 84] on div at bounding box center [580, 85] width 1099 height 9
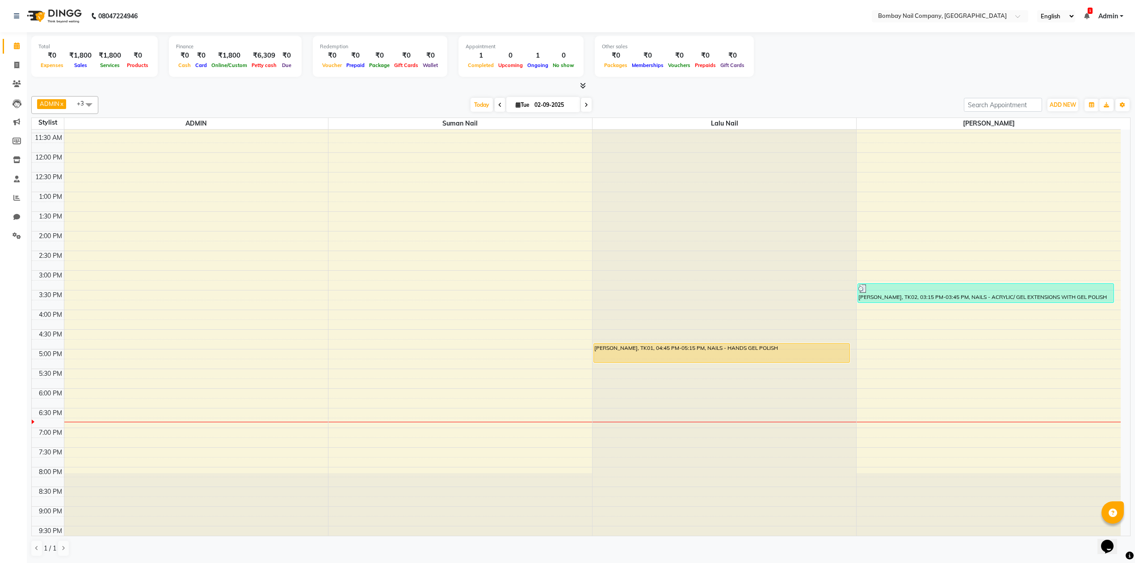
click at [846, 84] on div at bounding box center [580, 85] width 1099 height 9
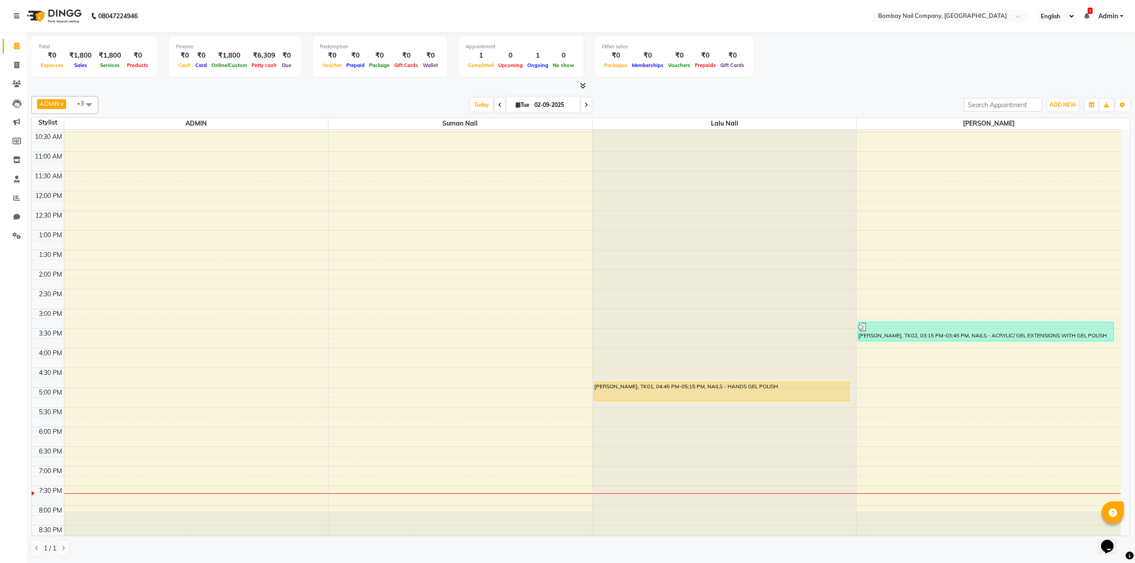
scroll to position [0, 0]
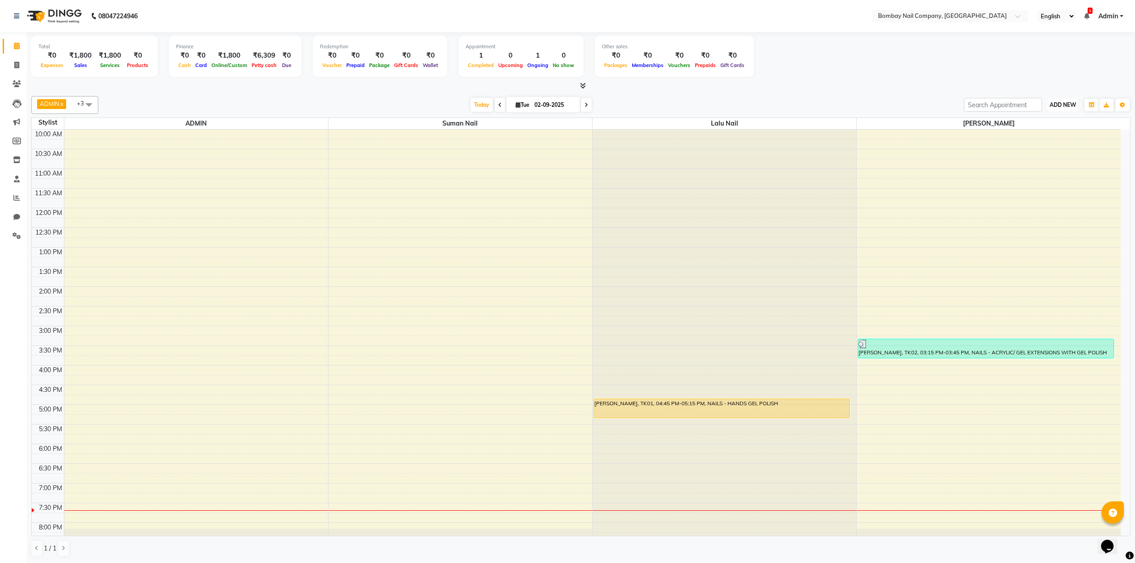
click at [1059, 105] on span "ADD NEW" at bounding box center [1063, 104] width 26 height 7
click at [837, 130] on div at bounding box center [725, 130] width 264 height 0
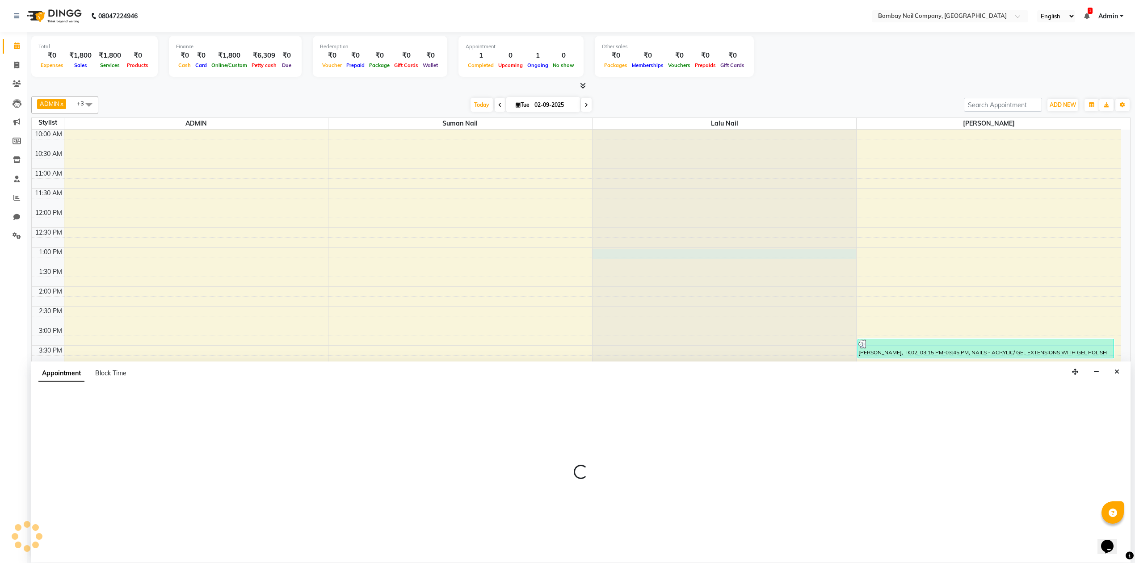
select select "90118"
select select "780"
select select "tentative"
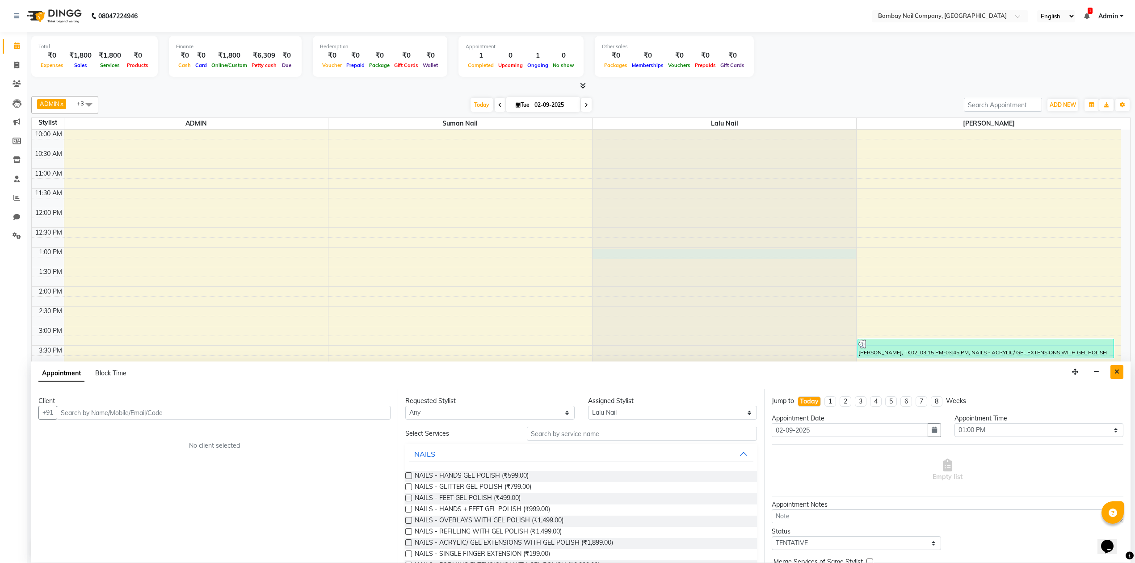
click at [1116, 374] on icon "Close" at bounding box center [1117, 372] width 5 height 6
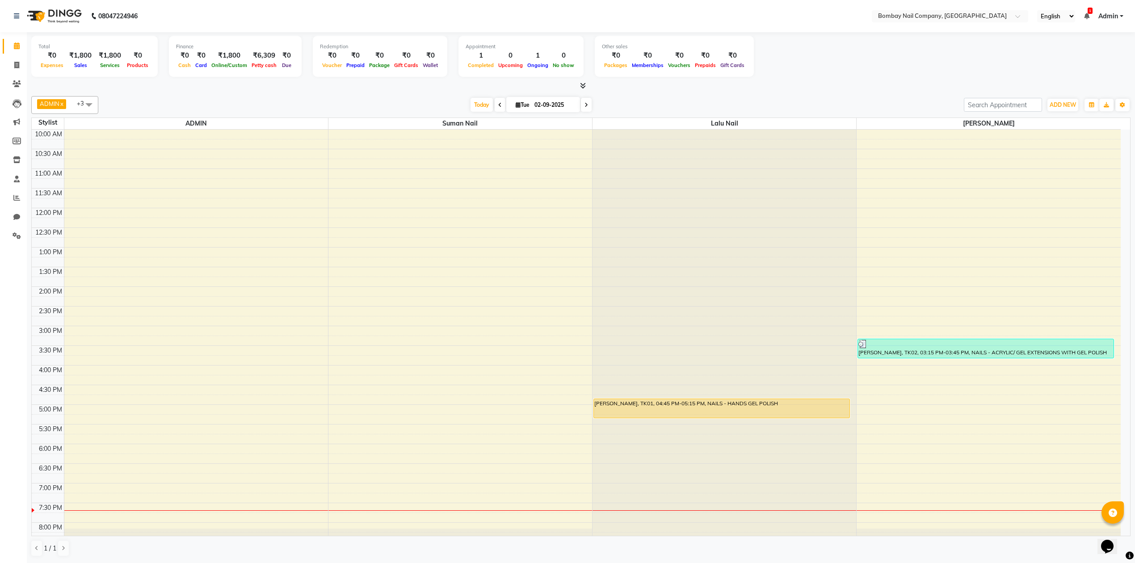
click at [34, 493] on div "7:00 PM" at bounding box center [48, 488] width 32 height 9
click at [48, 493] on div "7:00 PM" at bounding box center [50, 488] width 27 height 9
click at [74, 506] on div "10:00 AM 10:30 AM 11:00 AM 11:30 AM 12:00 PM 12:30 PM 1:00 PM 1:30 PM 2:00 PM 2…" at bounding box center [576, 365] width 1089 height 471
select select "90267"
select select "1155"
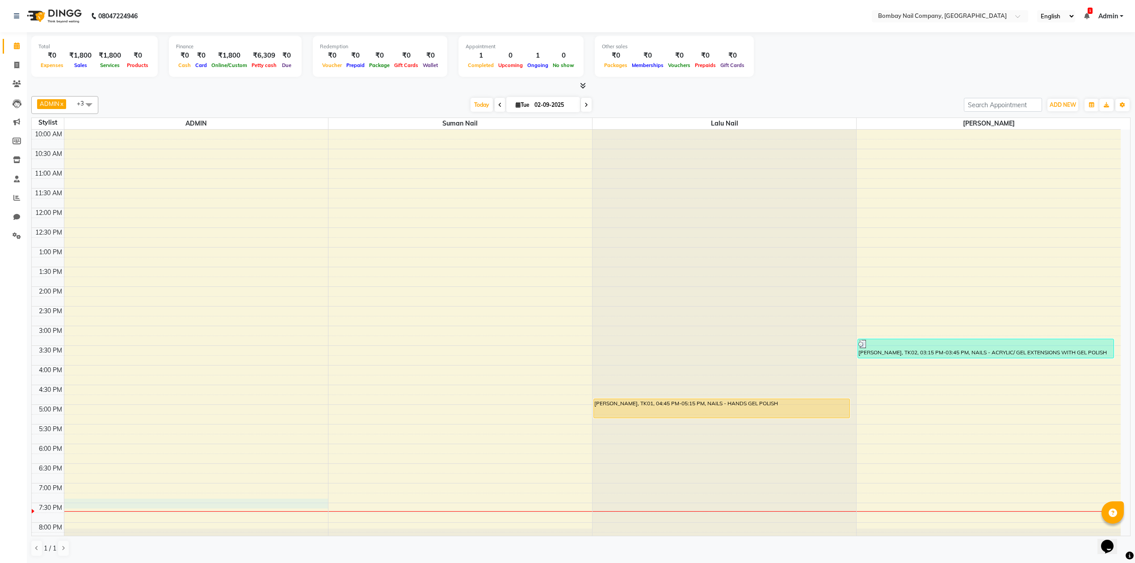
select select "tentative"
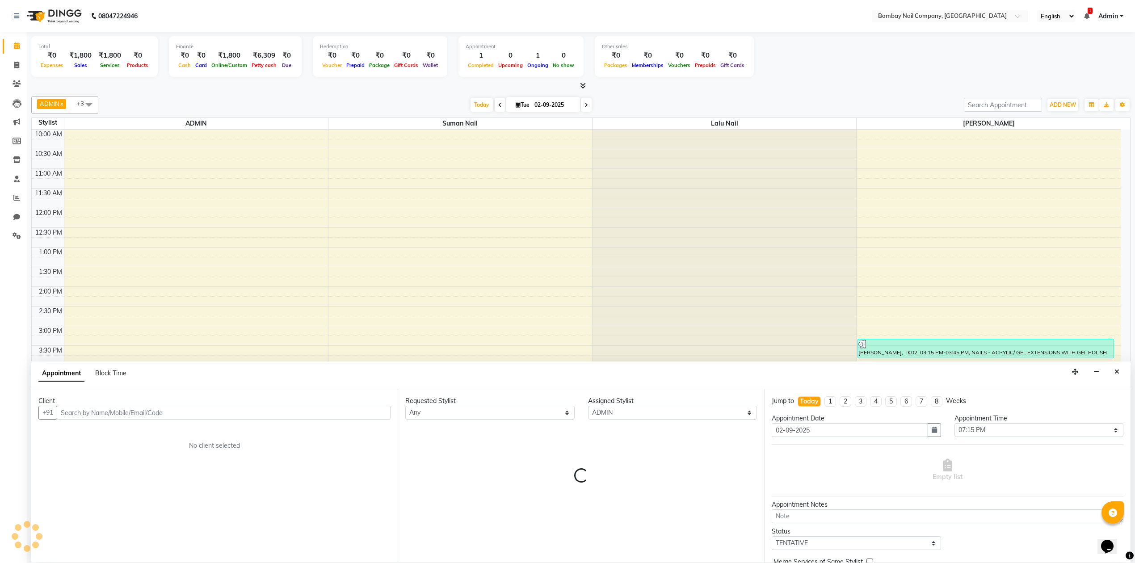
scroll to position [0, 0]
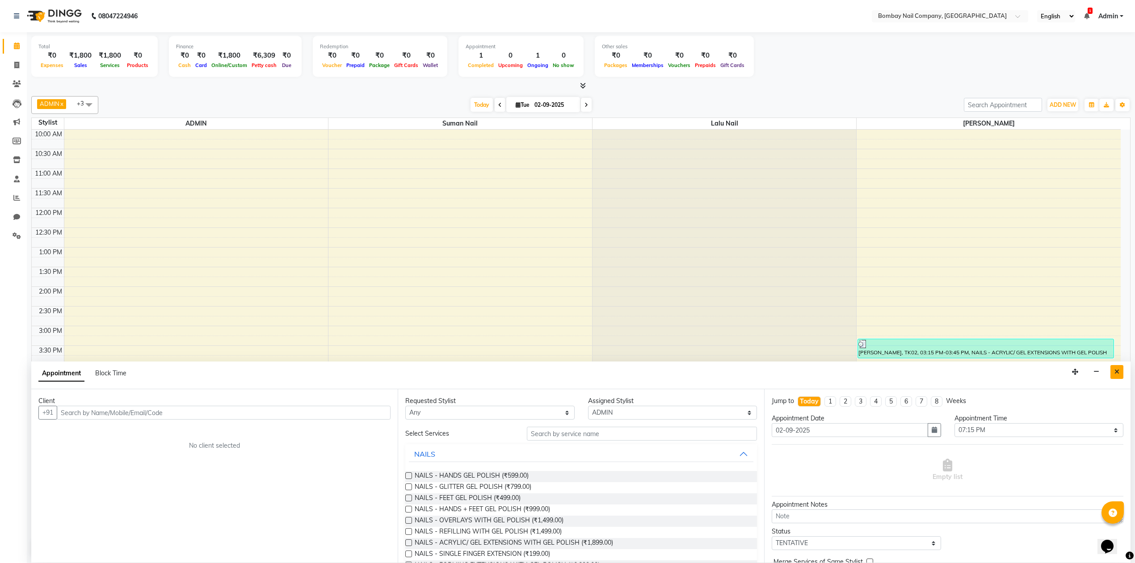
click at [1112, 372] on button "Close" at bounding box center [1117, 372] width 13 height 14
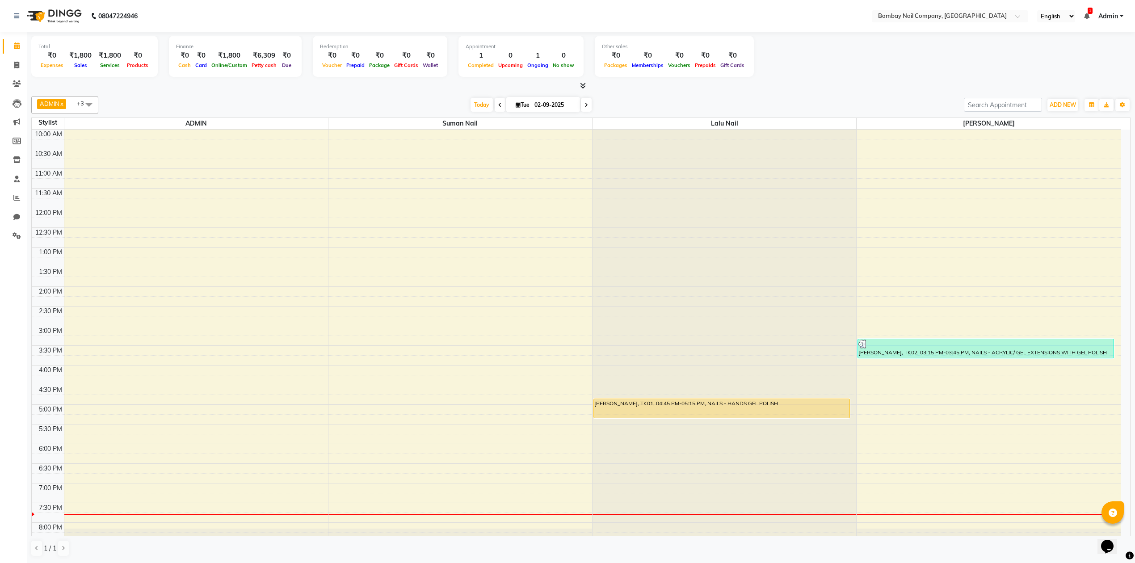
drag, startPoint x: 782, startPoint y: 349, endPoint x: 778, endPoint y: 51, distance: 298.6
click at [778, 51] on div "Total ₹0 Expenses ₹1,800 Sales ₹1,800 Services ₹0 Products Finance ₹0 Cash ₹0 C…" at bounding box center [580, 58] width 1099 height 44
click at [545, 101] on input "02-09-2025" at bounding box center [554, 104] width 45 height 13
select select "9"
select select "2025"
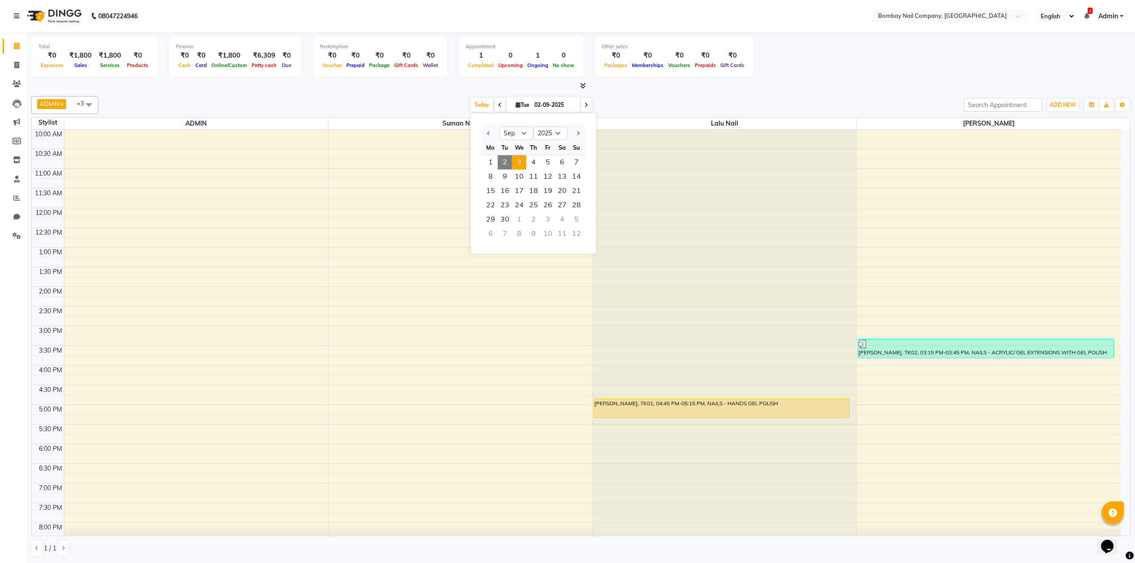
click at [523, 160] on span "3" at bounding box center [519, 162] width 14 height 14
type input "[DATE]"
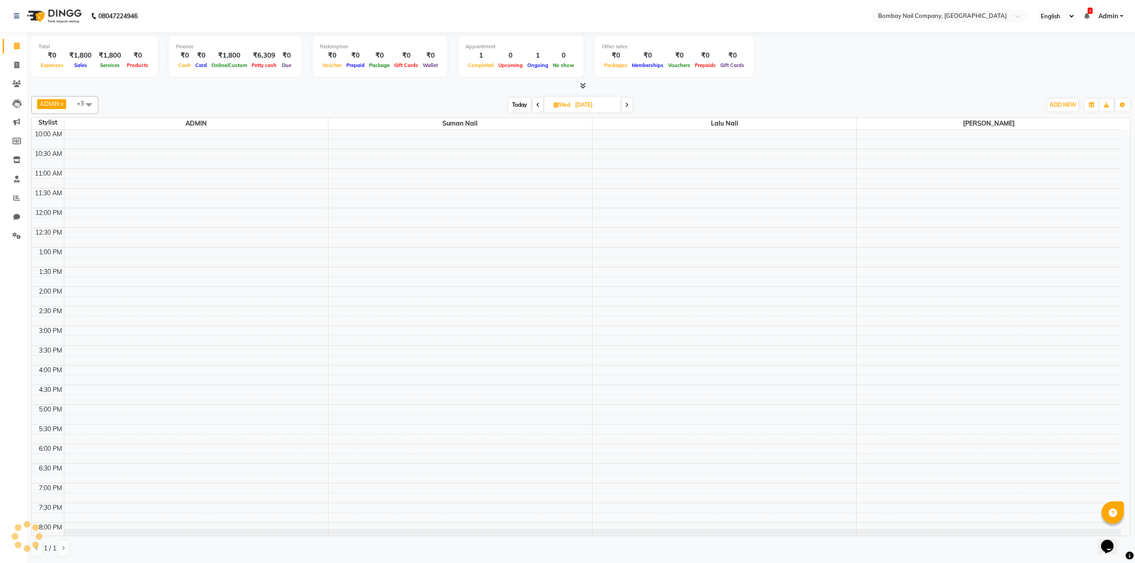
scroll to position [72, 0]
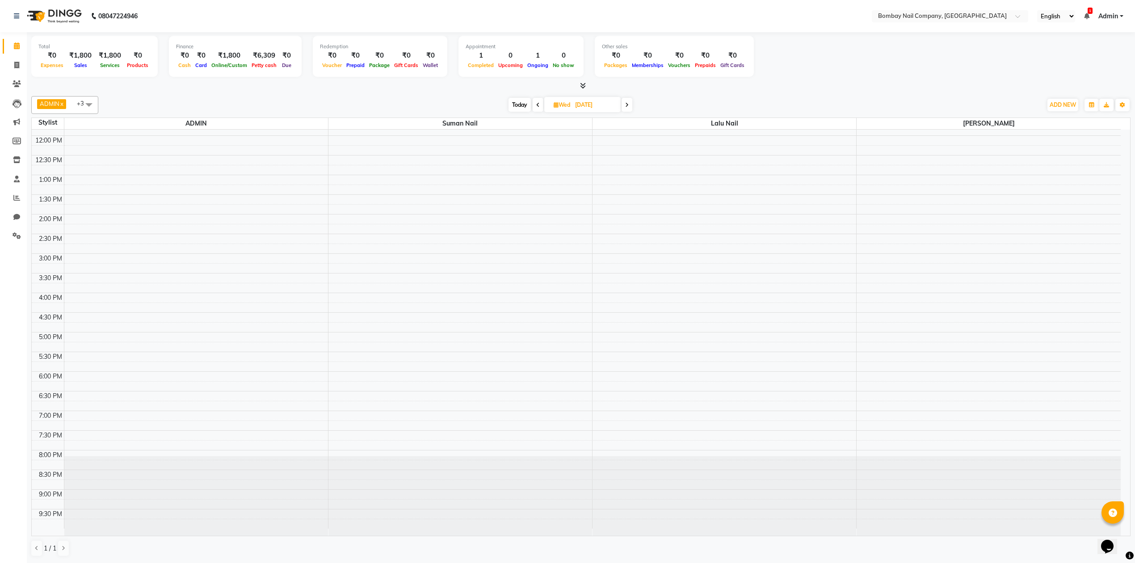
click at [883, 371] on div "10:00 AM 10:30 AM 11:00 AM 11:30 AM 12:00 PM 12:30 PM 1:00 PM 1:30 PM 2:00 PM 2…" at bounding box center [576, 292] width 1089 height 471
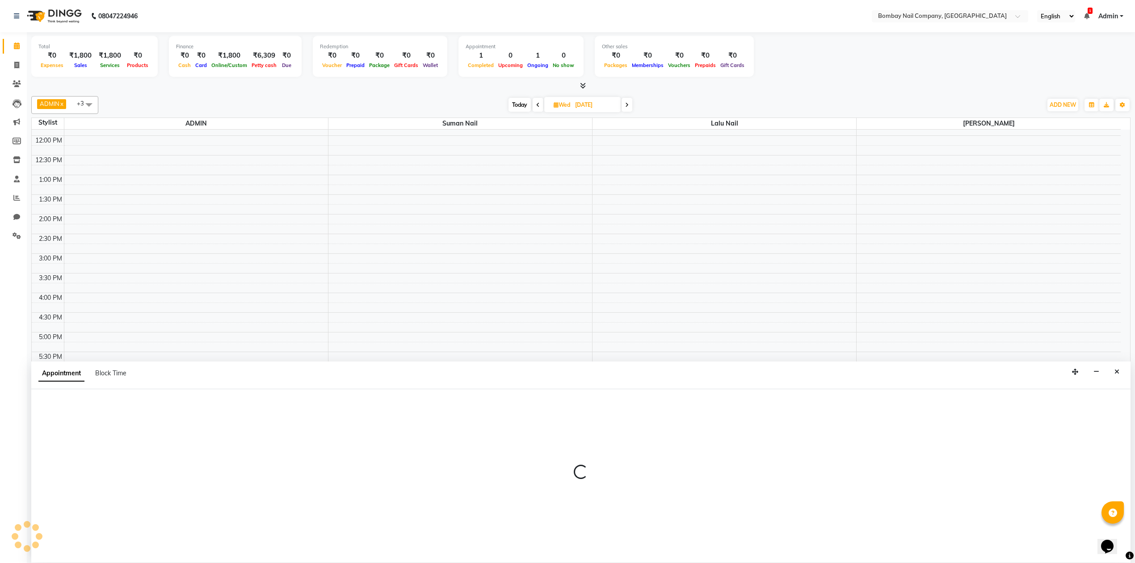
select select "90119"
select select "tentative"
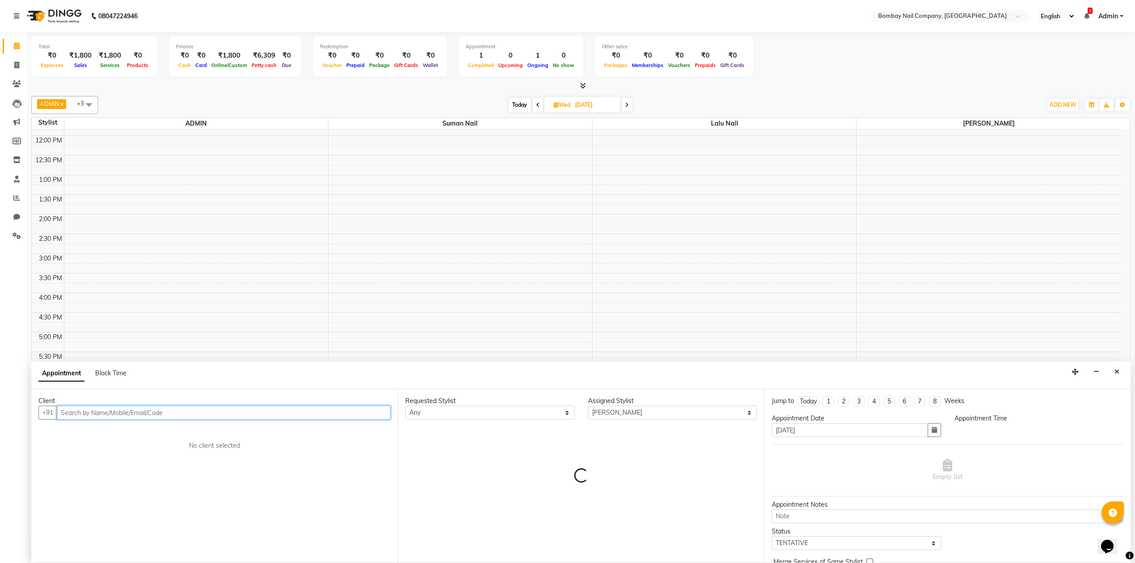
select select "1065"
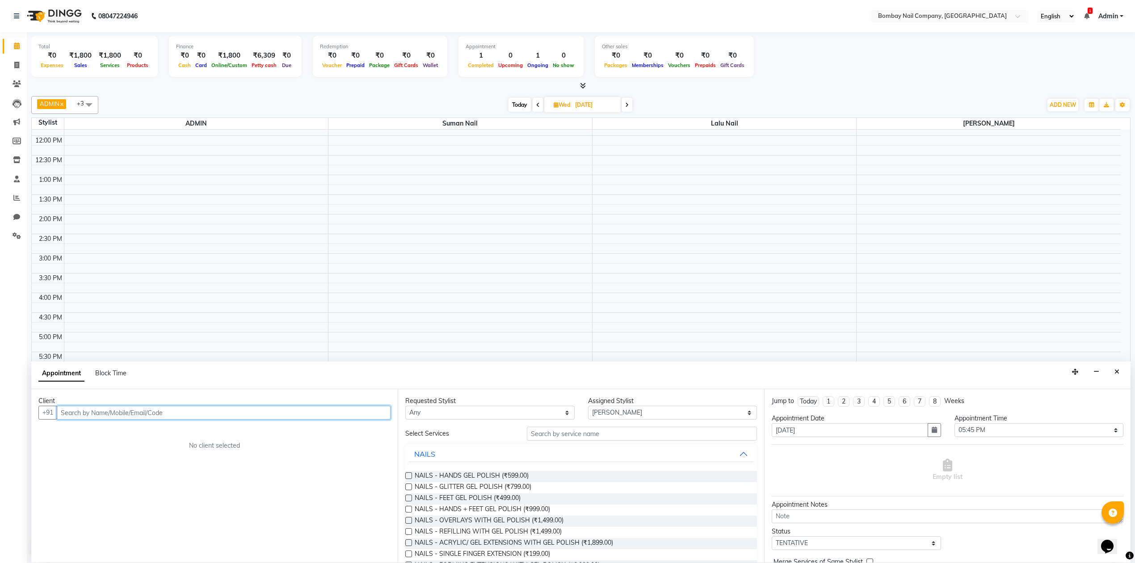
click at [332, 413] on input "text" at bounding box center [224, 413] width 334 height 14
click at [580, 437] on input "text" at bounding box center [642, 434] width 230 height 14
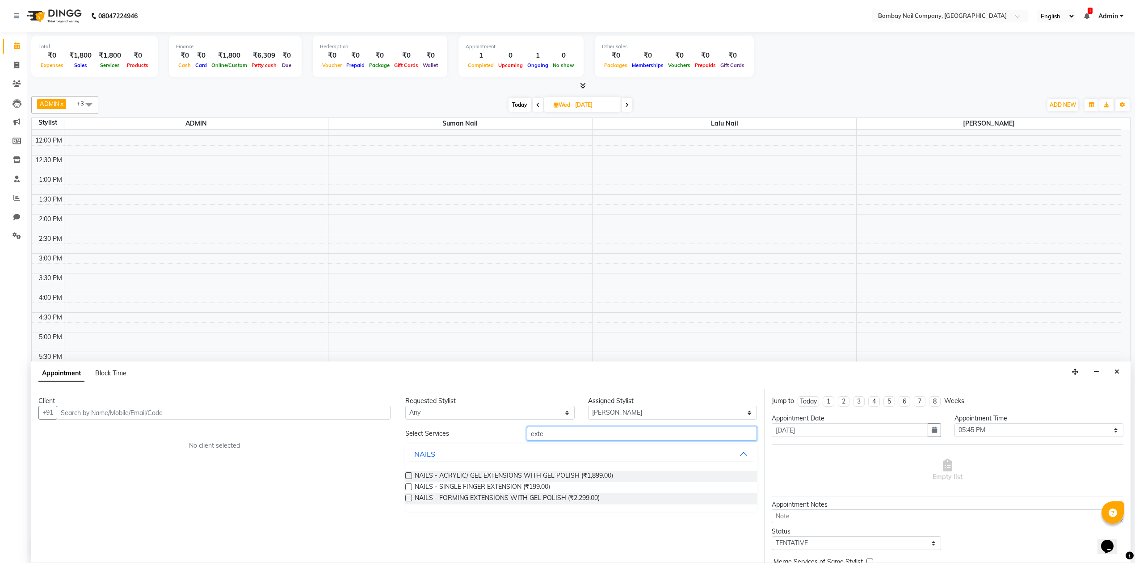
type input "exte"
click at [410, 476] on label at bounding box center [408, 475] width 7 height 7
click at [410, 476] on input "checkbox" at bounding box center [408, 477] width 6 height 6
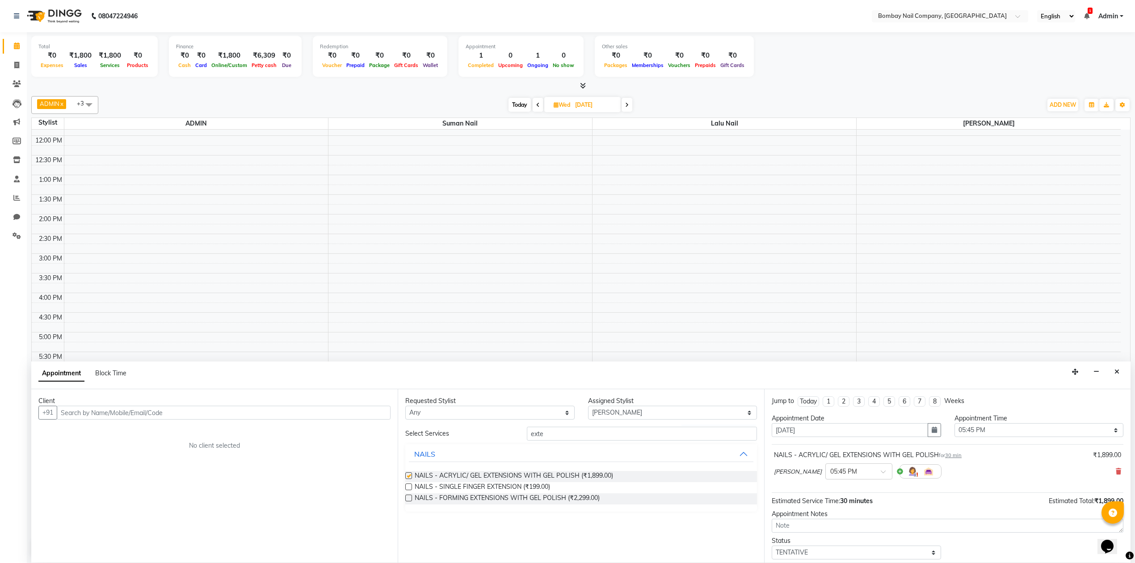
checkbox input "false"
click at [366, 412] on input "text" at bounding box center [224, 413] width 334 height 14
type input "9168053921"
click at [369, 418] on button "Add Client" at bounding box center [372, 413] width 37 height 14
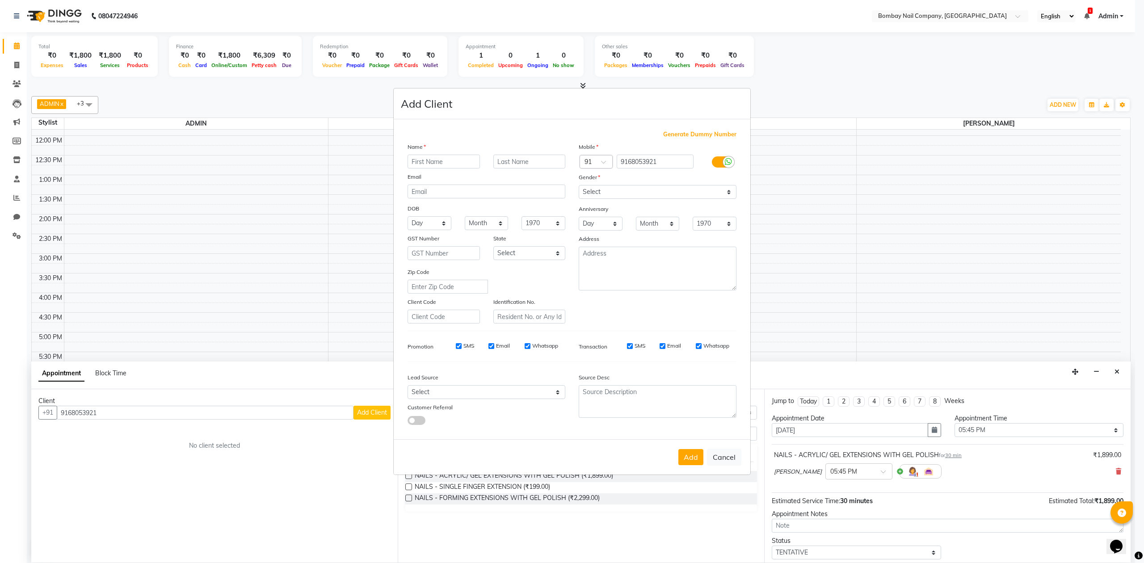
click at [450, 164] on input "text" at bounding box center [444, 162] width 72 height 14
type input "n"
type input "NEHA"
click at [513, 158] on input "text" at bounding box center [529, 162] width 72 height 14
type input "[PERSON_NAME]"
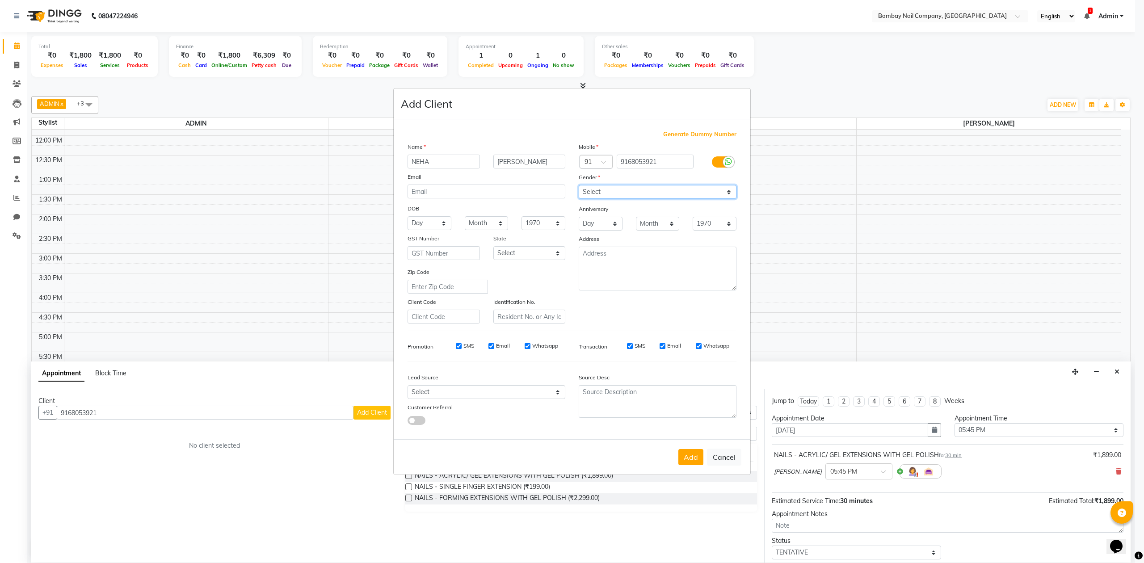
click at [582, 186] on select "Select [DEMOGRAPHIC_DATA] [DEMOGRAPHIC_DATA] Other Prefer Not To Say" at bounding box center [658, 192] width 158 height 14
select select "[DEMOGRAPHIC_DATA]"
click at [579, 186] on select "Select [DEMOGRAPHIC_DATA] [DEMOGRAPHIC_DATA] Other Prefer Not To Say" at bounding box center [658, 192] width 158 height 14
click at [689, 450] on button "Add" at bounding box center [690, 457] width 25 height 16
select select
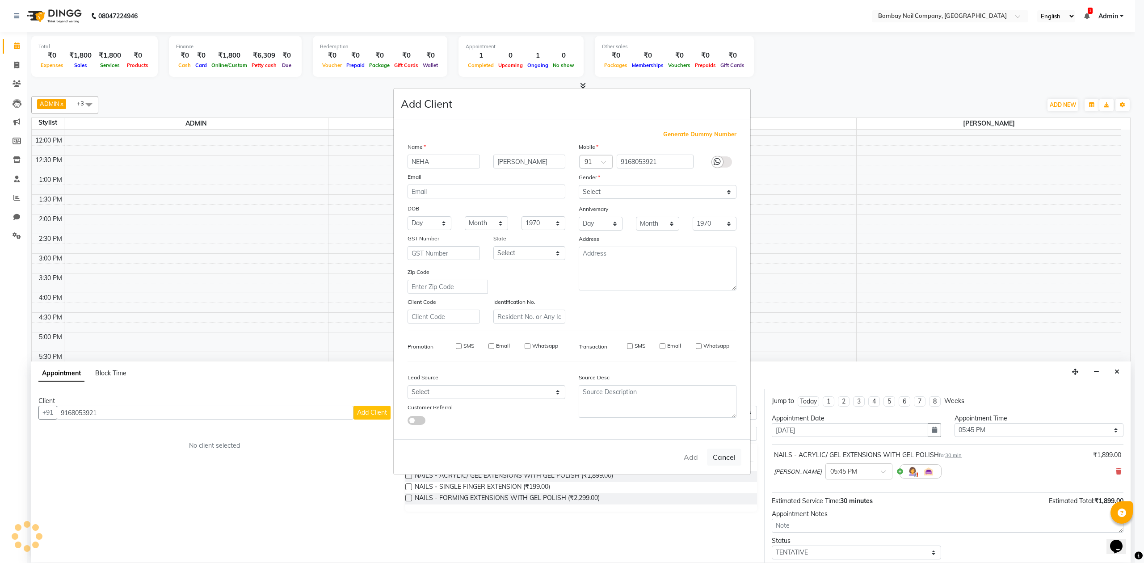
select select
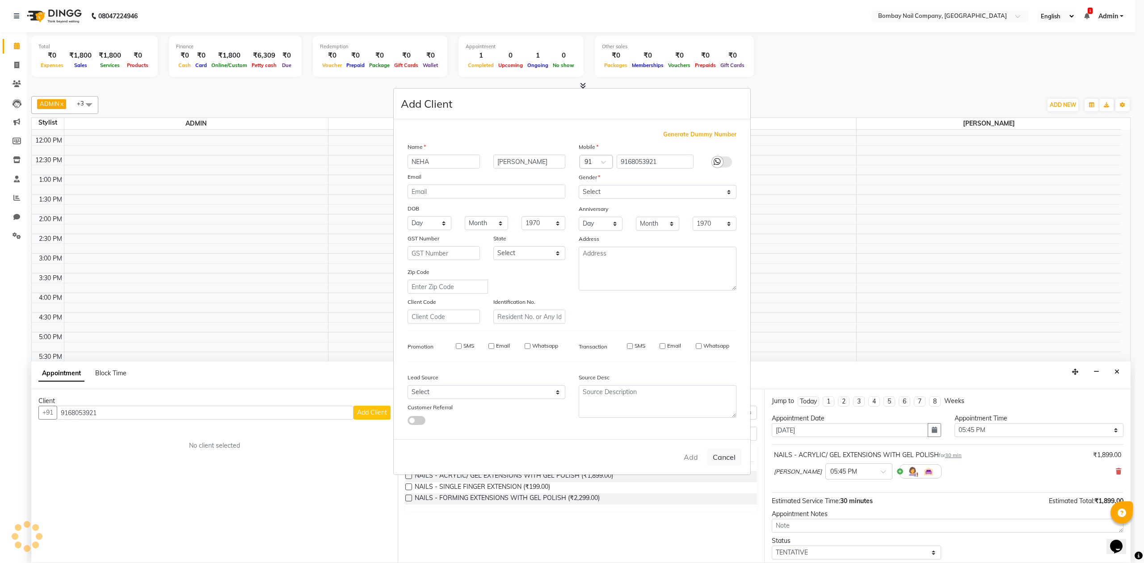
select select
checkbox input "false"
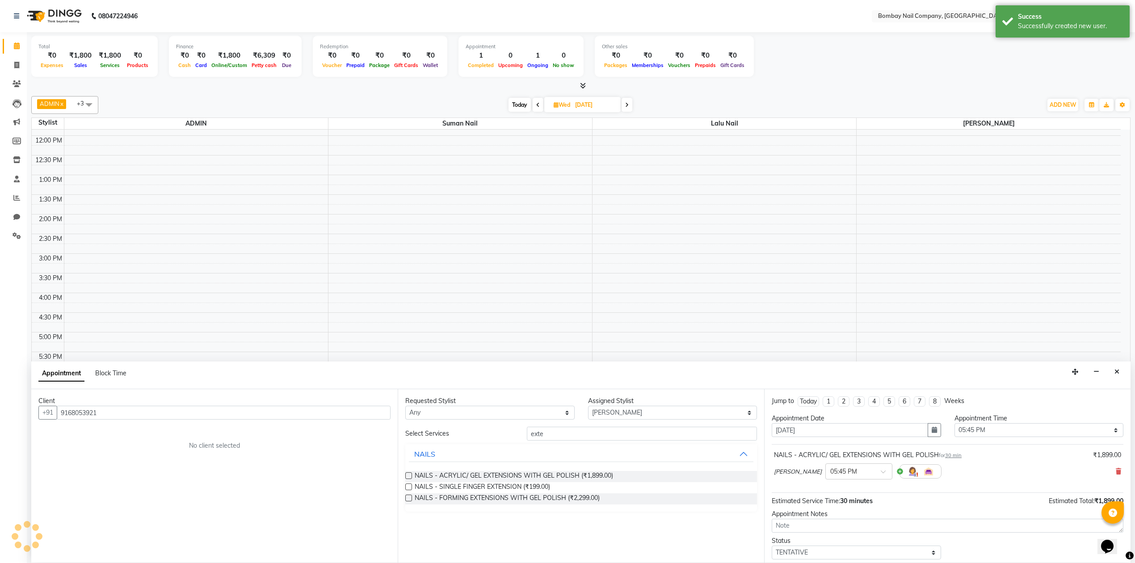
scroll to position [54, 0]
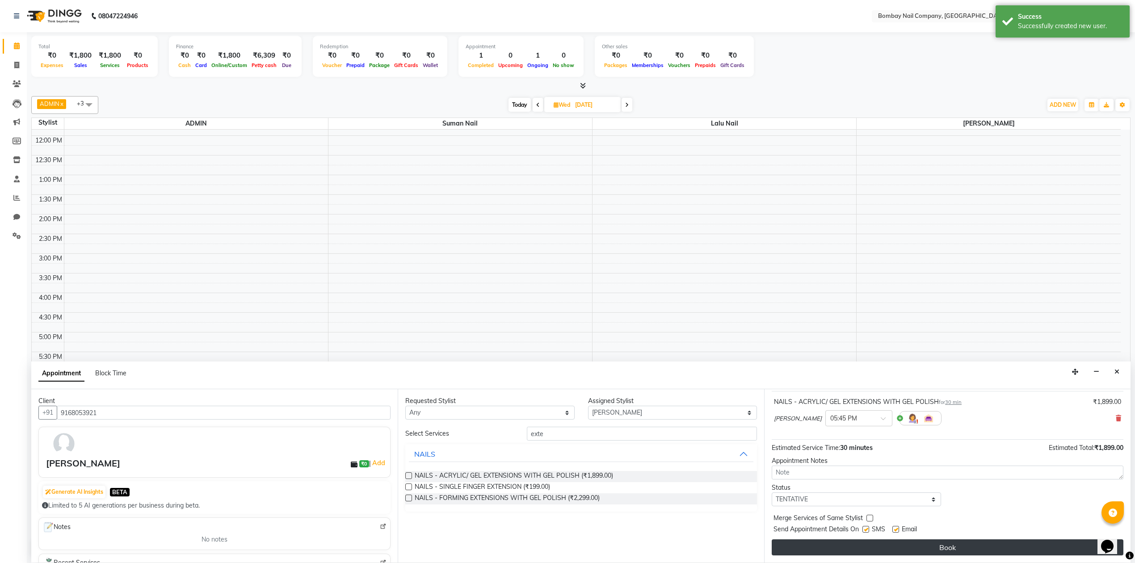
click at [1046, 542] on button "Book" at bounding box center [948, 547] width 352 height 16
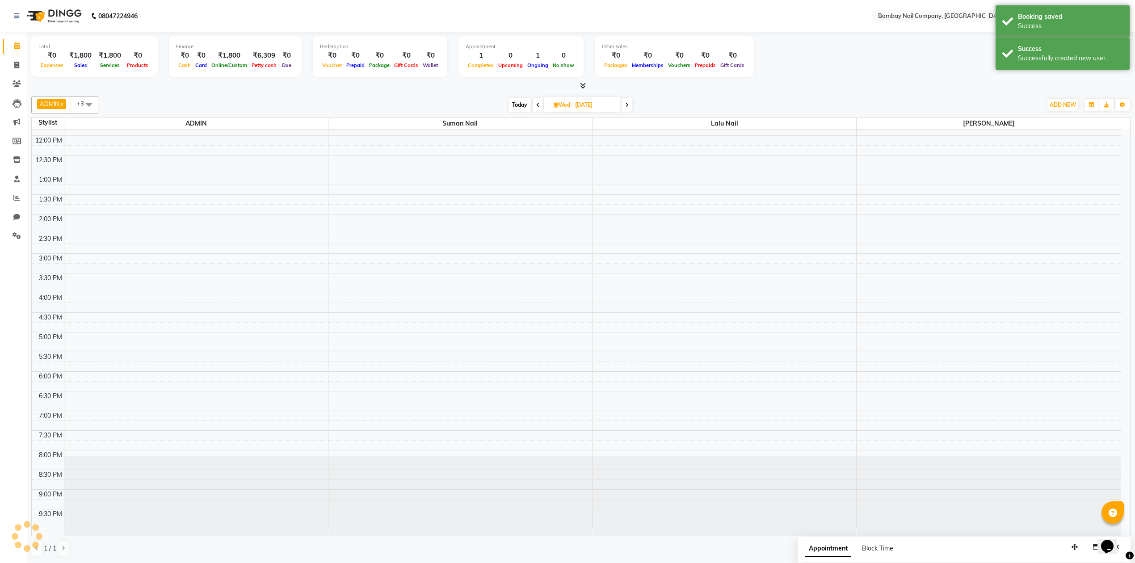
scroll to position [0, 0]
click at [599, 104] on input "[DATE]" at bounding box center [595, 104] width 45 height 13
select select "9"
select select "2025"
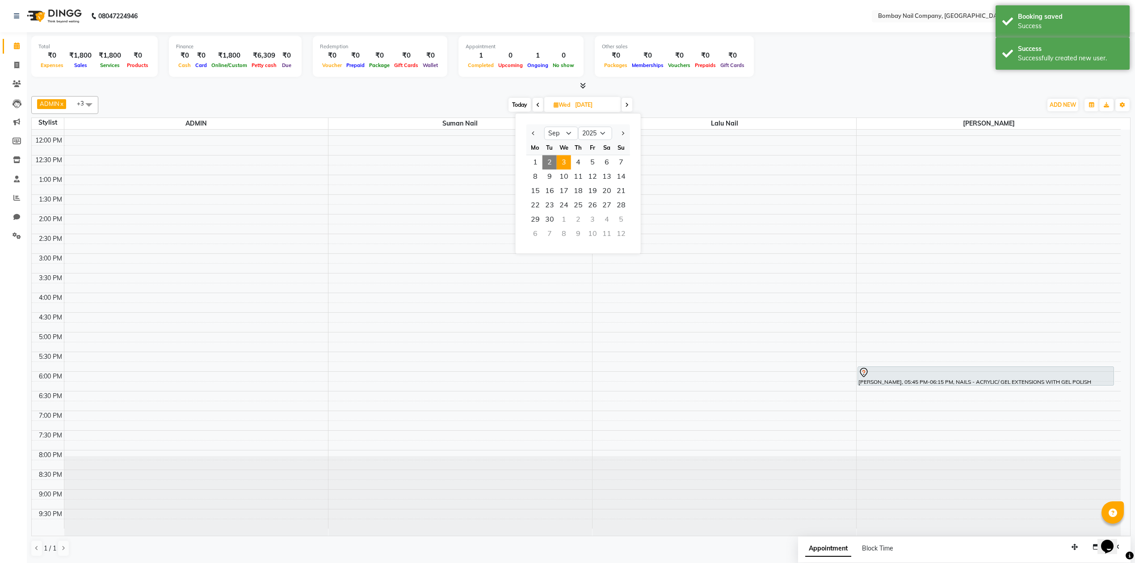
click at [551, 159] on span "2" at bounding box center [550, 162] width 14 height 14
type input "02-09-2025"
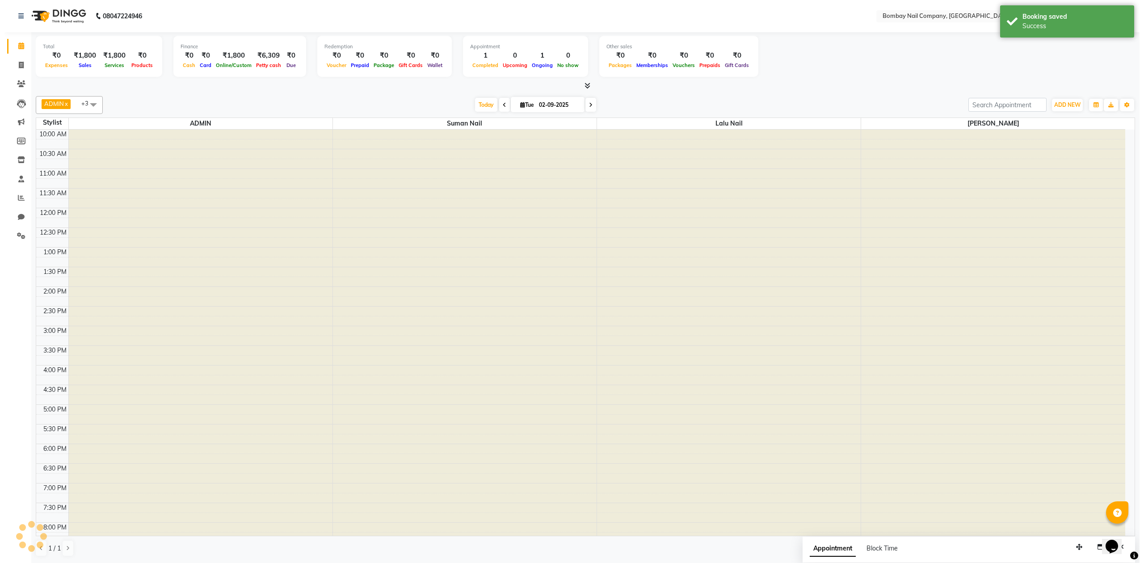
scroll to position [72, 0]
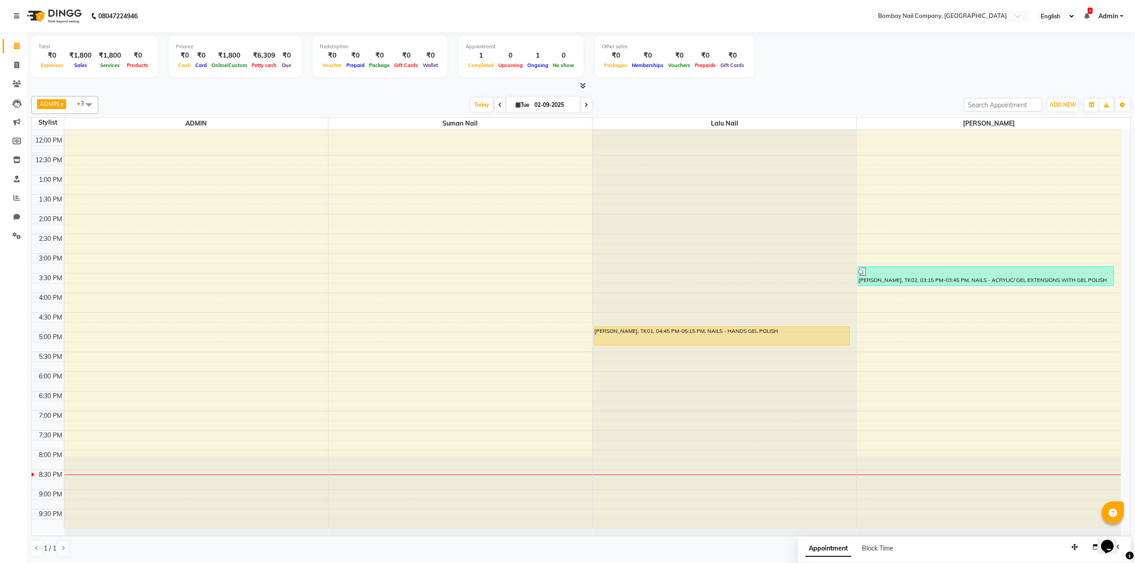
click at [621, 99] on div "[DATE] [DATE]" at bounding box center [531, 104] width 857 height 13
click at [708, 334] on div "[PERSON_NAME], TK01, 04:45 PM-05:15 PM, NAILS - HANDS GEL POLISH" at bounding box center [722, 336] width 256 height 19
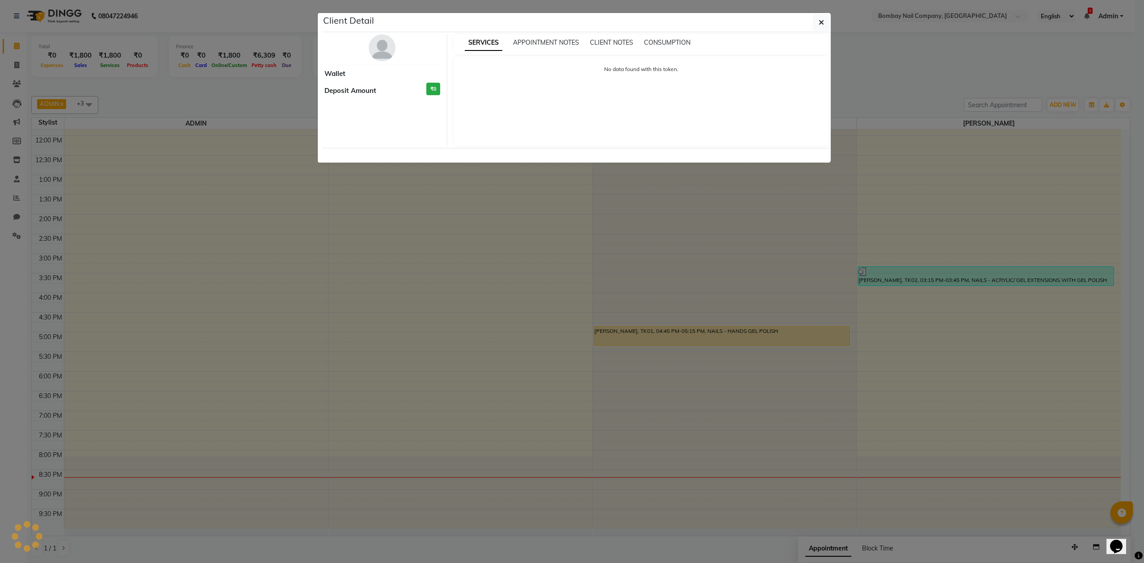
select select "1"
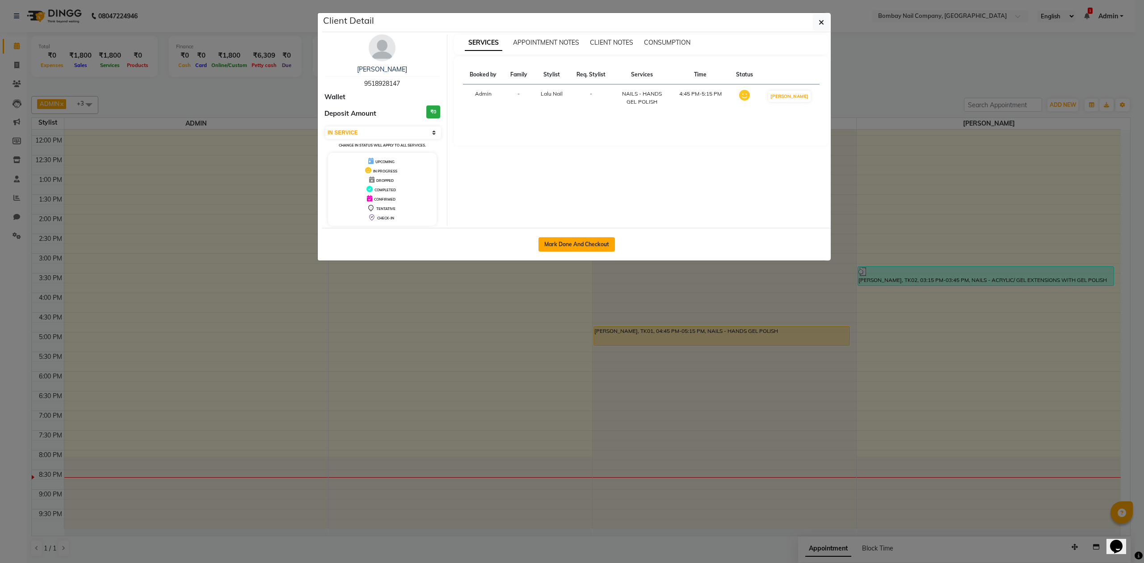
click at [598, 240] on button "Mark Done And Checkout" at bounding box center [577, 244] width 76 height 14
select select "service"
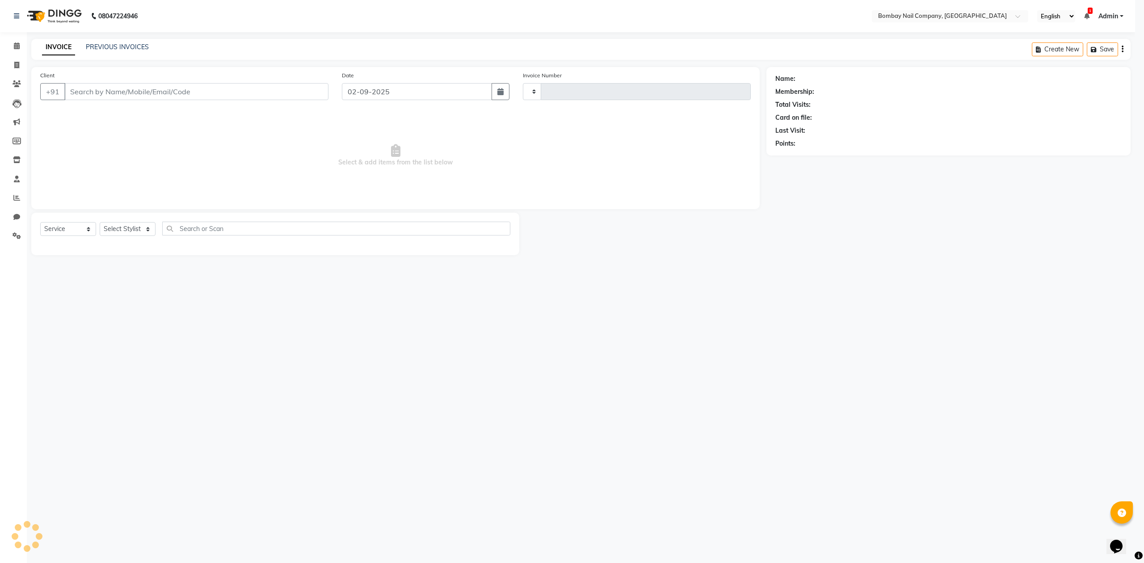
type input "0008"
select select "8782"
type input "9518928147"
select select "90118"
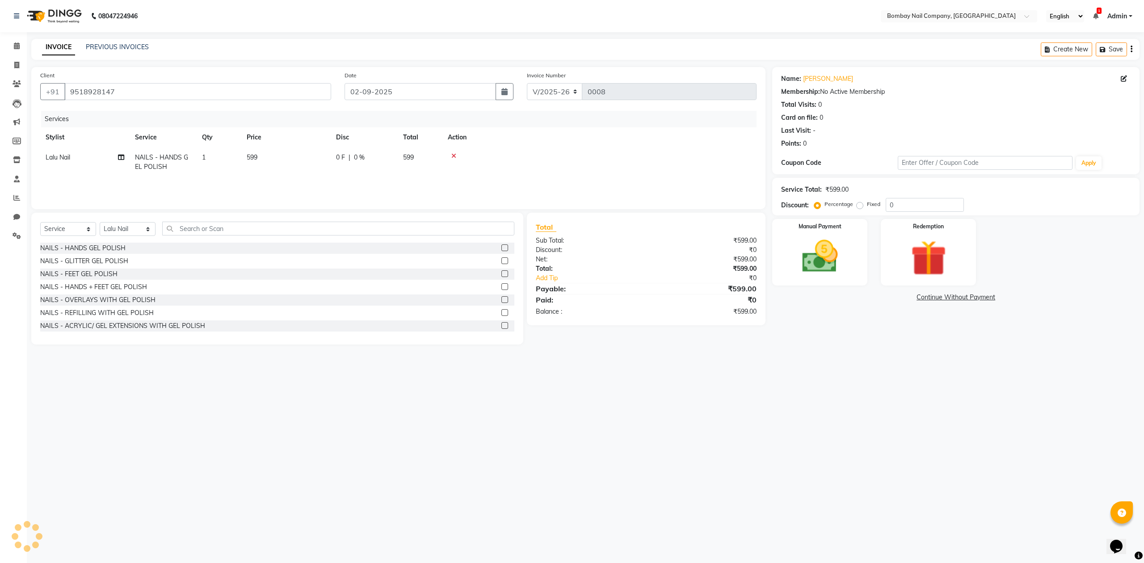
click at [455, 153] on icon at bounding box center [453, 156] width 5 height 6
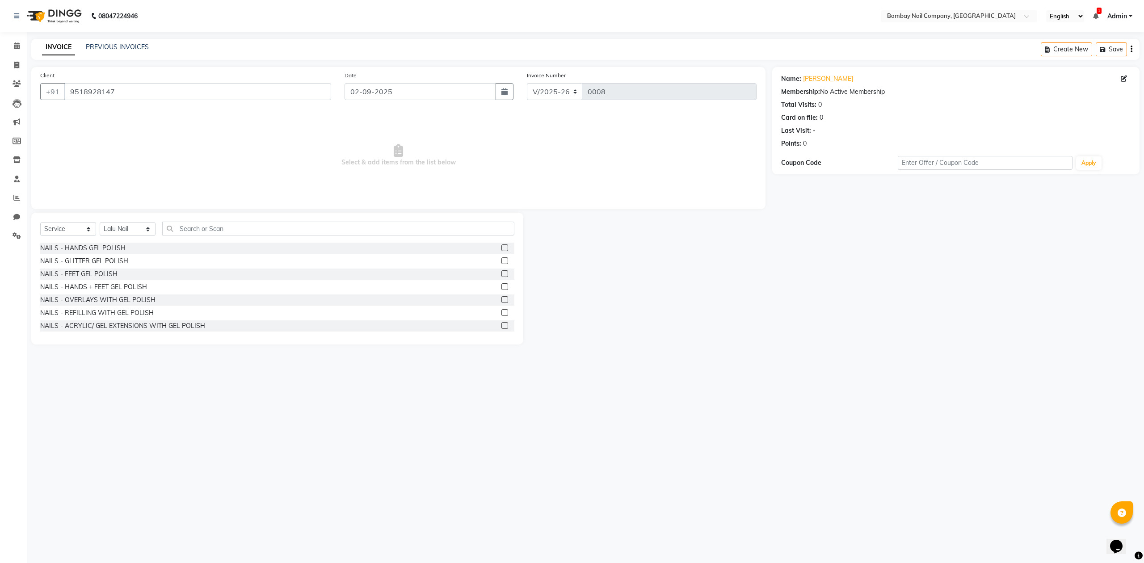
click at [501, 324] on label at bounding box center [504, 325] width 7 height 7
click at [501, 324] on input "checkbox" at bounding box center [504, 326] width 6 height 6
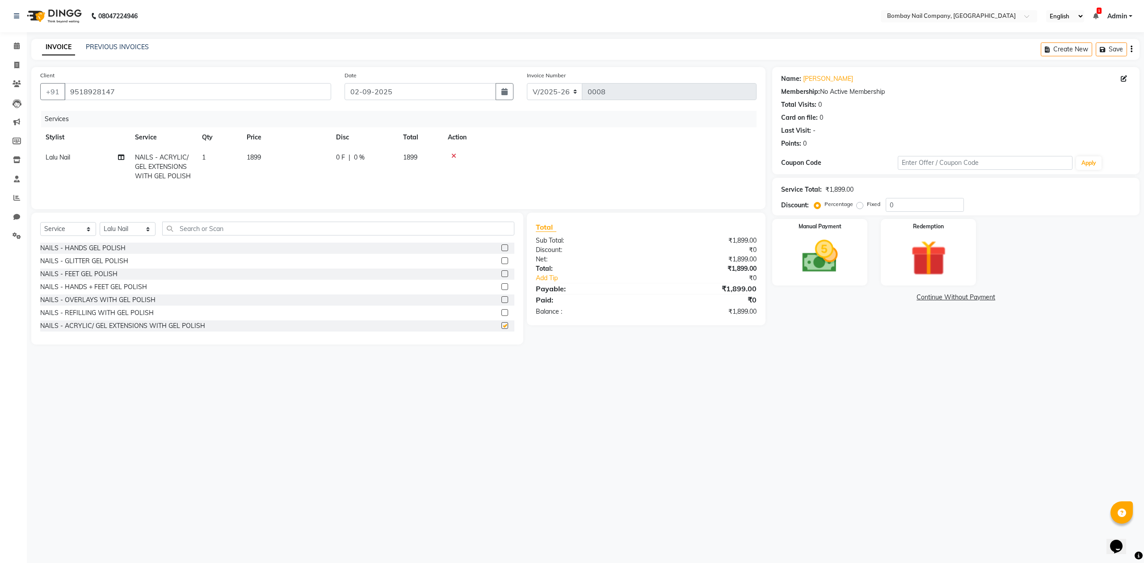
checkbox input "false"
click at [251, 152] on td "1899" at bounding box center [285, 166] width 89 height 39
select select "90118"
click at [300, 163] on input "1899" at bounding box center [328, 160] width 79 height 14
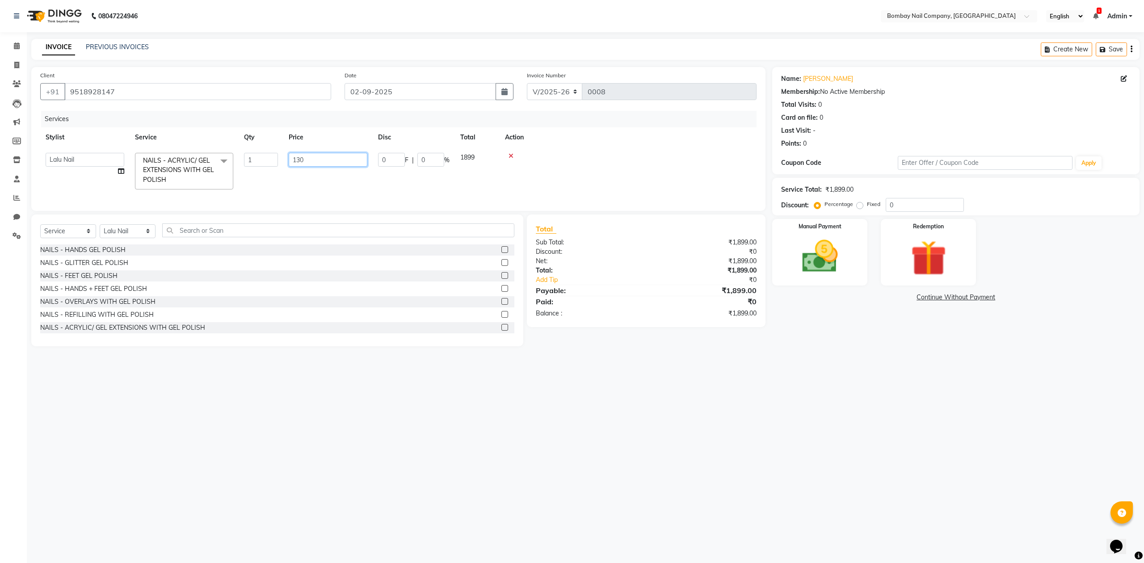
type input "1300"
click at [310, 188] on div "Services Stylist Service Qty Price Disc Total Action ADMIN Lalu Nail Sanjay Nai…" at bounding box center [398, 156] width 716 height 91
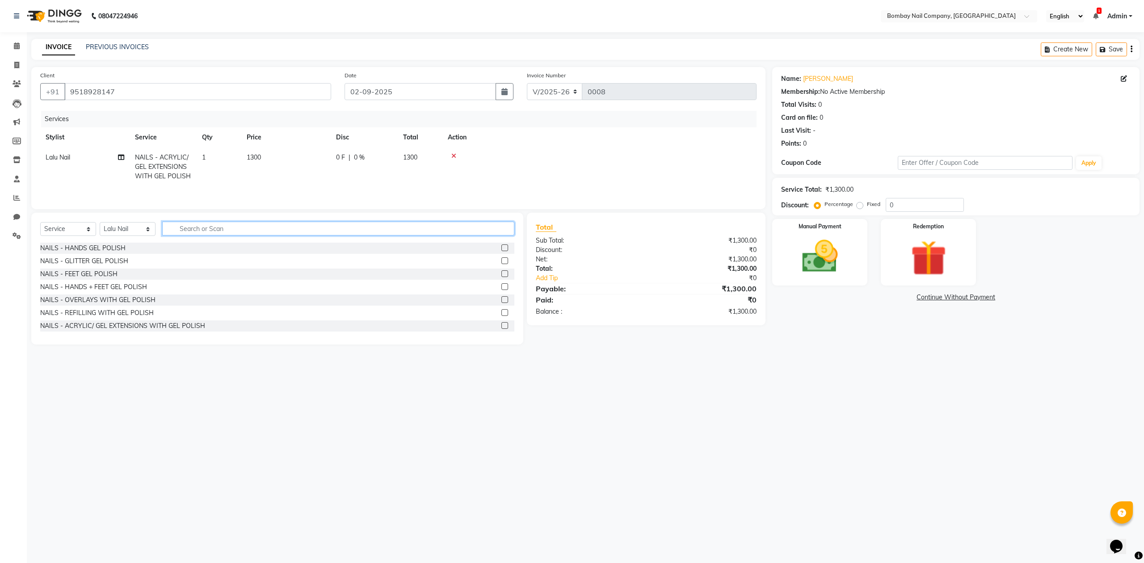
click at [238, 230] on input "text" at bounding box center [338, 229] width 352 height 14
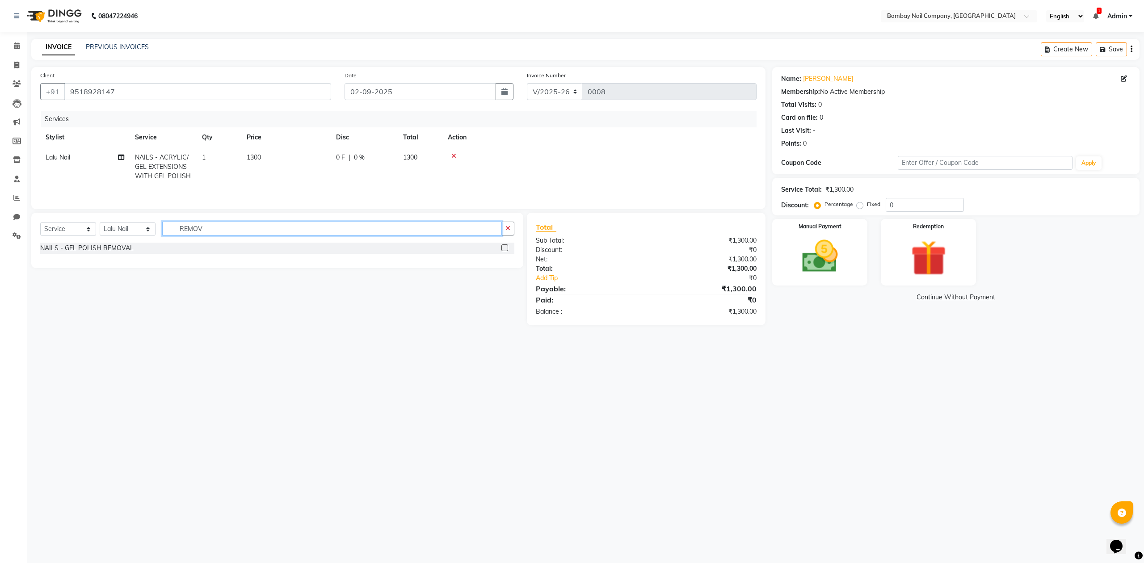
type input "REMOV"
click at [505, 250] on label at bounding box center [504, 247] width 7 height 7
click at [505, 250] on input "checkbox" at bounding box center [504, 248] width 6 height 6
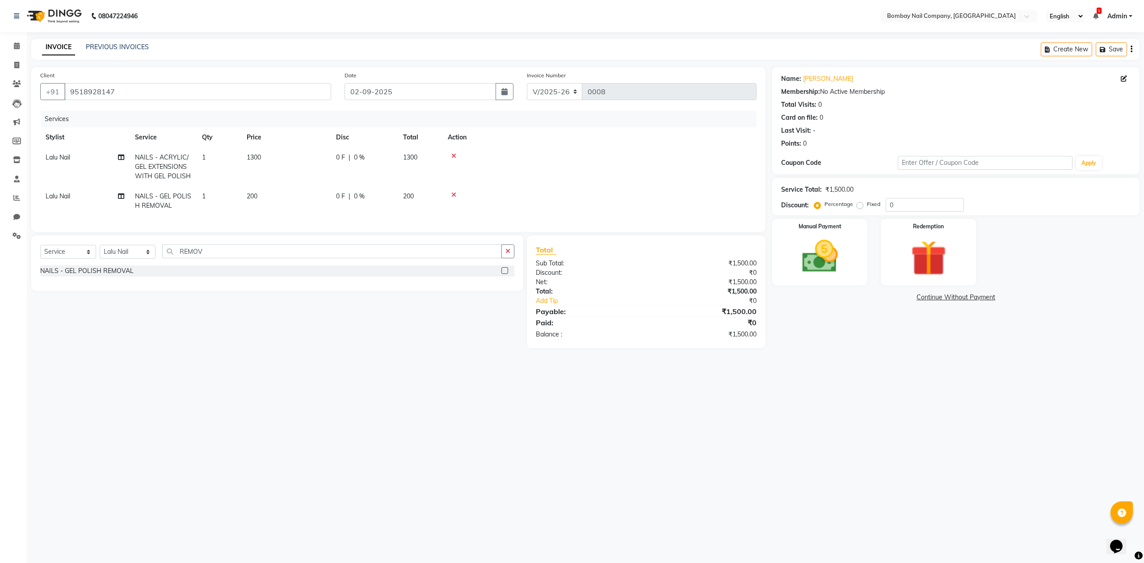
click at [254, 192] on span "200" at bounding box center [252, 196] width 11 height 8
click at [295, 188] on input "200" at bounding box center [328, 189] width 79 height 14
click at [549, 192] on td at bounding box center [628, 196] width 257 height 38
click at [579, 182] on td at bounding box center [599, 166] width 314 height 39
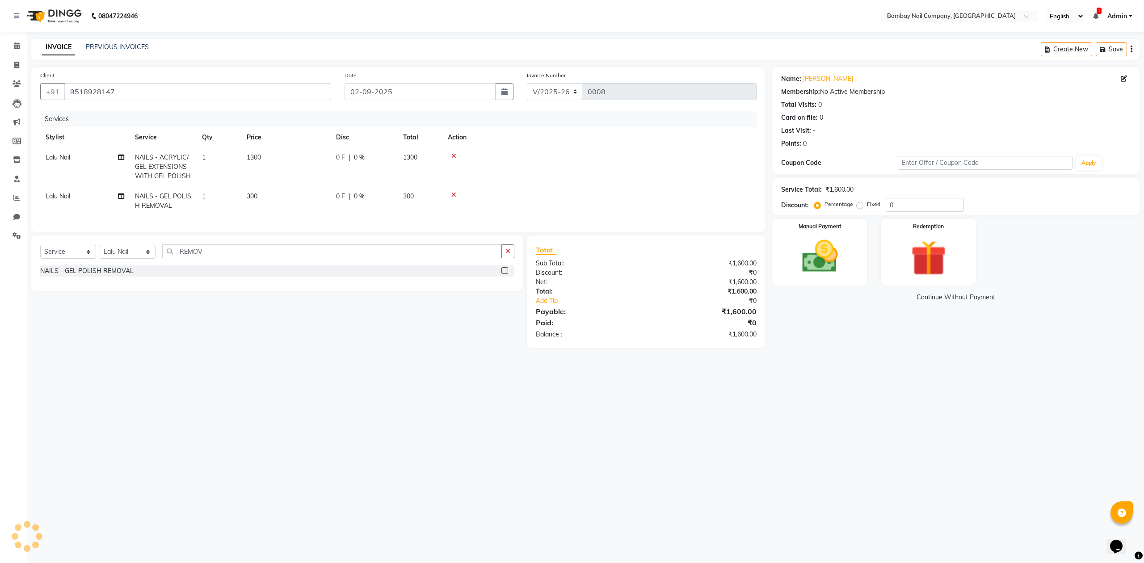
click at [568, 163] on td at bounding box center [599, 166] width 314 height 39
drag, startPoint x: 207, startPoint y: 261, endPoint x: 181, endPoint y: 254, distance: 27.3
click at [179, 257] on input "REMOV" at bounding box center [332, 251] width 340 height 14
click at [504, 274] on label at bounding box center [504, 270] width 7 height 7
click at [504, 274] on input "checkbox" at bounding box center [504, 271] width 6 height 6
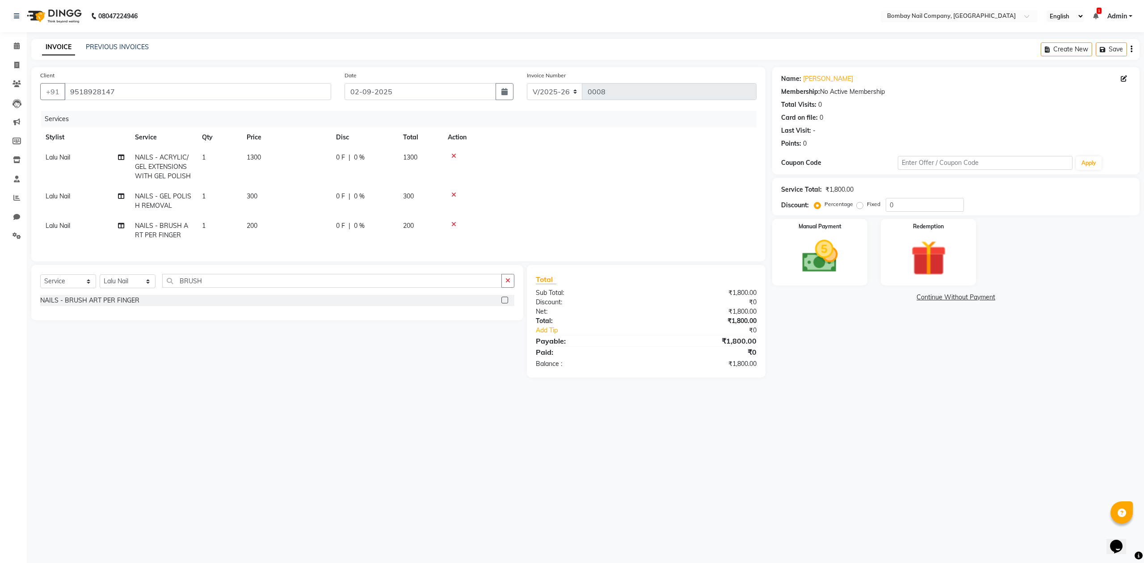
click at [252, 223] on span "200" at bounding box center [252, 226] width 11 height 8
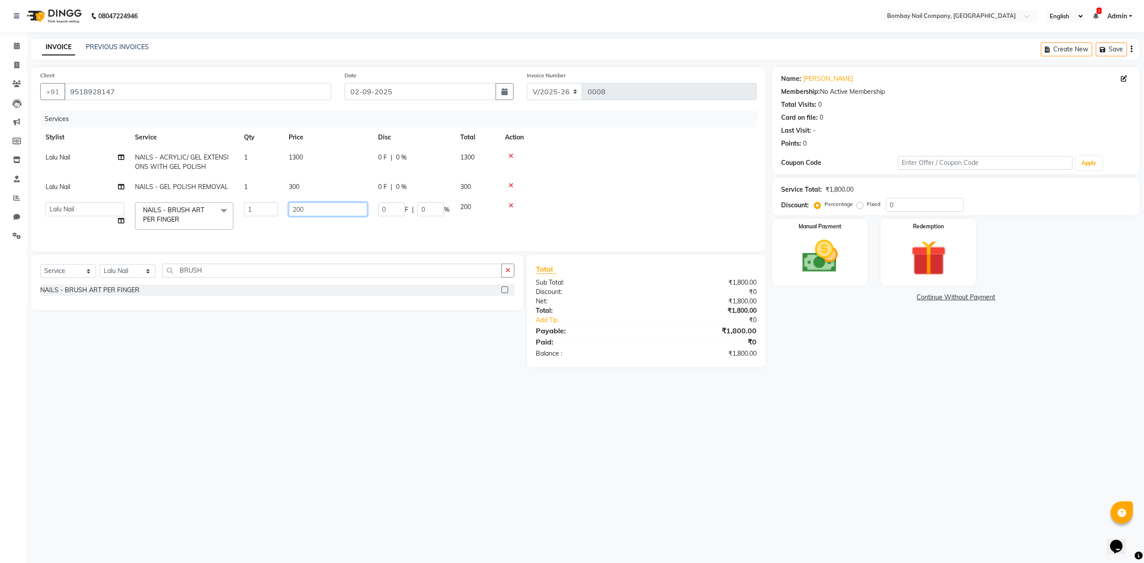
click at [299, 206] on input "200" at bounding box center [328, 209] width 79 height 14
click at [589, 169] on td at bounding box center [628, 161] width 257 height 29
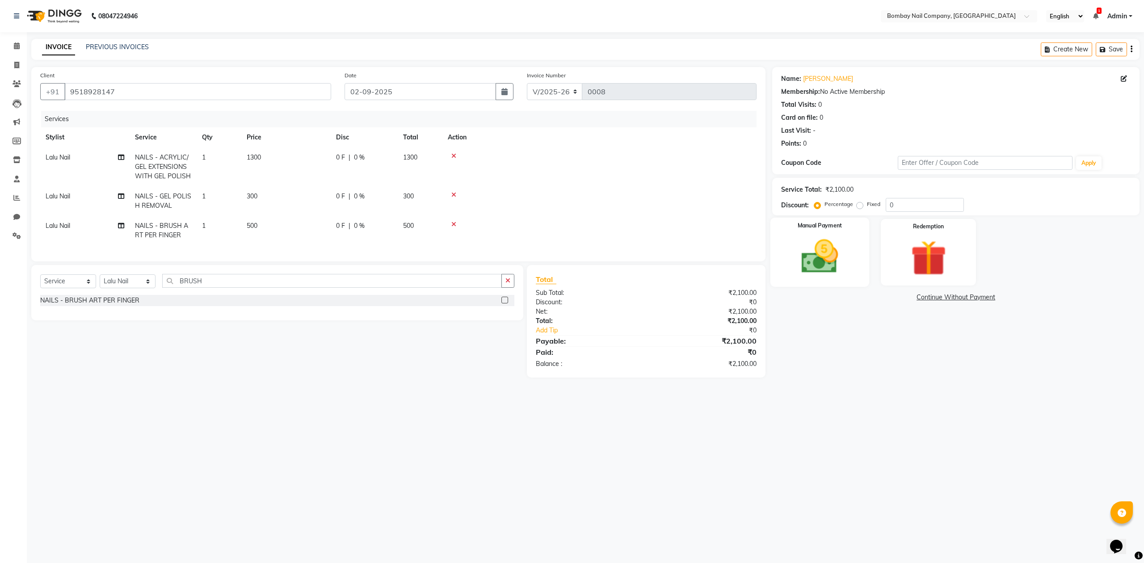
click at [827, 249] on img at bounding box center [820, 257] width 60 height 43
click at [896, 295] on span "ONLINE" at bounding box center [888, 298] width 23 height 10
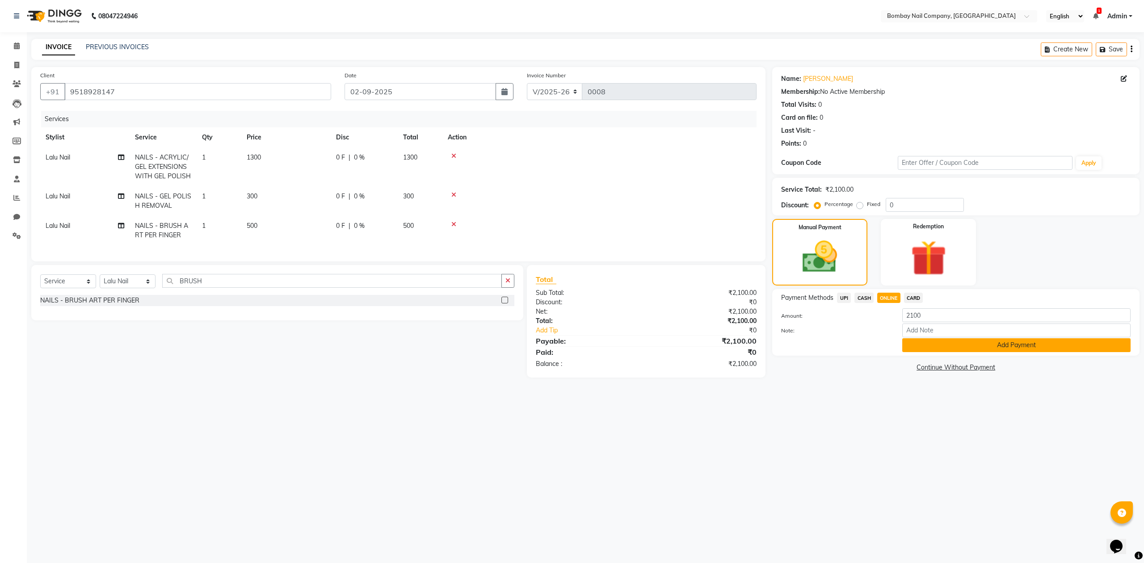
click at [931, 349] on button "Add Payment" at bounding box center [1016, 345] width 228 height 14
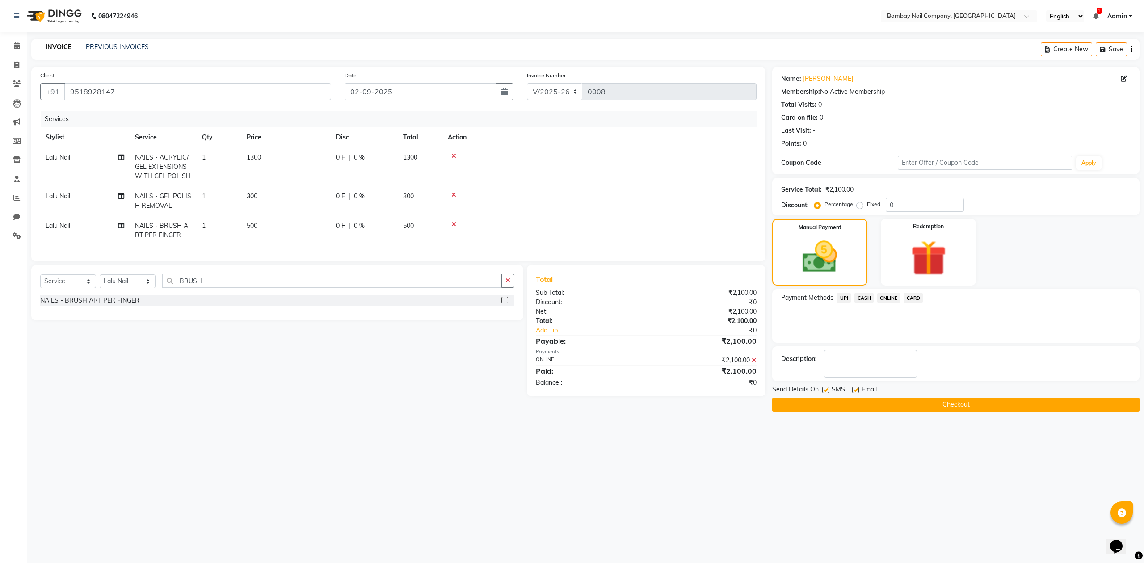
click at [926, 400] on button "Checkout" at bounding box center [955, 405] width 367 height 14
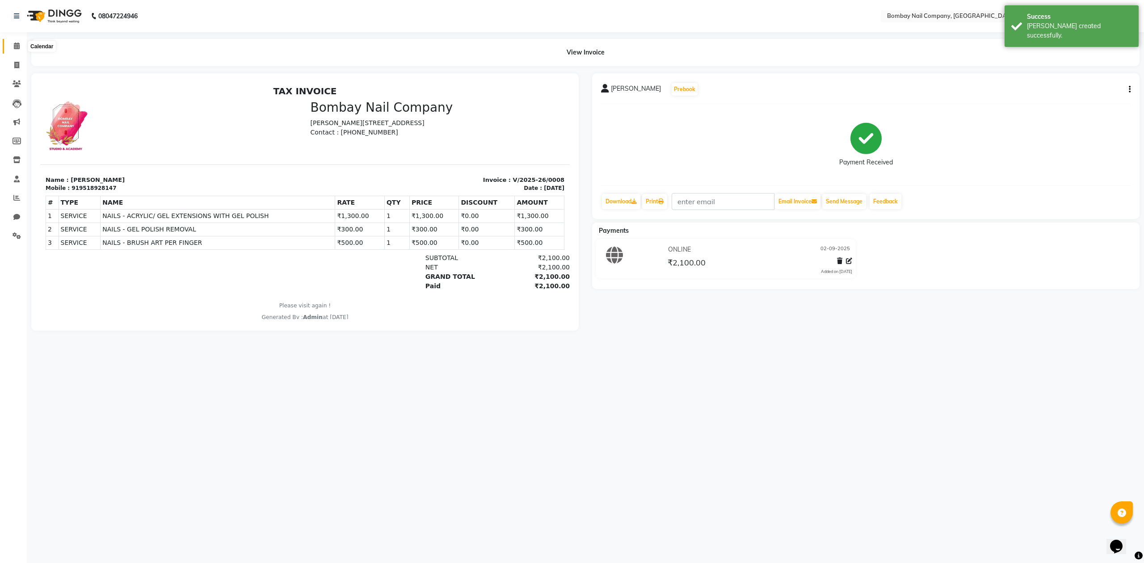
click at [17, 43] on icon at bounding box center [17, 45] width 6 height 7
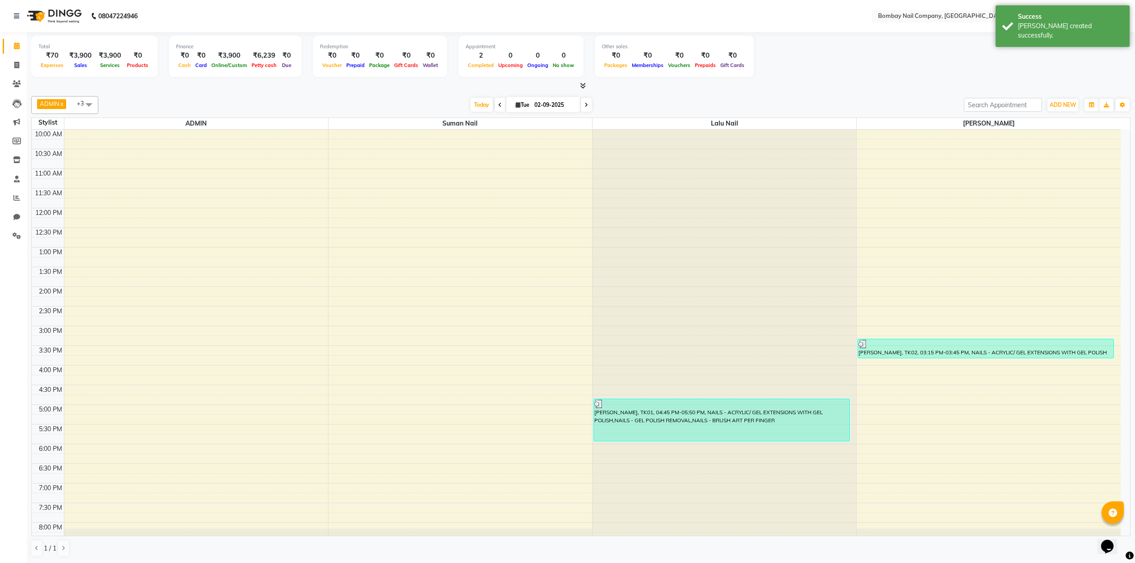
scroll to position [0, 0]
click at [581, 83] on icon at bounding box center [583, 85] width 6 height 7
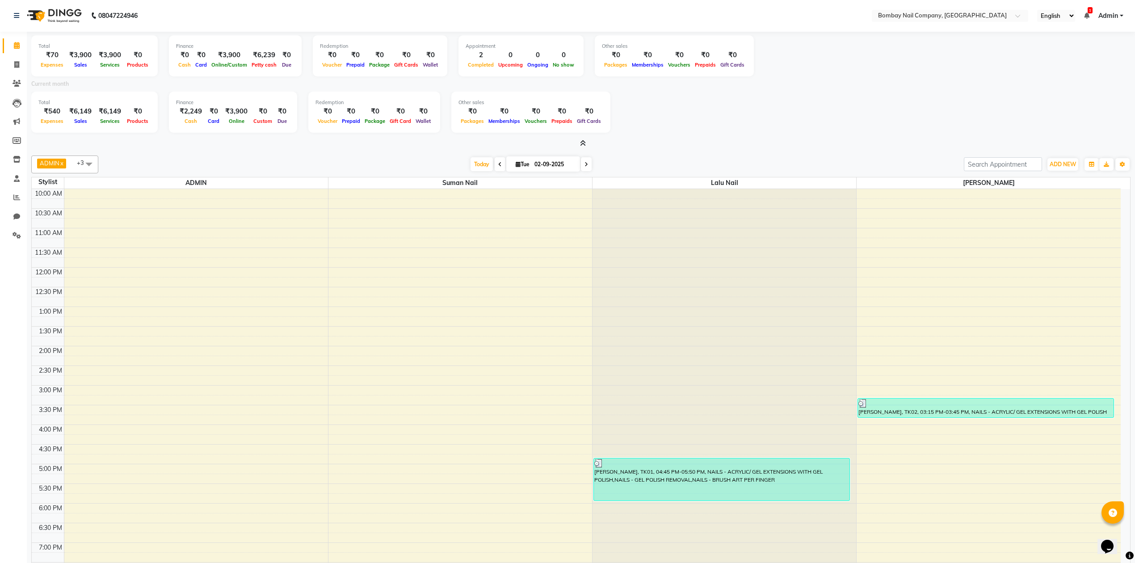
click at [582, 140] on icon at bounding box center [583, 143] width 6 height 7
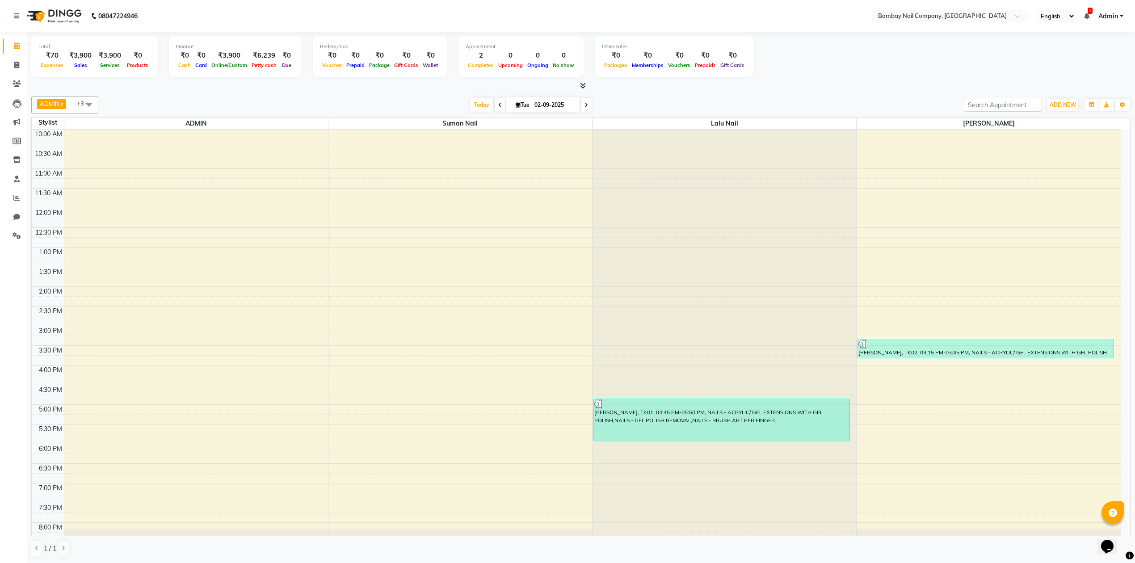
click at [674, 105] on div "[DATE] [DATE]" at bounding box center [531, 104] width 857 height 13
click at [618, 104] on div "[DATE] [DATE]" at bounding box center [531, 104] width 857 height 13
click at [802, 93] on div "ADMIN x Sanjay Nail x Suman Nail x Lalu Nail x +3 Select All ADMIN Suman Nail L…" at bounding box center [580, 327] width 1099 height 468
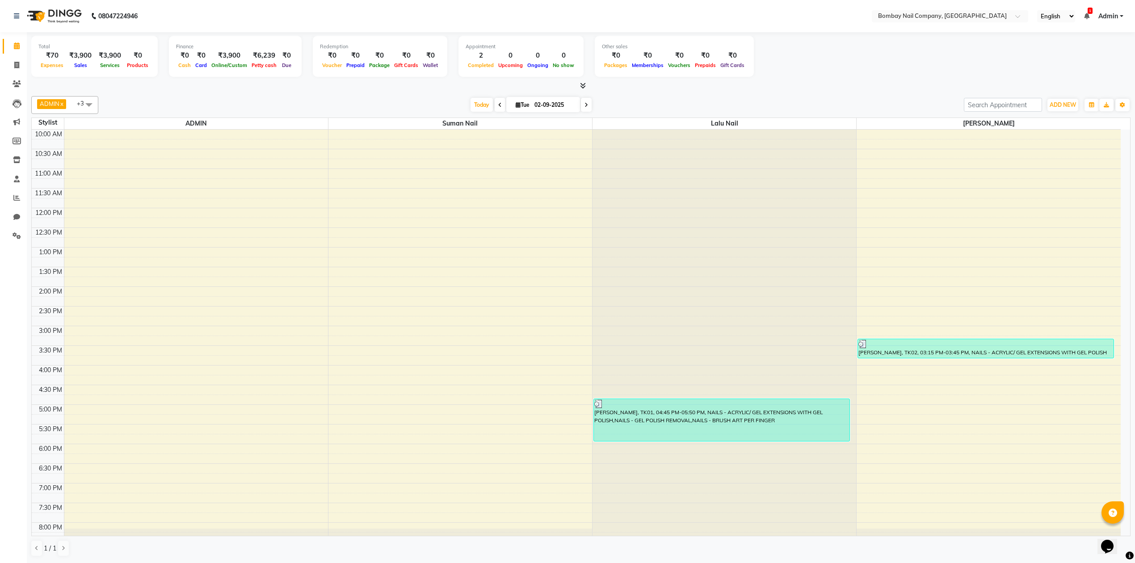
click at [717, 87] on div at bounding box center [580, 85] width 1099 height 9
click at [578, 78] on div "Total ₹70 Expenses ₹3,900 Sales ₹3,900 Services ₹0 Products Finance ₹0 Cash ₹0 …" at bounding box center [580, 58] width 1099 height 44
click at [582, 83] on icon at bounding box center [583, 85] width 6 height 7
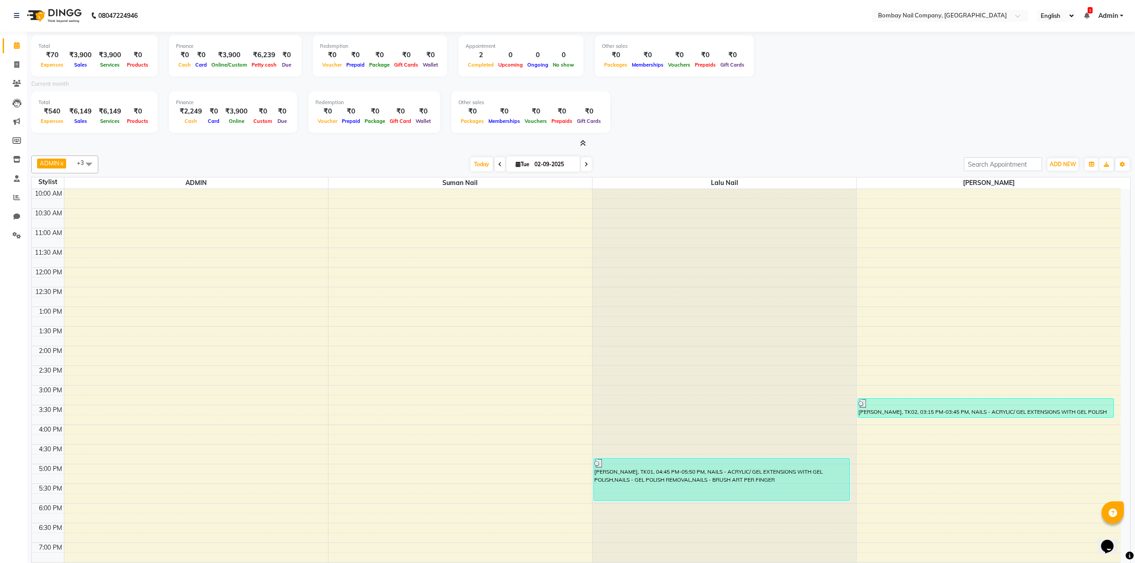
click at [641, 114] on div "Total ₹540 Expenses ₹6,149 Sales ₹6,149 Services ₹0 Products Finance ₹2,249 Cas…" at bounding box center [580, 114] width 1099 height 44
click at [578, 140] on span at bounding box center [581, 143] width 9 height 9
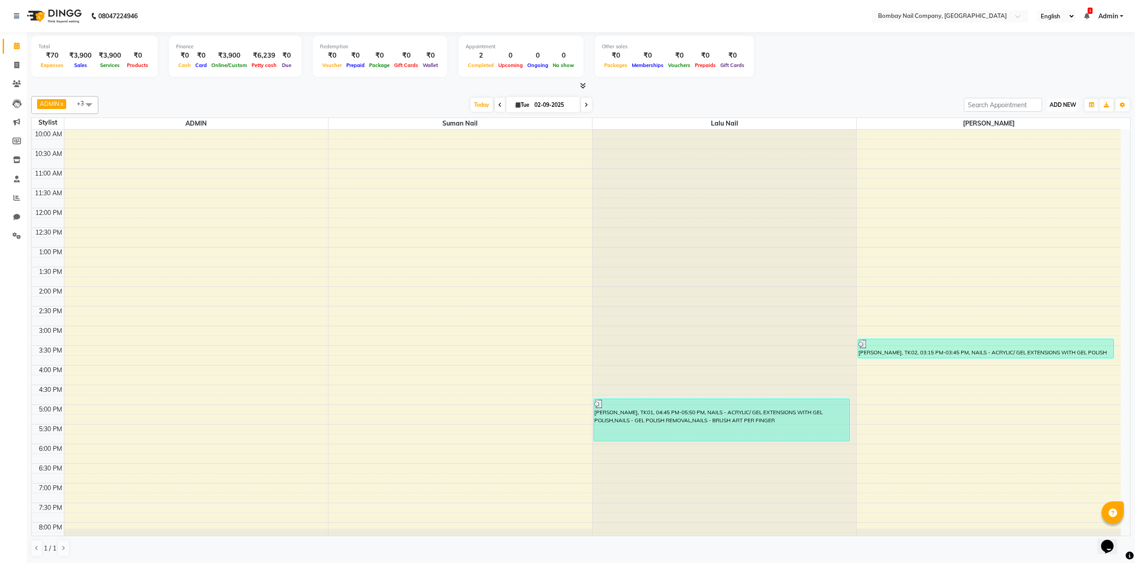
click at [1064, 107] on span "ADD NEW" at bounding box center [1063, 104] width 26 height 7
click at [1043, 154] on link "Add Attendance" at bounding box center [1042, 158] width 71 height 12
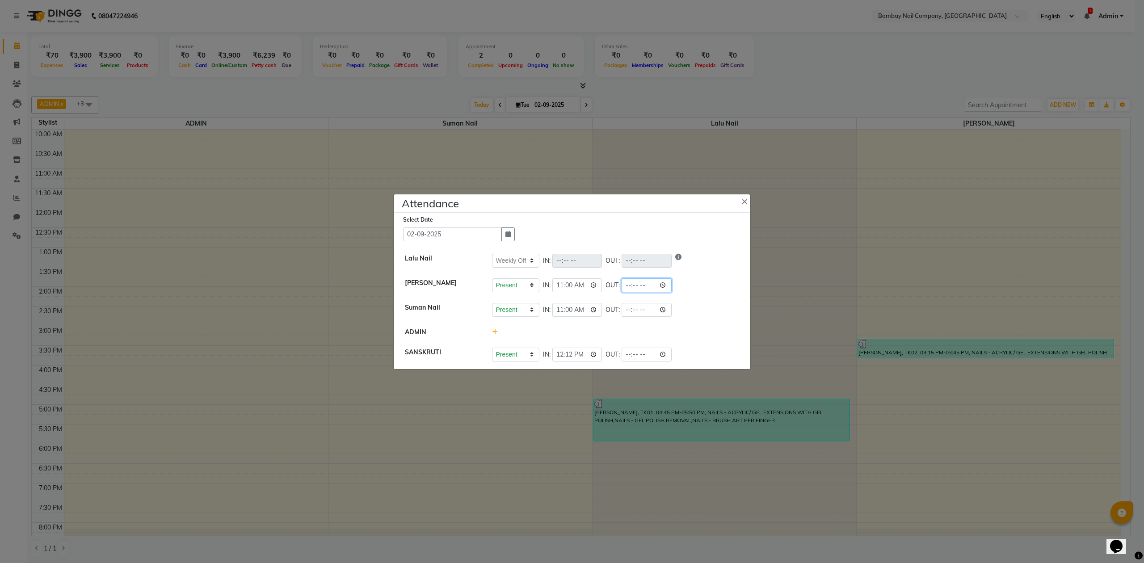
click at [644, 286] on input "time" at bounding box center [647, 285] width 50 height 14
click at [719, 314] on div "Present Absent Late Half Day Weekly Off IN: 11:00 OUT:" at bounding box center [616, 310] width 248 height 14
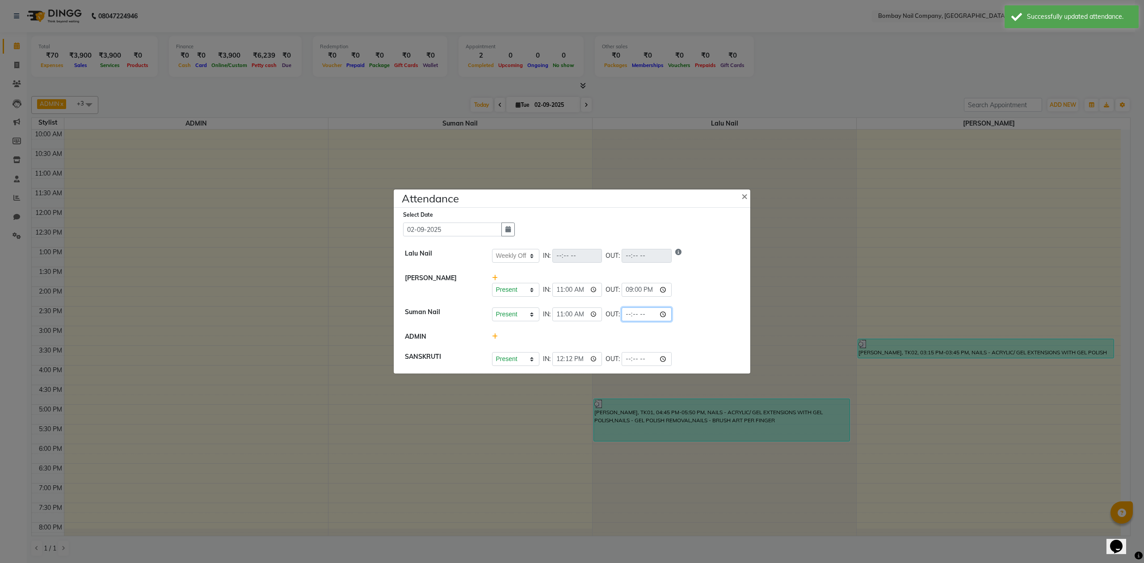
click at [642, 311] on input "time" at bounding box center [647, 314] width 50 height 14
click at [687, 319] on div "Present Absent Late Half Day Weekly Off IN: 11:00 OUT: 21:00" at bounding box center [616, 314] width 248 height 14
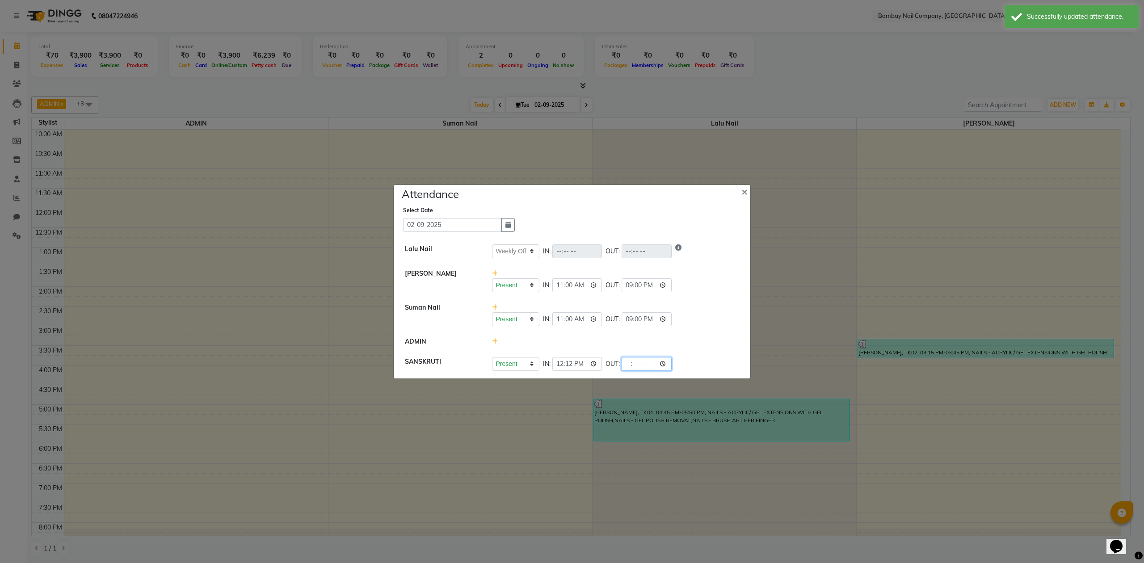
click at [642, 364] on input "time" at bounding box center [647, 364] width 50 height 14
click at [702, 356] on li "SANSKRUTI Present Absent Late Half Day Weekly Off IN: 12:12 OUT: 20:00" at bounding box center [572, 364] width 352 height 25
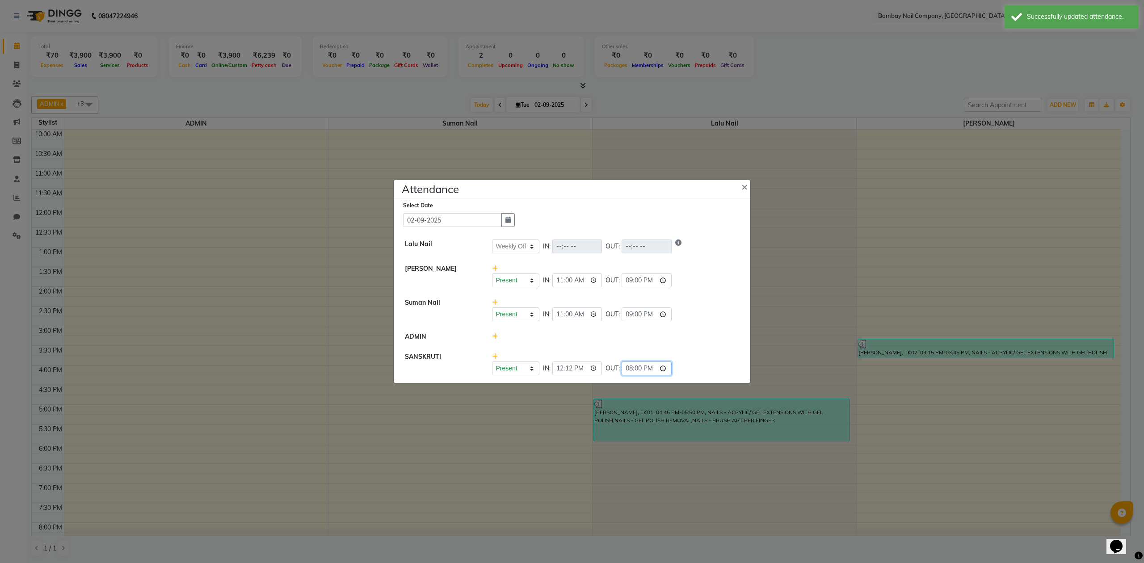
click at [642, 367] on input "20:00" at bounding box center [647, 369] width 50 height 14
click at [697, 360] on div "Present Absent Late Half Day Weekly Off IN: 12:12 OUT: 21:00" at bounding box center [615, 363] width 261 height 23
click at [744, 188] on span "×" at bounding box center [744, 186] width 6 height 13
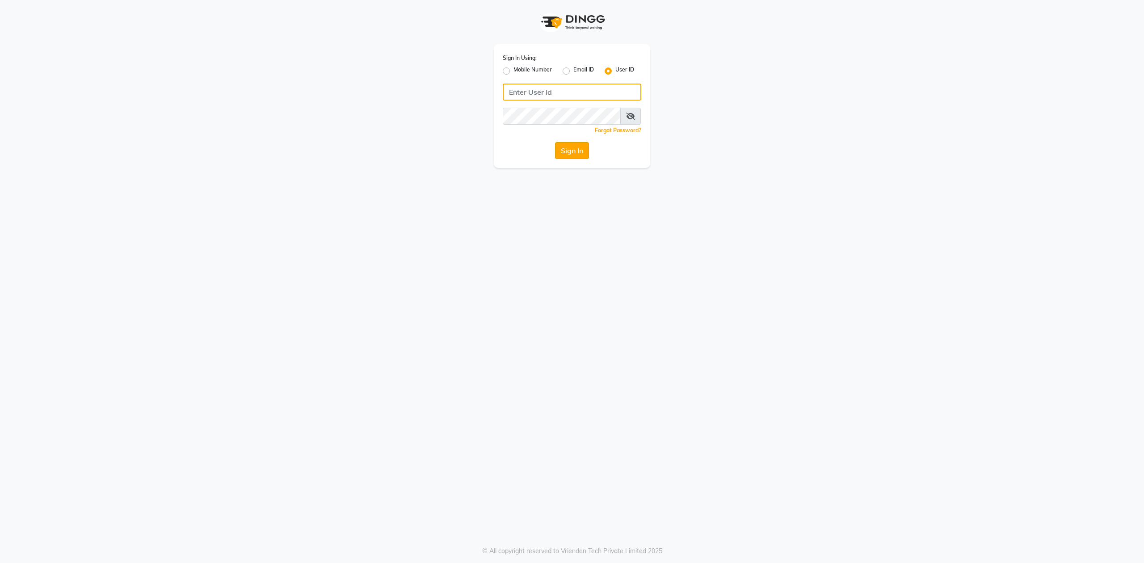
type input "bombay nail company"
drag, startPoint x: 575, startPoint y: 152, endPoint x: 563, endPoint y: 147, distance: 12.6
click at [575, 152] on button "Sign In" at bounding box center [572, 150] width 34 height 17
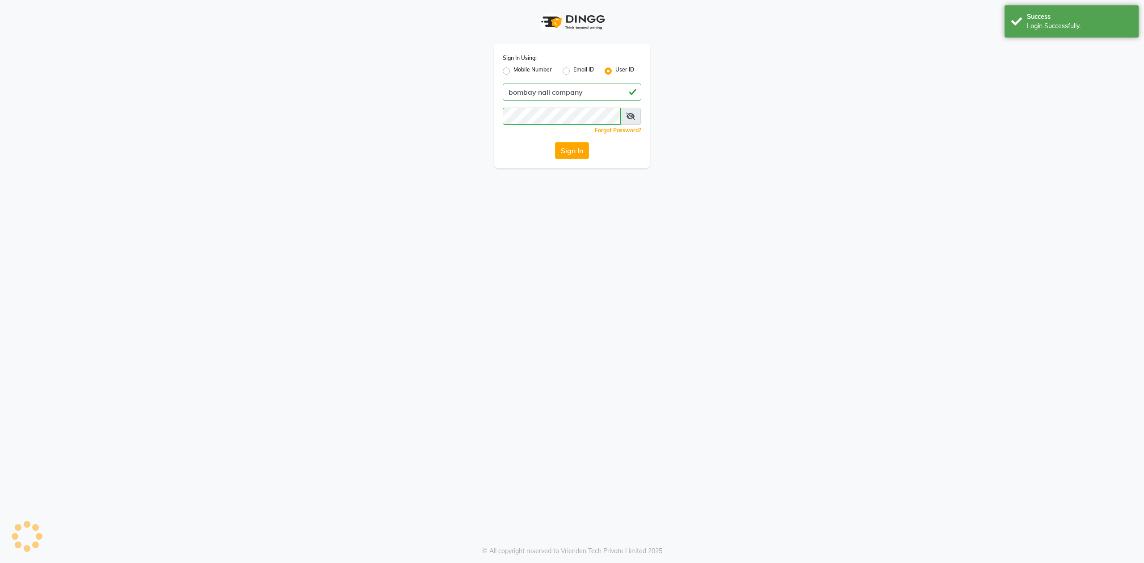
click at [561, 147] on button "Sign In" at bounding box center [572, 150] width 34 height 17
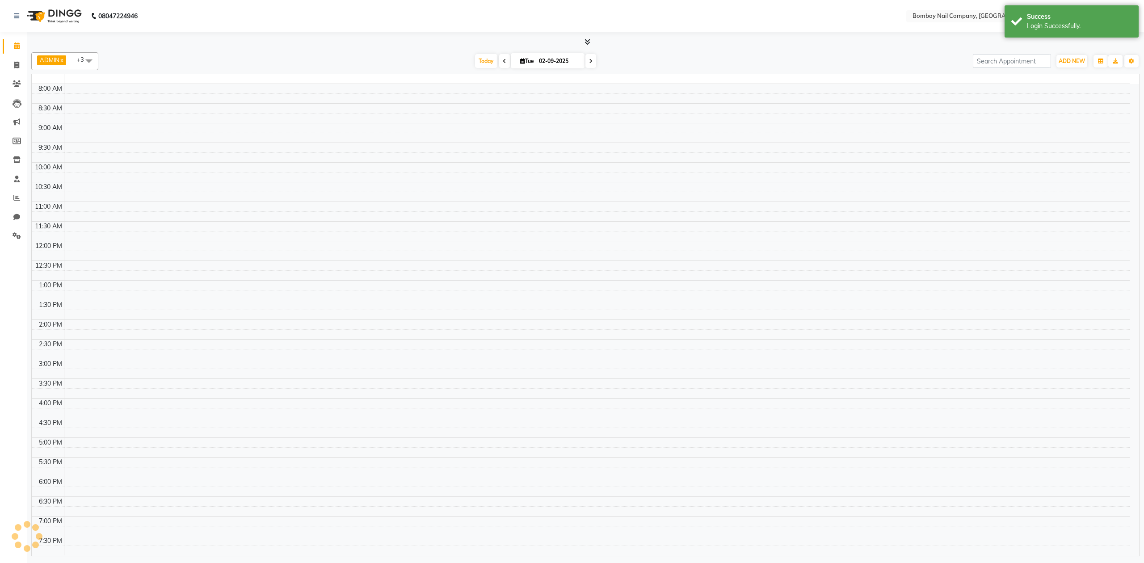
select select "en"
